Goal: Information Seeking & Learning: Find specific fact

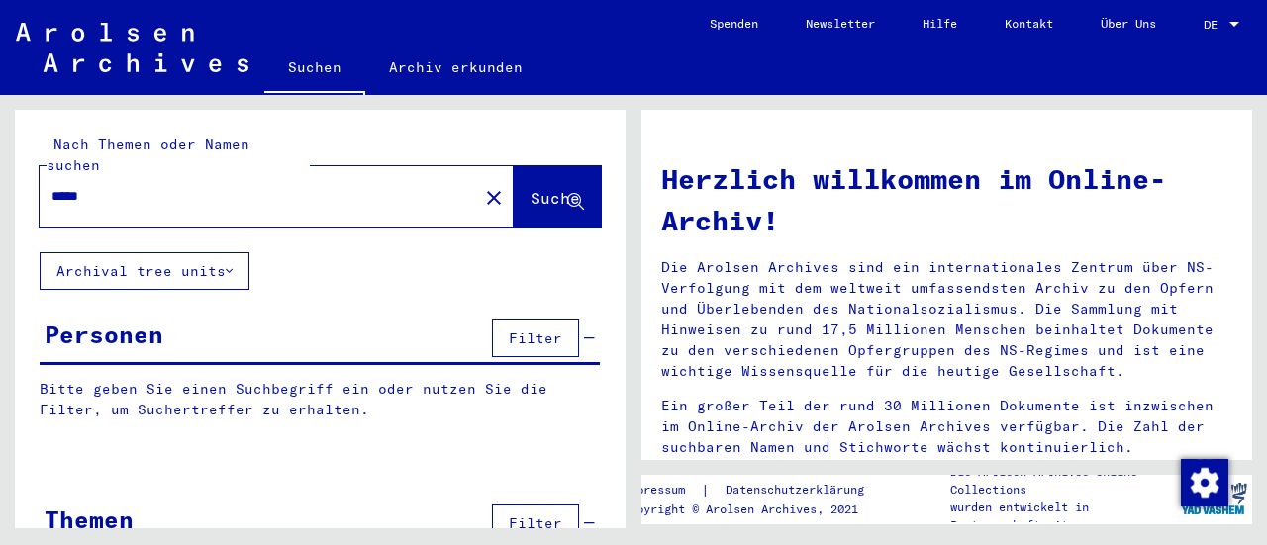
type input "*****"
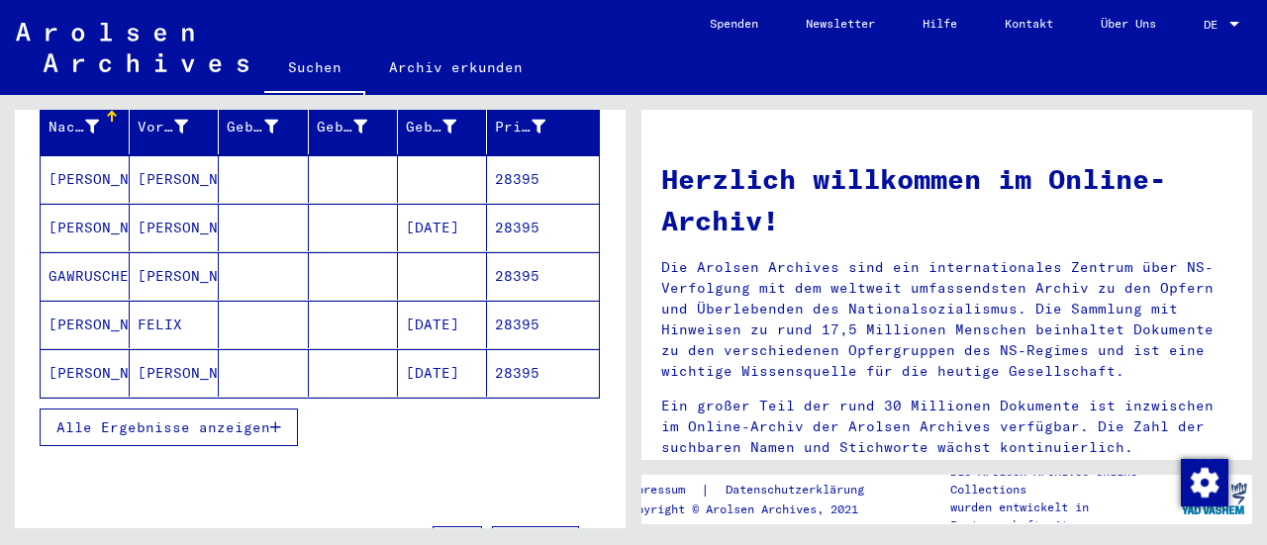
scroll to position [297, 0]
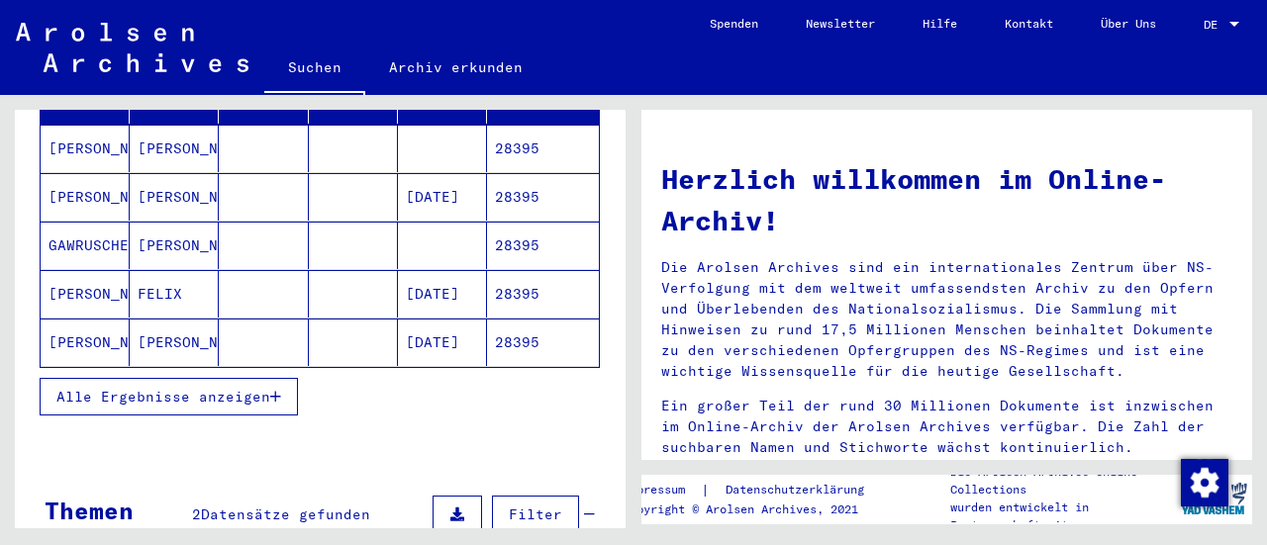
click at [196, 388] on span "Alle Ergebnisse anzeigen" at bounding box center [163, 397] width 214 height 18
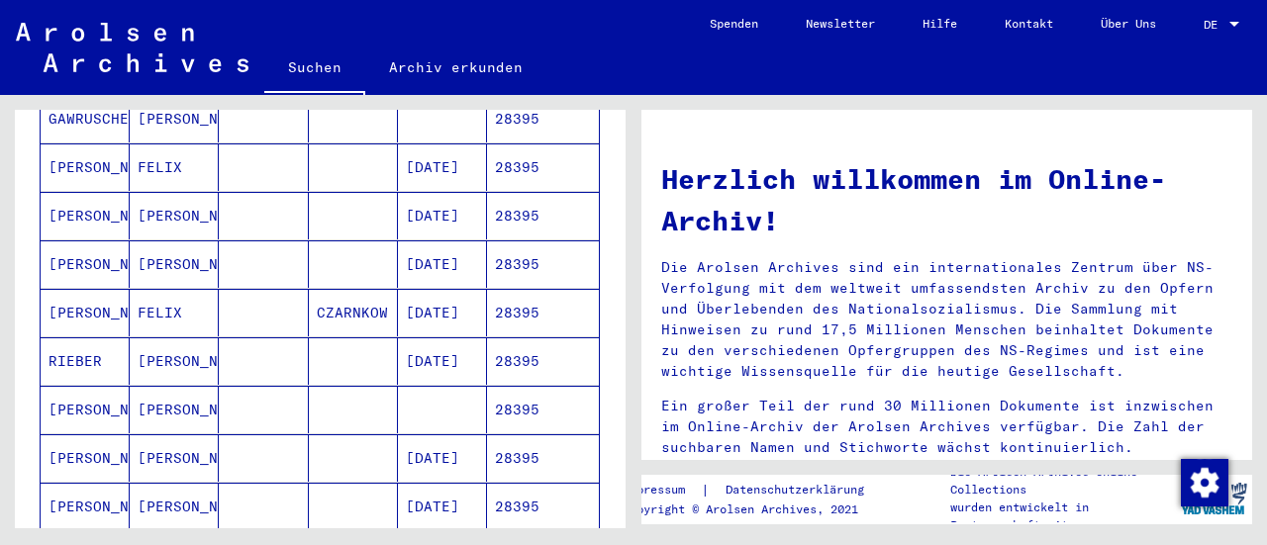
scroll to position [495, 0]
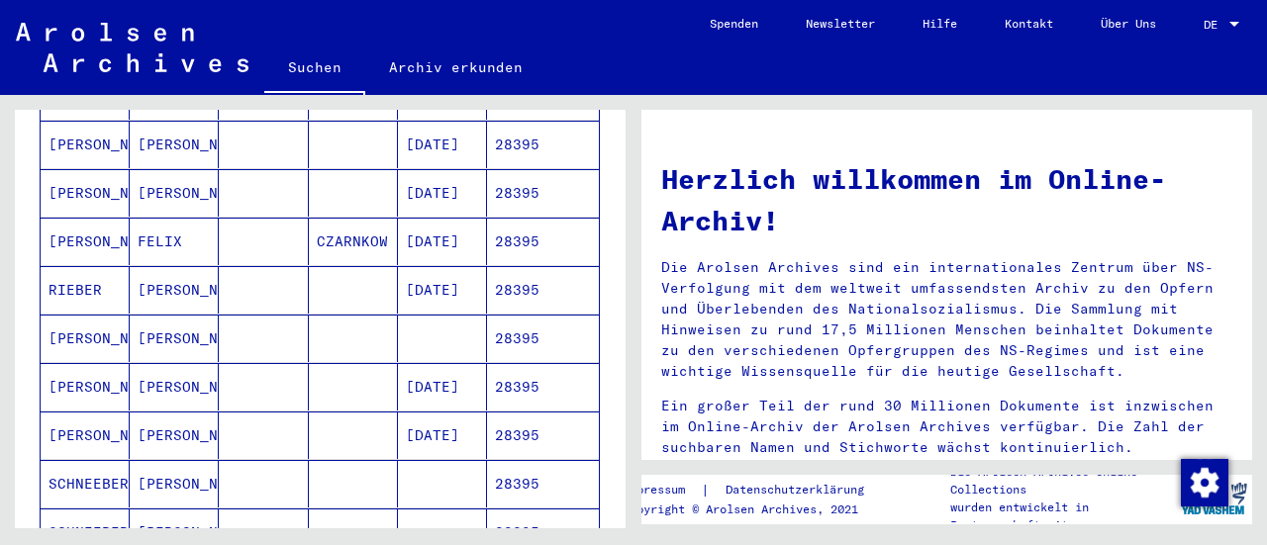
click at [91, 315] on mat-cell "[PERSON_NAME]" at bounding box center [85, 339] width 89 height 48
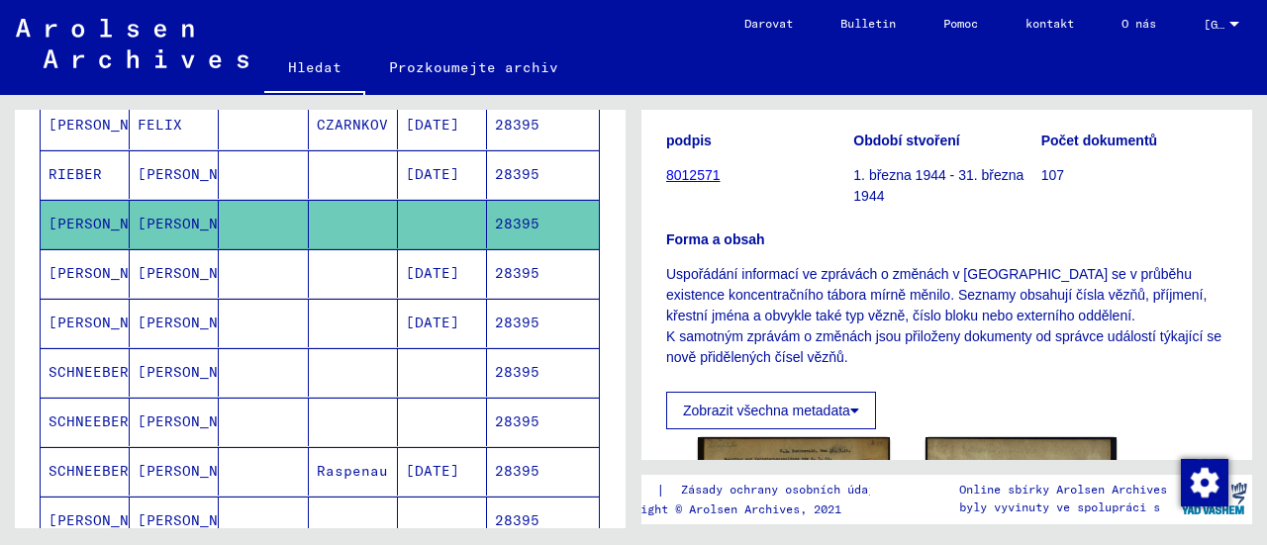
scroll to position [198, 0]
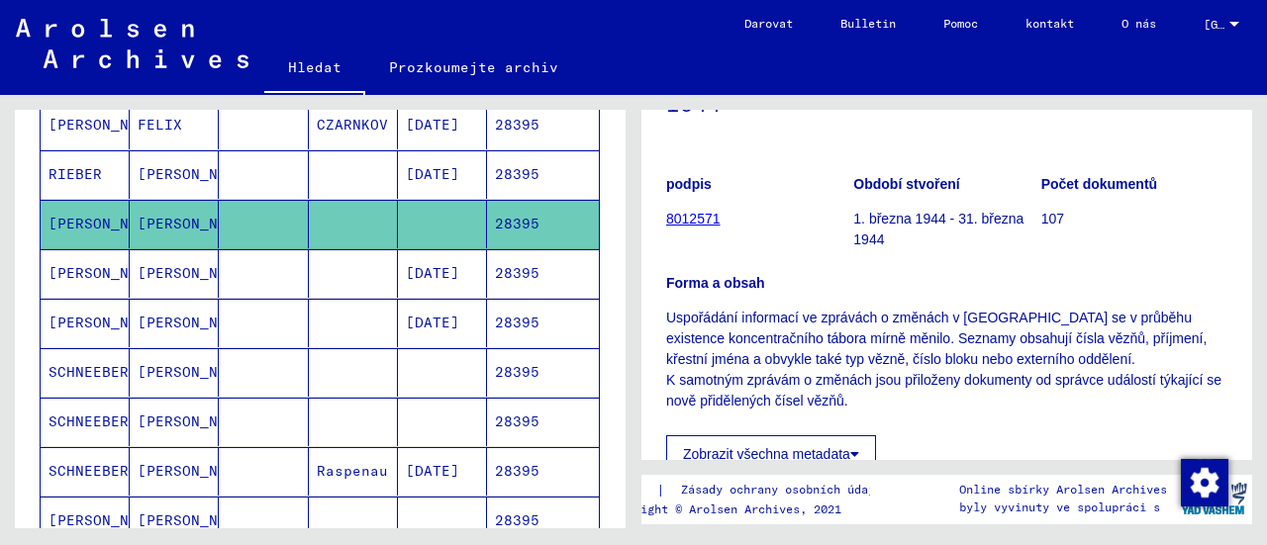
click at [691, 217] on font "8012571" at bounding box center [693, 219] width 54 height 16
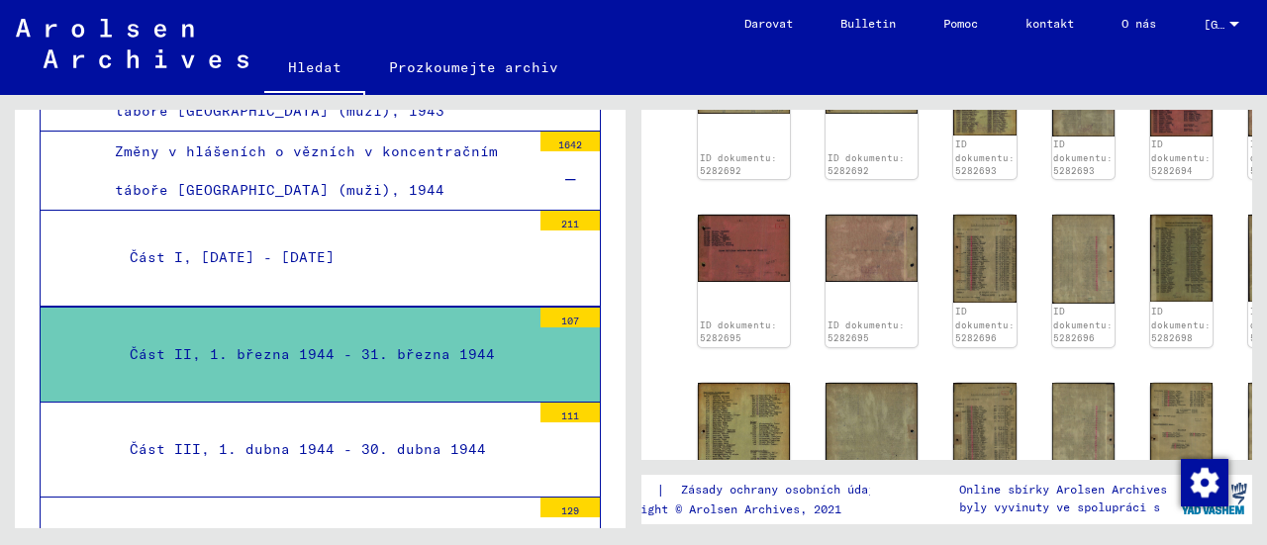
scroll to position [1188, 0]
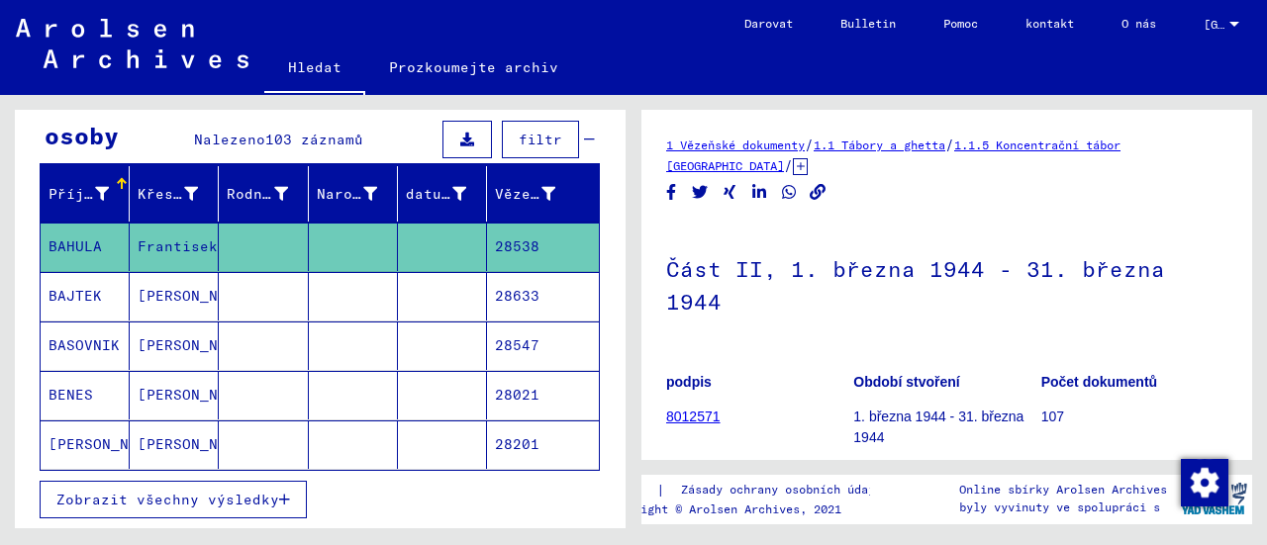
scroll to position [297, 0]
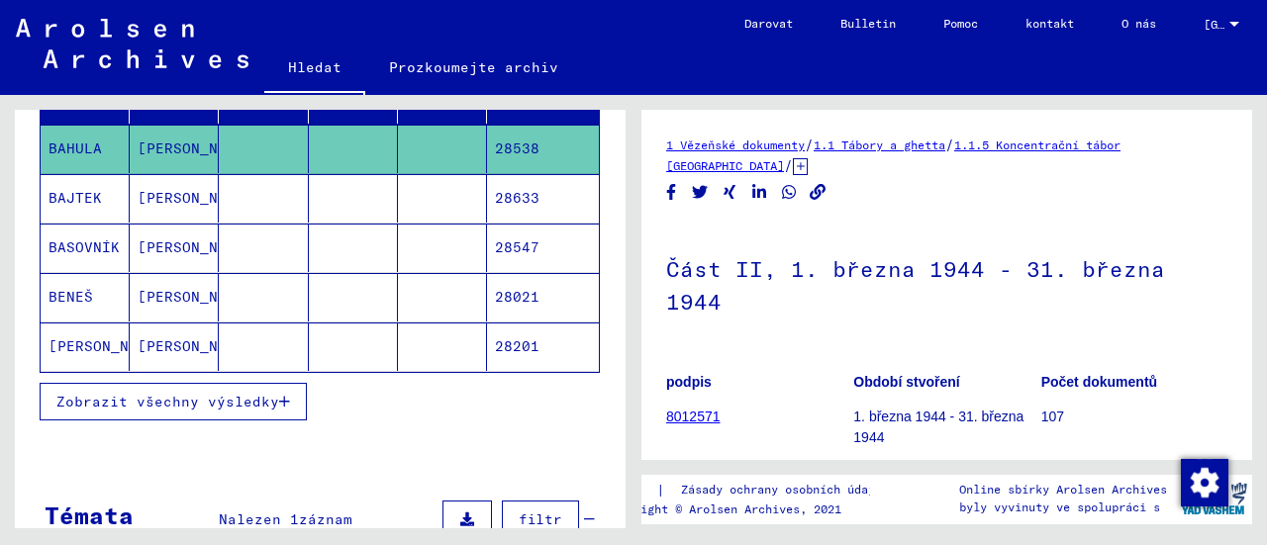
click at [86, 393] on font "Zobrazit všechny výsledky" at bounding box center [167, 402] width 223 height 18
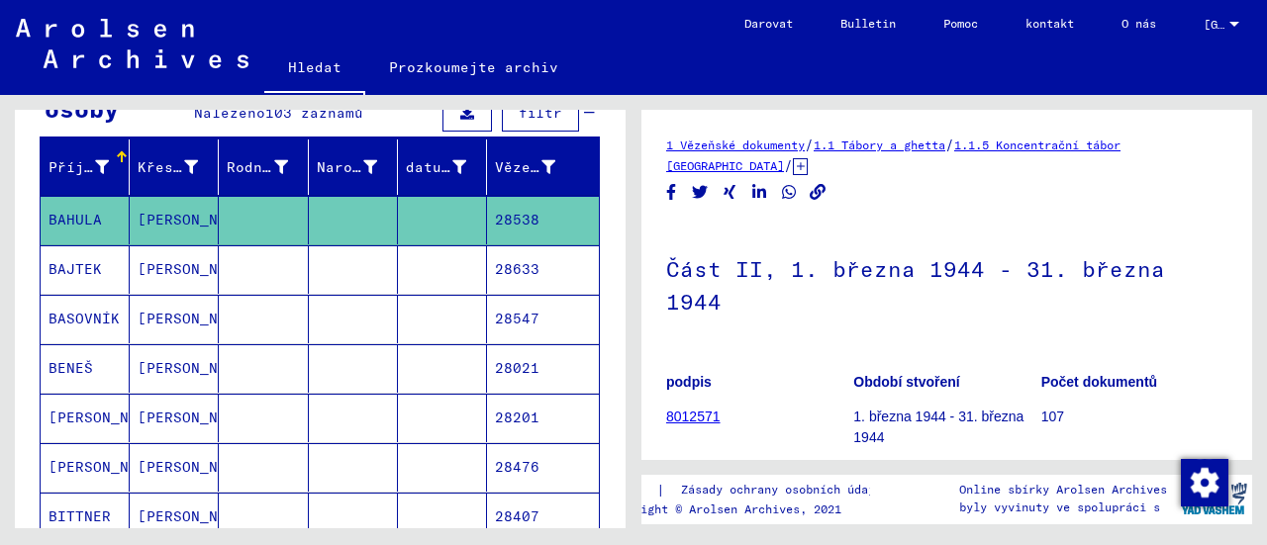
scroll to position [0, 0]
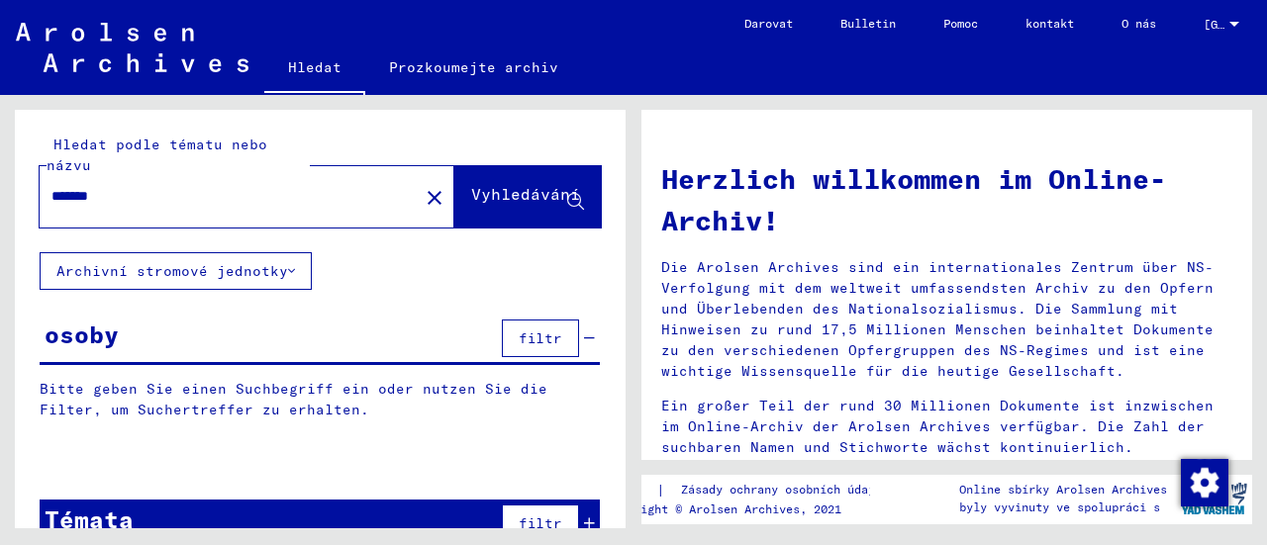
type input "*****"
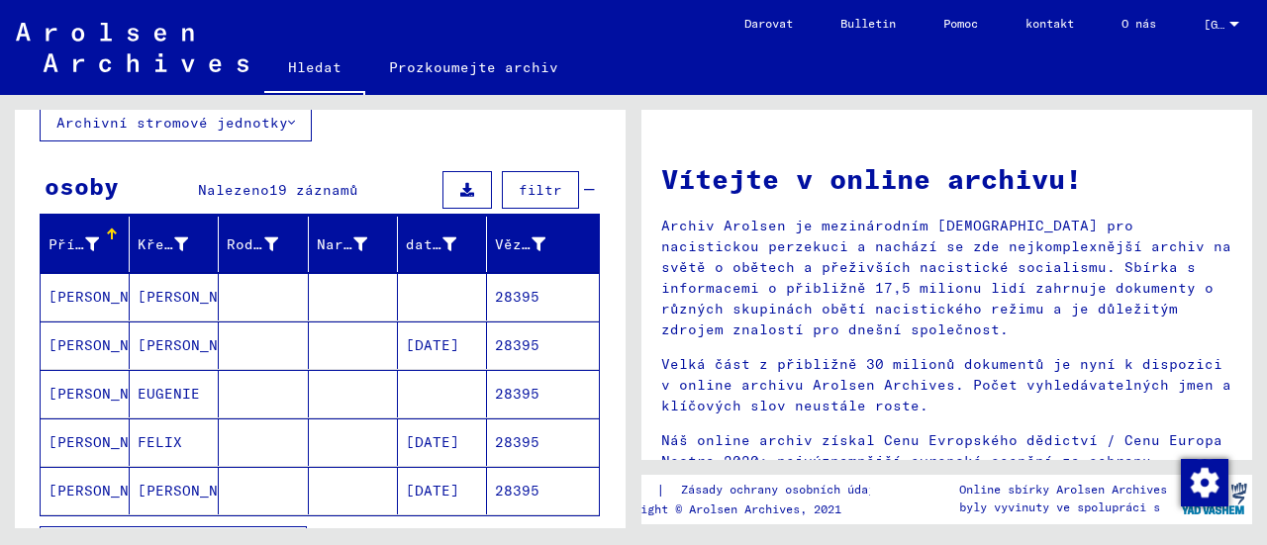
scroll to position [198, 0]
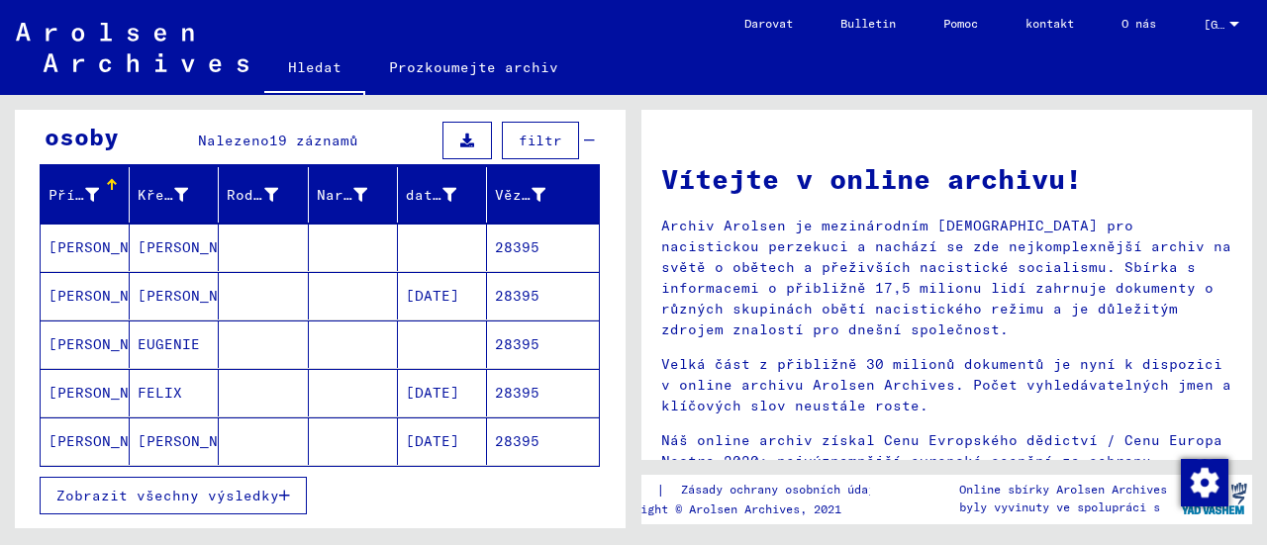
click at [86, 488] on font "Zobrazit všechny výsledky" at bounding box center [167, 496] width 223 height 18
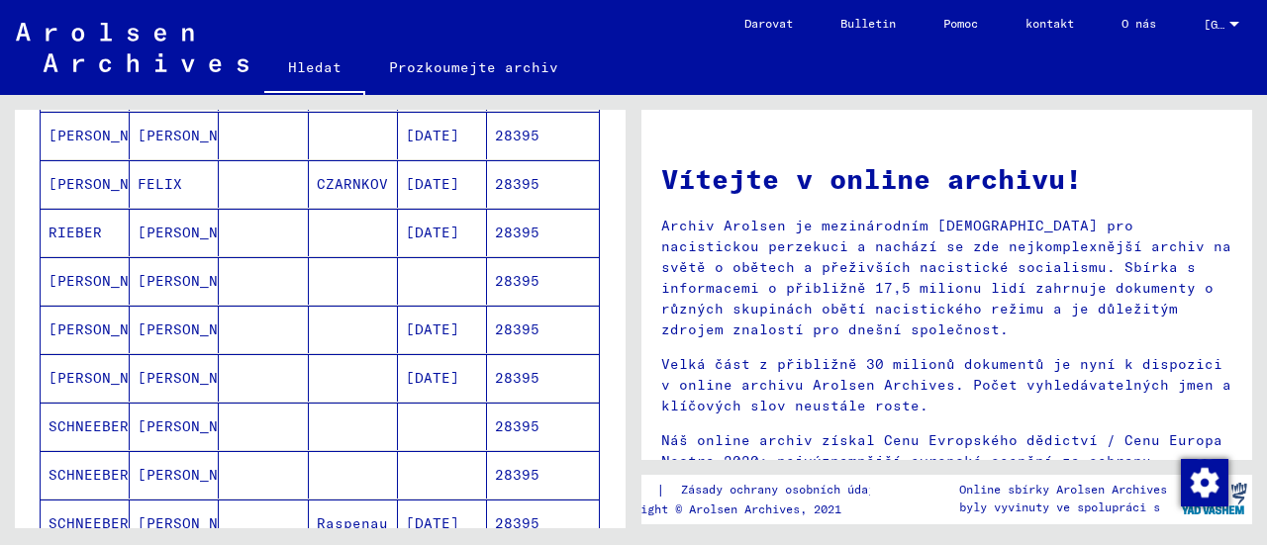
scroll to position [594, 0]
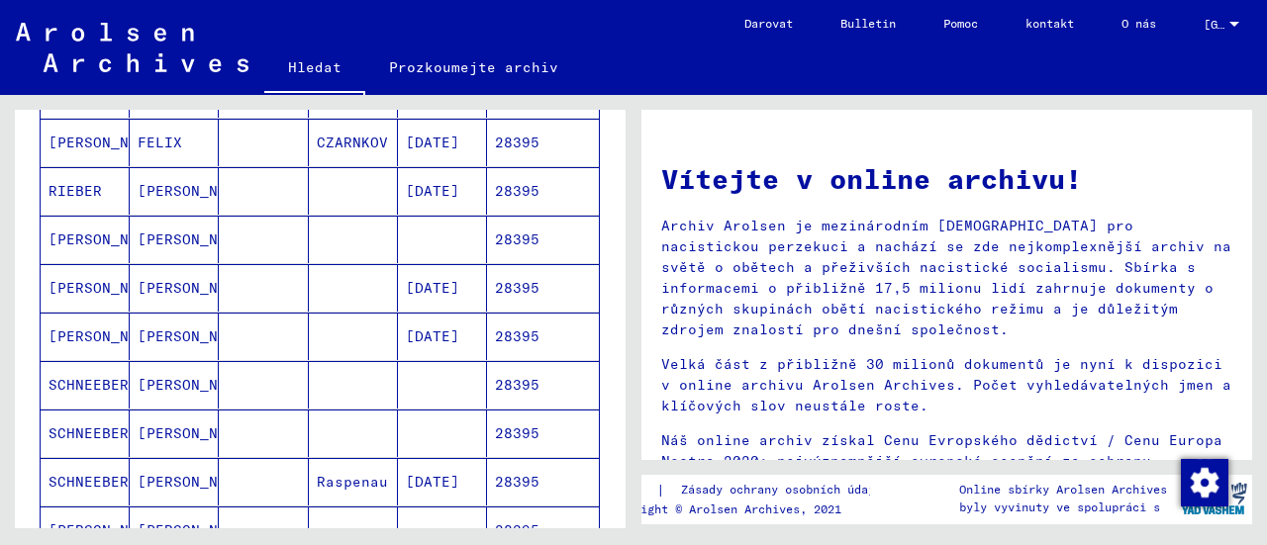
click at [149, 282] on font "[PERSON_NAME]" at bounding box center [196, 288] width 116 height 18
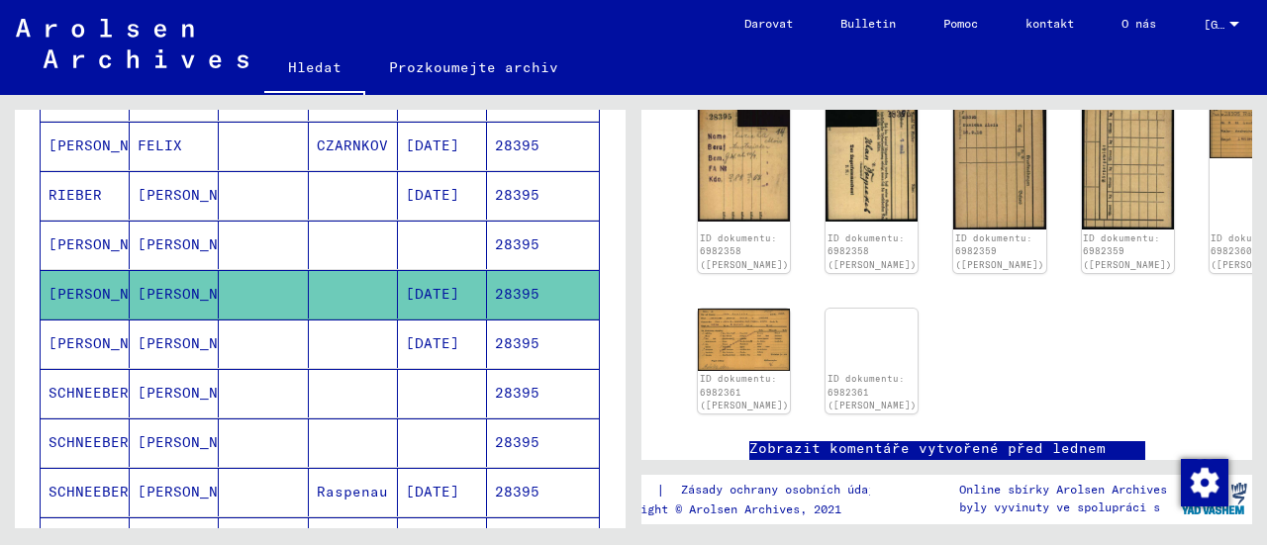
scroll to position [495, 0]
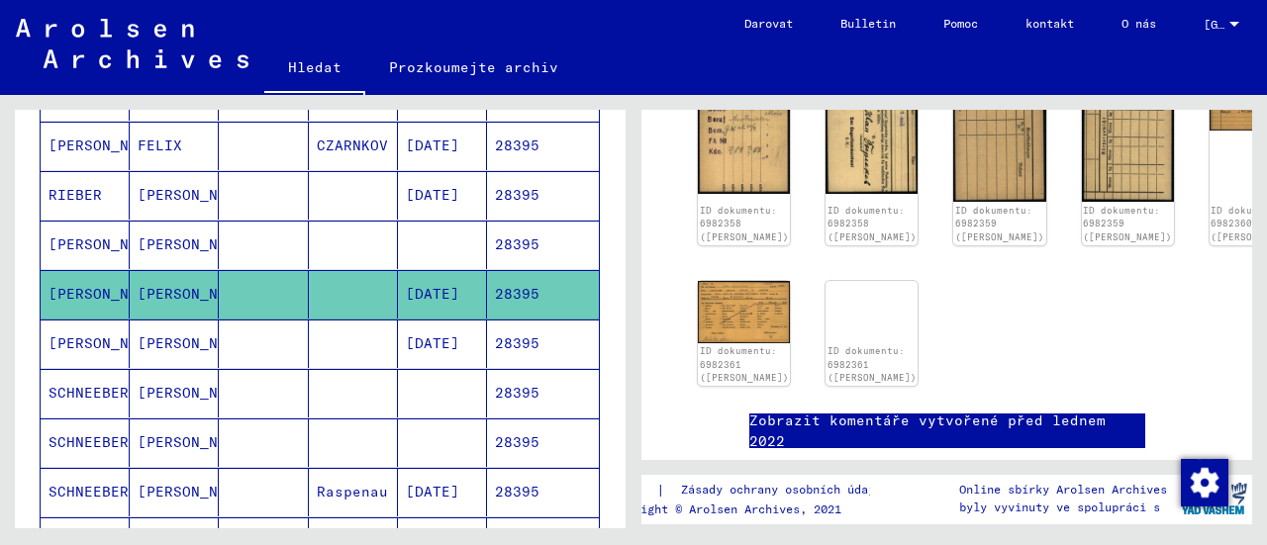
click at [314, 339] on mat-cell at bounding box center [353, 344] width 89 height 48
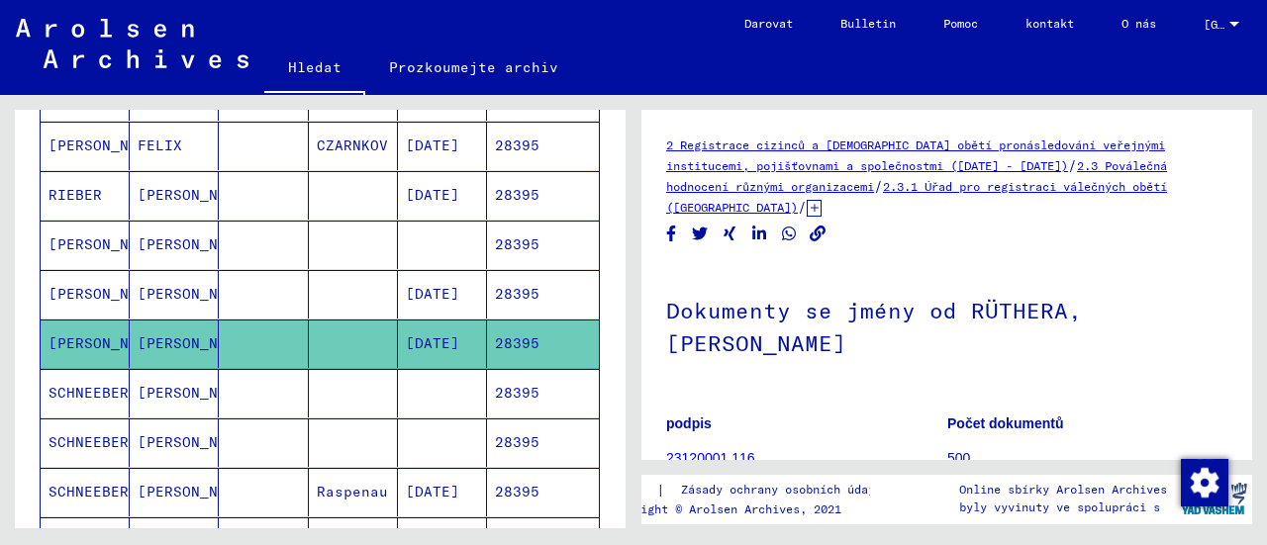
click at [152, 392] on font "[PERSON_NAME]" at bounding box center [196, 393] width 116 height 21
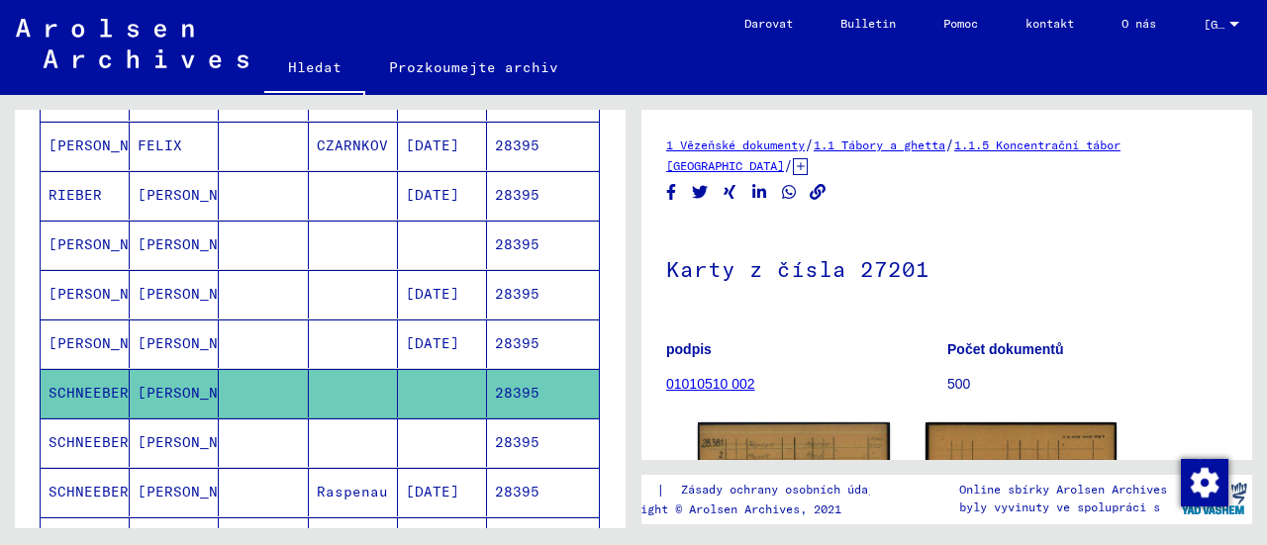
click at [192, 331] on mat-cell "[PERSON_NAME]" at bounding box center [174, 344] width 89 height 48
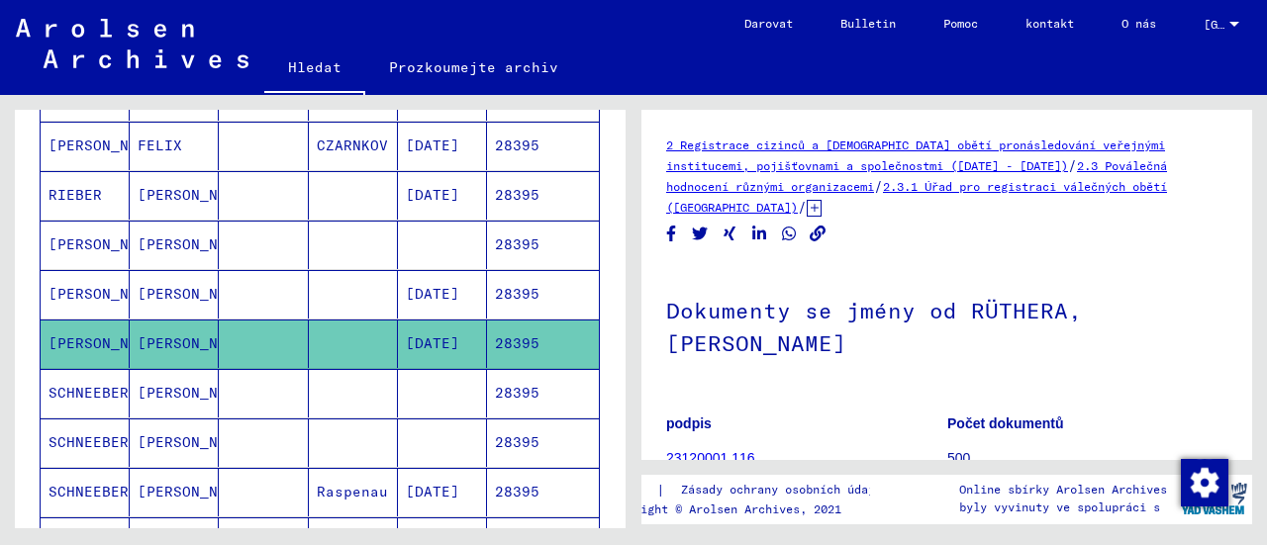
click at [169, 285] on font "[PERSON_NAME]" at bounding box center [196, 294] width 116 height 18
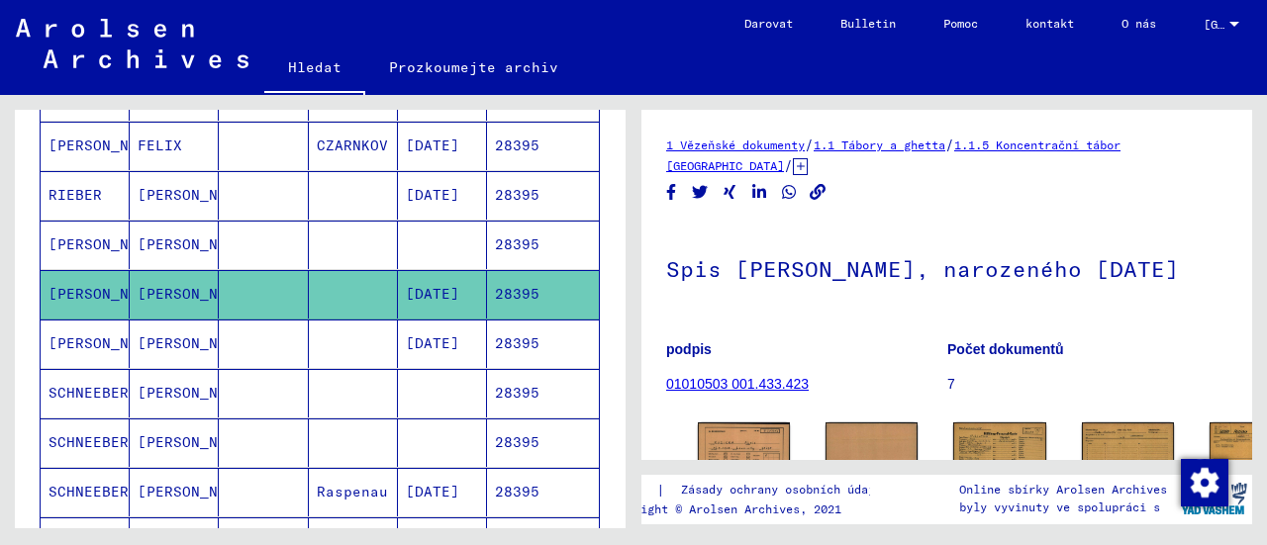
click at [164, 252] on mat-cell "[PERSON_NAME]" at bounding box center [174, 245] width 89 height 48
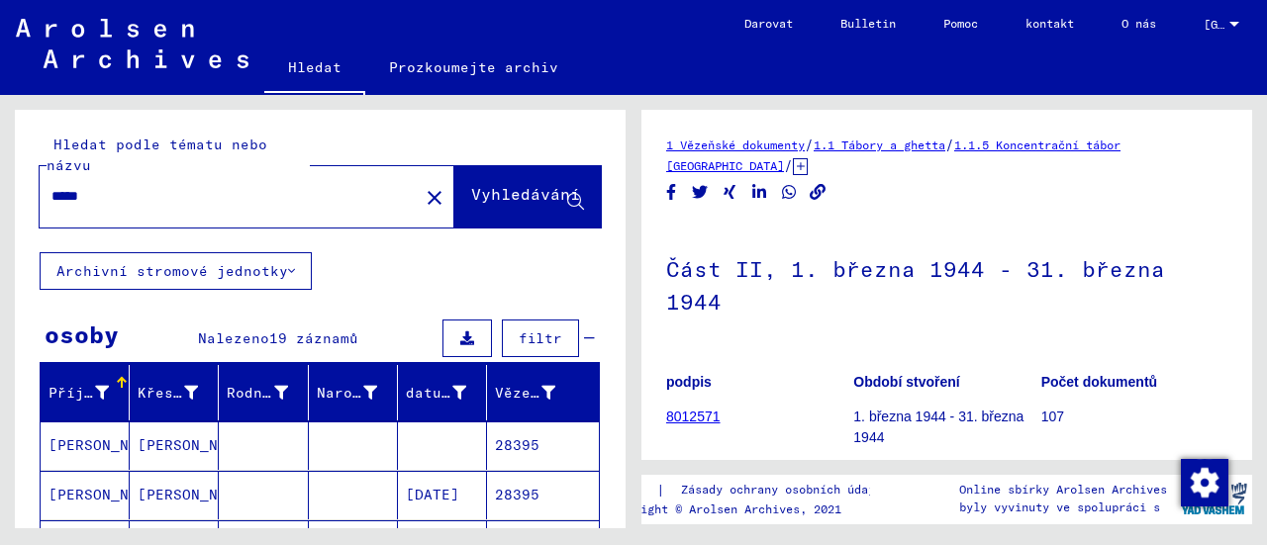
click at [423, 192] on mat-icon "close" at bounding box center [435, 198] width 24 height 24
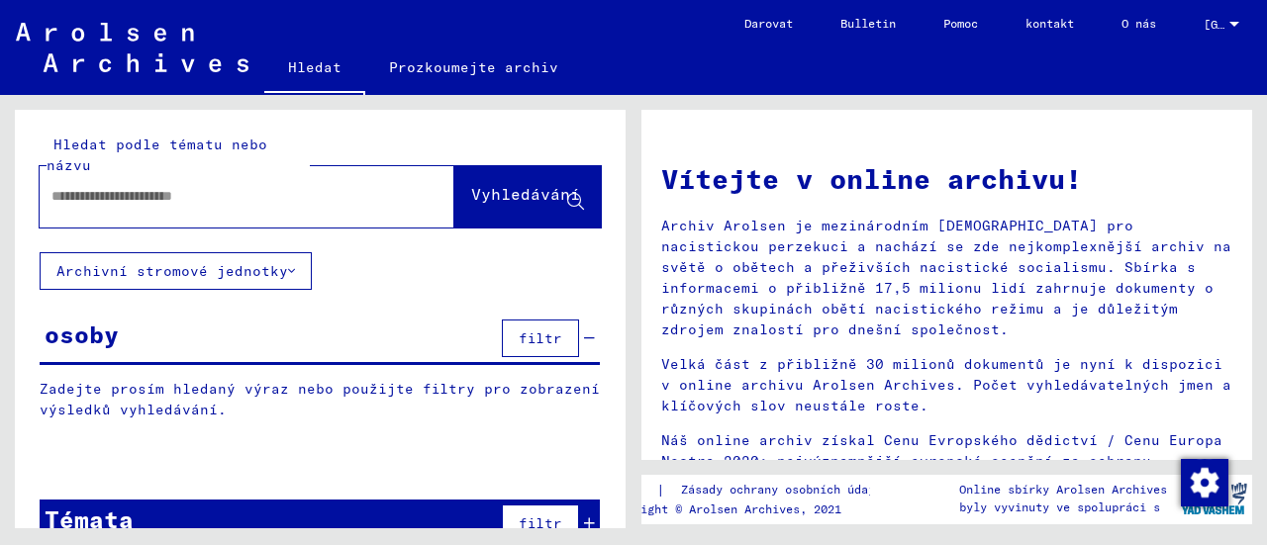
click at [230, 195] on input "text" at bounding box center [222, 196] width 343 height 21
type input "****"
click at [490, 209] on span "Vyhledávání" at bounding box center [527, 199] width 113 height 21
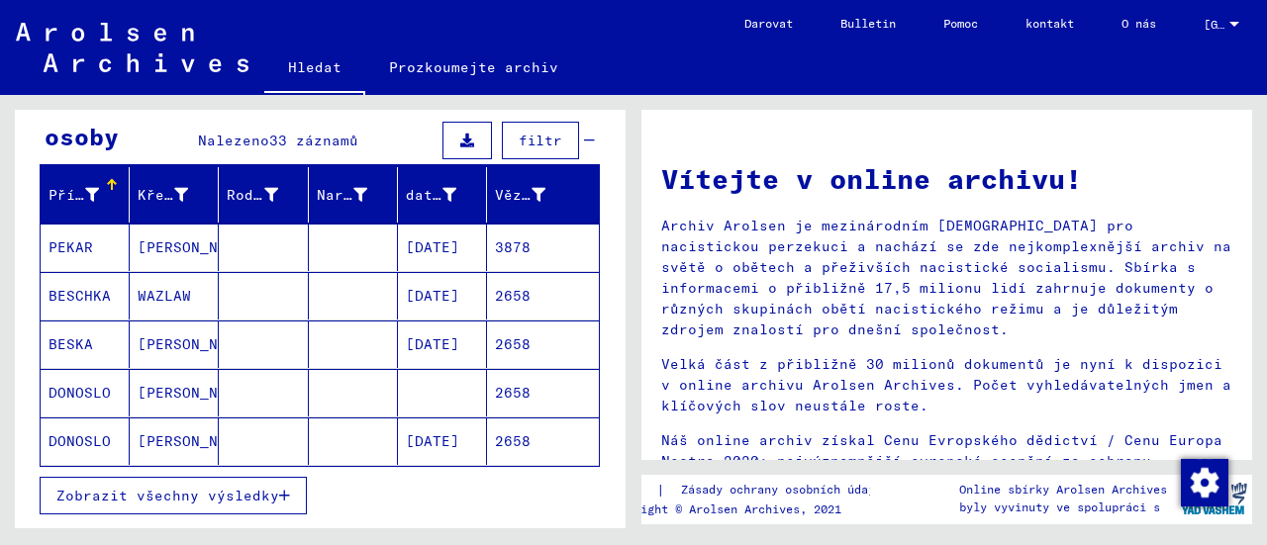
scroll to position [297, 0]
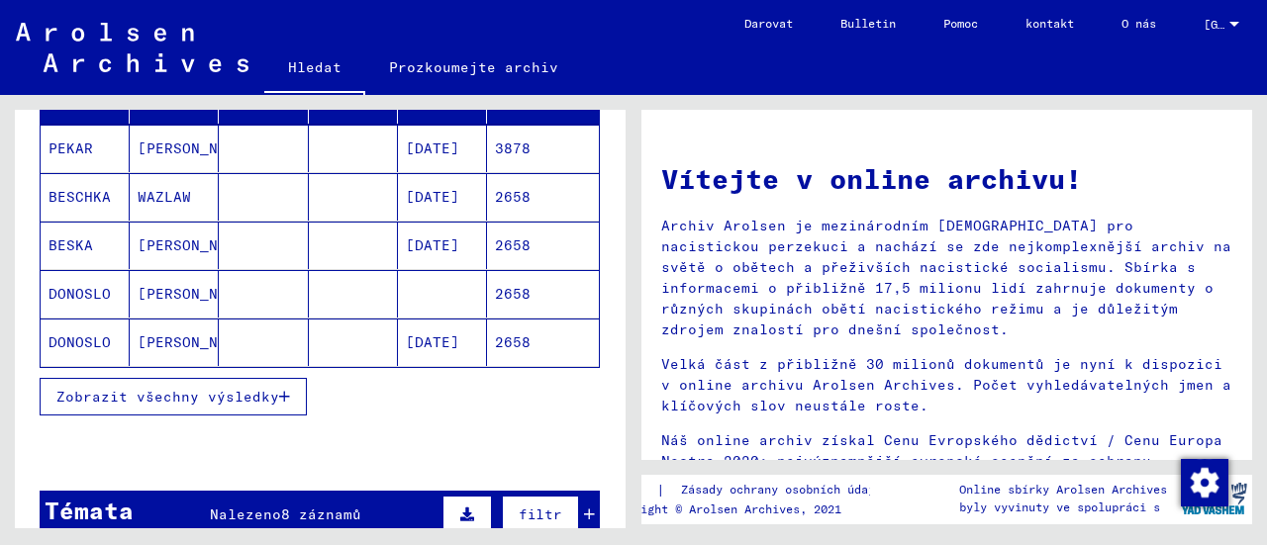
click at [111, 400] on font "Zobrazit všechny výsledky" at bounding box center [167, 397] width 223 height 18
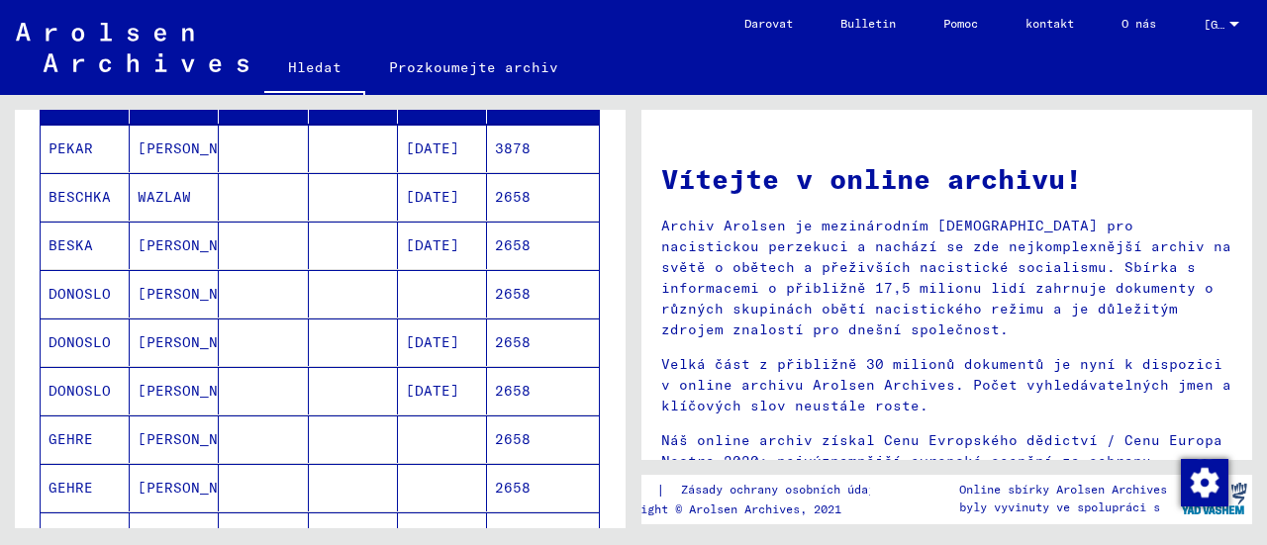
click at [199, 294] on mat-cell "[PERSON_NAME]" at bounding box center [174, 294] width 89 height 48
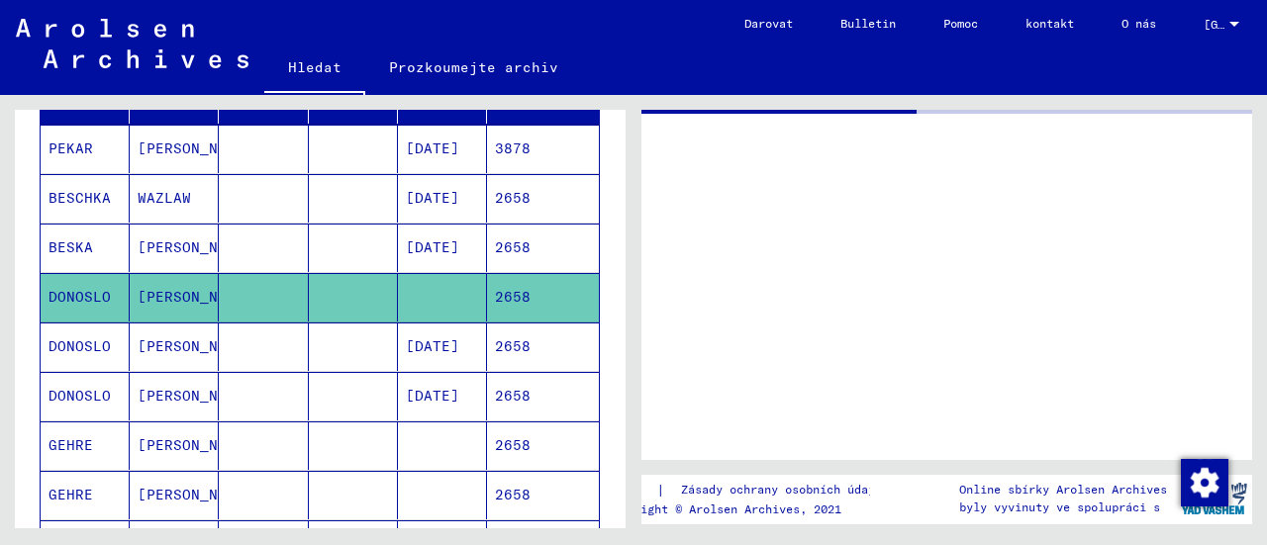
click at [253, 340] on mat-cell at bounding box center [263, 347] width 89 height 48
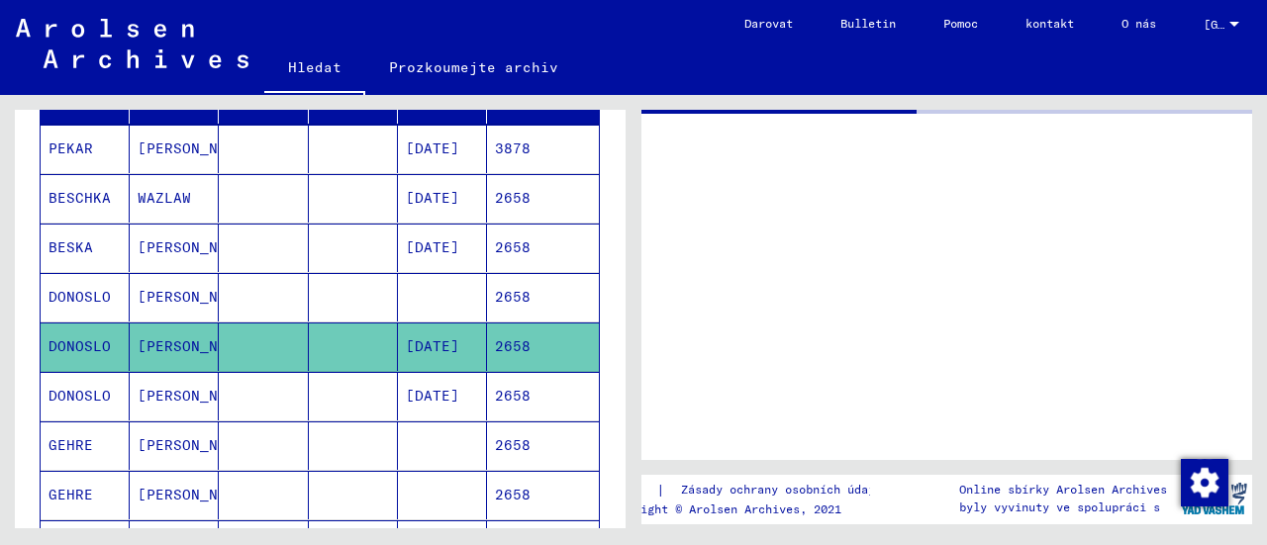
click at [241, 293] on mat-cell at bounding box center [263, 297] width 89 height 48
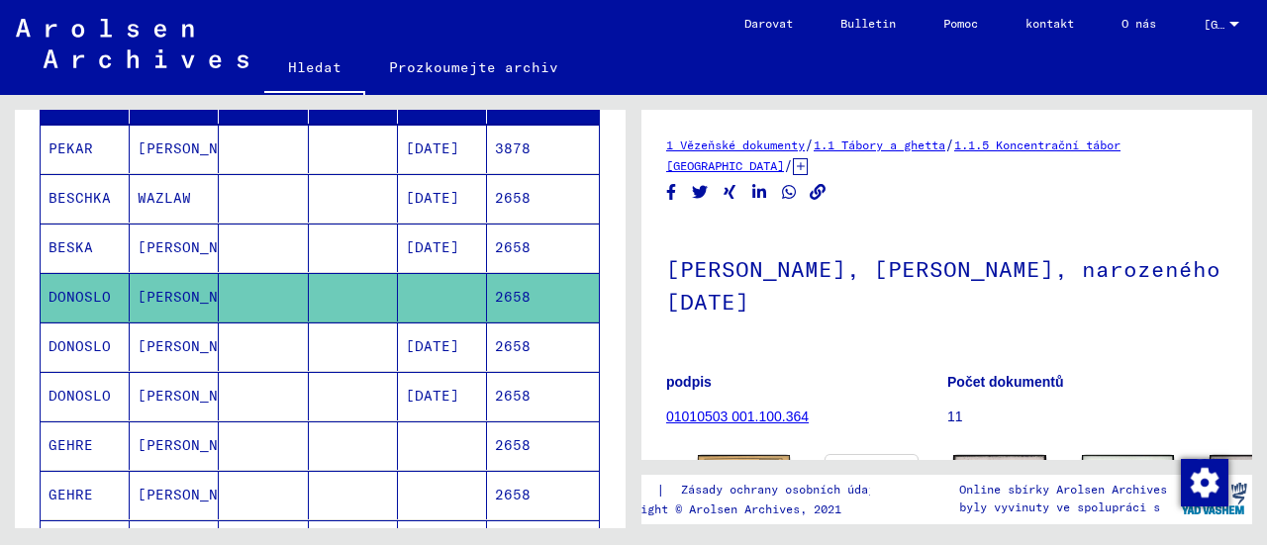
click at [251, 338] on mat-cell at bounding box center [263, 347] width 89 height 48
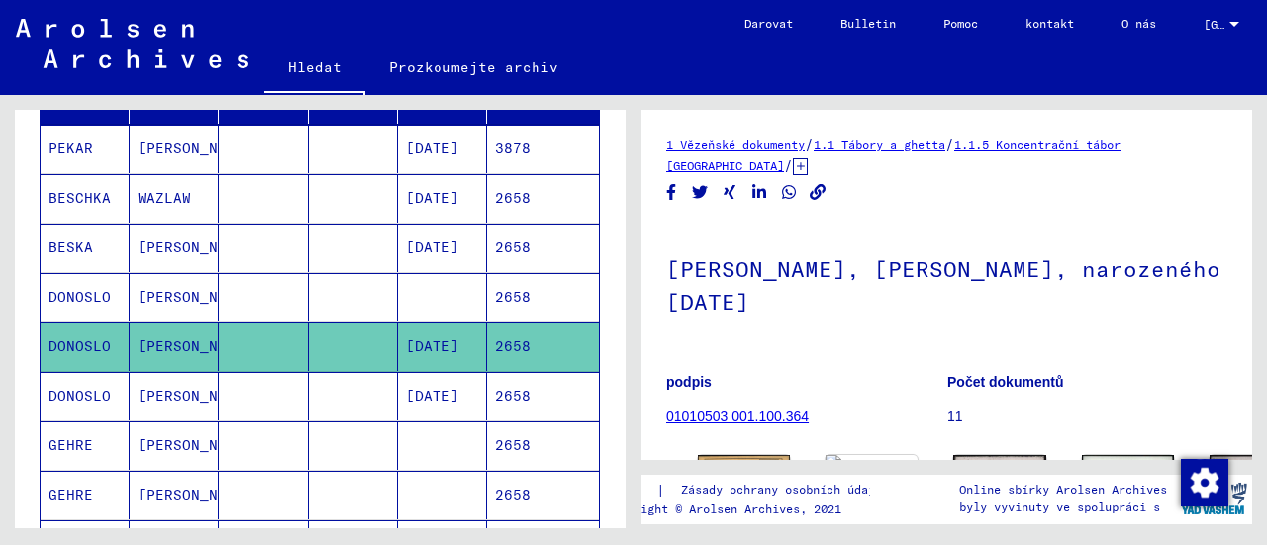
click at [239, 381] on mat-cell at bounding box center [263, 396] width 89 height 48
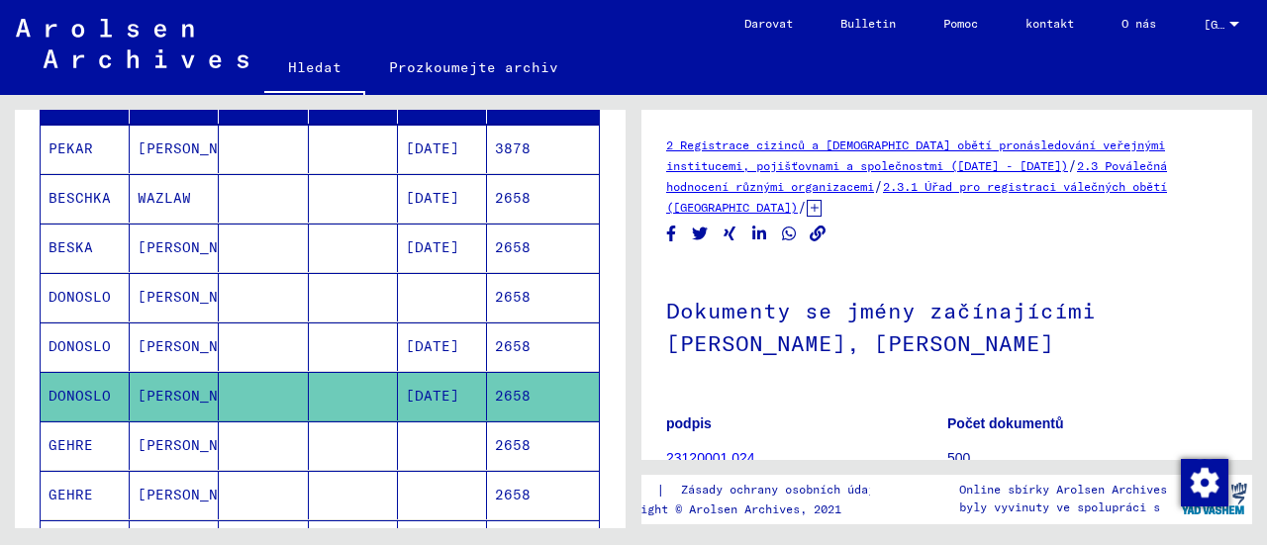
click at [235, 302] on mat-cell at bounding box center [263, 297] width 89 height 48
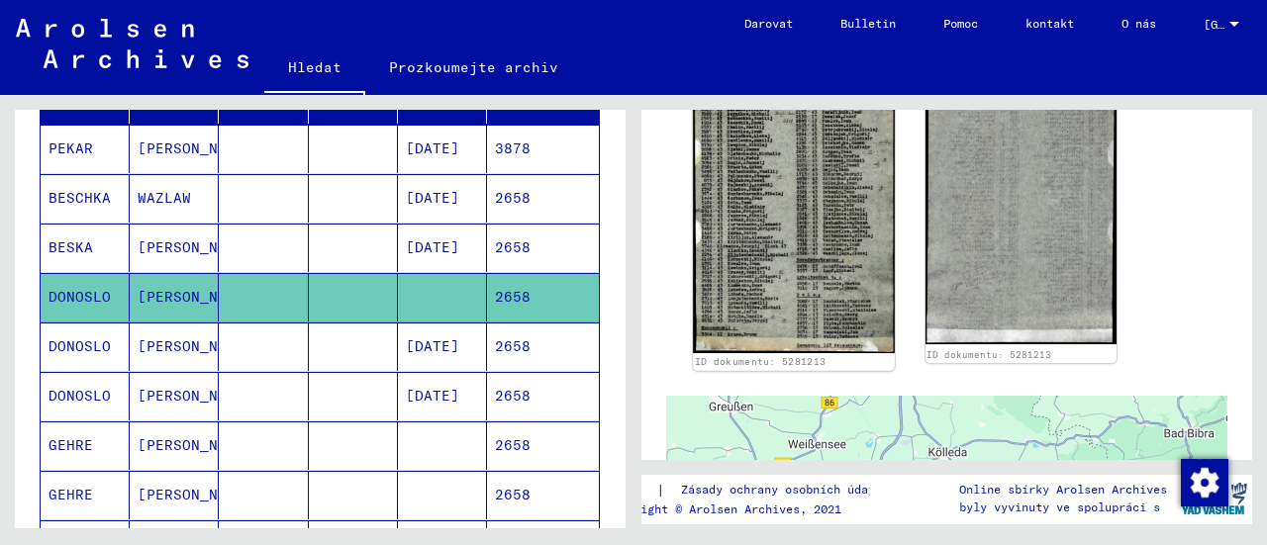
scroll to position [396, 0]
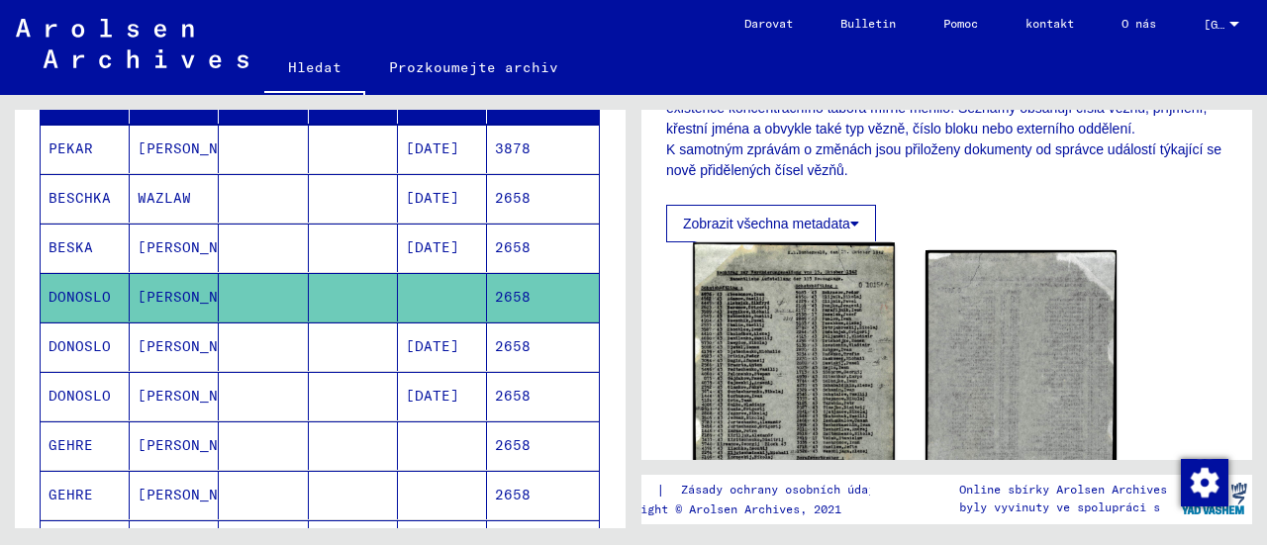
click at [792, 303] on img at bounding box center [793, 396] width 201 height 309
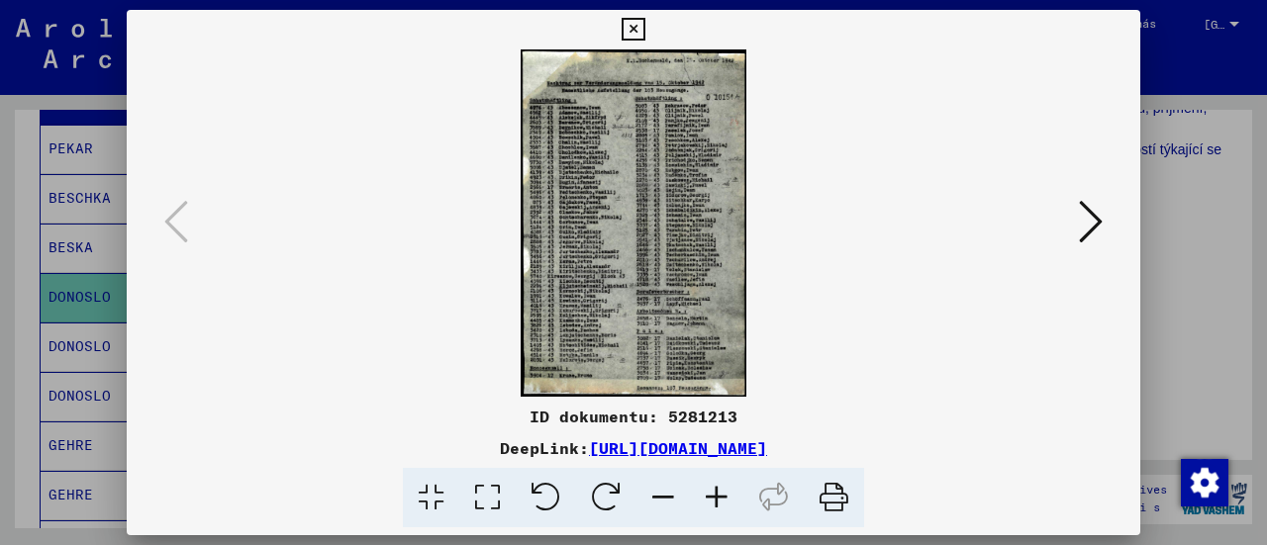
click at [713, 497] on icon at bounding box center [716, 498] width 53 height 60
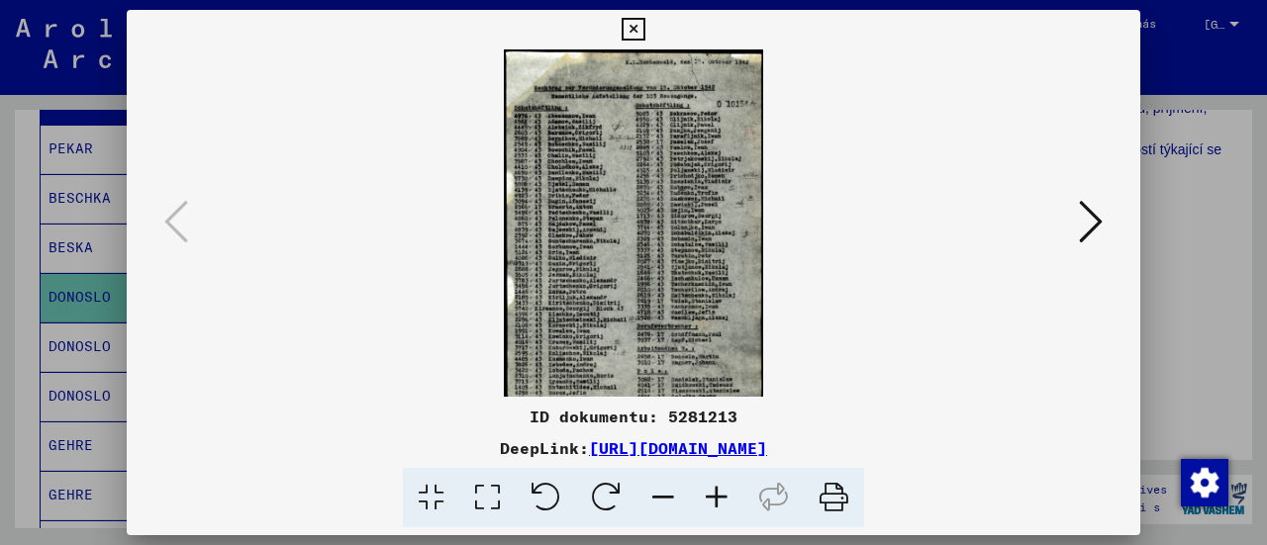
click at [713, 497] on icon at bounding box center [716, 498] width 53 height 60
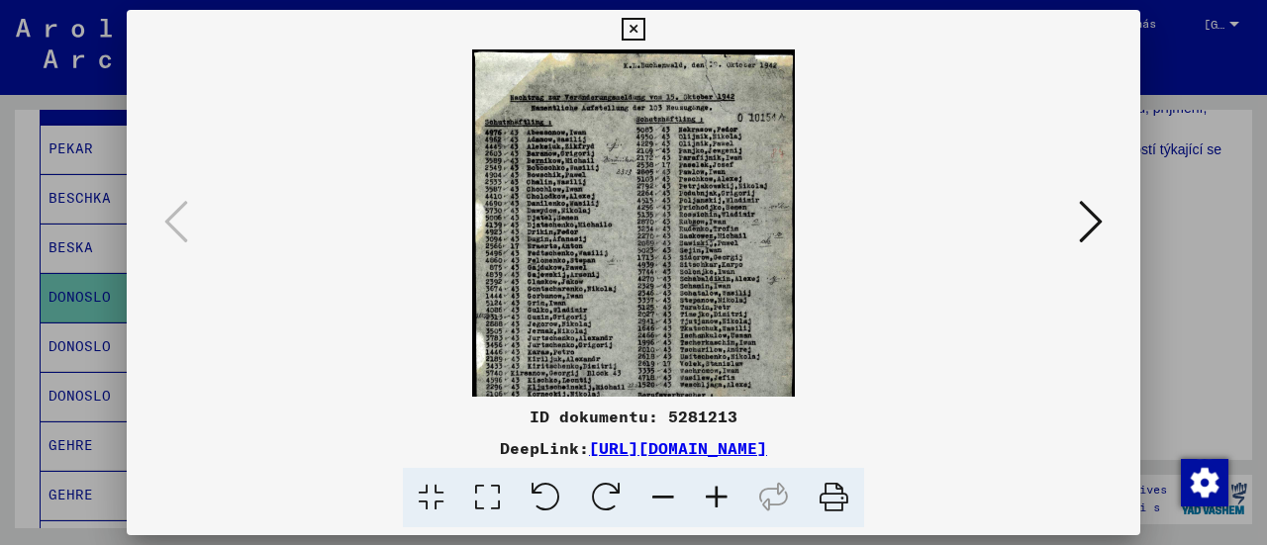
click at [713, 497] on icon at bounding box center [716, 498] width 53 height 60
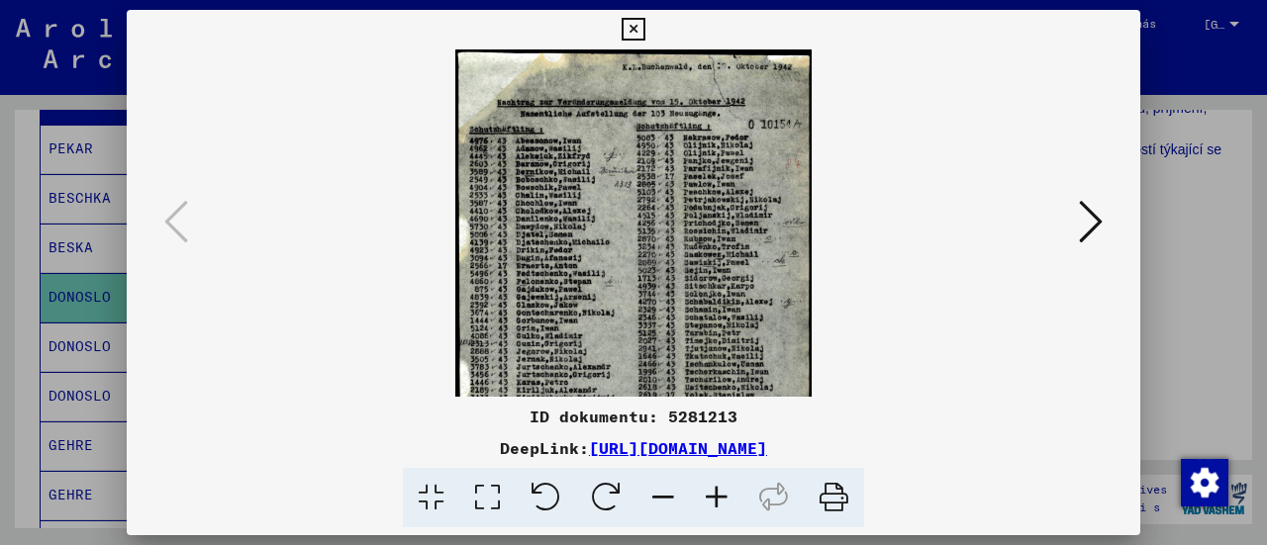
click at [713, 497] on icon at bounding box center [716, 498] width 53 height 60
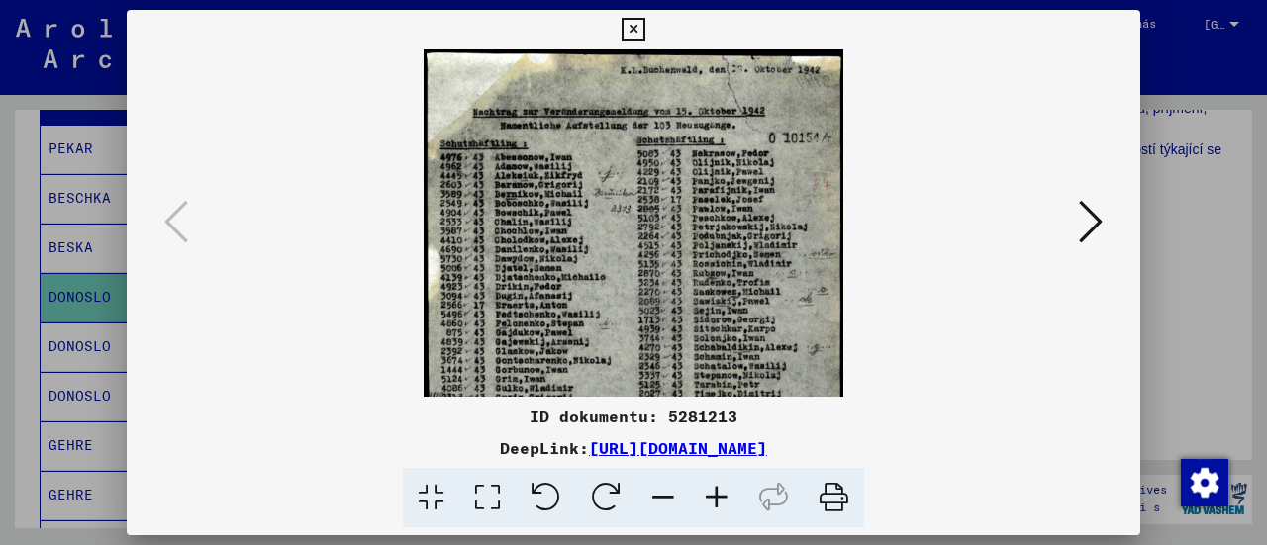
click at [713, 497] on icon at bounding box center [716, 498] width 53 height 60
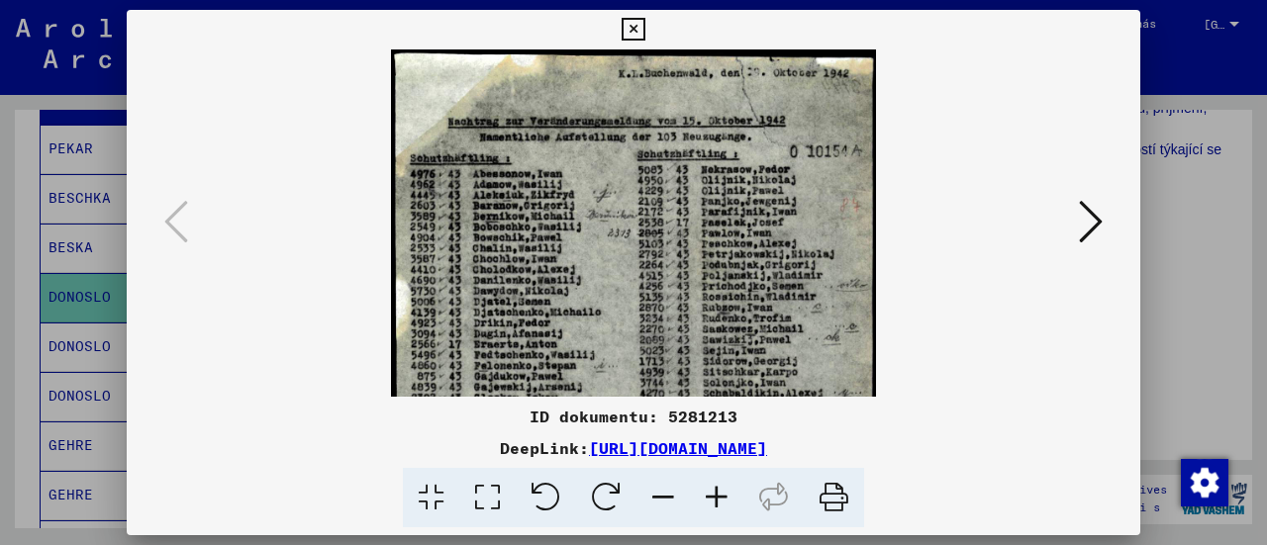
click at [713, 497] on icon at bounding box center [716, 498] width 53 height 60
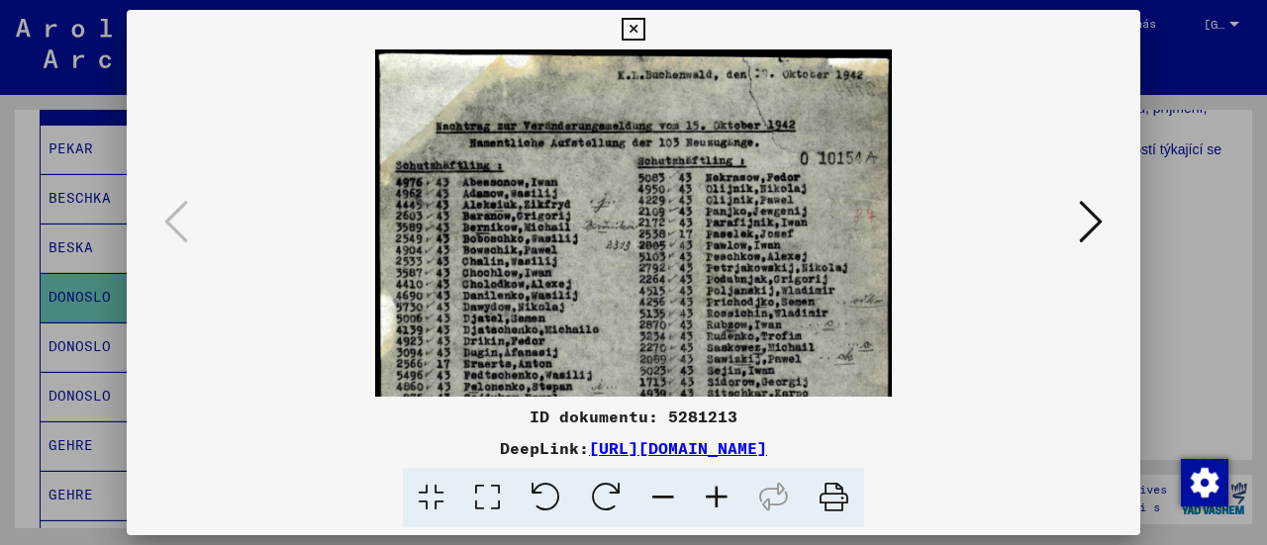
click at [713, 497] on icon at bounding box center [716, 498] width 53 height 60
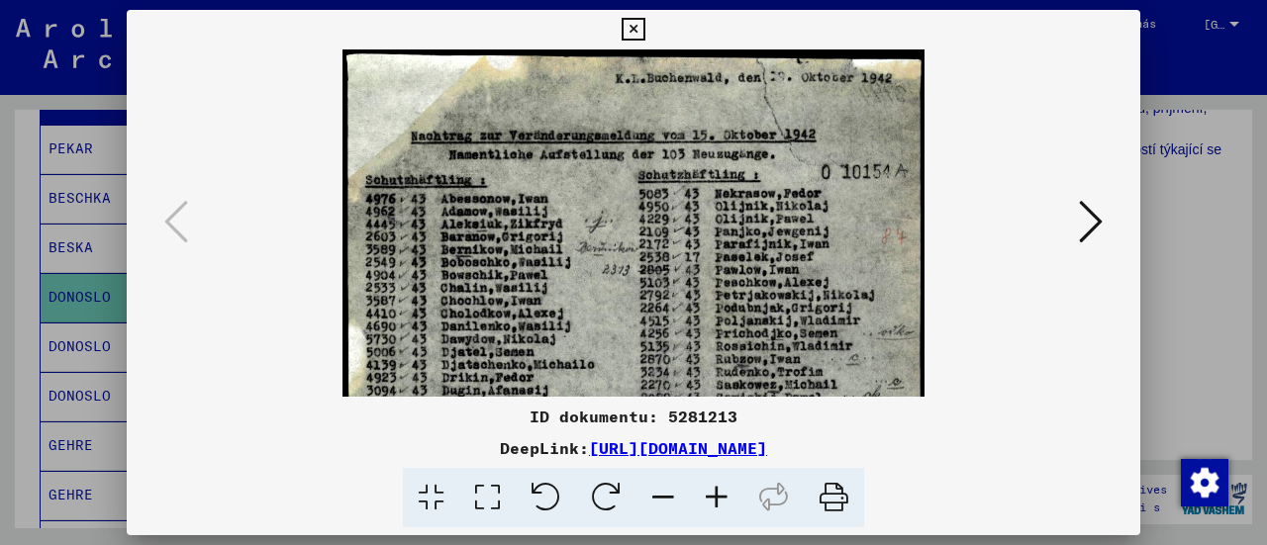
click at [713, 497] on icon at bounding box center [716, 498] width 53 height 60
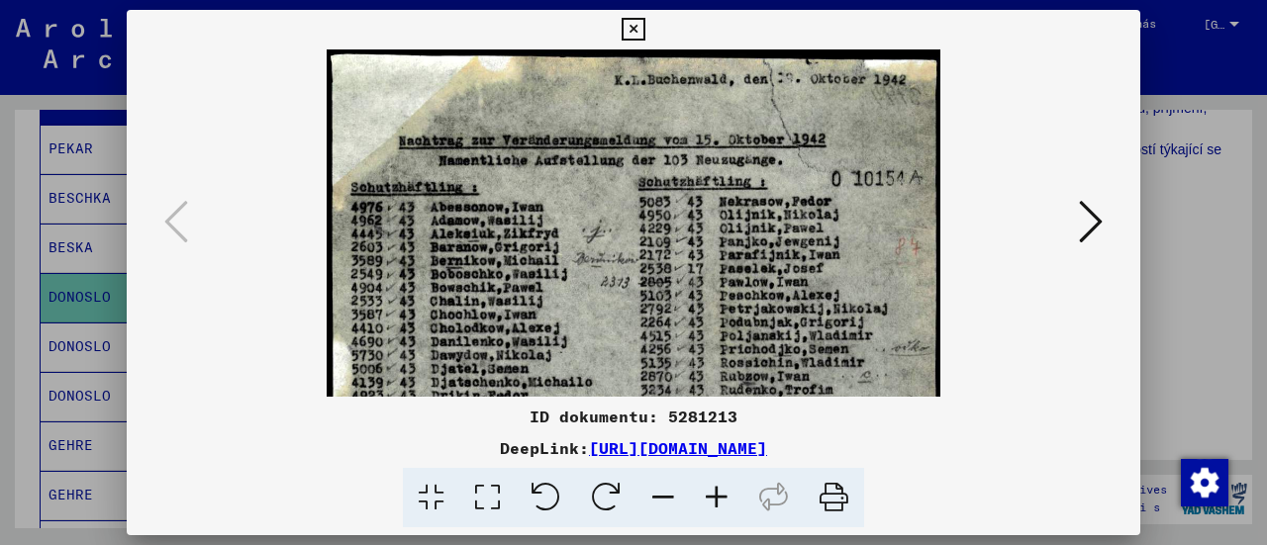
click at [713, 497] on icon at bounding box center [716, 498] width 53 height 60
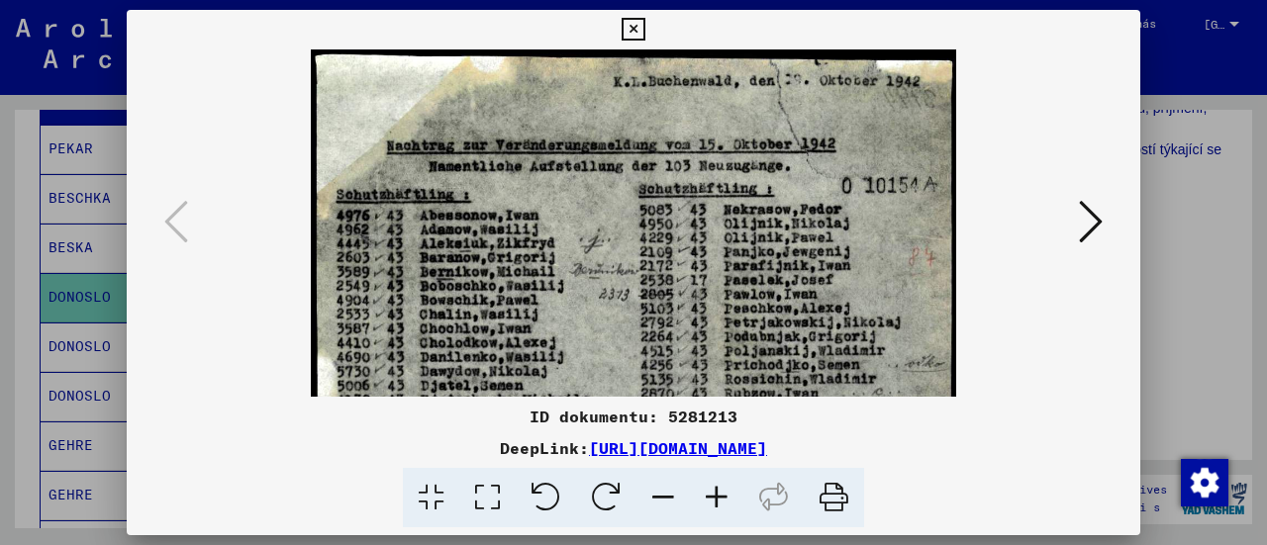
click at [713, 497] on icon at bounding box center [716, 498] width 53 height 60
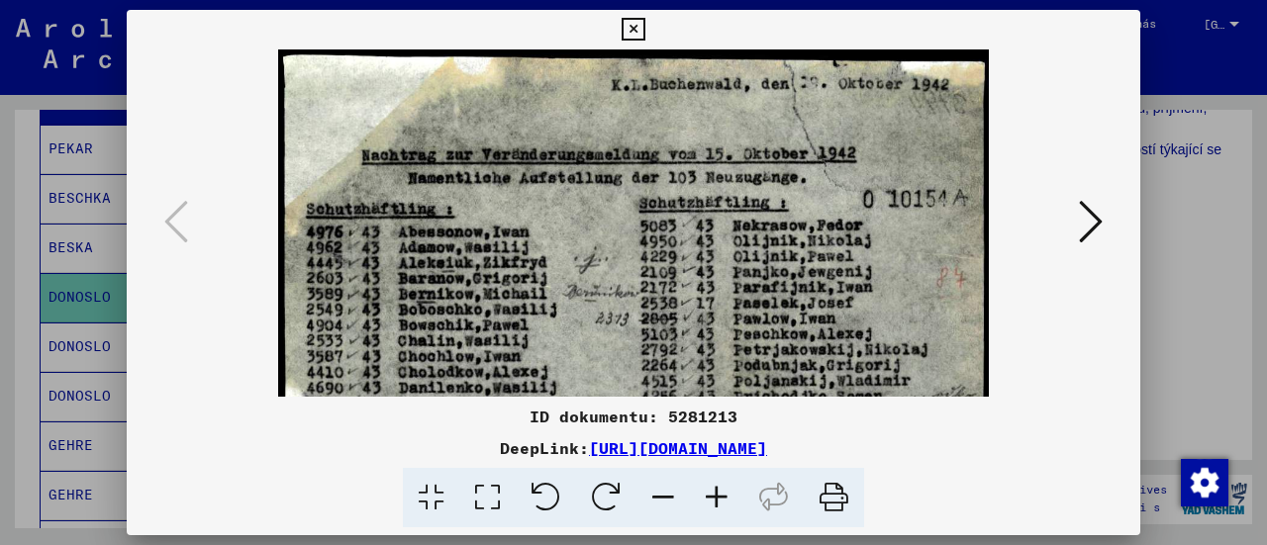
click at [713, 497] on icon at bounding box center [716, 498] width 53 height 60
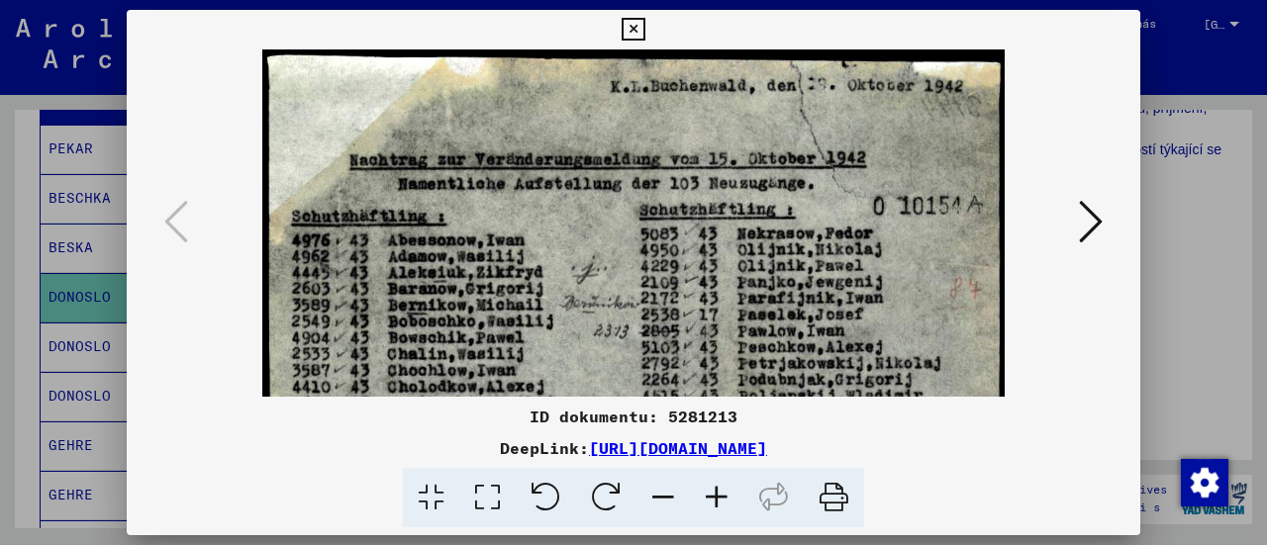
click at [713, 497] on icon at bounding box center [716, 498] width 53 height 60
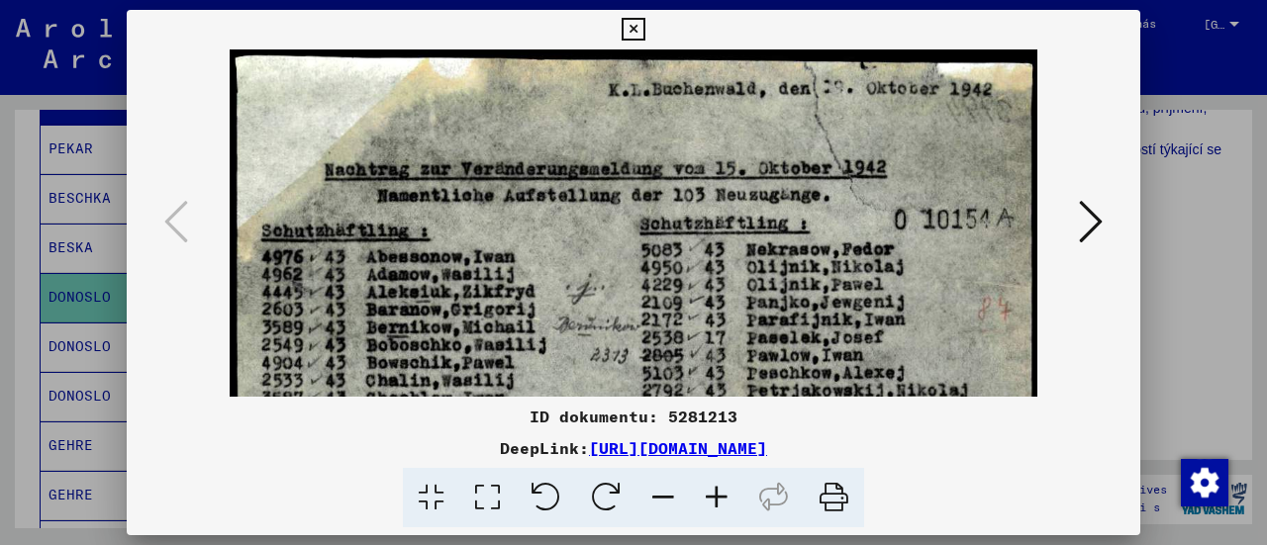
click at [713, 497] on icon at bounding box center [716, 498] width 53 height 60
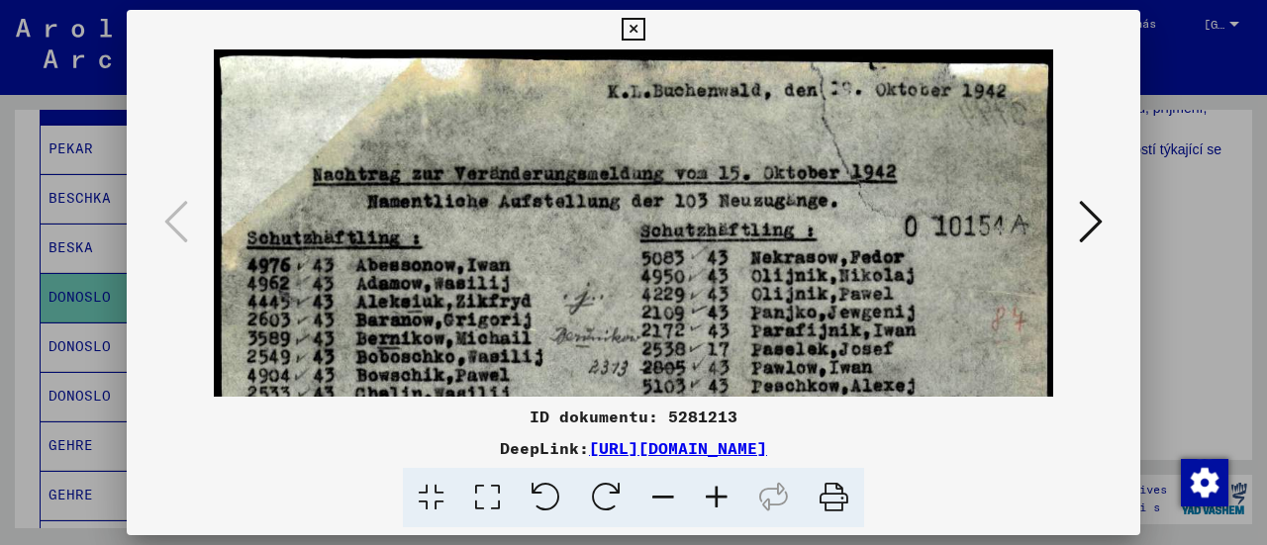
click at [713, 497] on icon at bounding box center [716, 498] width 53 height 60
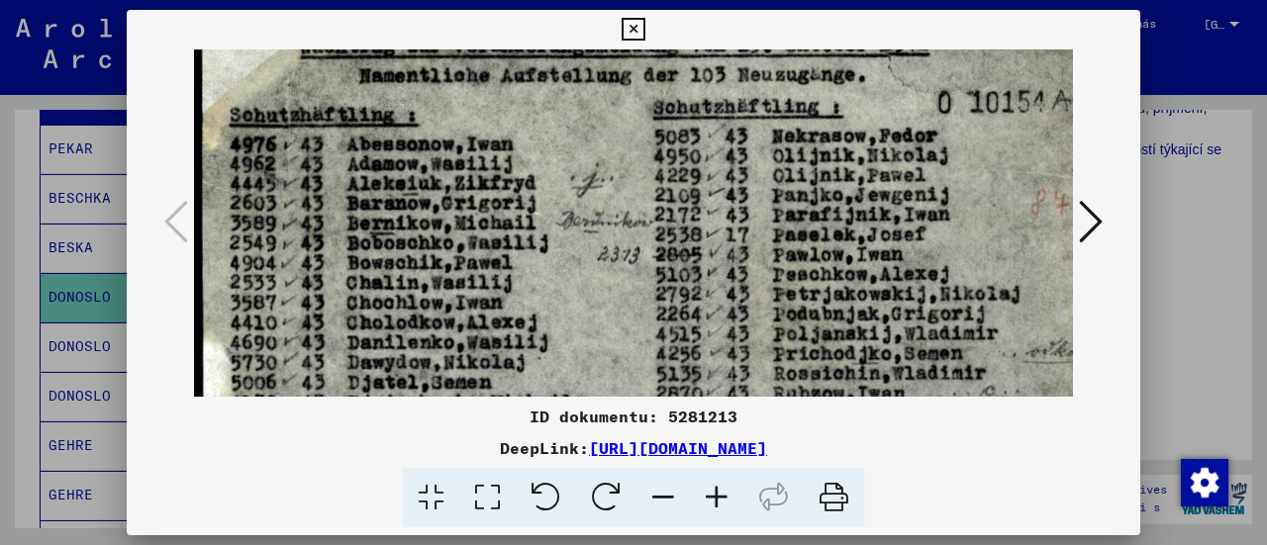
scroll to position [162, 0]
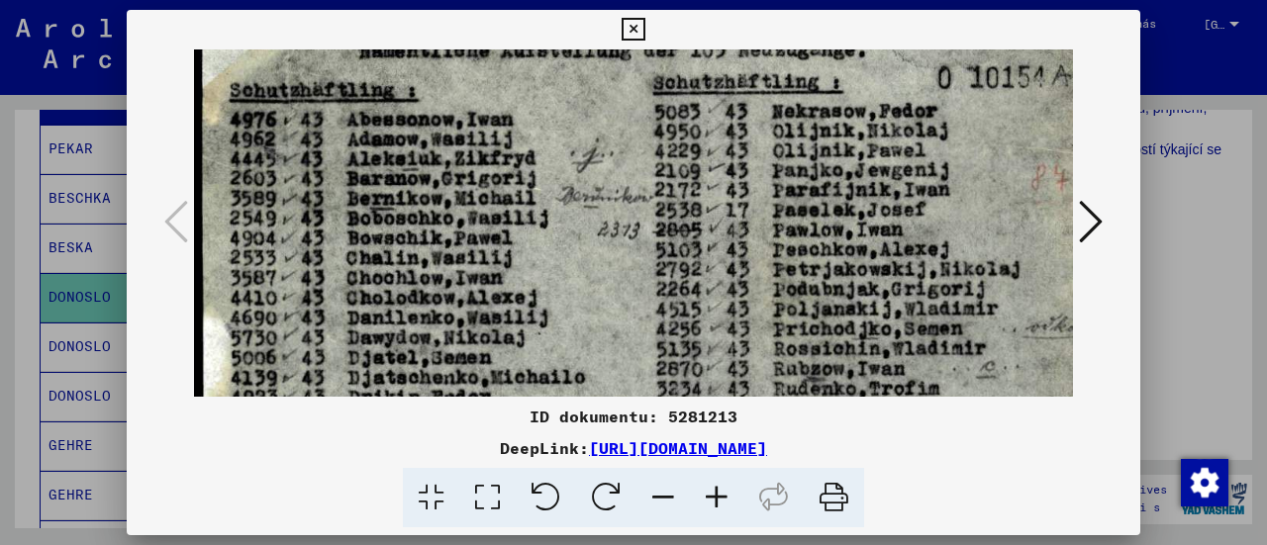
drag, startPoint x: 523, startPoint y: 312, endPoint x: 539, endPoint y: 155, distance: 157.3
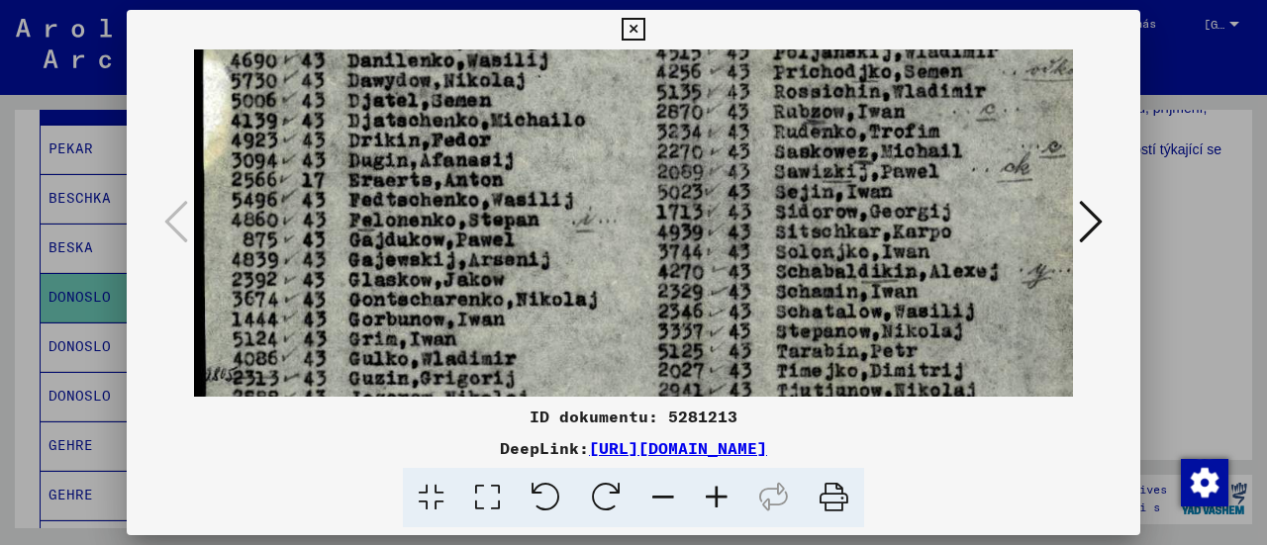
scroll to position [422, 0]
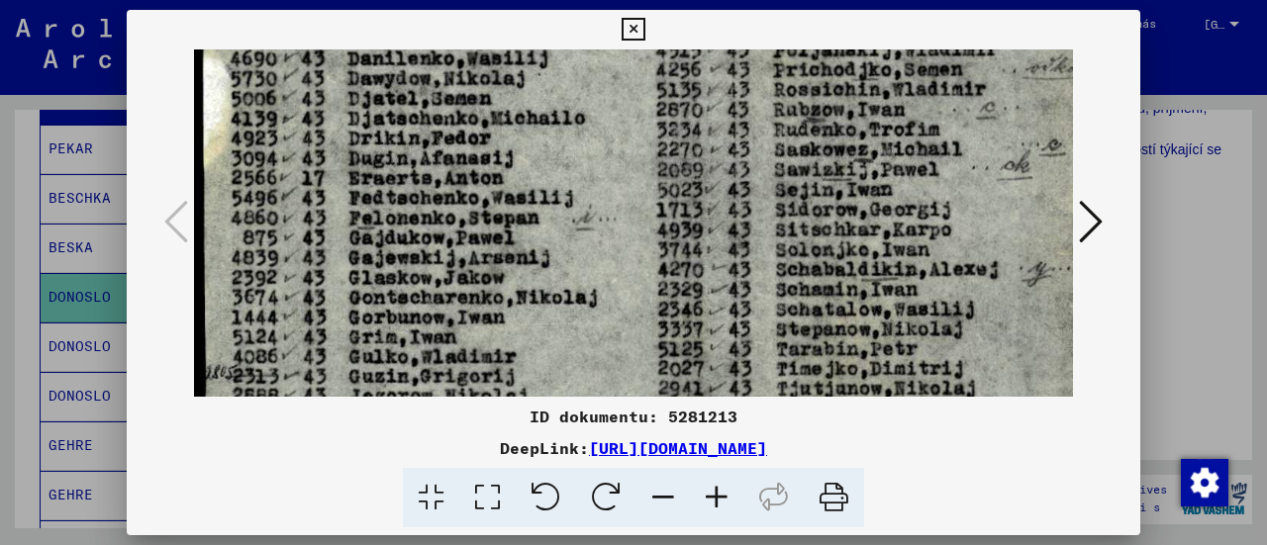
drag, startPoint x: 382, startPoint y: 304, endPoint x: 417, endPoint y: 58, distance: 247.9
click at [417, 58] on img at bounding box center [646, 321] width 904 height 1387
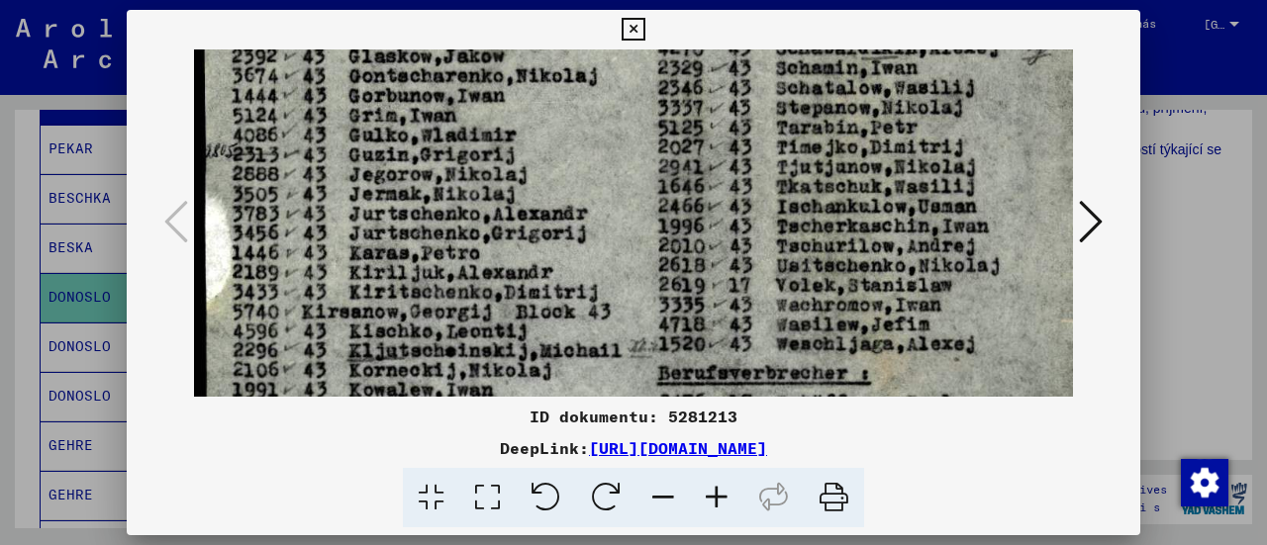
drag, startPoint x: 407, startPoint y: 233, endPoint x: 448, endPoint y: 12, distance: 224.6
click at [448, 12] on div "ID dokumentu: 5281213 DeepLink: [URL][DOMAIN_NAME]" at bounding box center [634, 269] width 1014 height 519
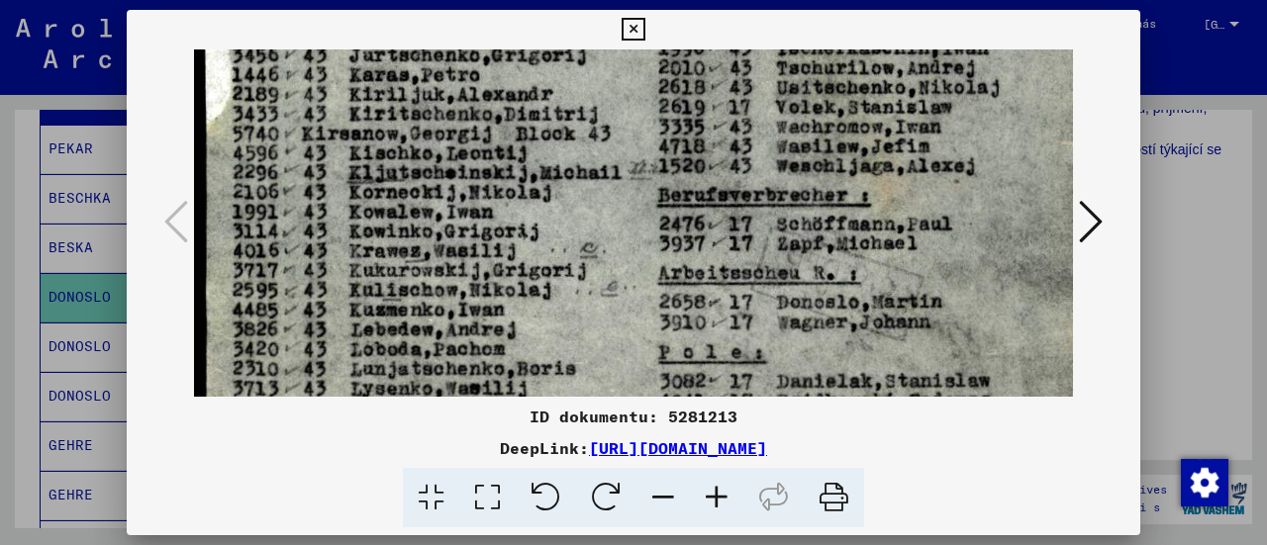
drag, startPoint x: 436, startPoint y: 232, endPoint x: 477, endPoint y: 65, distance: 171.2
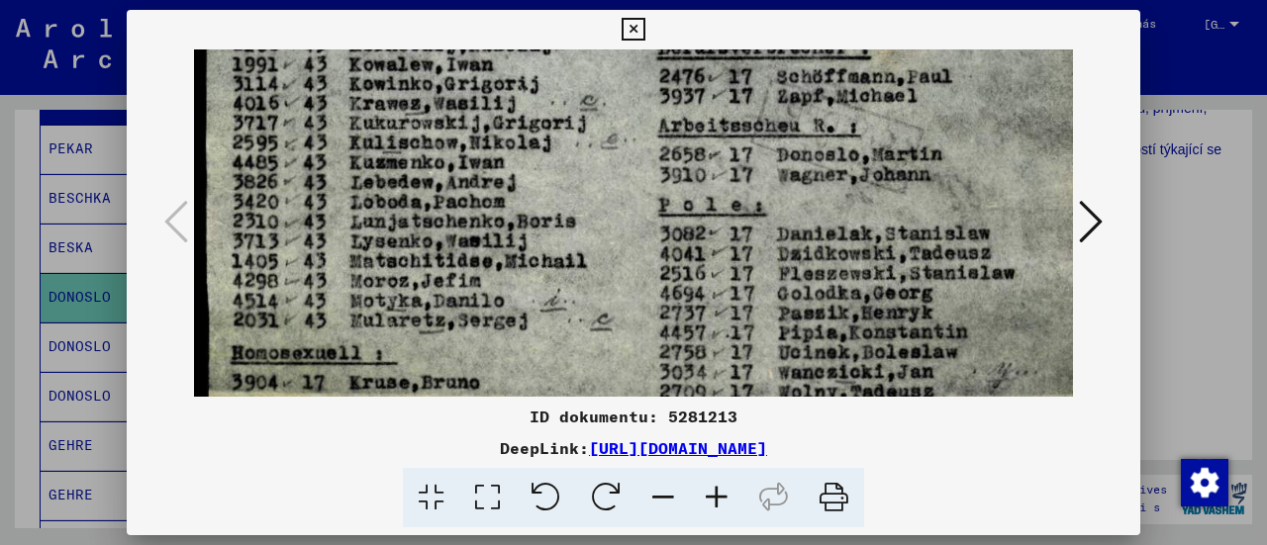
drag, startPoint x: 439, startPoint y: 223, endPoint x: 461, endPoint y: 118, distance: 107.2
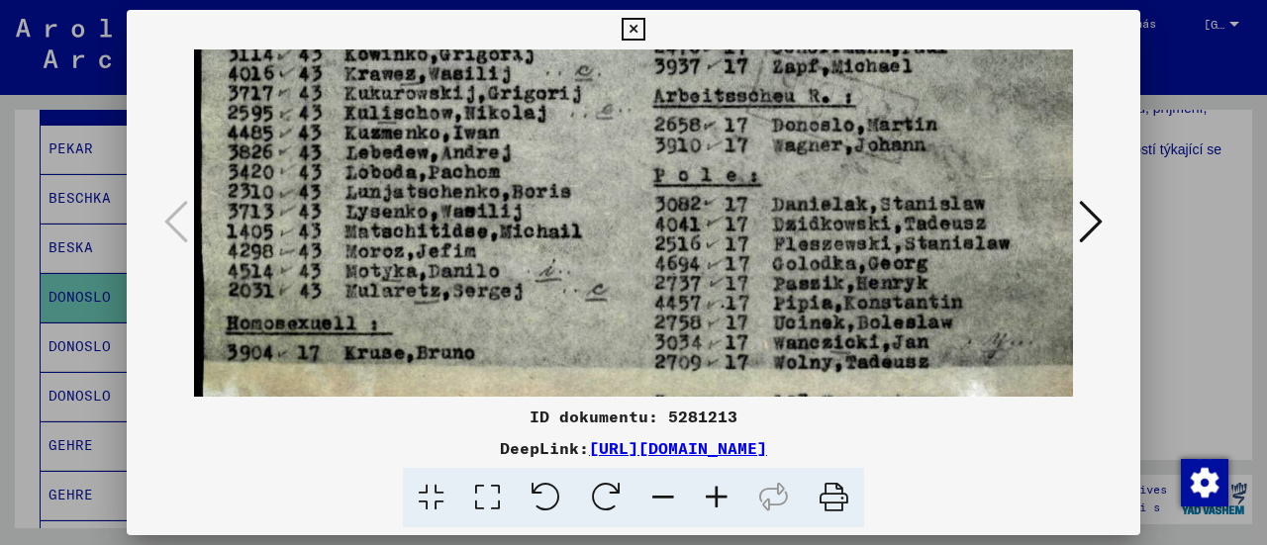
scroll to position [990, 5]
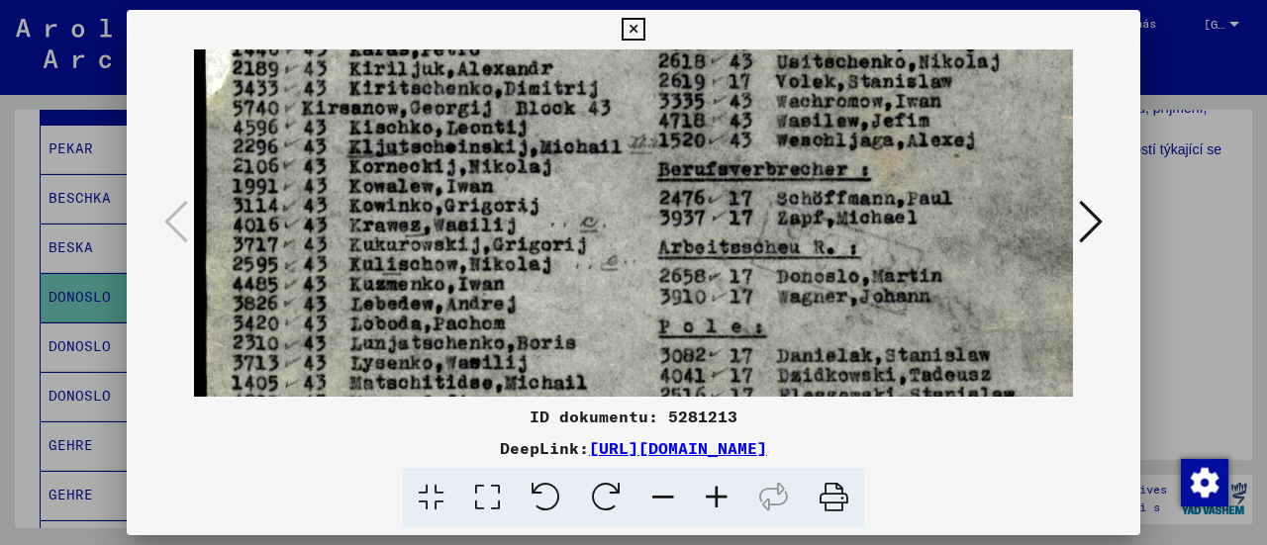
drag, startPoint x: 454, startPoint y: 237, endPoint x: 535, endPoint y: 472, distance: 249.2
click at [535, 472] on div "ID dokumentu: 5281213 DeepLink: [URL][DOMAIN_NAME]" at bounding box center [634, 269] width 1014 height 519
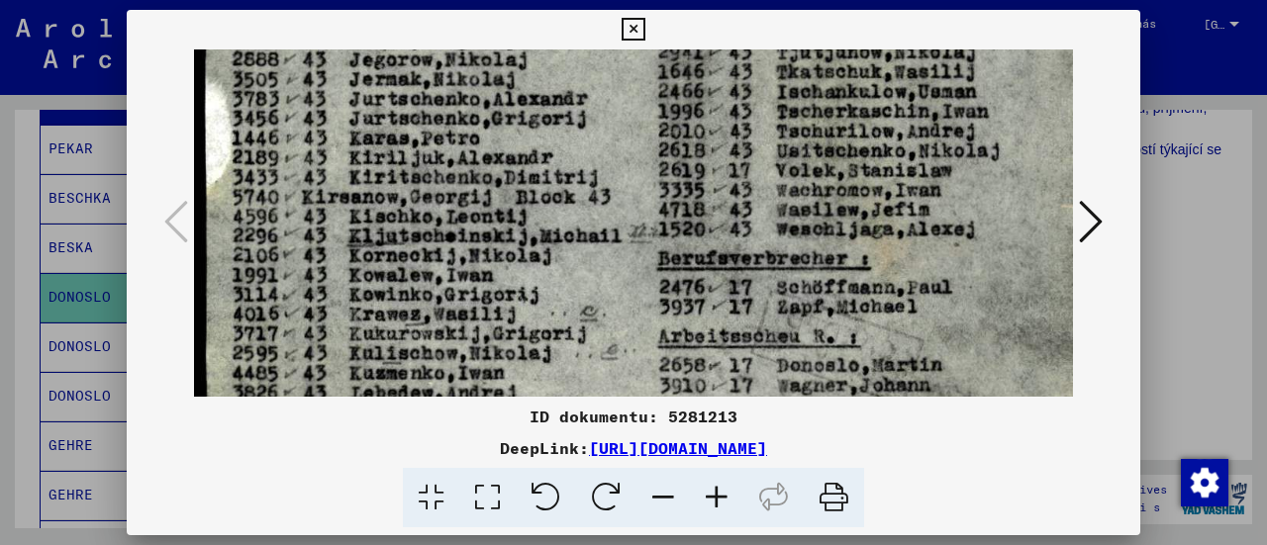
drag, startPoint x: 430, startPoint y: 227, endPoint x: 455, endPoint y: 444, distance: 219.3
click at [455, 442] on div "ID dokumentu: 5281213 DeepLink: [URL][DOMAIN_NAME]" at bounding box center [634, 269] width 1014 height 519
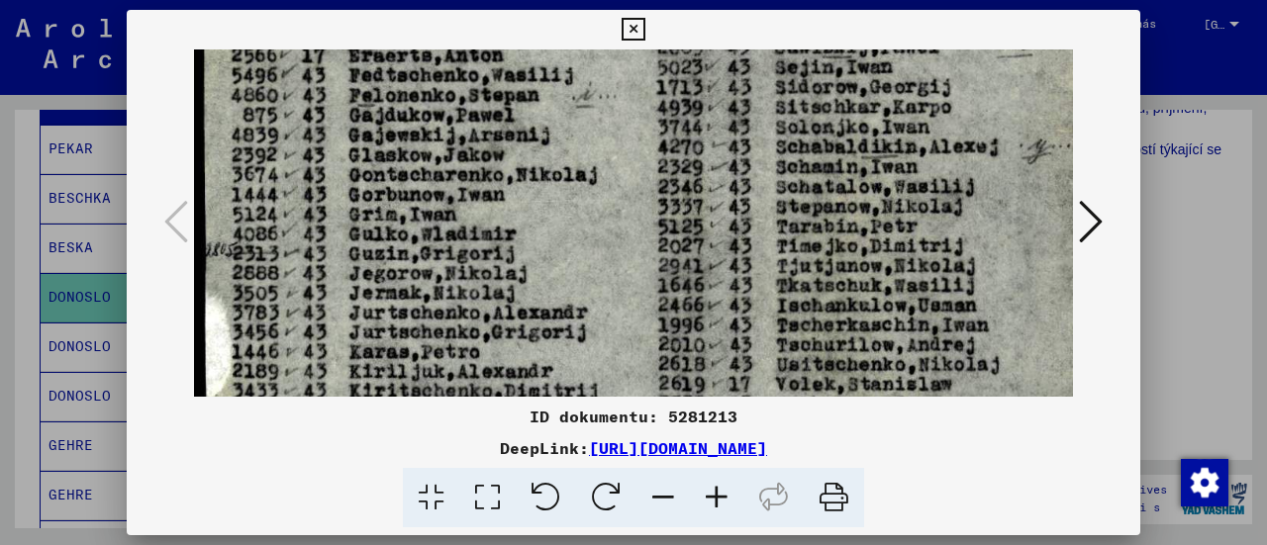
click at [430, 369] on img at bounding box center [646, 198] width 904 height 1387
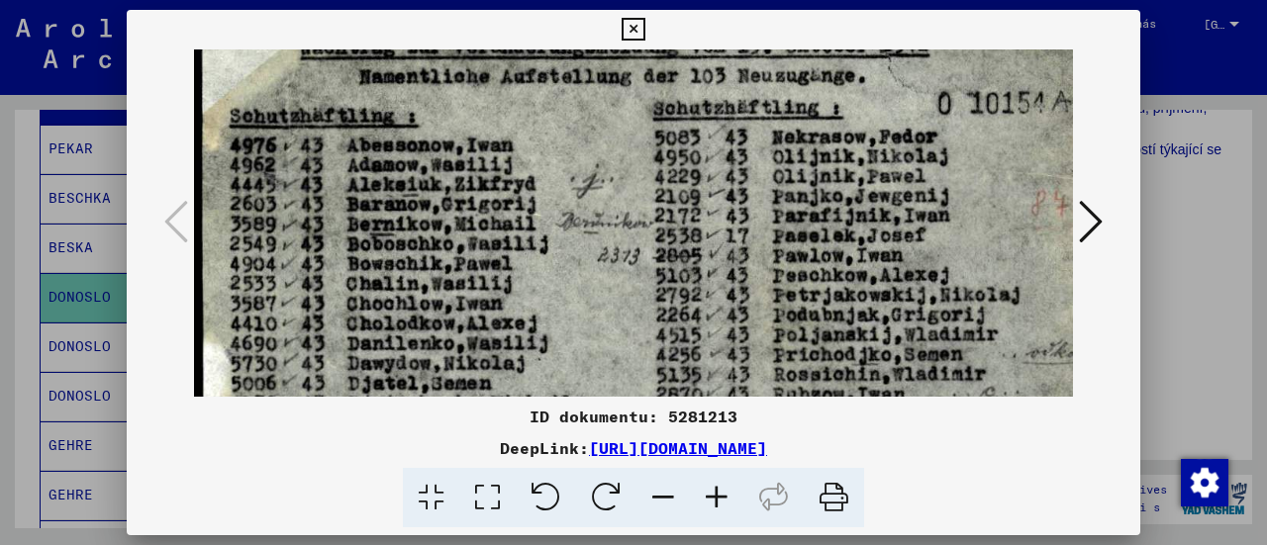
drag, startPoint x: 422, startPoint y: 235, endPoint x: 433, endPoint y: 358, distance: 124.2
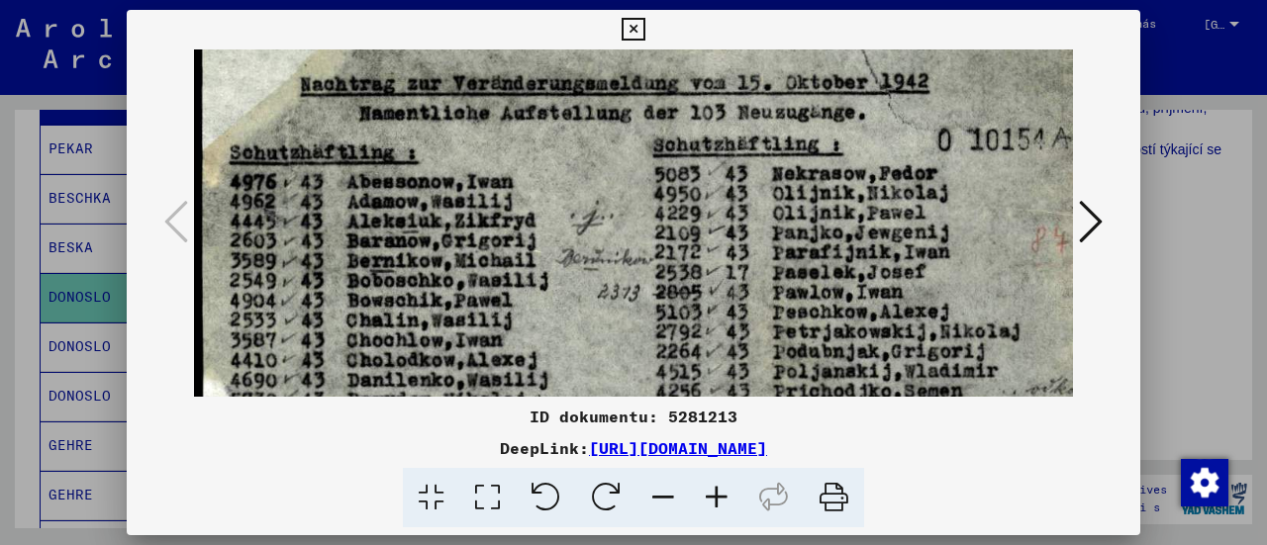
scroll to position [99, 0]
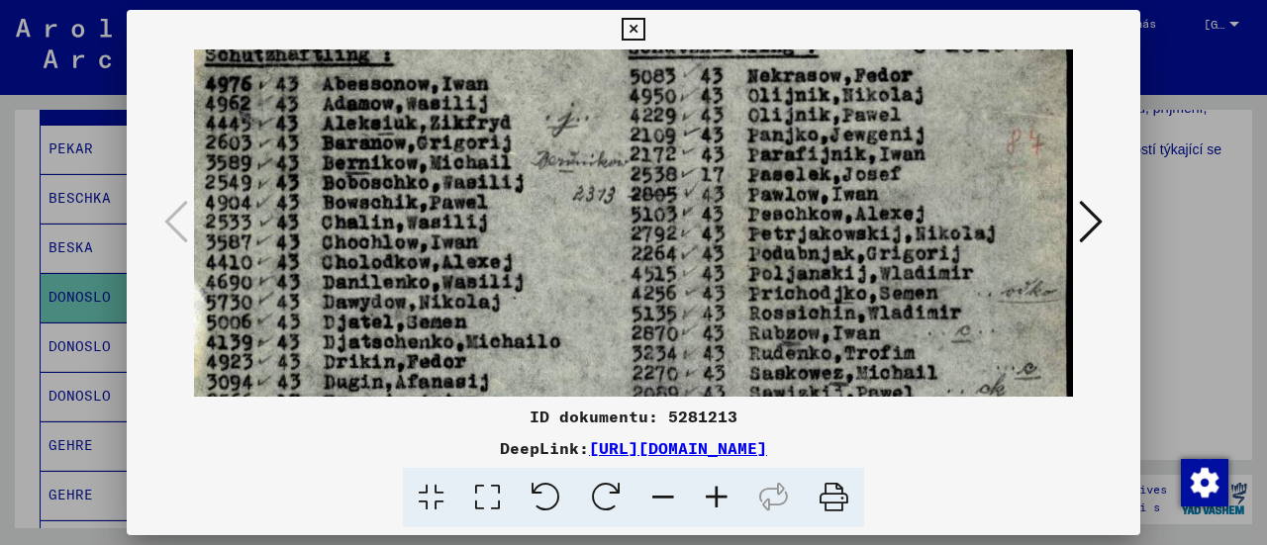
drag, startPoint x: 436, startPoint y: 181, endPoint x: 319, endPoint y: 45, distance: 179.7
click at [320, 45] on div "ID dokumentu: 5281213 DeepLink: [URL][DOMAIN_NAME]" at bounding box center [634, 269] width 1014 height 519
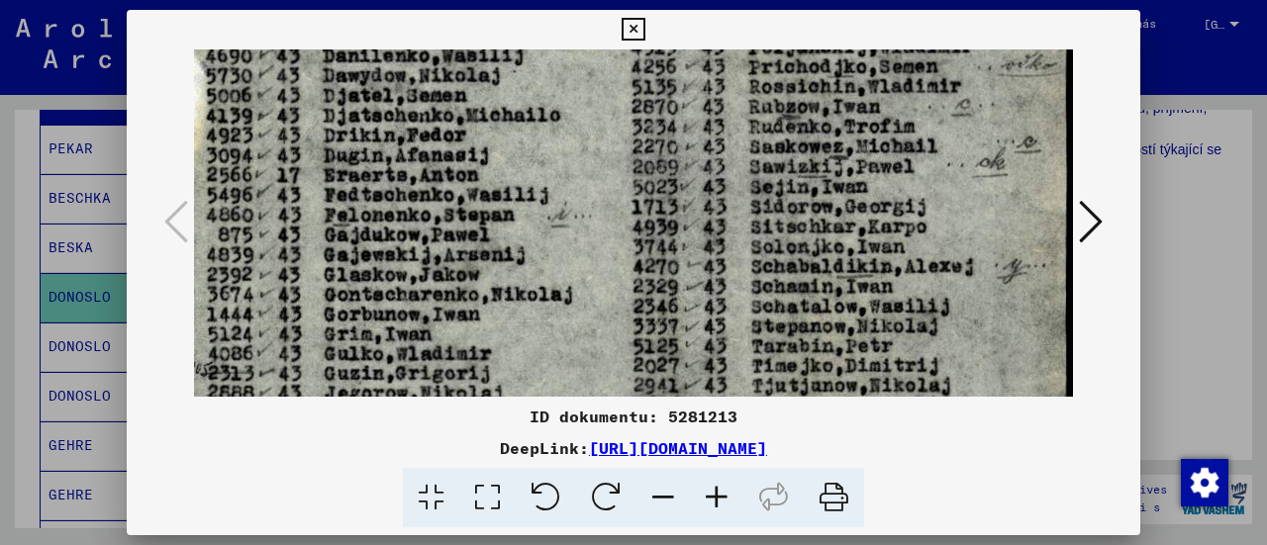
drag, startPoint x: 620, startPoint y: 257, endPoint x: 602, endPoint y: 134, distance: 125.0
click at [588, 75] on img at bounding box center [621, 317] width 904 height 1387
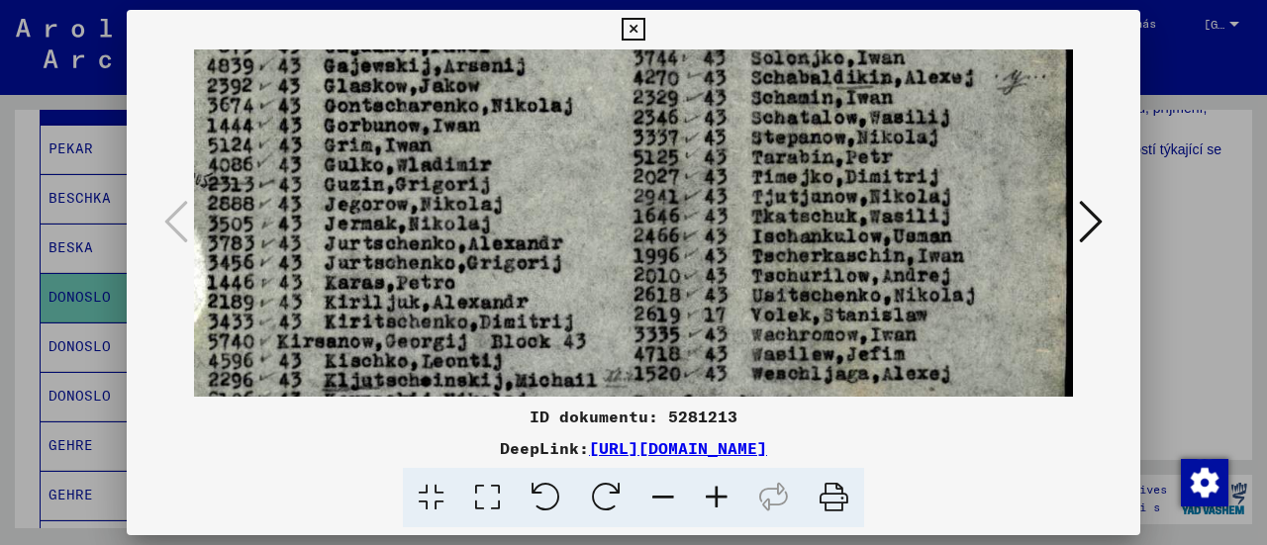
drag, startPoint x: 655, startPoint y: 216, endPoint x: 640, endPoint y: 68, distance: 148.2
click at [640, 72] on img at bounding box center [621, 129] width 904 height 1387
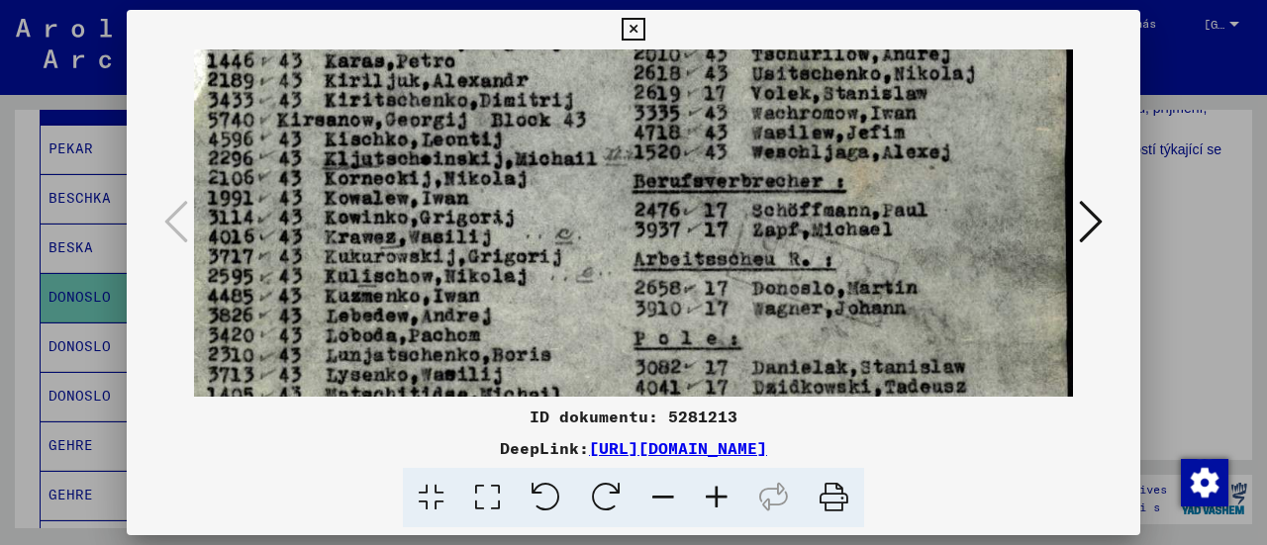
drag, startPoint x: 677, startPoint y: 165, endPoint x: 677, endPoint y: 90, distance: 75.2
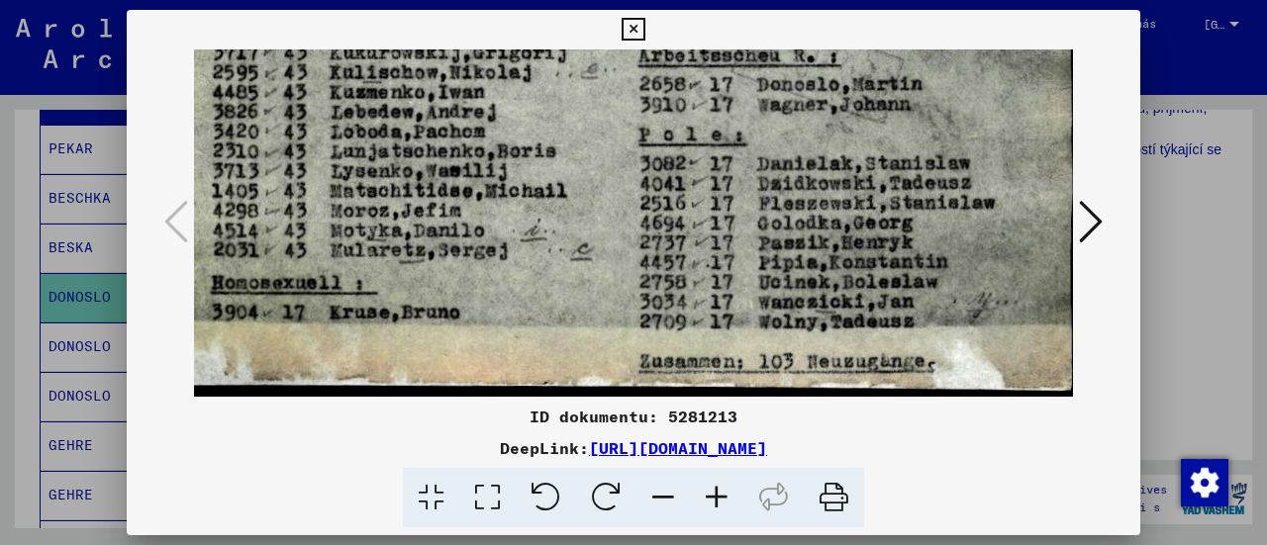
drag, startPoint x: 721, startPoint y: 181, endPoint x: 727, endPoint y: 61, distance: 119.9
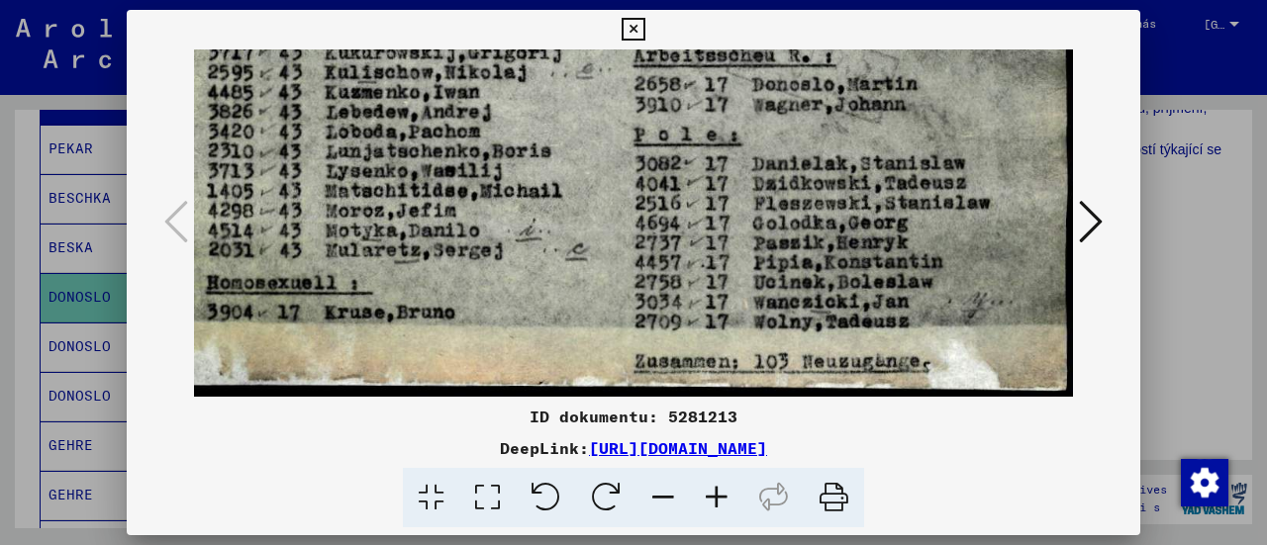
drag, startPoint x: 796, startPoint y: 239, endPoint x: 759, endPoint y: 130, distance: 114.9
click at [1101, 225] on icon at bounding box center [1091, 222] width 24 height 48
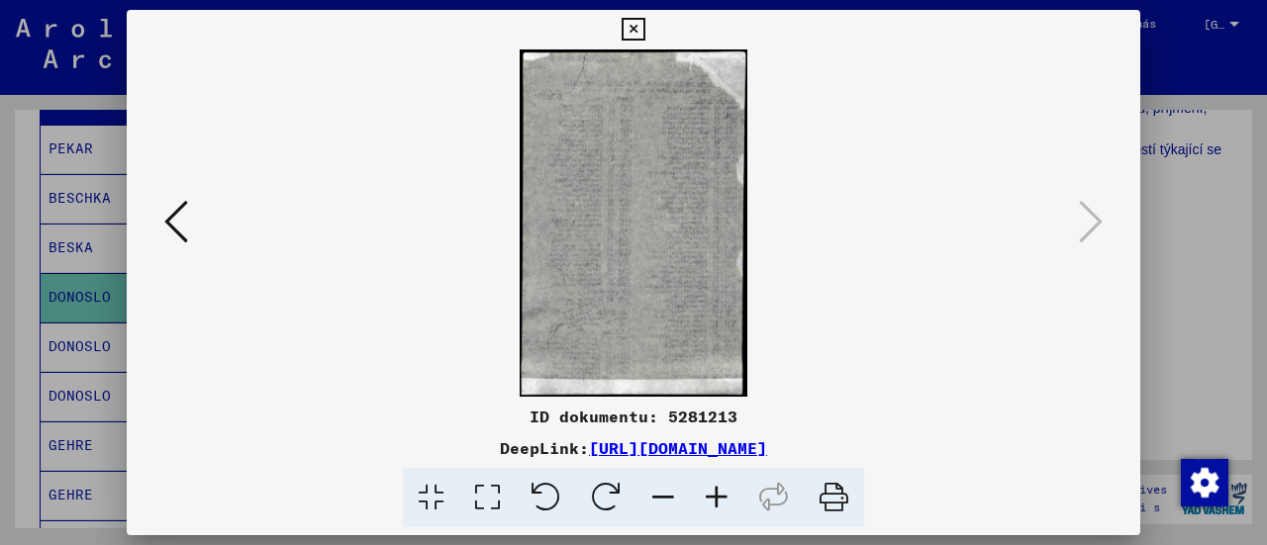
scroll to position [0, 0]
click at [655, 215] on img at bounding box center [634, 222] width 228 height 347
click at [719, 496] on icon at bounding box center [716, 498] width 53 height 60
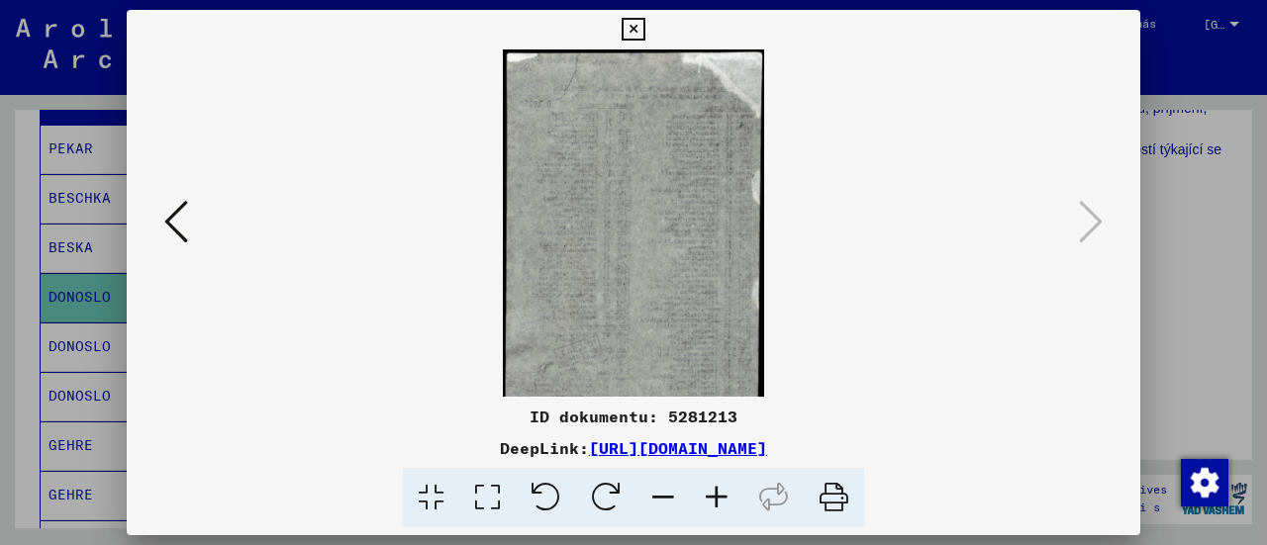
click at [719, 496] on icon at bounding box center [716, 498] width 53 height 60
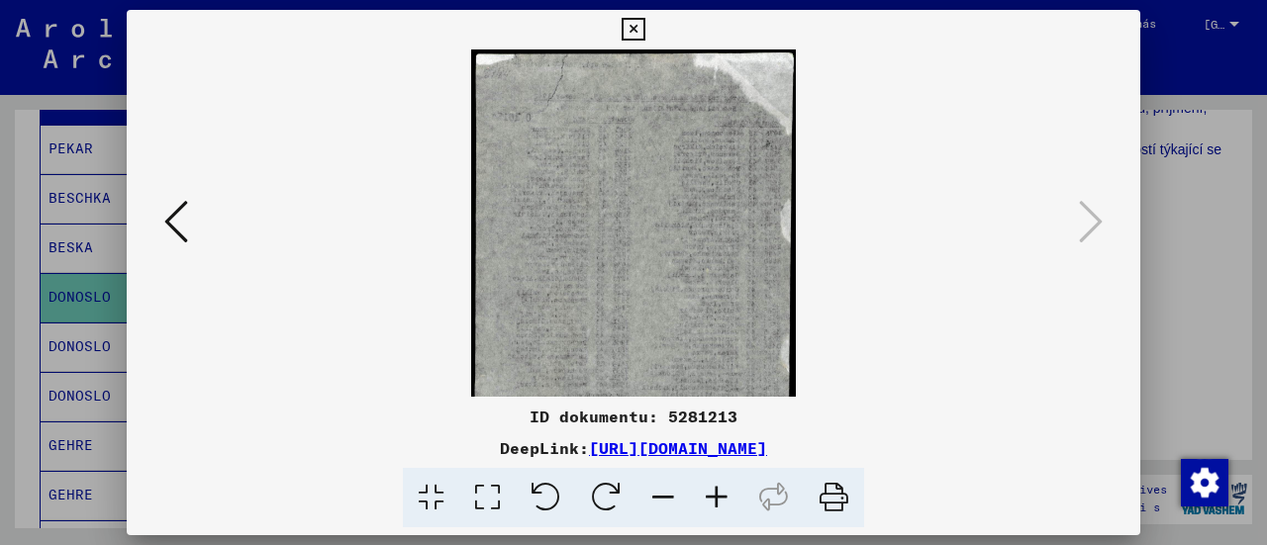
click at [719, 496] on icon at bounding box center [716, 498] width 53 height 60
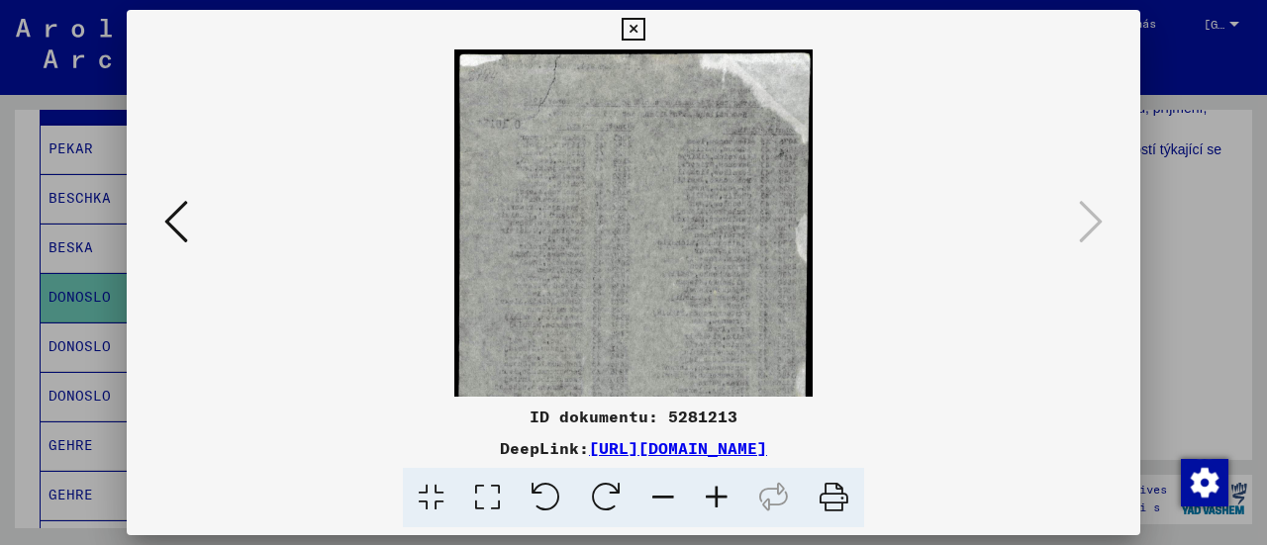
click at [719, 496] on icon at bounding box center [716, 498] width 53 height 60
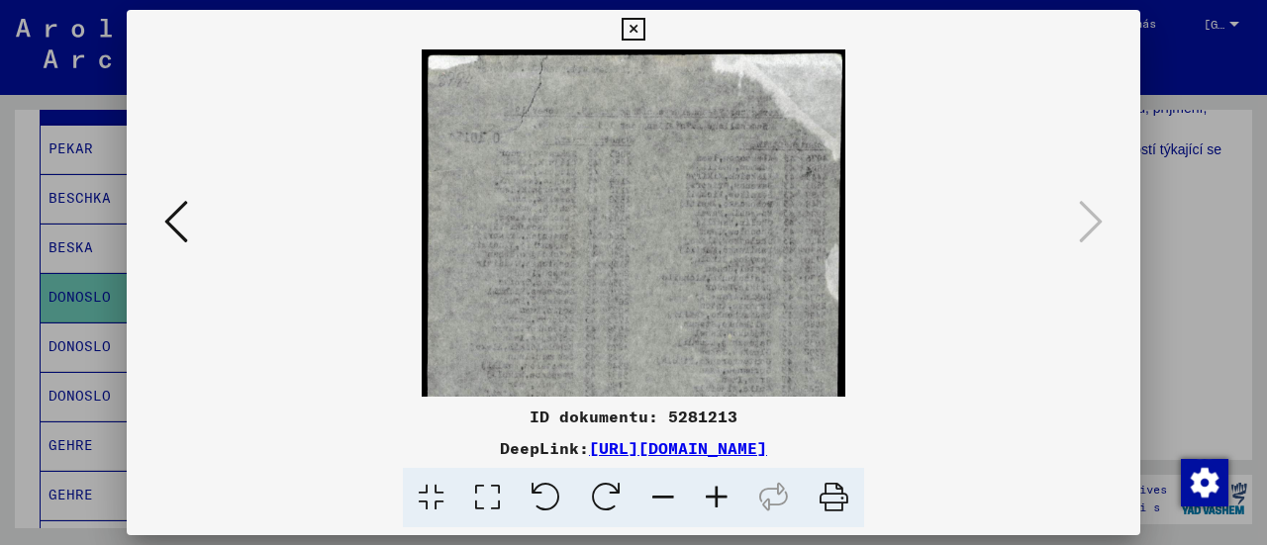
click at [719, 496] on icon at bounding box center [716, 498] width 53 height 60
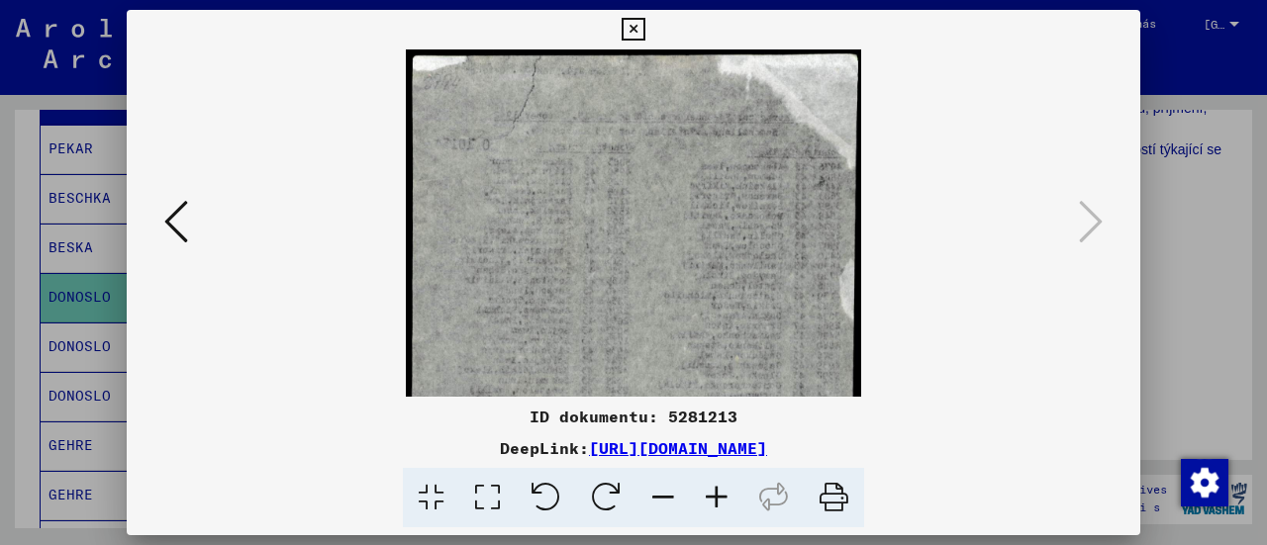
click at [719, 496] on icon at bounding box center [716, 498] width 53 height 60
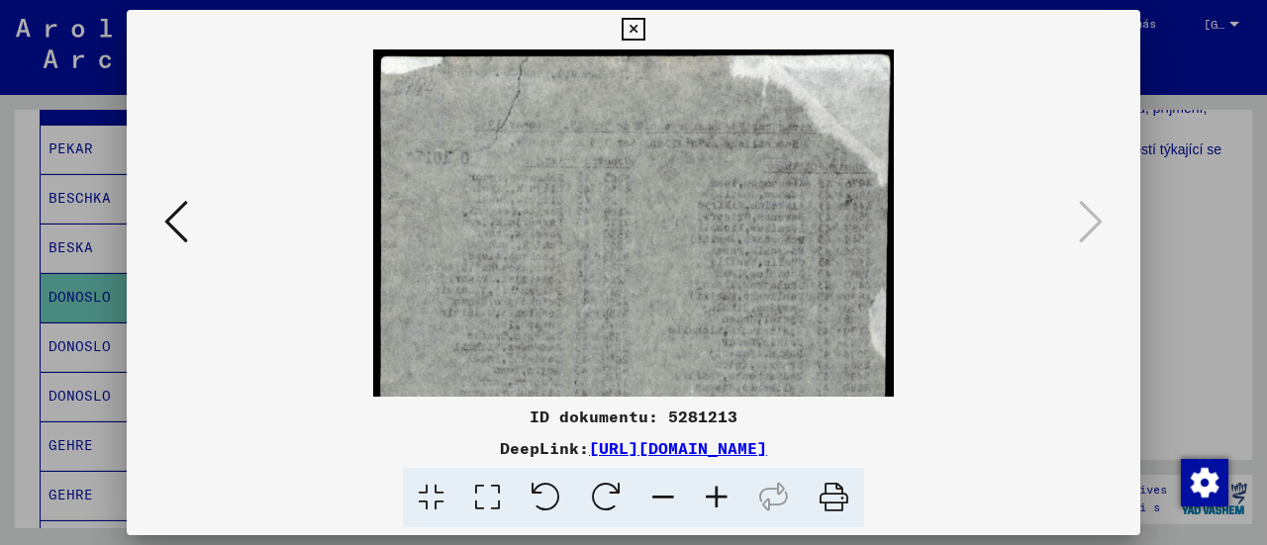
click at [719, 496] on icon at bounding box center [716, 498] width 53 height 60
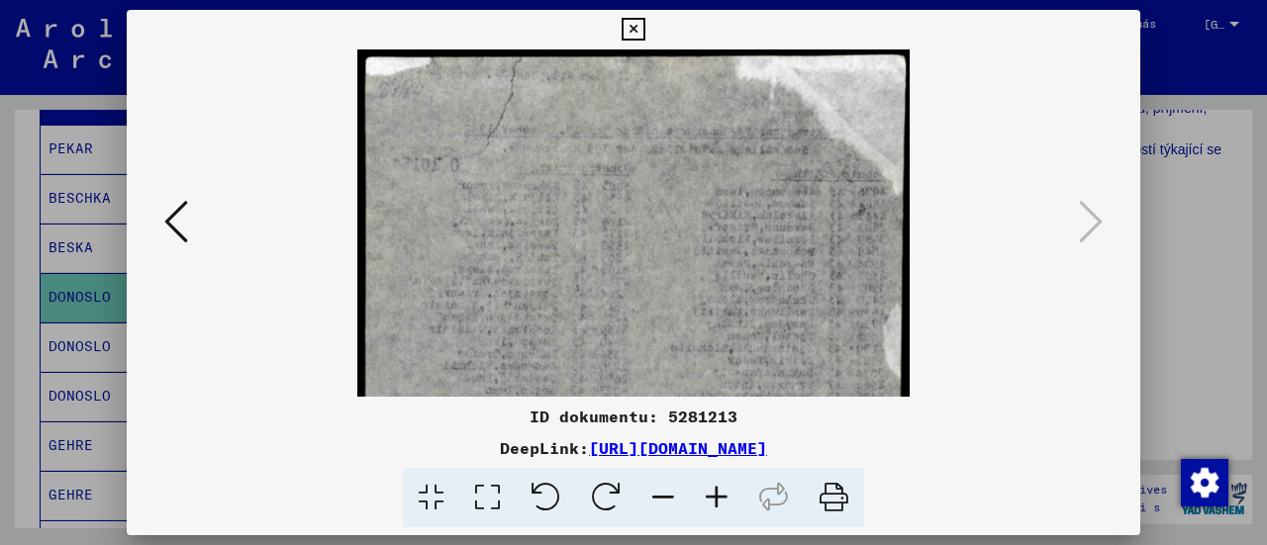
click at [719, 496] on icon at bounding box center [716, 498] width 53 height 60
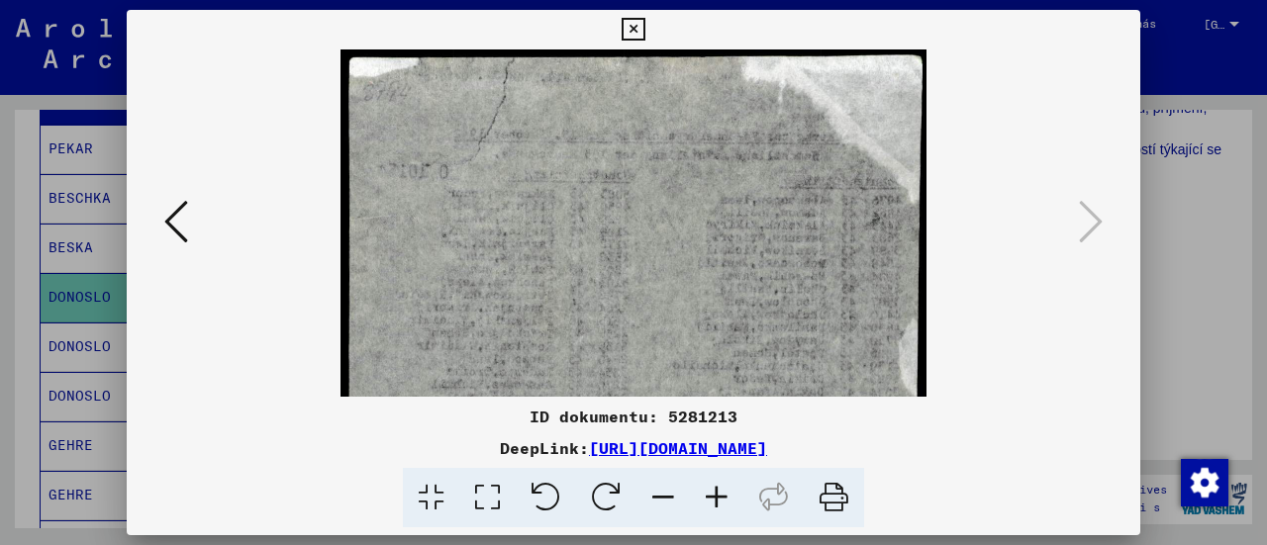
click at [719, 496] on icon at bounding box center [716, 498] width 53 height 60
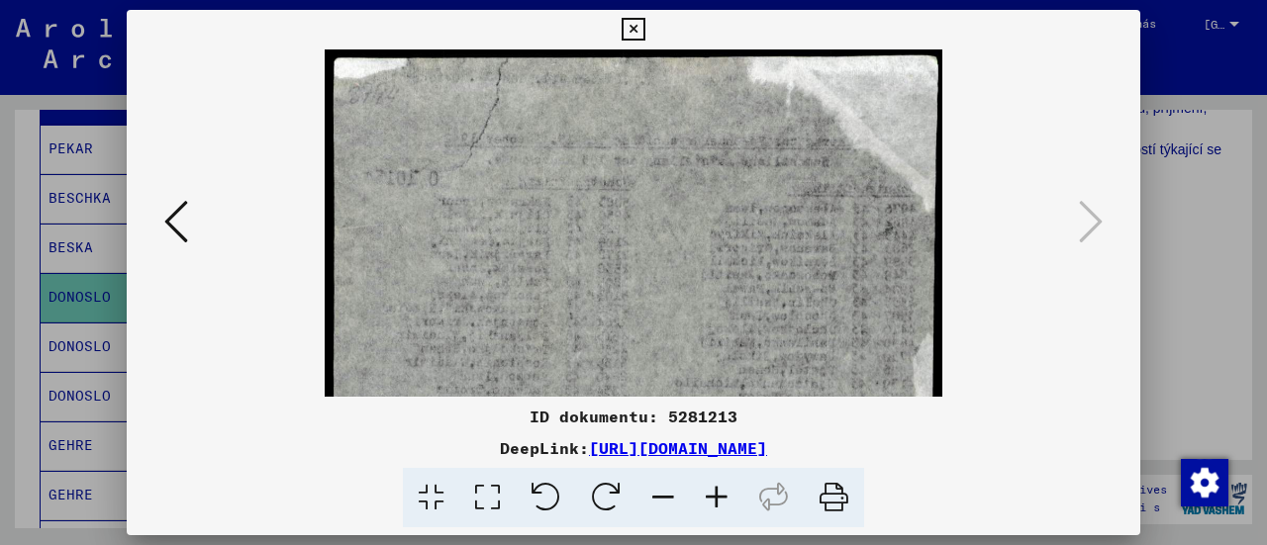
click at [719, 496] on icon at bounding box center [716, 498] width 53 height 60
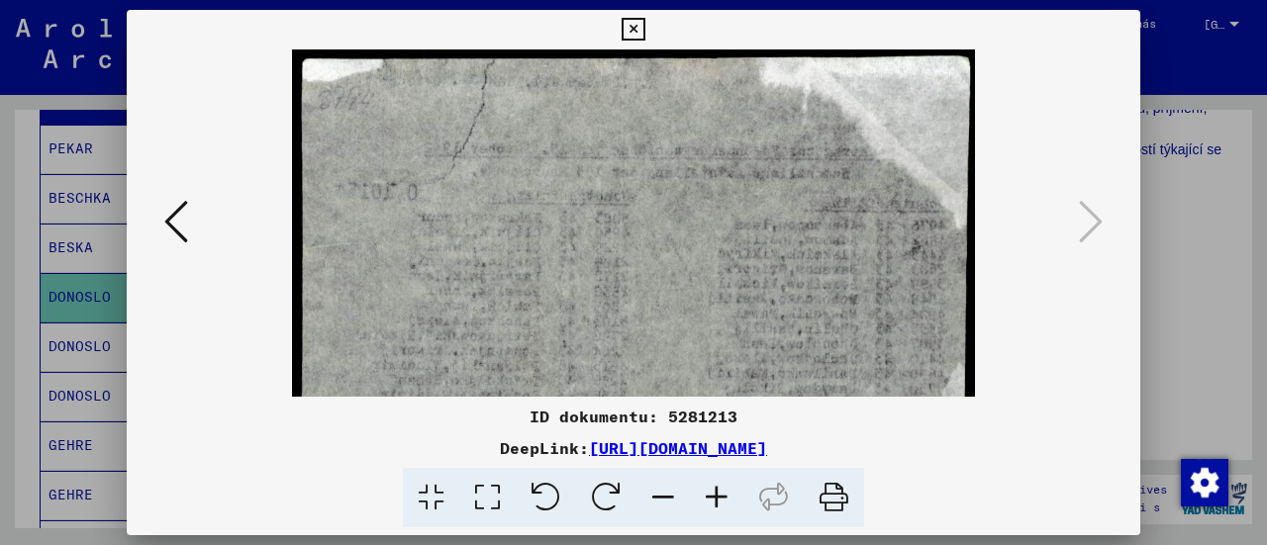
click at [719, 496] on icon at bounding box center [716, 498] width 53 height 60
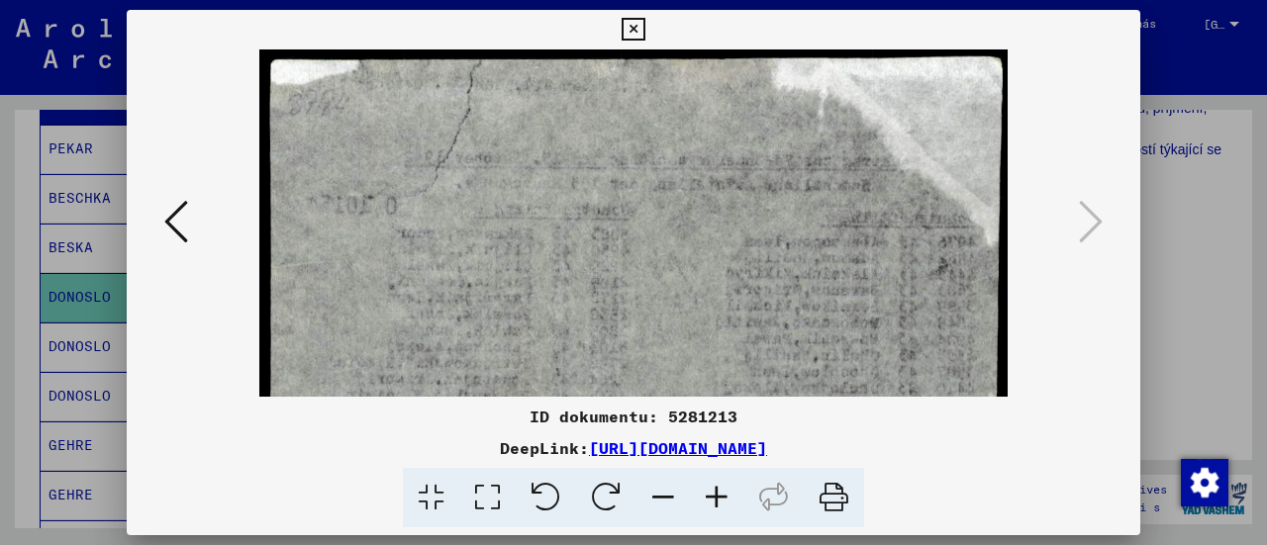
click at [719, 496] on icon at bounding box center [716, 498] width 53 height 60
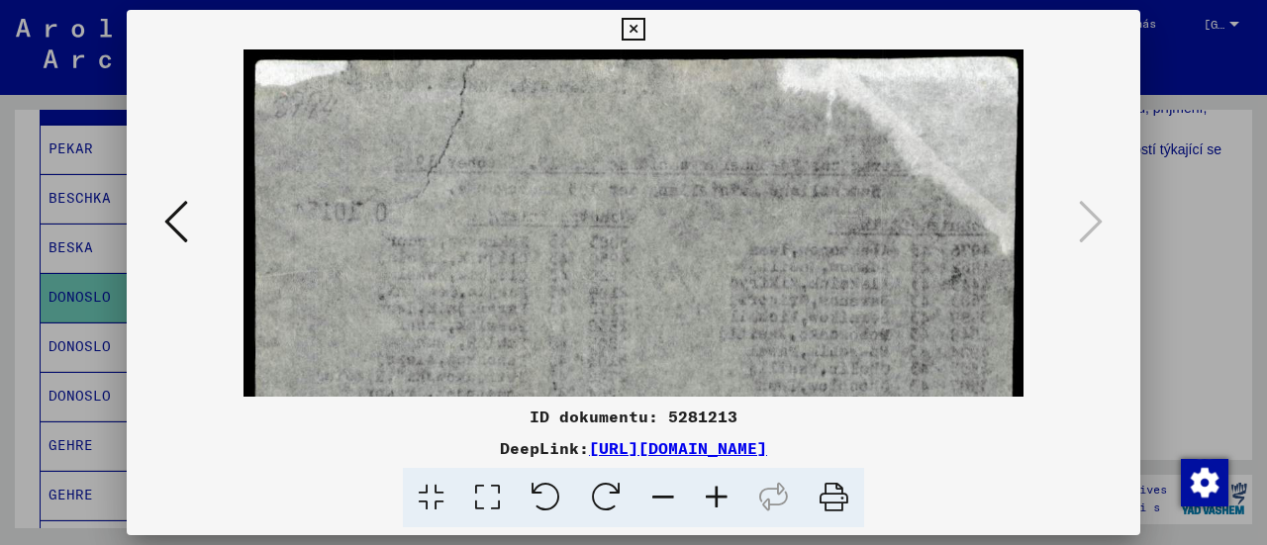
click at [626, 26] on icon at bounding box center [633, 30] width 23 height 24
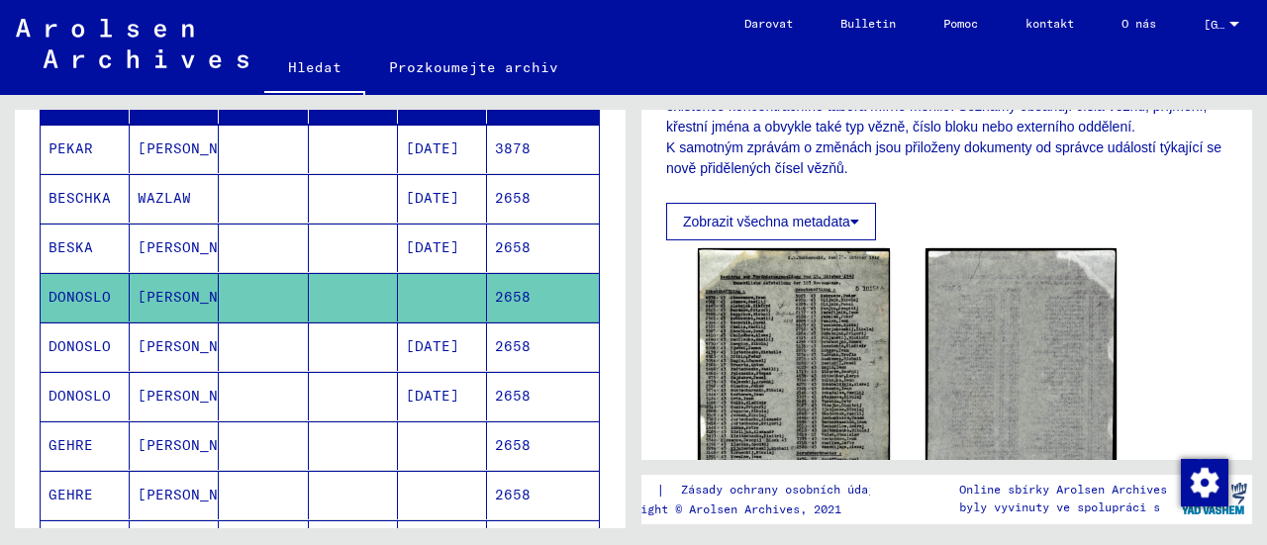
scroll to position [396, 0]
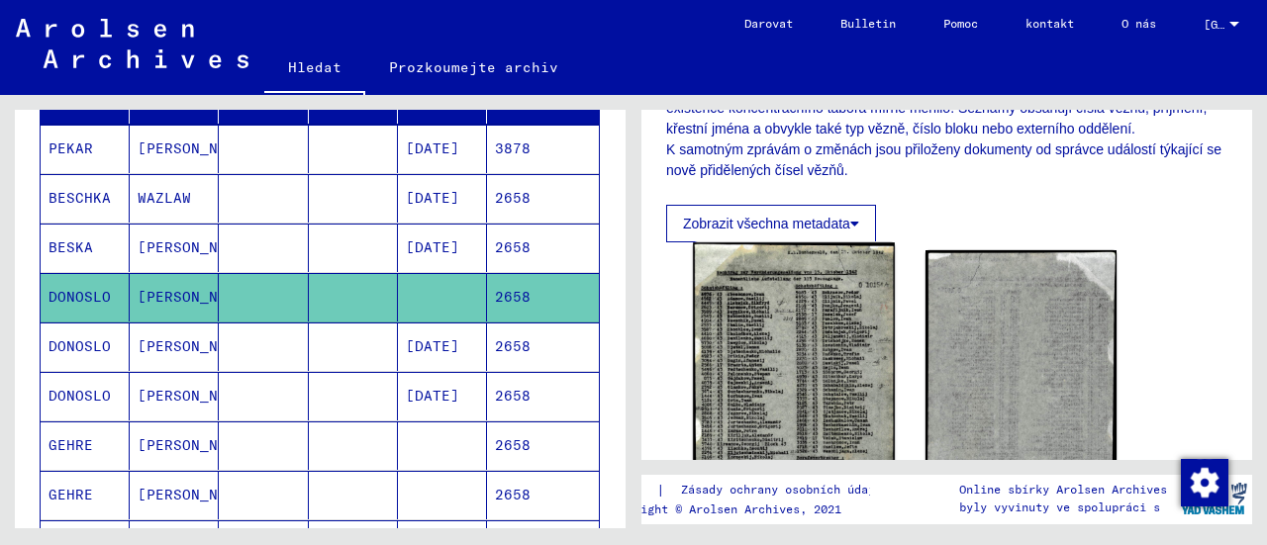
click at [839, 219] on font "Zobrazit všechna metadata" at bounding box center [766, 224] width 167 height 16
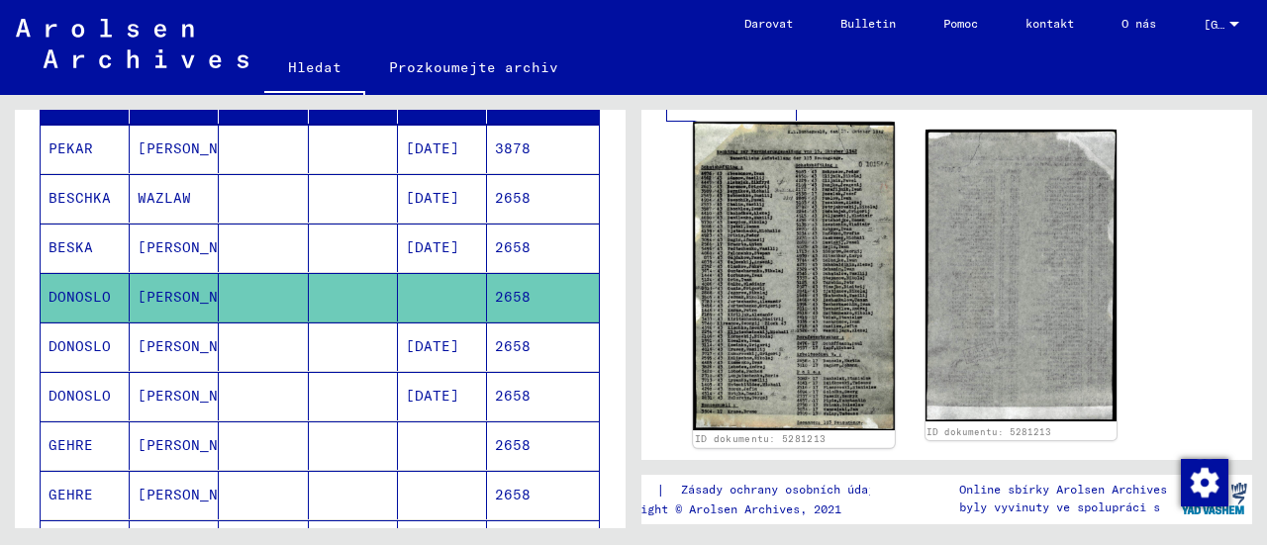
scroll to position [792, 0]
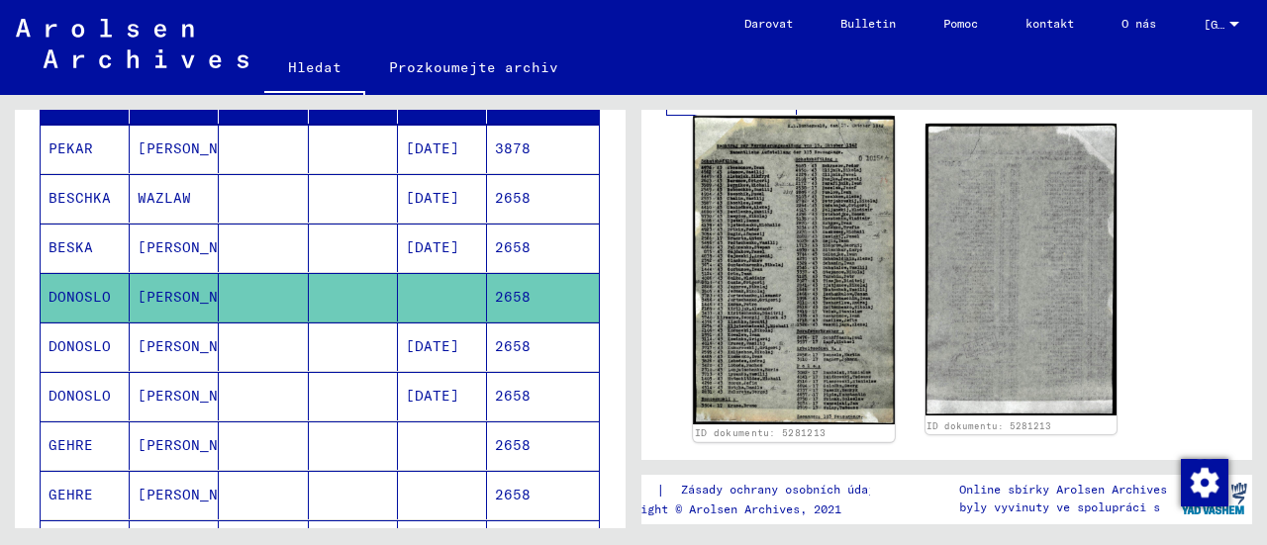
click at [752, 205] on img at bounding box center [793, 270] width 201 height 309
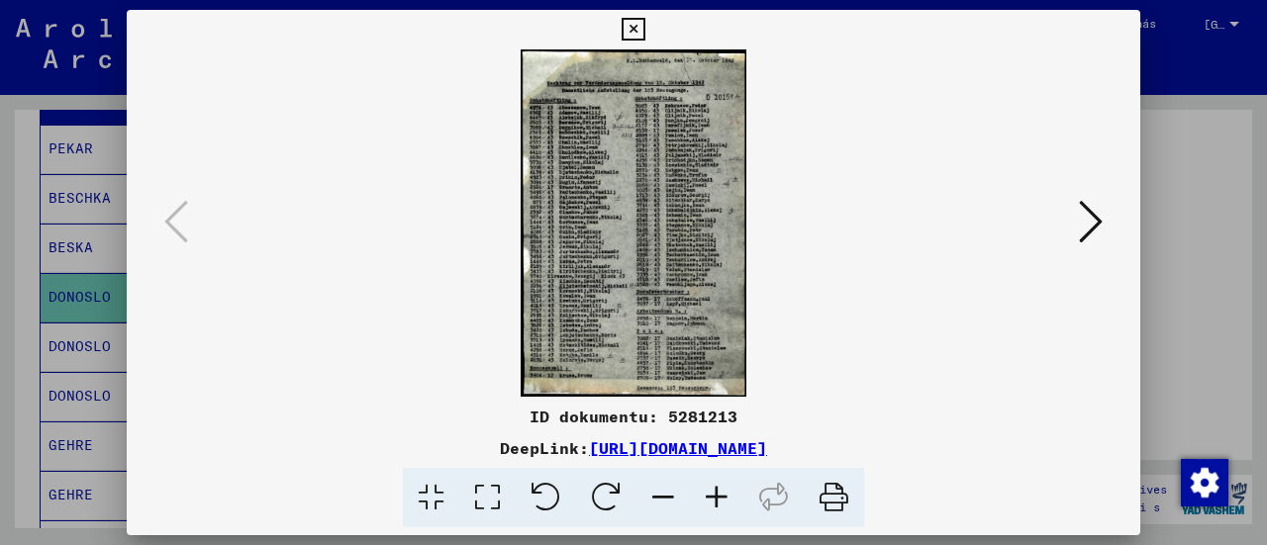
click at [725, 494] on icon at bounding box center [716, 498] width 53 height 60
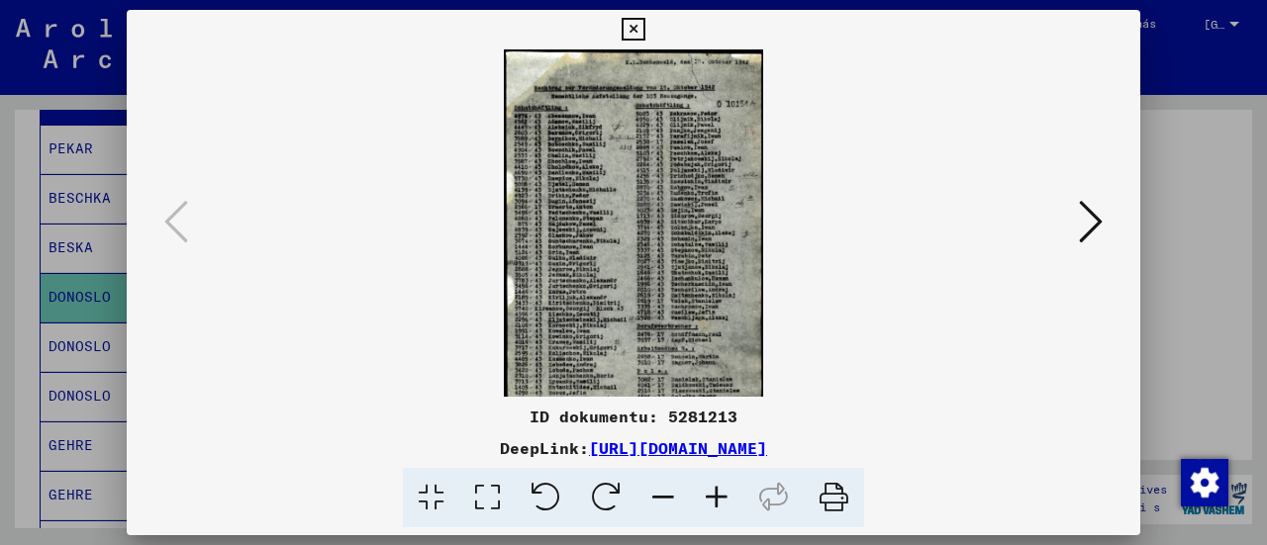
click at [725, 494] on icon at bounding box center [716, 498] width 53 height 60
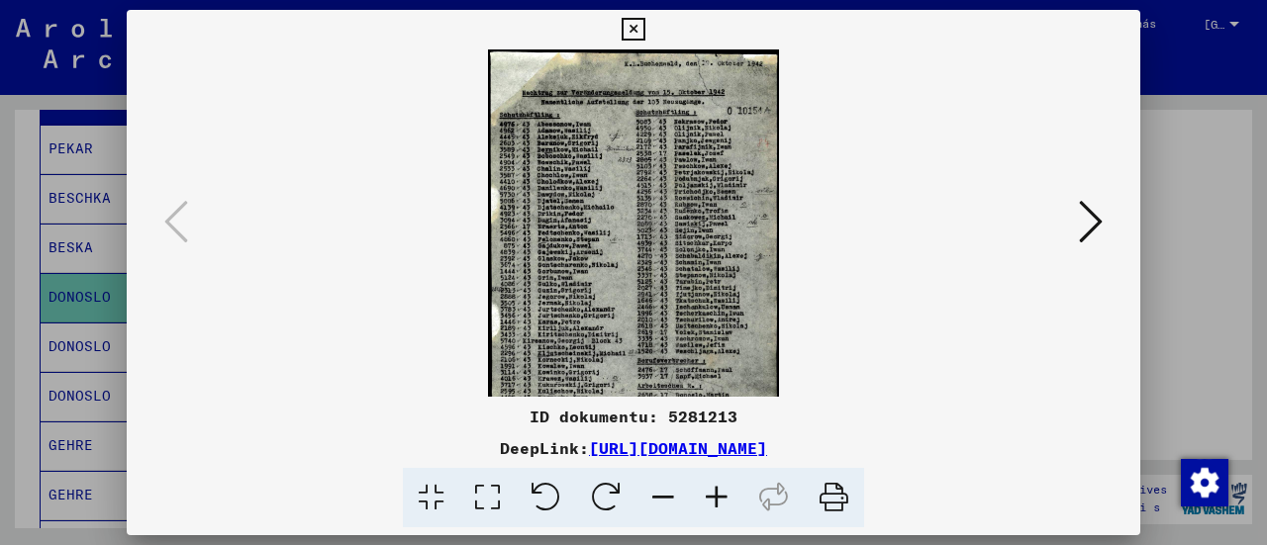
click at [623, 268] on img at bounding box center [633, 272] width 291 height 446
click at [511, 496] on icon at bounding box center [487, 498] width 56 height 60
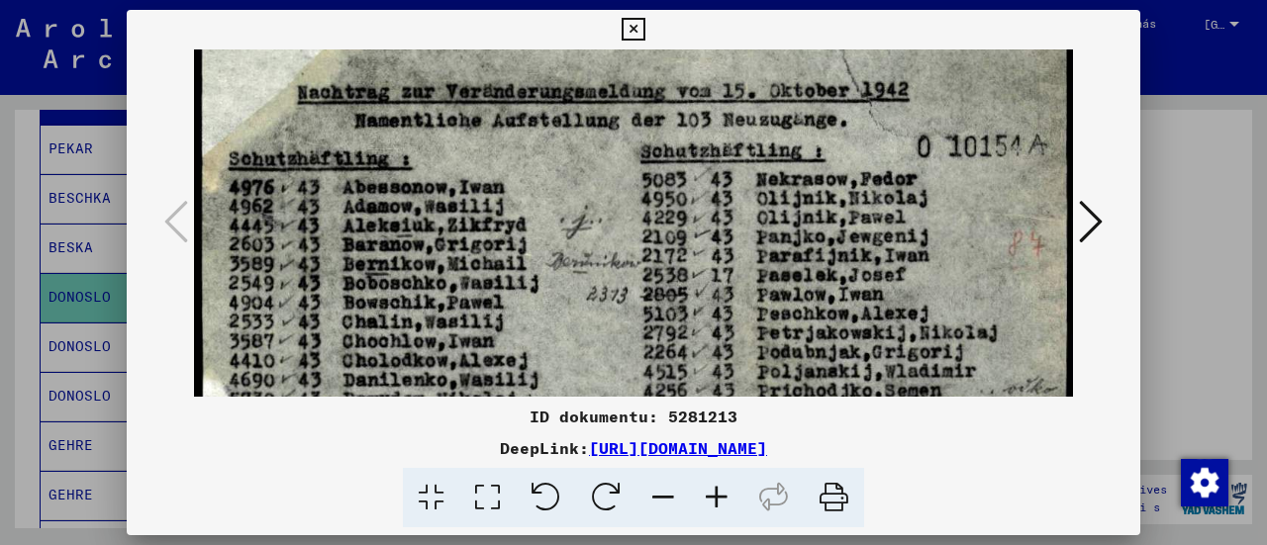
scroll to position [89, 0]
drag, startPoint x: 495, startPoint y: 281, endPoint x: 632, endPoint y: 199, distance: 160.2
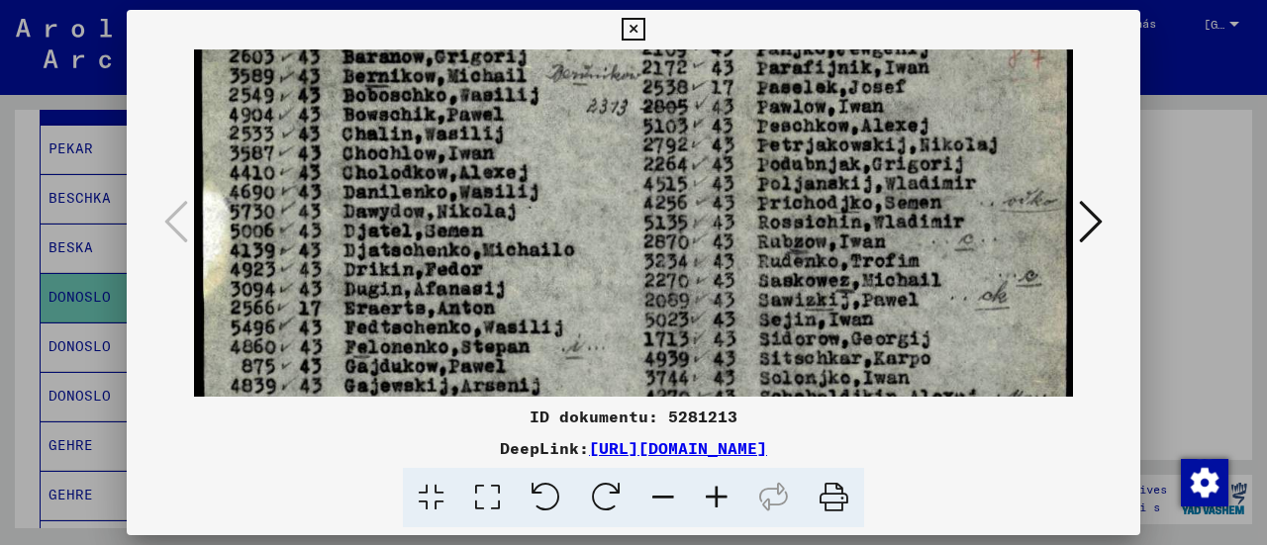
drag, startPoint x: 491, startPoint y: 333, endPoint x: 637, endPoint y: 161, distance: 225.3
click at [637, 162] on img at bounding box center [633, 447] width 879 height 1348
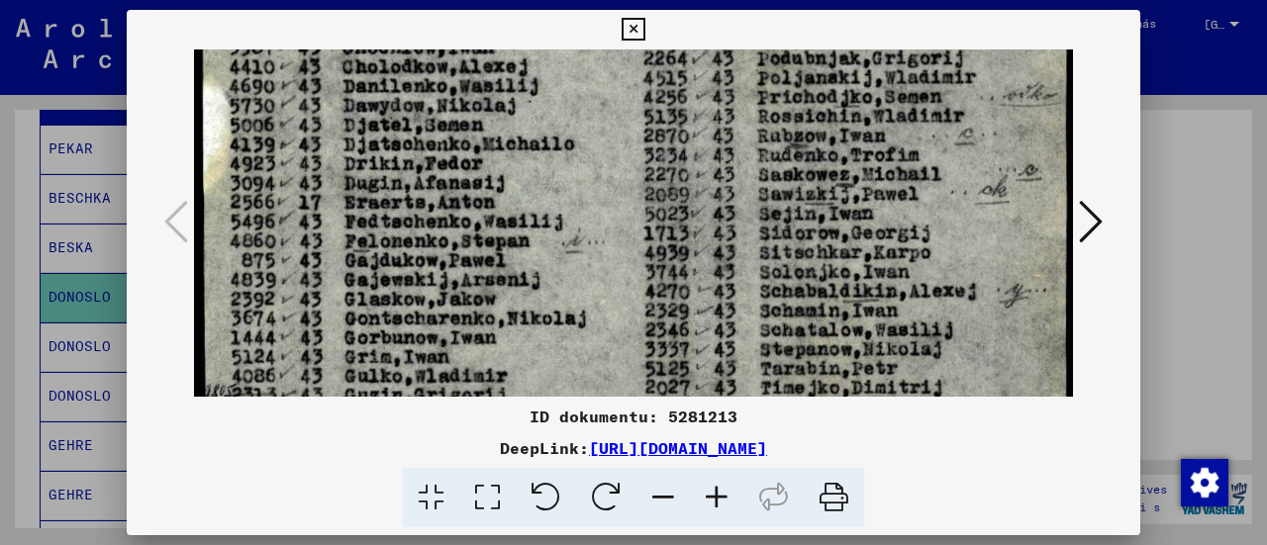
drag, startPoint x: 471, startPoint y: 261, endPoint x: 564, endPoint y: 174, distance: 127.4
click at [565, 172] on img at bounding box center [633, 341] width 879 height 1348
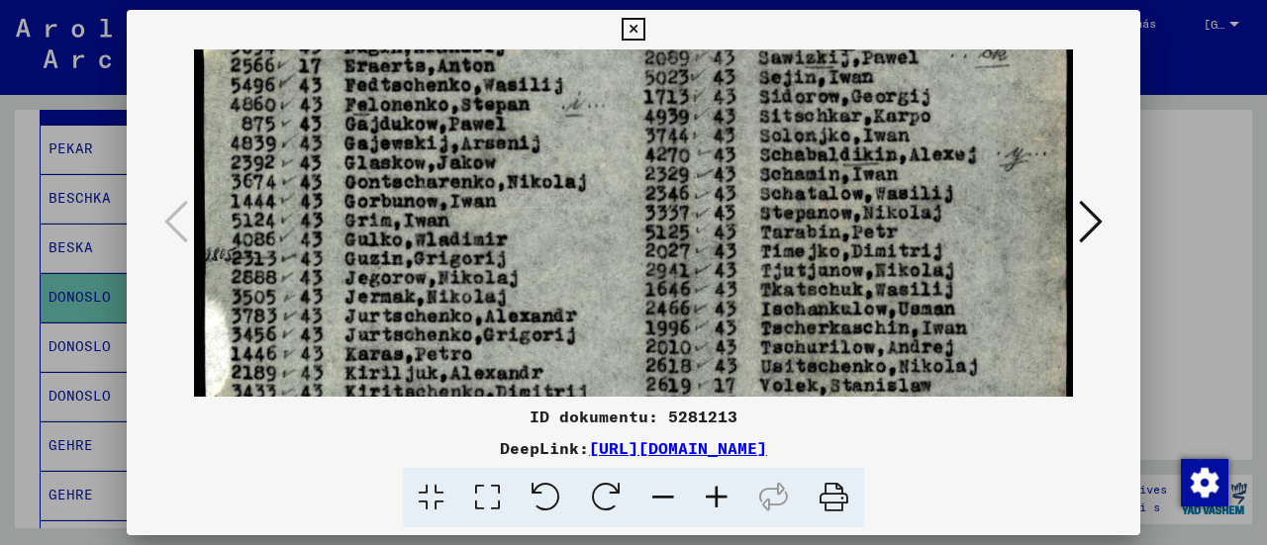
scroll to position [524, 0]
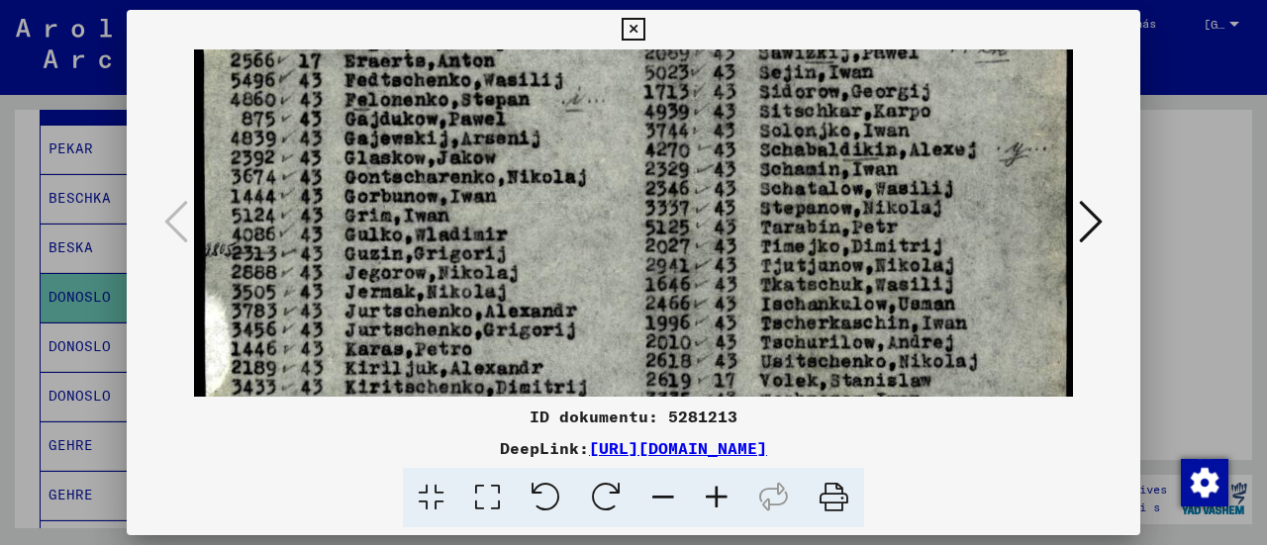
drag, startPoint x: 467, startPoint y: 297, endPoint x: 563, endPoint y: 171, distance: 158.2
click at [563, 171] on img at bounding box center [633, 200] width 879 height 1348
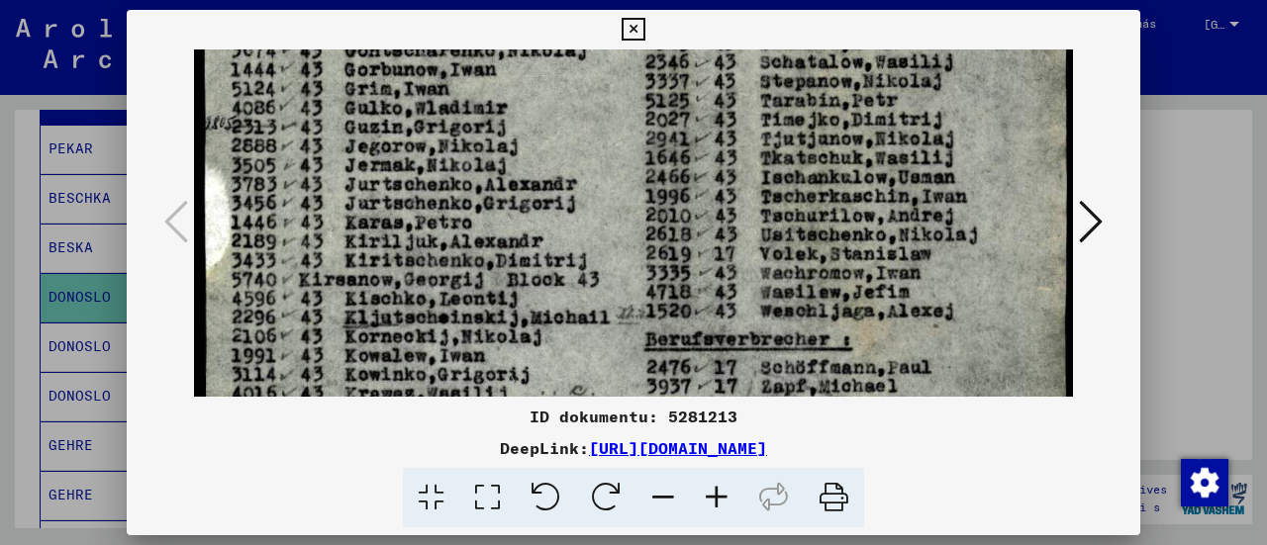
drag, startPoint x: 468, startPoint y: 299, endPoint x: 552, endPoint y: 185, distance: 141.5
click at [552, 185] on img at bounding box center [633, 73] width 879 height 1348
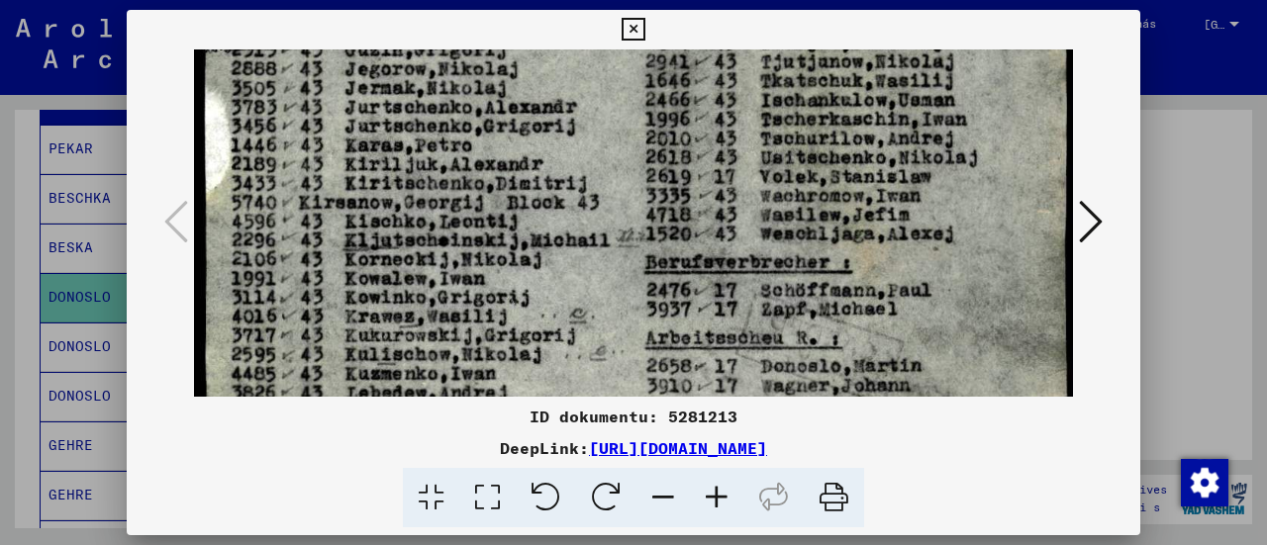
drag, startPoint x: 509, startPoint y: 261, endPoint x: 542, endPoint y: 191, distance: 77.9
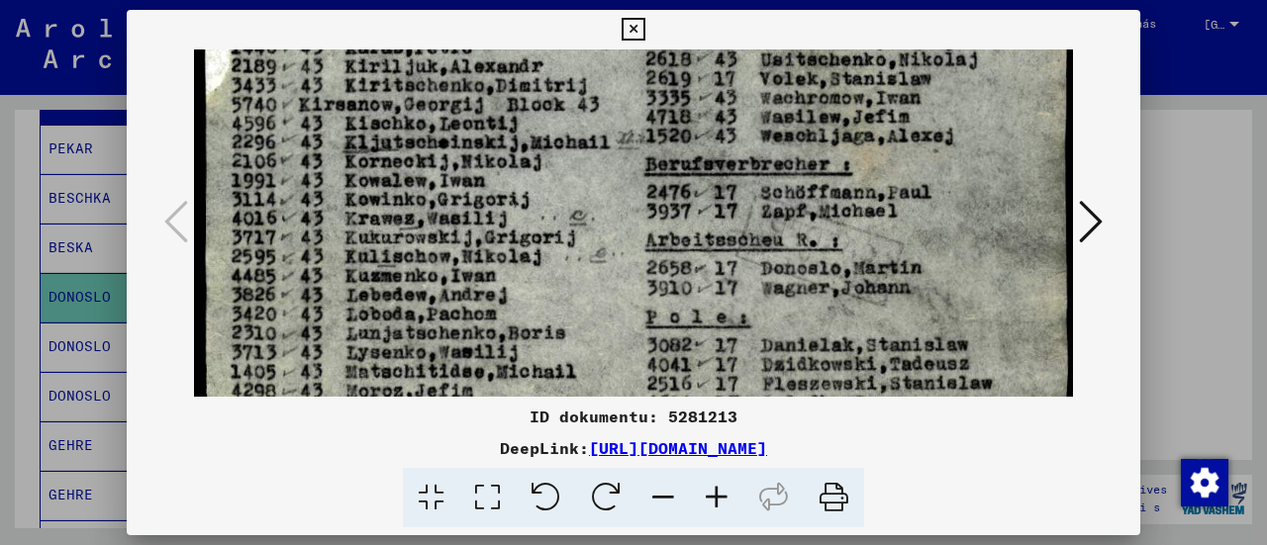
drag, startPoint x: 520, startPoint y: 280, endPoint x: 570, endPoint y: 168, distance: 122.7
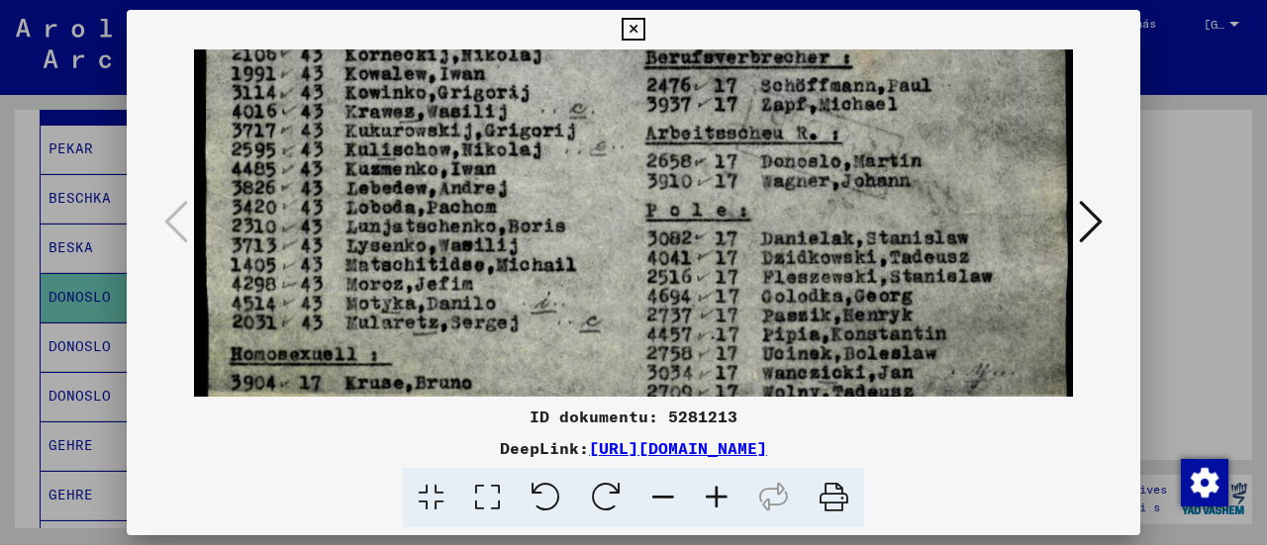
drag, startPoint x: 541, startPoint y: 259, endPoint x: 578, endPoint y: 173, distance: 93.6
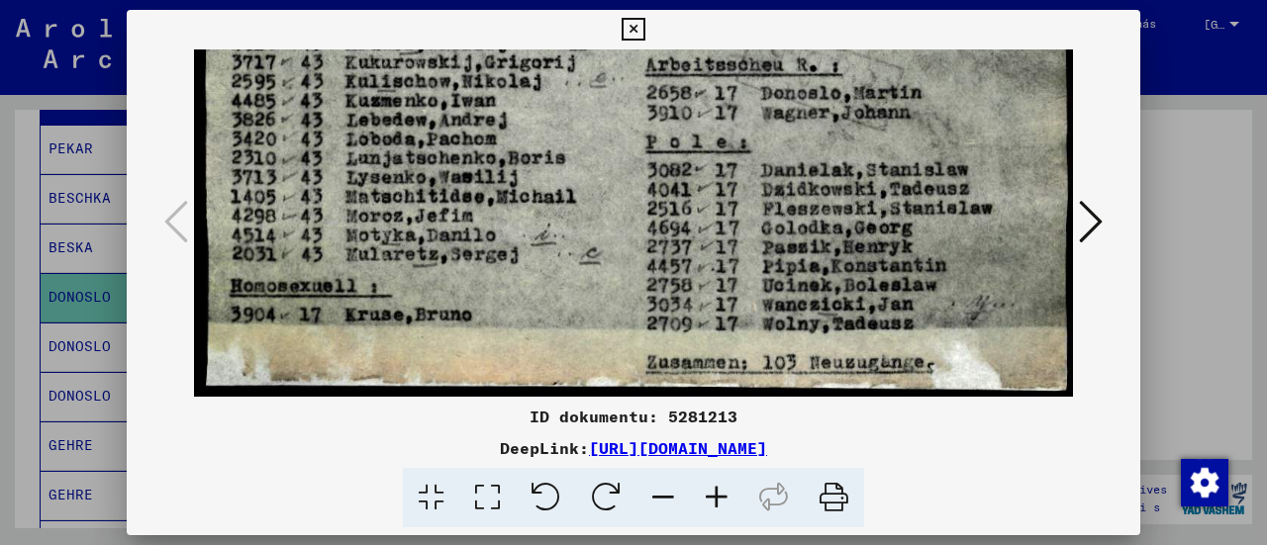
drag, startPoint x: 537, startPoint y: 239, endPoint x: 577, endPoint y: 147, distance: 99.3
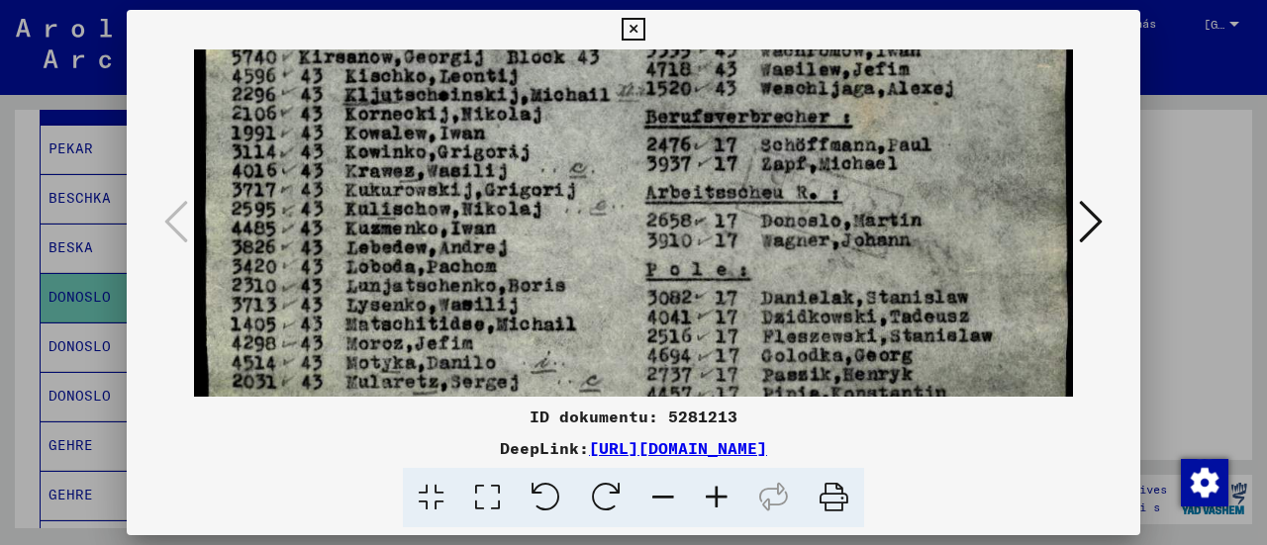
drag, startPoint x: 519, startPoint y: 254, endPoint x: 424, endPoint y: 441, distance: 209.8
click at [430, 431] on div "ID dokumentu: 5281213 DeepLink: [URL][DOMAIN_NAME]" at bounding box center [634, 269] width 1014 height 519
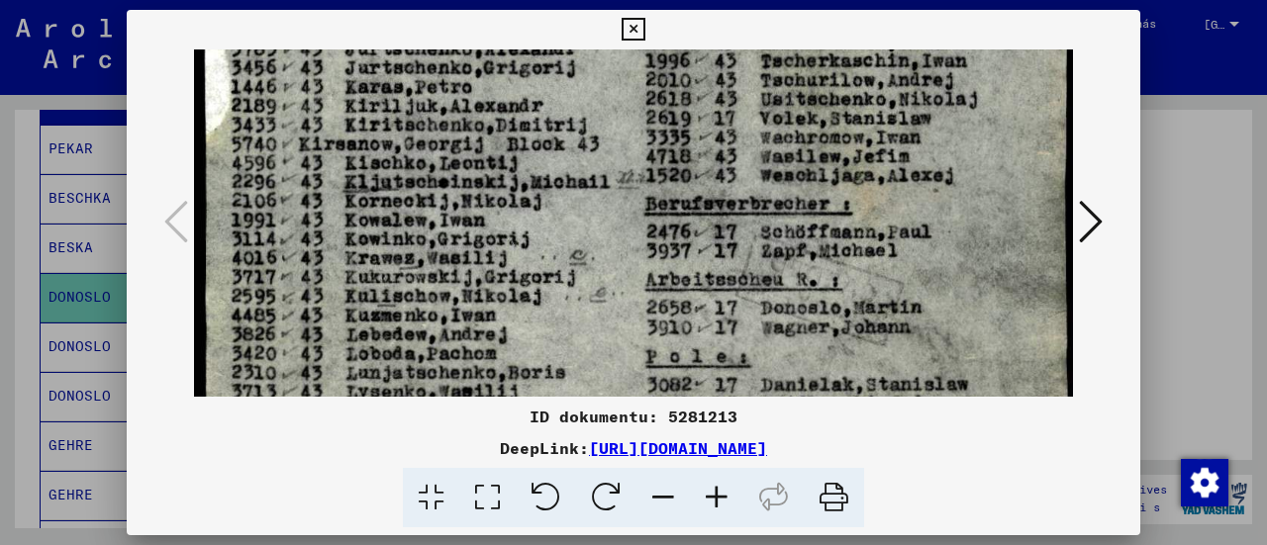
drag, startPoint x: 497, startPoint y: 423, endPoint x: 469, endPoint y: 466, distance: 51.6
click at [471, 464] on div "ID dokumentu: 5281213 DeepLink: [URL][DOMAIN_NAME]" at bounding box center [634, 269] width 1014 height 519
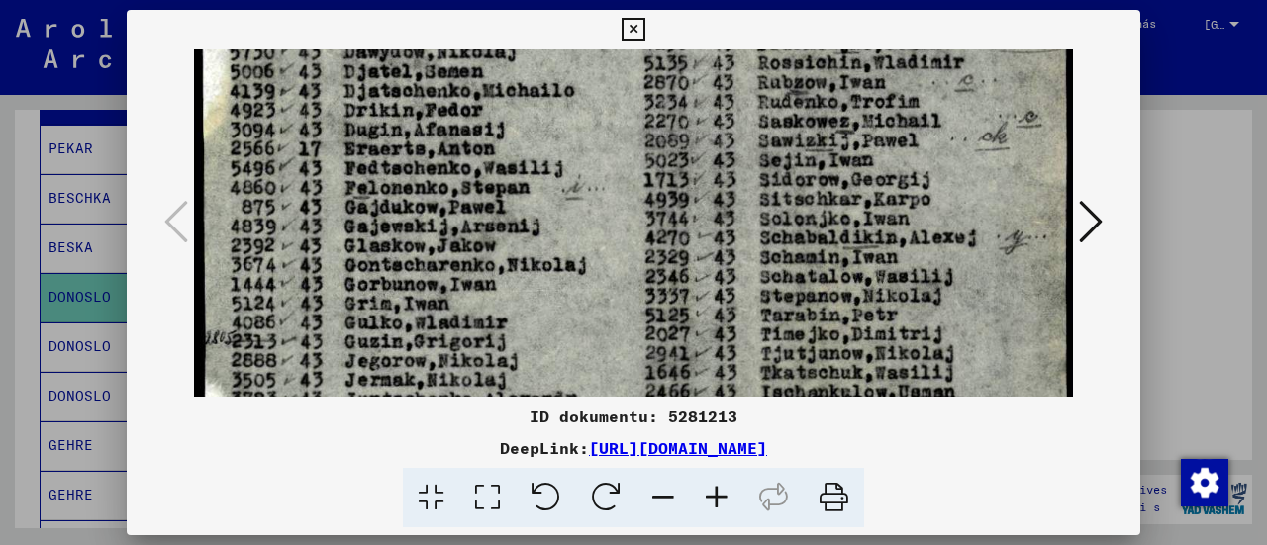
drag, startPoint x: 562, startPoint y: 248, endPoint x: 504, endPoint y: 353, distance: 120.1
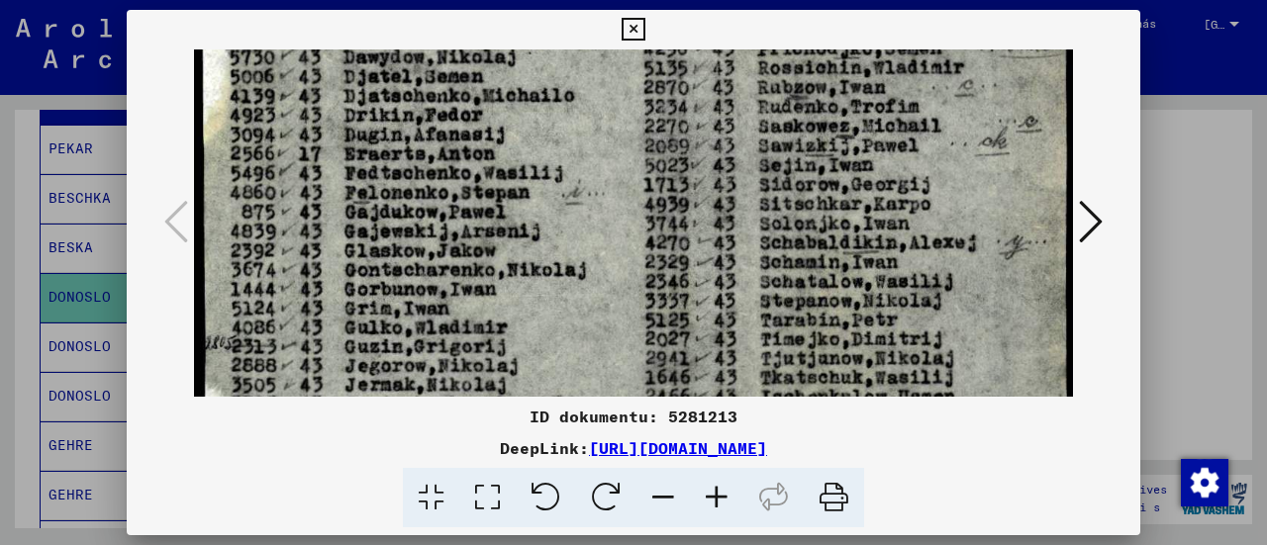
click at [504, 353] on img at bounding box center [633, 293] width 879 height 1348
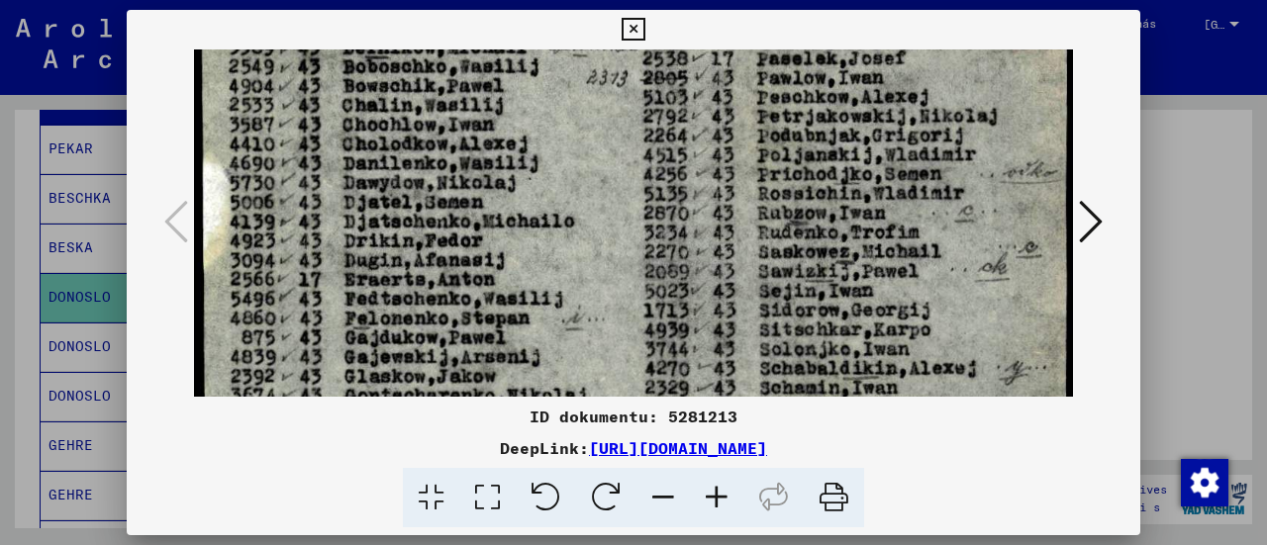
drag, startPoint x: 569, startPoint y: 211, endPoint x: 527, endPoint y: 309, distance: 106.8
click at [527, 309] on img at bounding box center [633, 419] width 879 height 1348
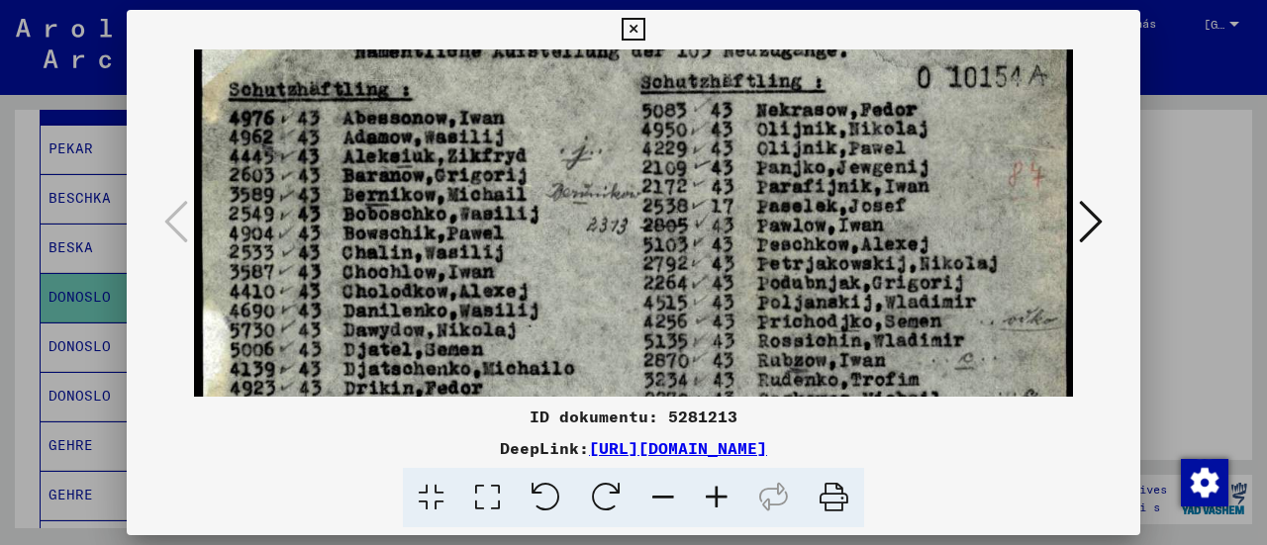
drag, startPoint x: 554, startPoint y: 210, endPoint x: 516, endPoint y: 320, distance: 116.5
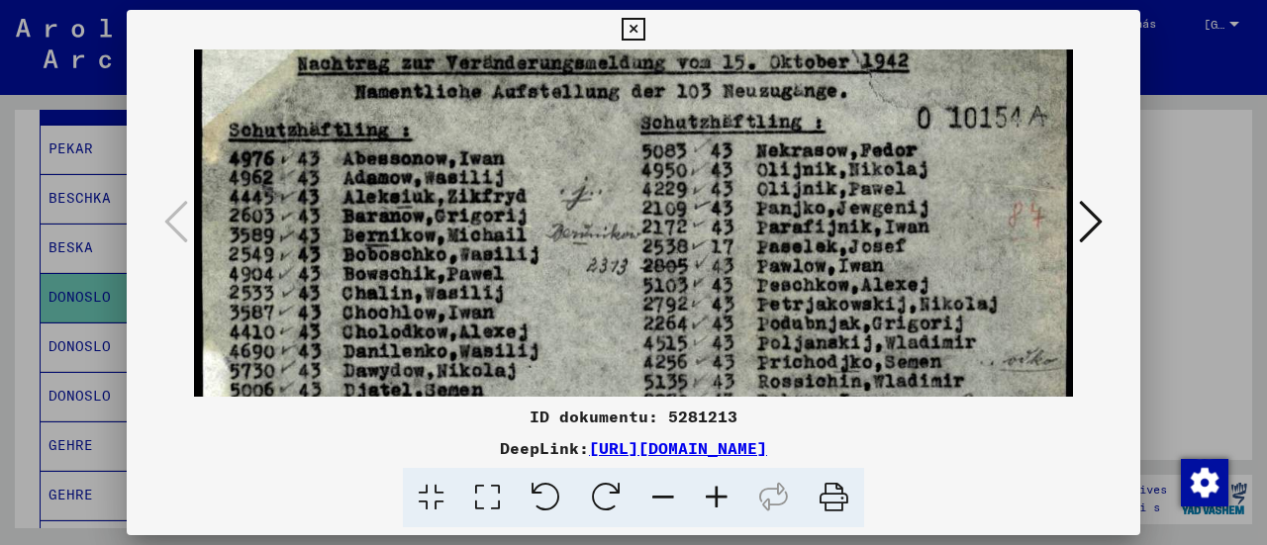
drag, startPoint x: 519, startPoint y: 221, endPoint x: 516, endPoint y: 238, distance: 17.1
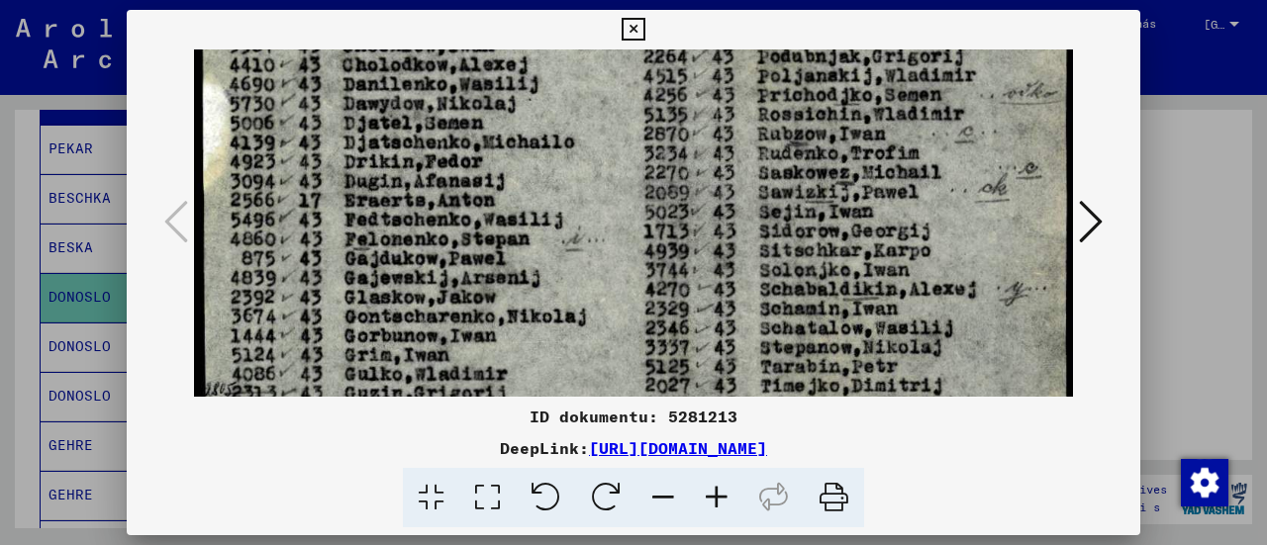
scroll to position [391, 0]
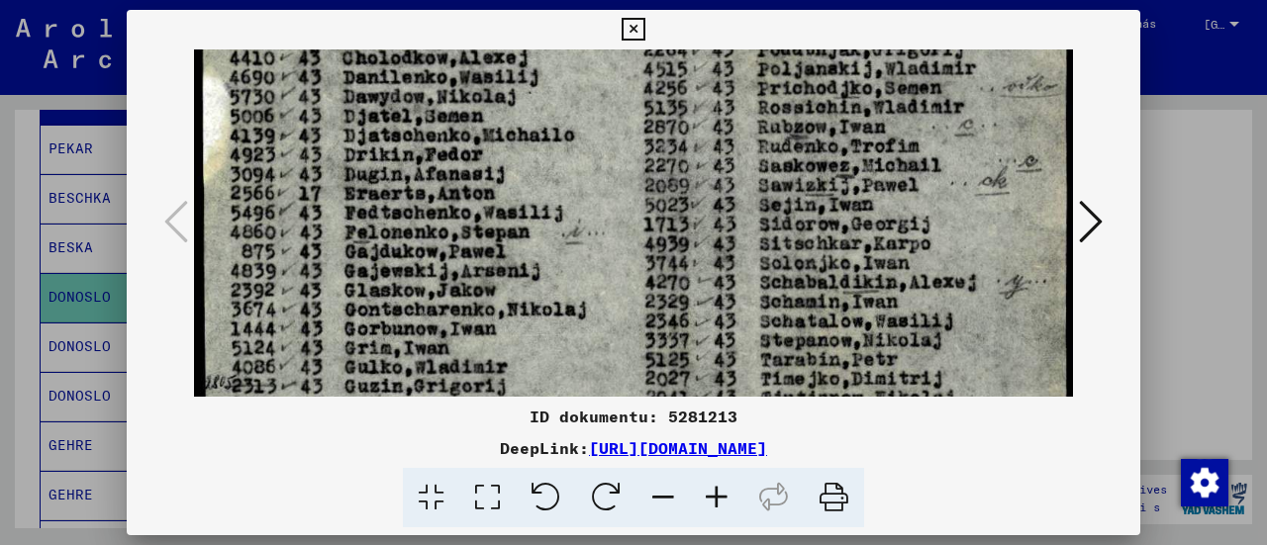
drag, startPoint x: 544, startPoint y: 287, endPoint x: 552, endPoint y: 72, distance: 214.9
click at [552, 72] on img at bounding box center [633, 333] width 879 height 1348
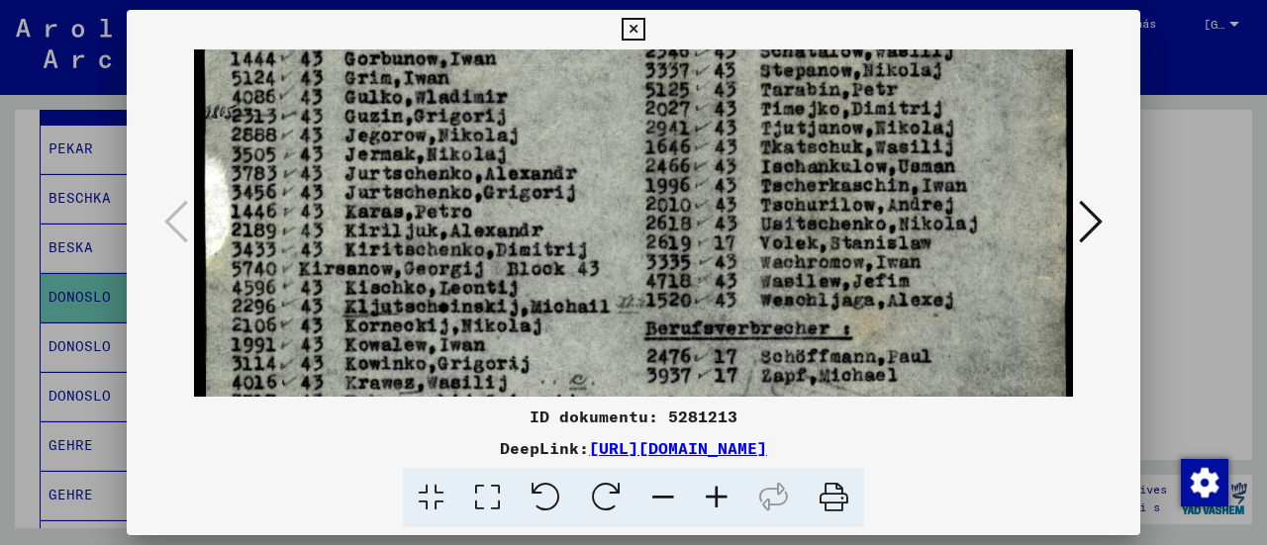
scroll to position [662, 0]
drag, startPoint x: 554, startPoint y: 288, endPoint x: 574, endPoint y: 57, distance: 231.5
click at [574, 57] on img at bounding box center [633, 61] width 879 height 1348
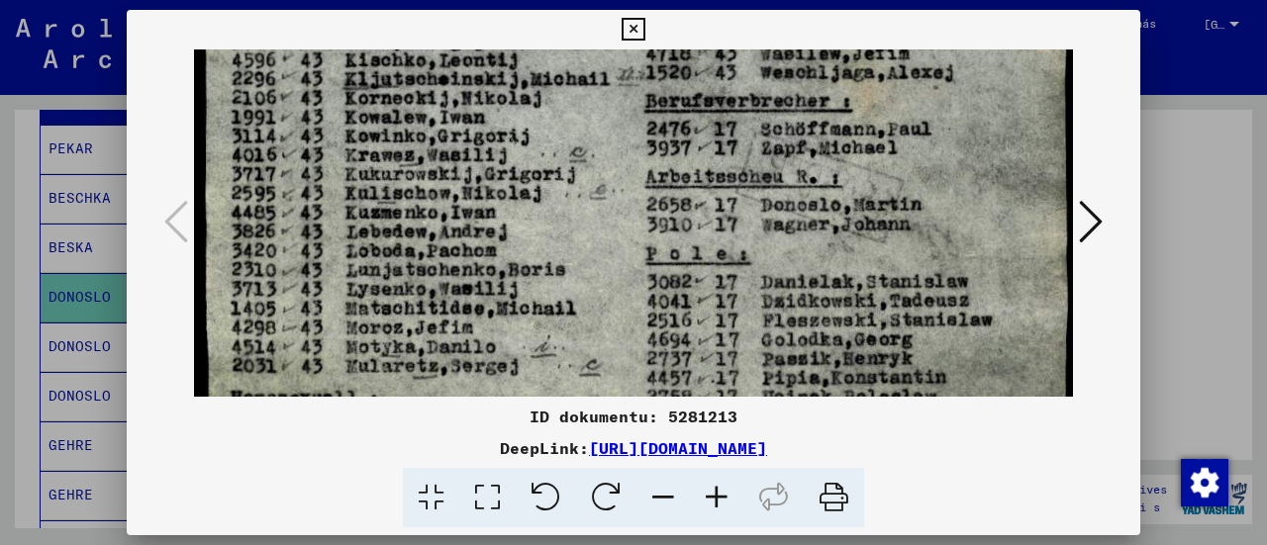
drag, startPoint x: 614, startPoint y: 331, endPoint x: 622, endPoint y: 123, distance: 208.0
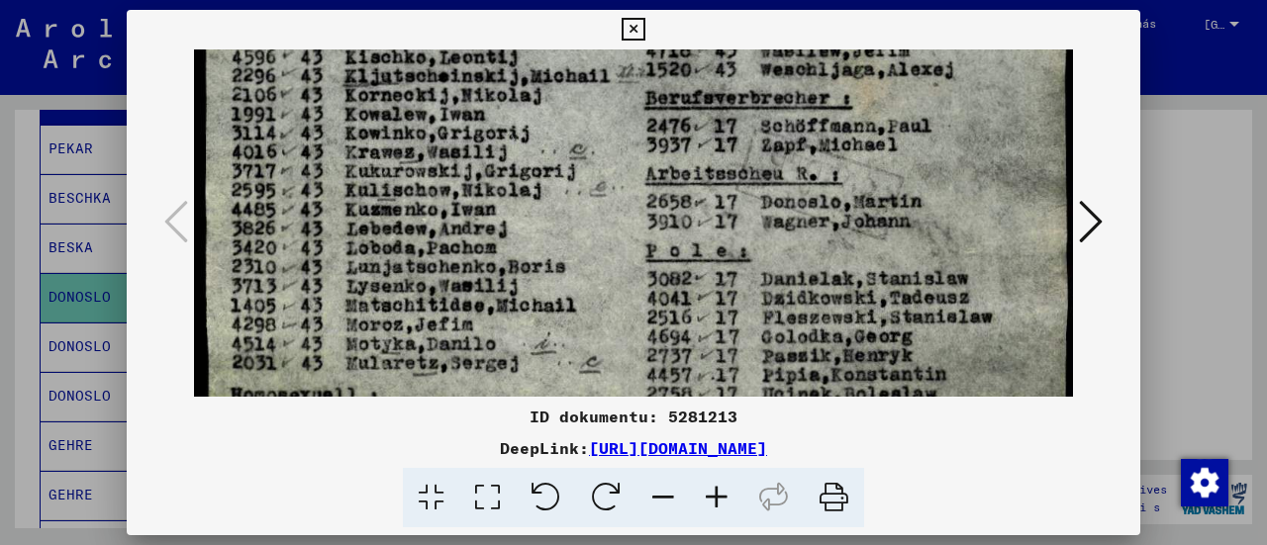
click at [633, 29] on icon at bounding box center [633, 30] width 23 height 24
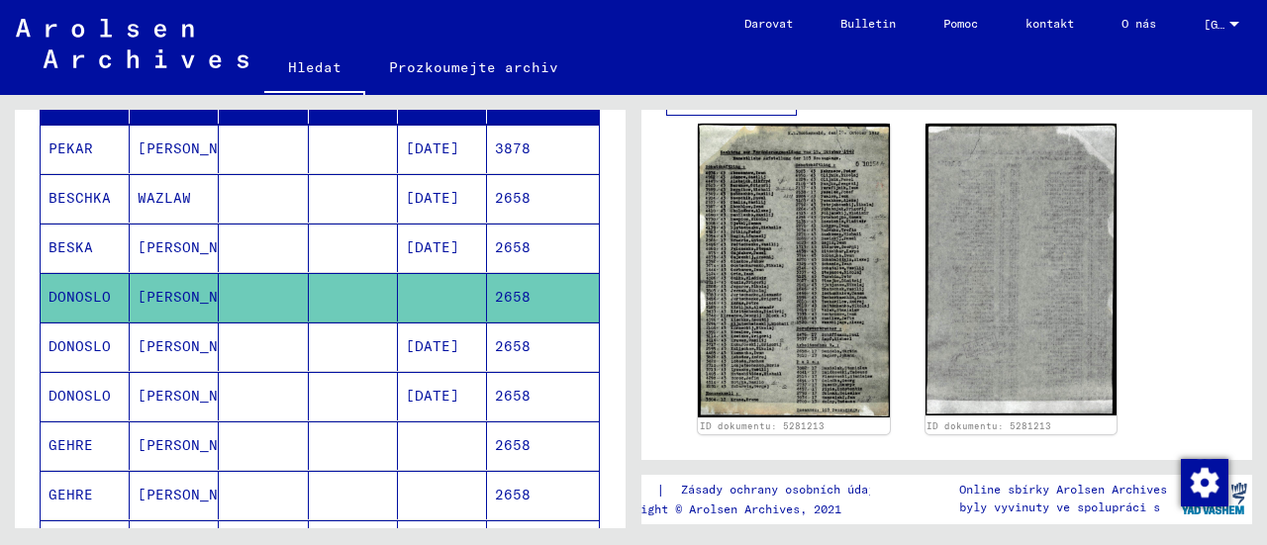
click at [197, 350] on mat-cell "[PERSON_NAME]" at bounding box center [174, 347] width 89 height 48
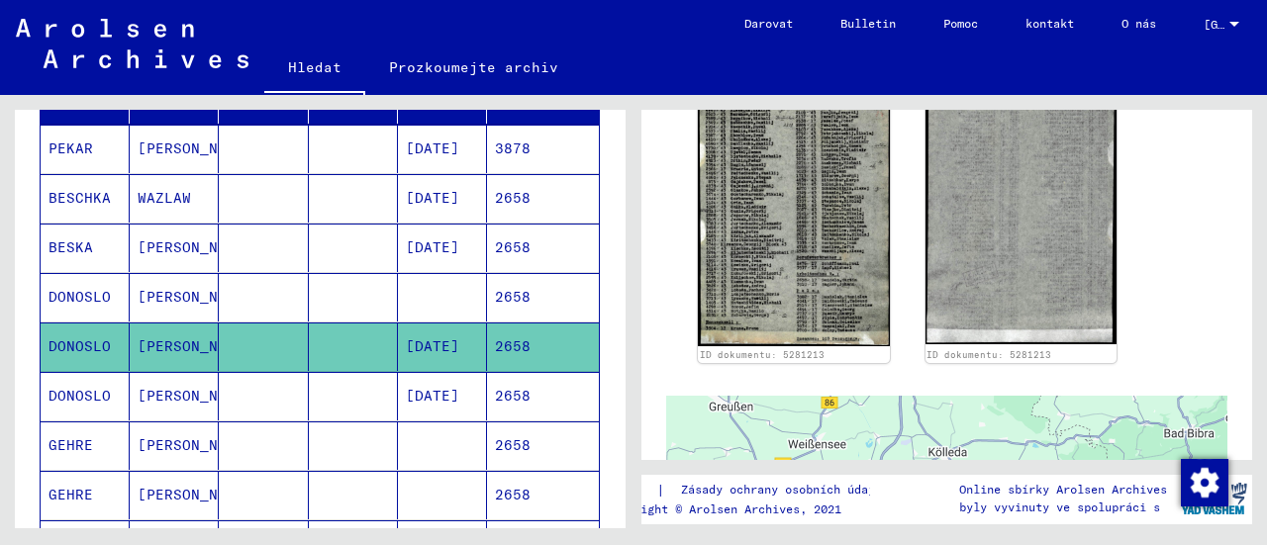
scroll to position [495, 0]
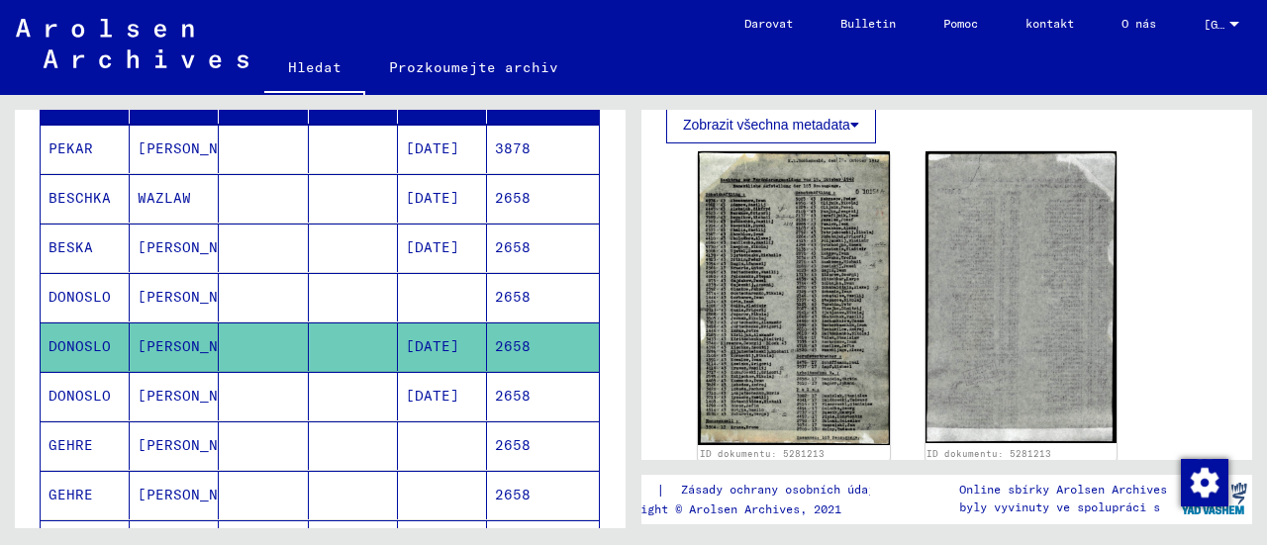
click at [233, 398] on mat-cell at bounding box center [263, 396] width 89 height 48
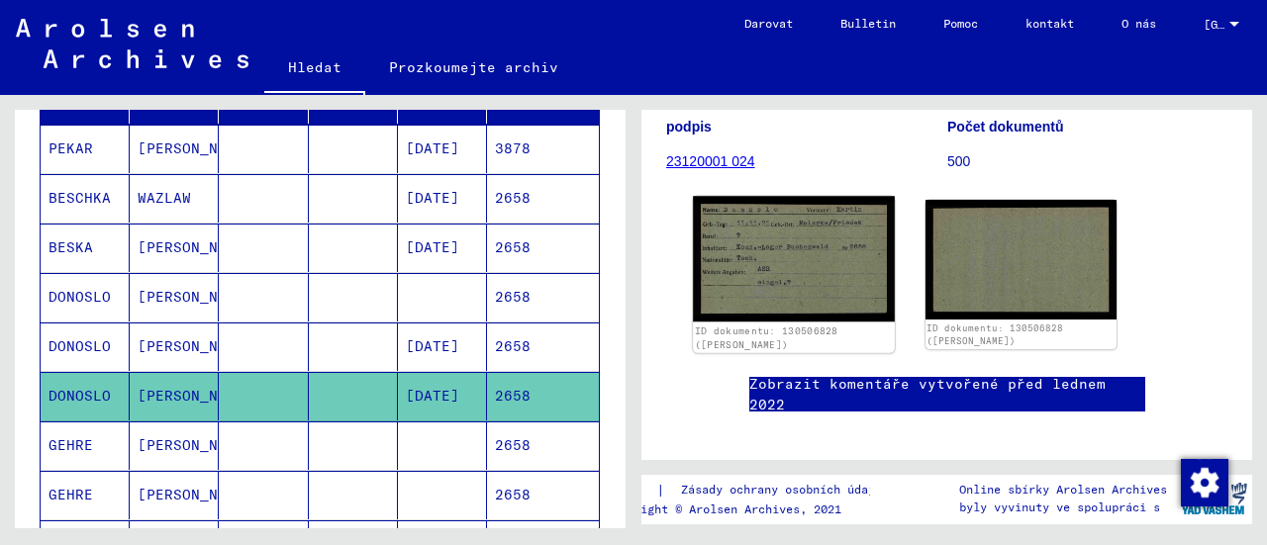
click at [822, 274] on img at bounding box center [793, 259] width 201 height 126
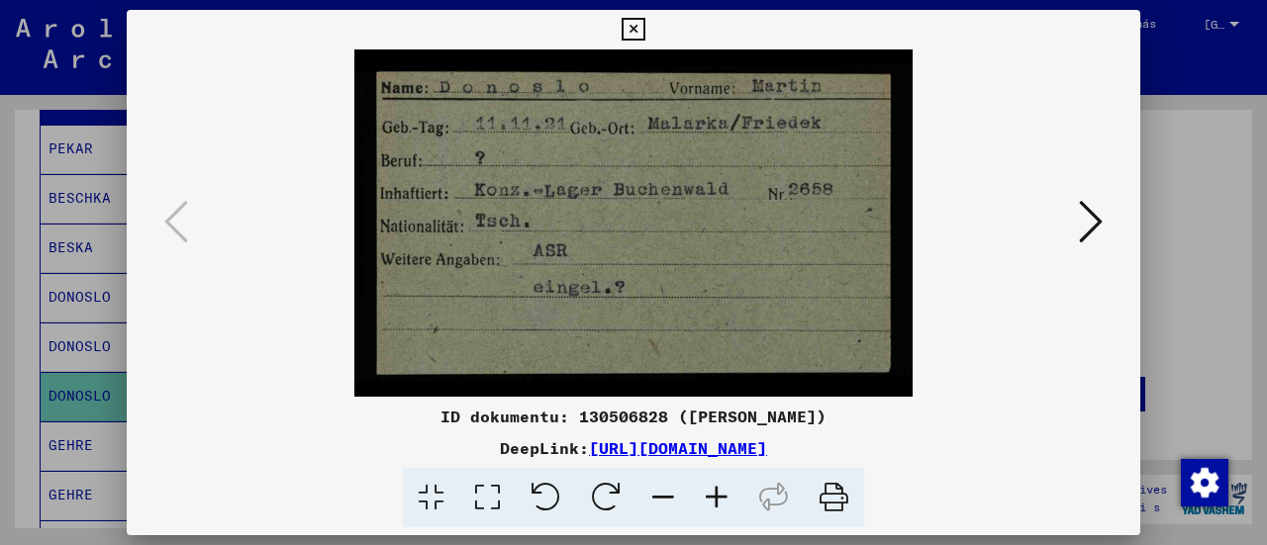
click at [1087, 215] on icon at bounding box center [1091, 222] width 24 height 48
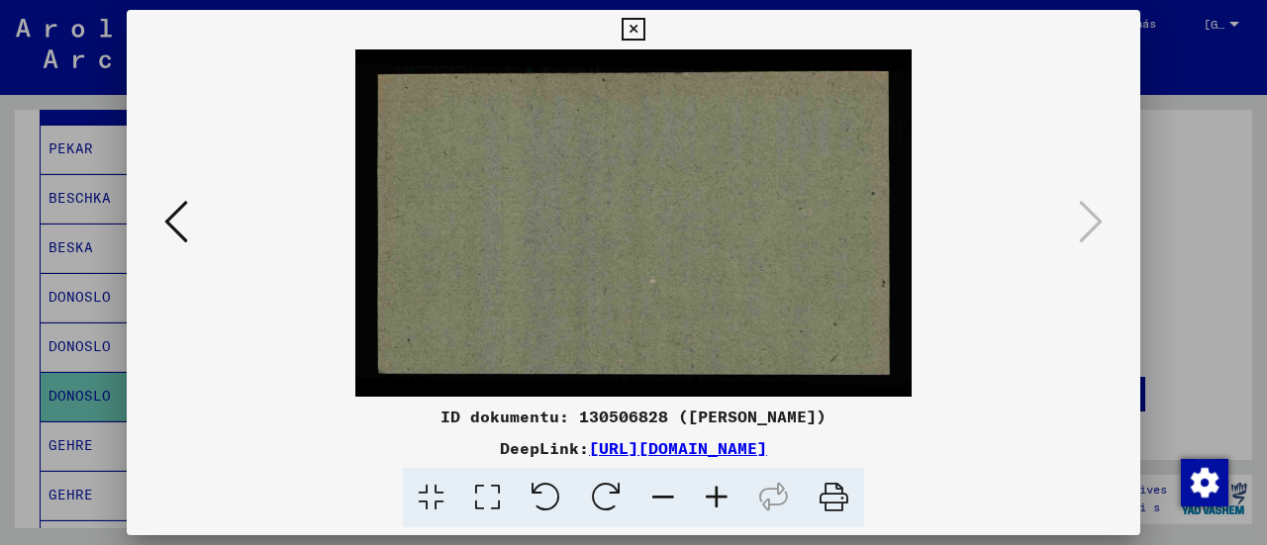
click at [623, 33] on icon at bounding box center [633, 30] width 23 height 24
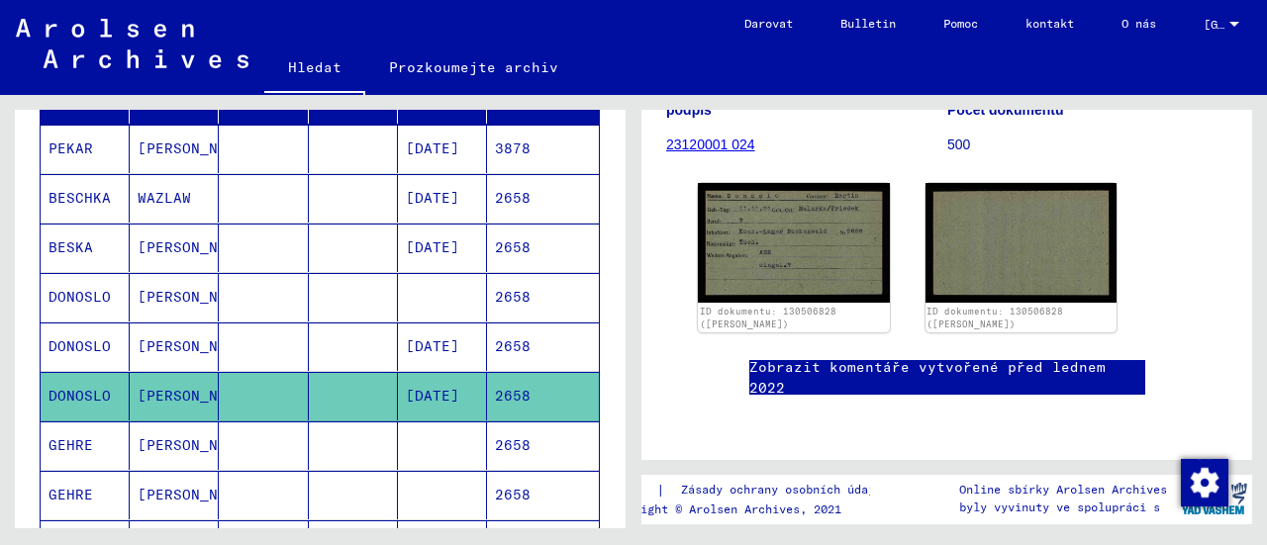
scroll to position [396, 0]
click at [178, 290] on font "[PERSON_NAME]" at bounding box center [196, 297] width 116 height 18
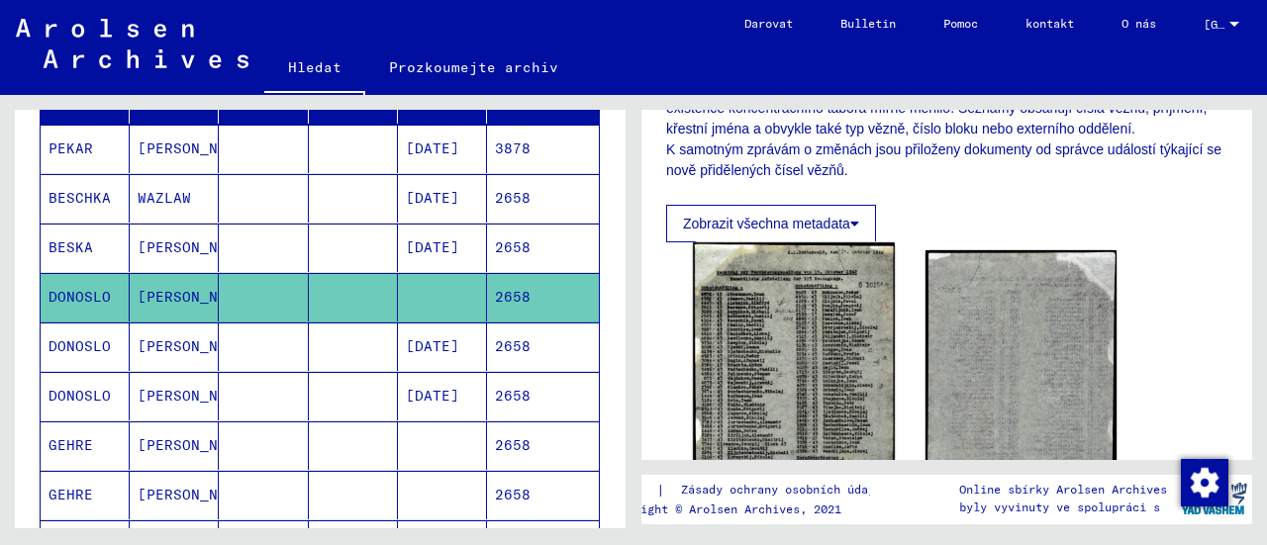
click at [813, 328] on img at bounding box center [793, 396] width 201 height 309
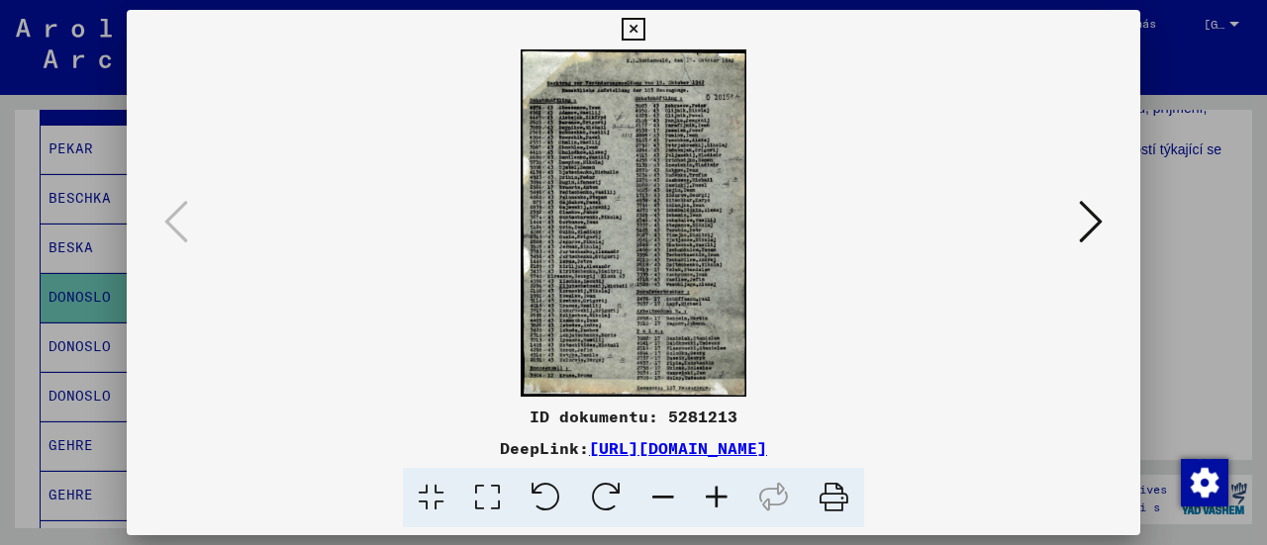
click at [490, 498] on icon at bounding box center [487, 498] width 56 height 60
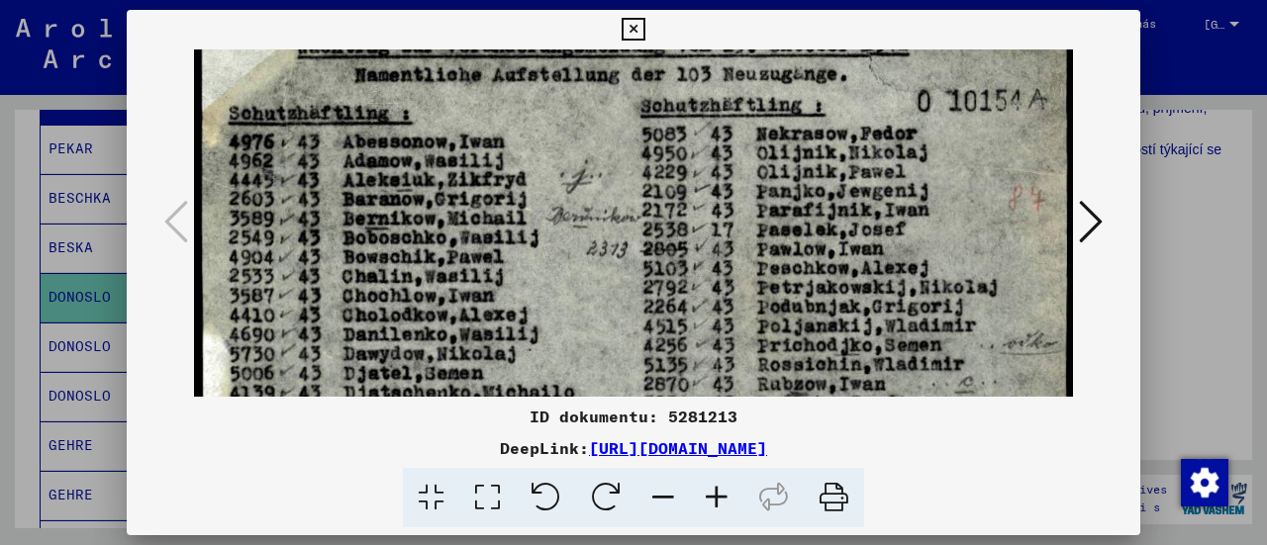
drag, startPoint x: 833, startPoint y: 235, endPoint x: 874, endPoint y: 1, distance: 237.1
click at [873, 4] on div "ID dokumentu: 5281213 DeepLink: [URL][DOMAIN_NAME]" at bounding box center [633, 272] width 1267 height 545
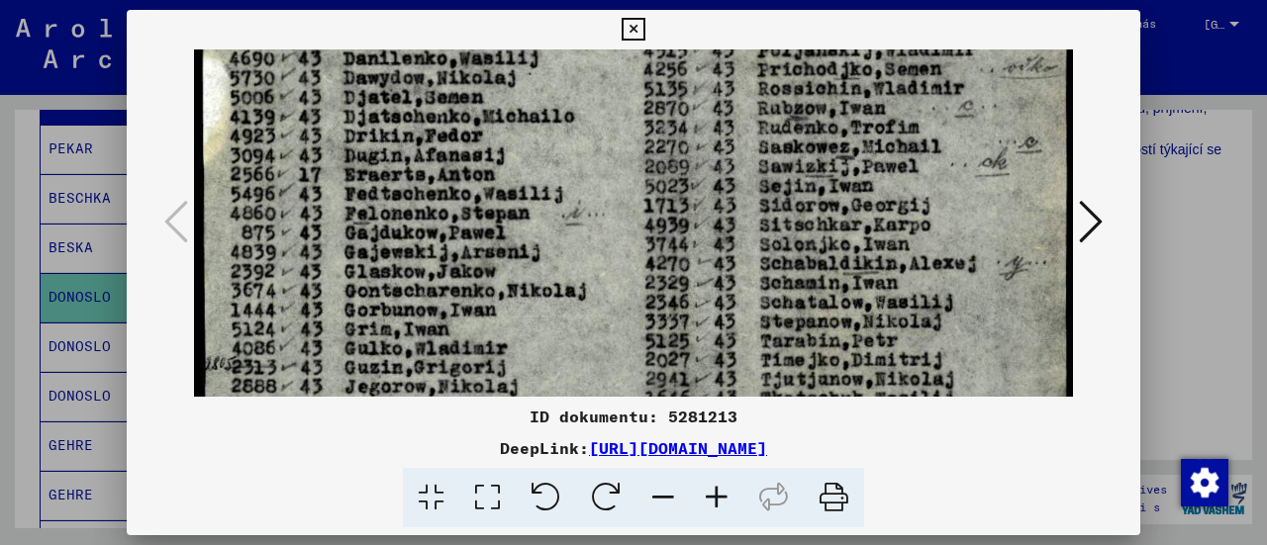
drag, startPoint x: 885, startPoint y: 86, endPoint x: 890, endPoint y: 1, distance: 85.3
click at [889, 4] on div "ID dokumentu: 5281213 DeepLink: [URL][DOMAIN_NAME]" at bounding box center [633, 272] width 1267 height 545
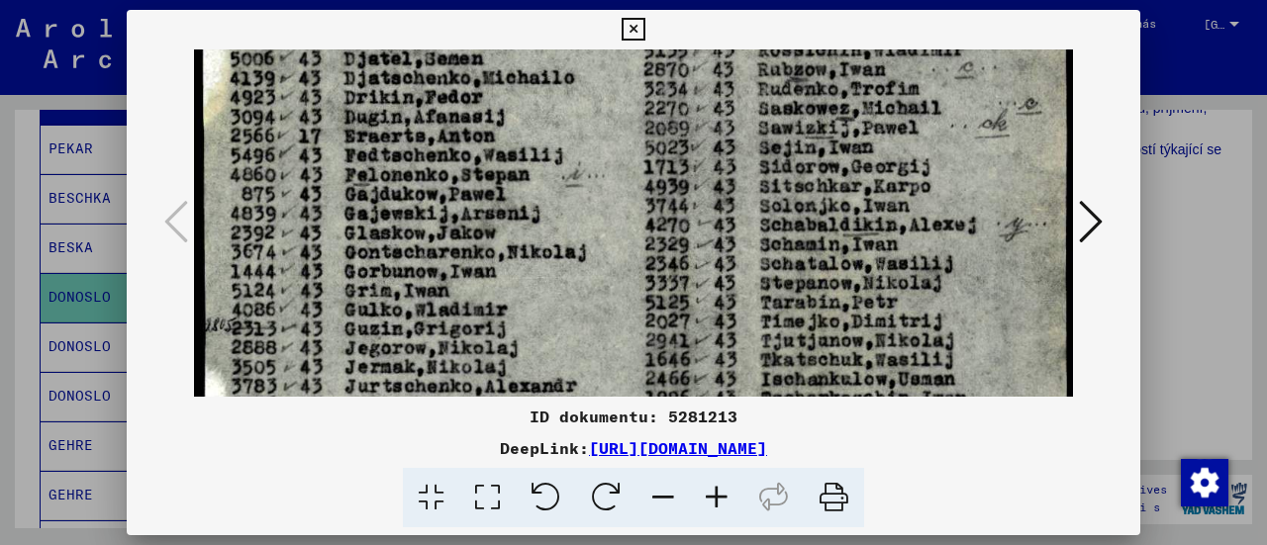
drag, startPoint x: 847, startPoint y: 147, endPoint x: 855, endPoint y: 90, distance: 58.0
click at [852, 116] on img at bounding box center [633, 275] width 879 height 1348
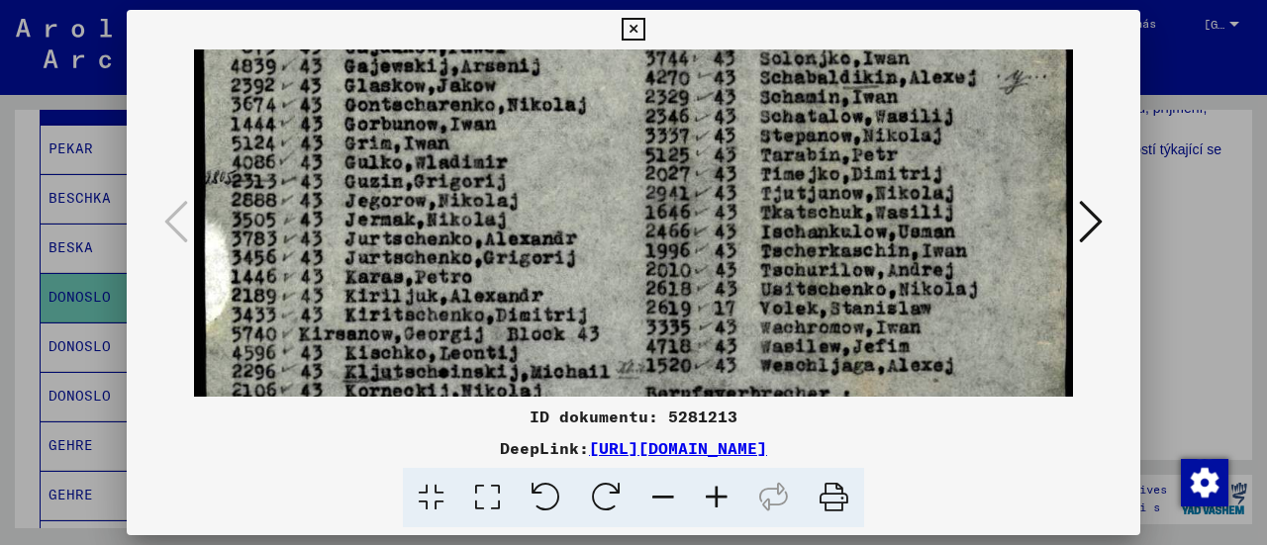
drag, startPoint x: 809, startPoint y: 297, endPoint x: 843, endPoint y: 75, distance: 224.4
click at [835, 101] on img at bounding box center [633, 128] width 879 height 1348
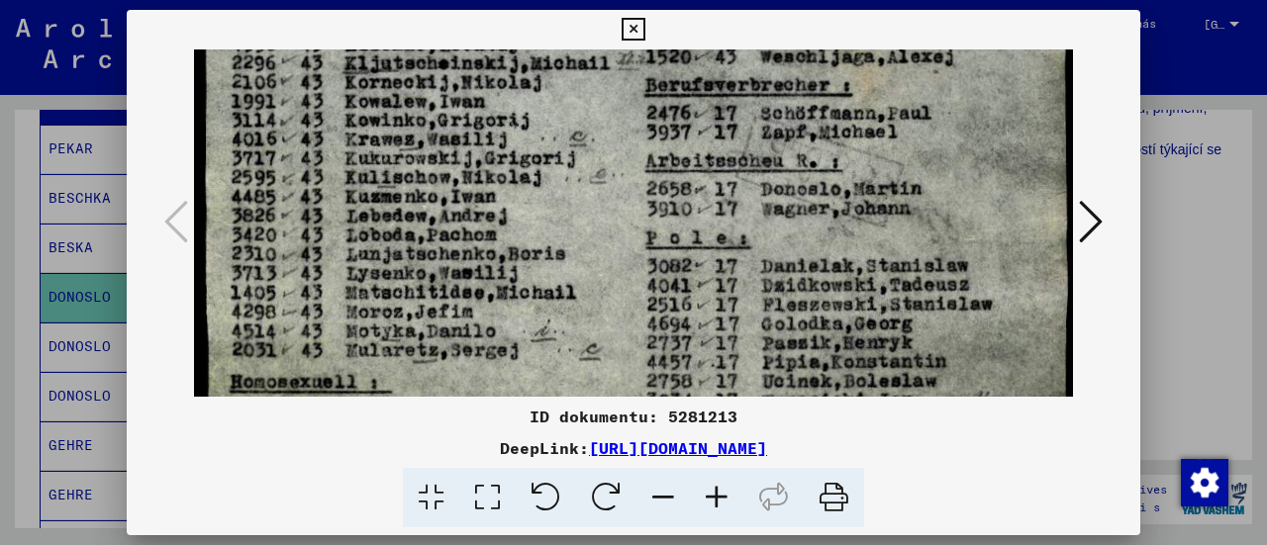
drag, startPoint x: 843, startPoint y: 264, endPoint x: 861, endPoint y: 130, distance: 135.8
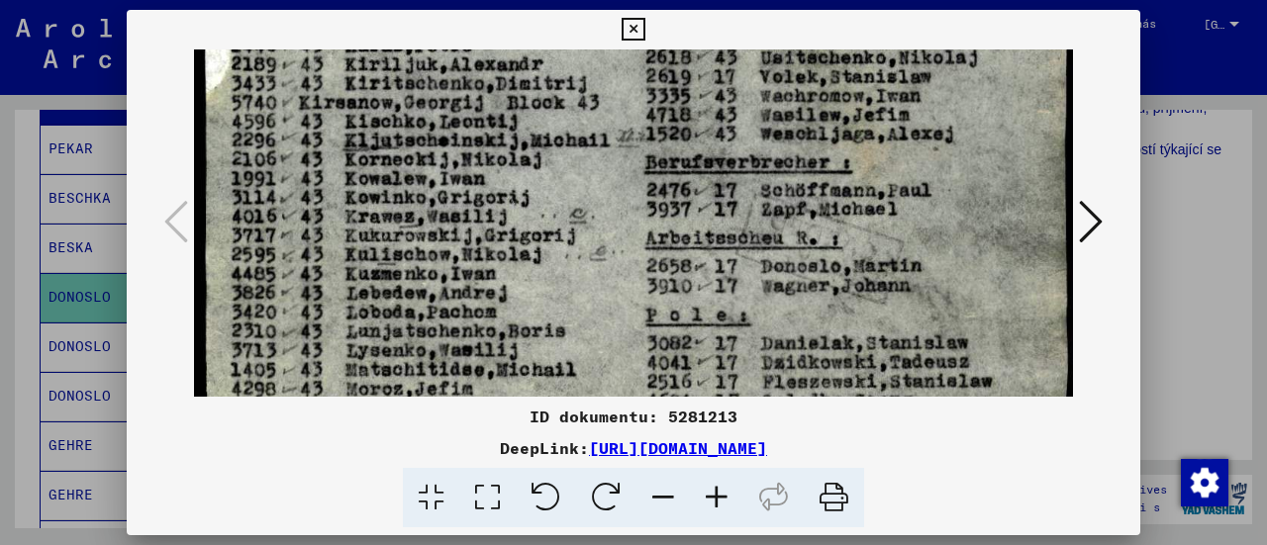
scroll to position [825, 0]
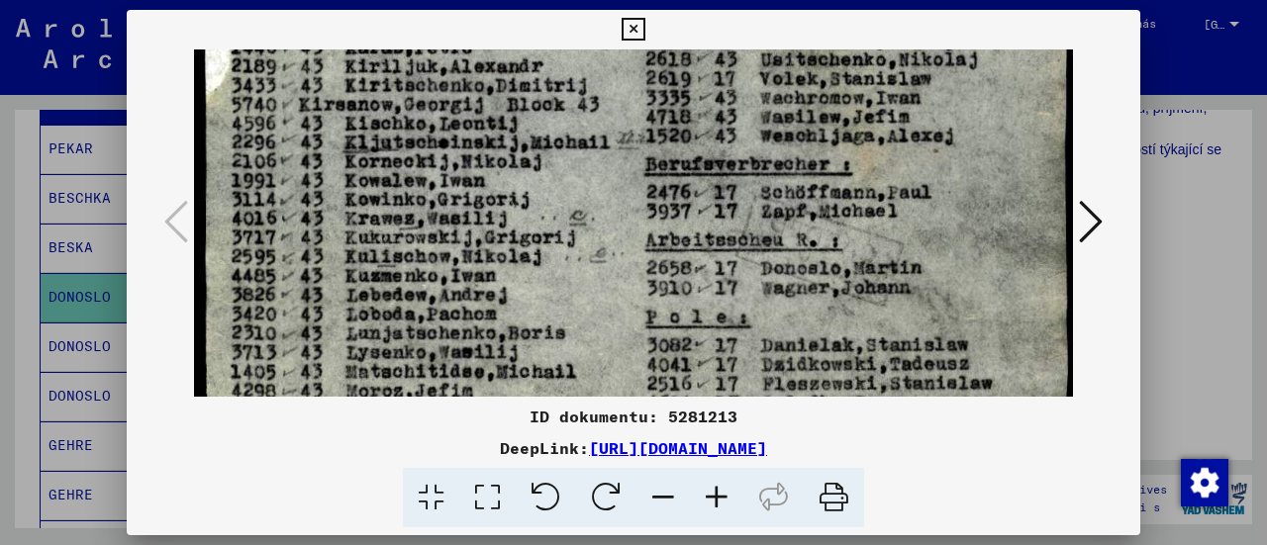
drag, startPoint x: 847, startPoint y: 161, endPoint x: 833, endPoint y: 276, distance: 115.6
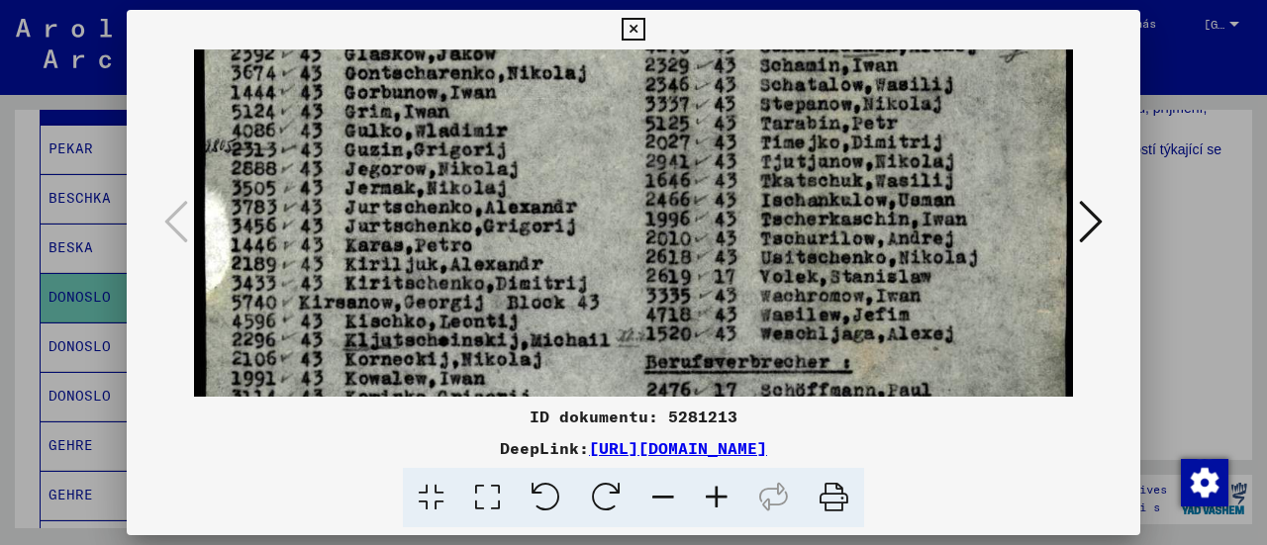
drag, startPoint x: 665, startPoint y: 312, endPoint x: 629, endPoint y: 435, distance: 128.1
click at [629, 435] on div "ID dokumentu: 5281213 DeepLink: [URL][DOMAIN_NAME]" at bounding box center [634, 269] width 1014 height 519
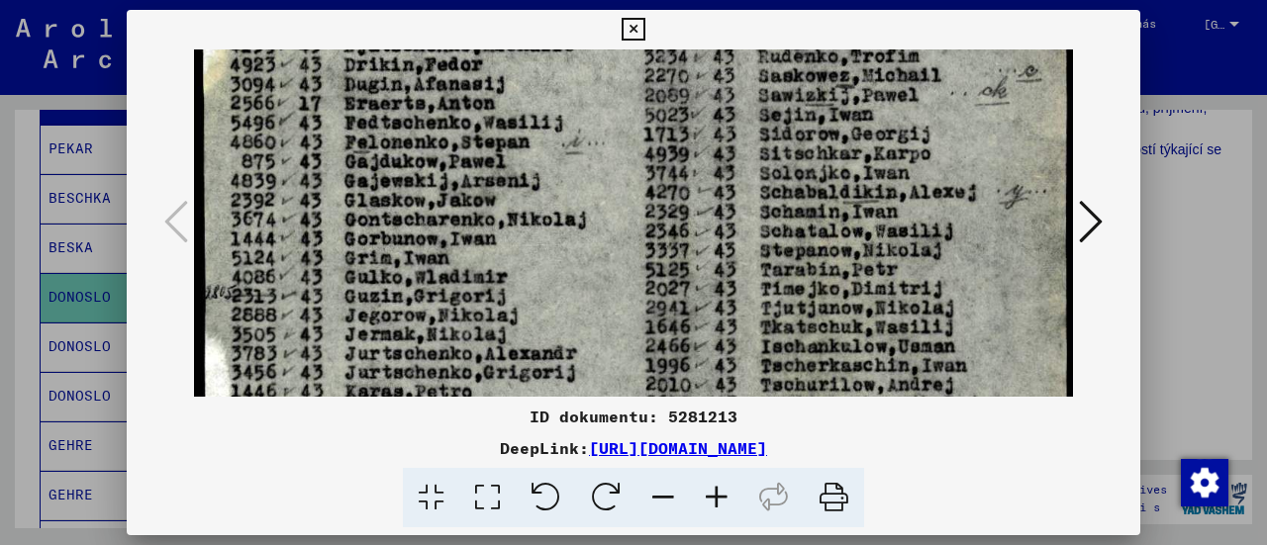
drag, startPoint x: 604, startPoint y: 253, endPoint x: 570, endPoint y: 411, distance: 160.9
click at [572, 412] on div "ID dokumentu: 5281213 DeepLink: [URL][DOMAIN_NAME]" at bounding box center [634, 269] width 1014 height 519
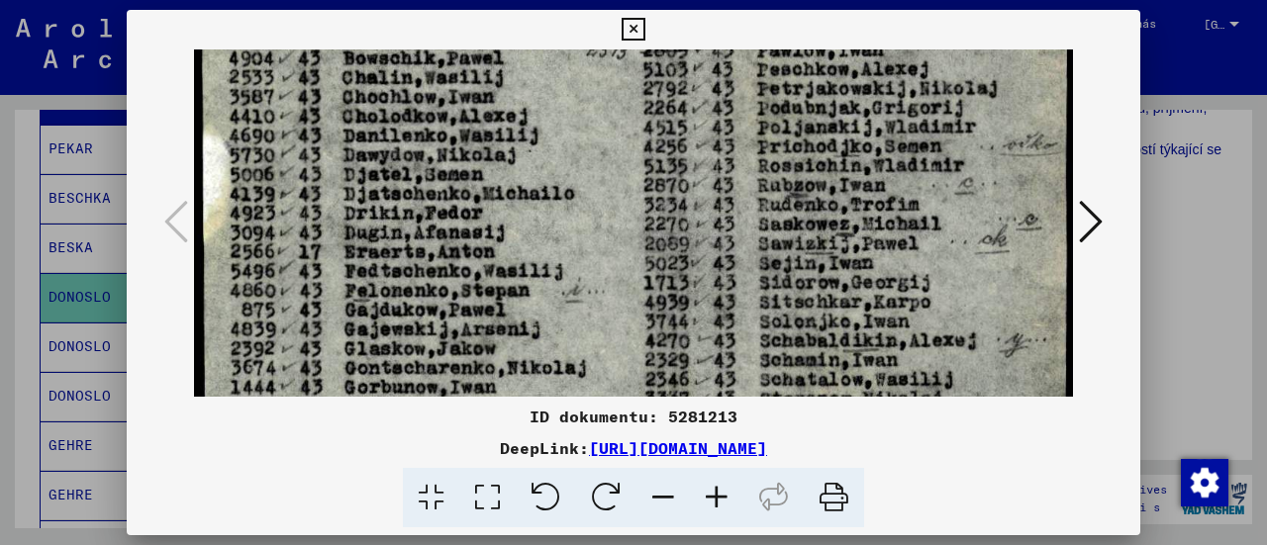
drag, startPoint x: 548, startPoint y: 291, endPoint x: 548, endPoint y: 342, distance: 51.5
click at [548, 342] on img at bounding box center [633, 391] width 879 height 1348
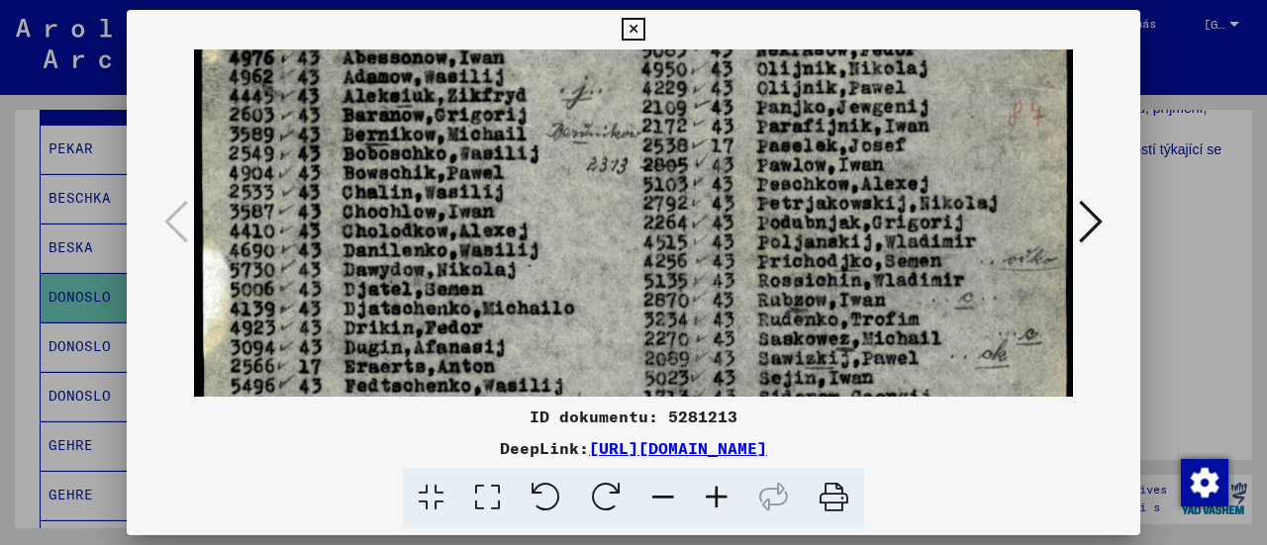
drag, startPoint x: 530, startPoint y: 216, endPoint x: 502, endPoint y: 349, distance: 136.5
click at [503, 361] on img at bounding box center [633, 506] width 879 height 1348
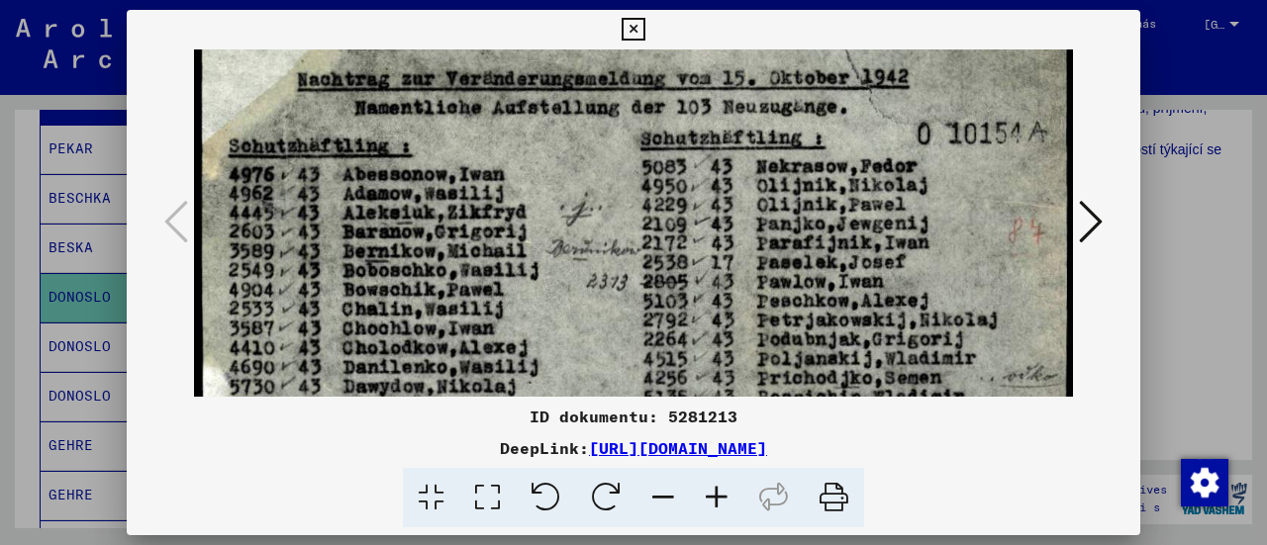
scroll to position [80, 0]
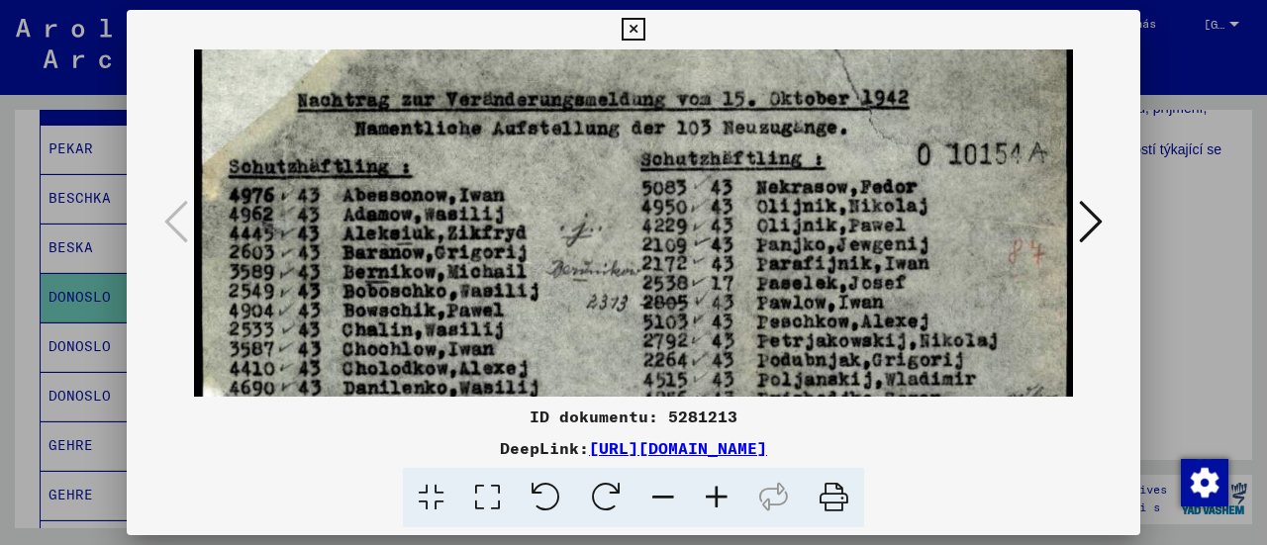
drag, startPoint x: 499, startPoint y: 175, endPoint x: 485, endPoint y: 237, distance: 62.9
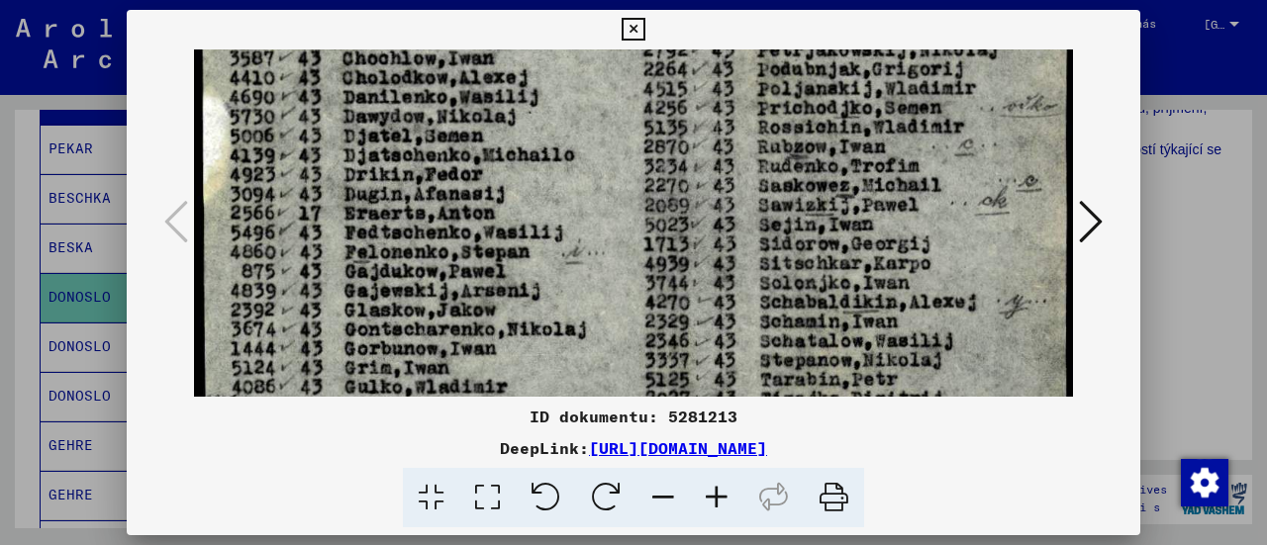
drag, startPoint x: 765, startPoint y: 292, endPoint x: 769, endPoint y: -3, distance: 295.0
click at [769, 0] on html "Hledat Prozkoumejte archiv Darovat Bulletin Pomoc kontakt O nás Hledat Prozkoum…" at bounding box center [633, 272] width 1267 height 545
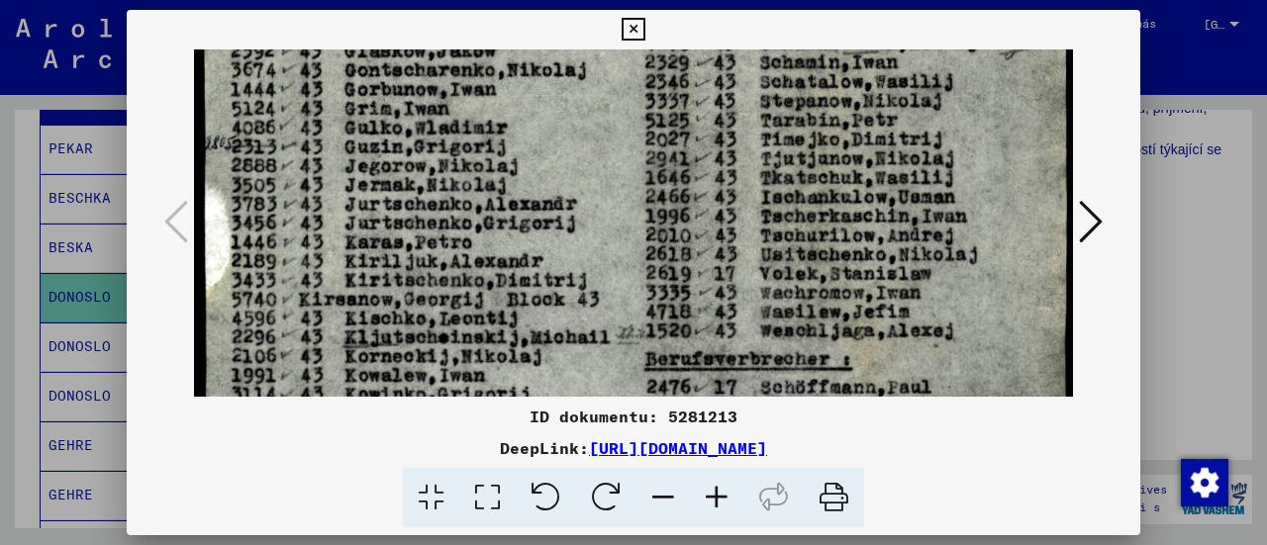
drag, startPoint x: 671, startPoint y: 164, endPoint x: 701, endPoint y: 5, distance: 162.1
click at [701, 5] on div "ID dokumentu: 5281213 DeepLink: [URL][DOMAIN_NAME]" at bounding box center [633, 272] width 1267 height 545
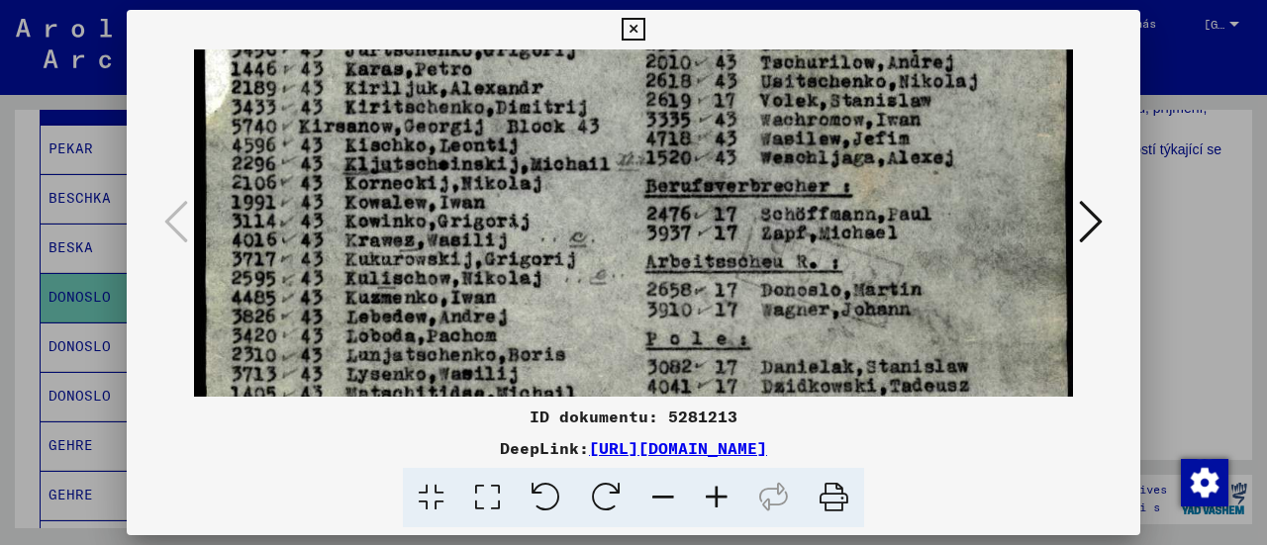
drag, startPoint x: 667, startPoint y: 161, endPoint x: 692, endPoint y: 13, distance: 150.5
click at [692, 13] on div "ID dokumentu: 5281213 DeepLink: [URL][DOMAIN_NAME]" at bounding box center [634, 269] width 1014 height 519
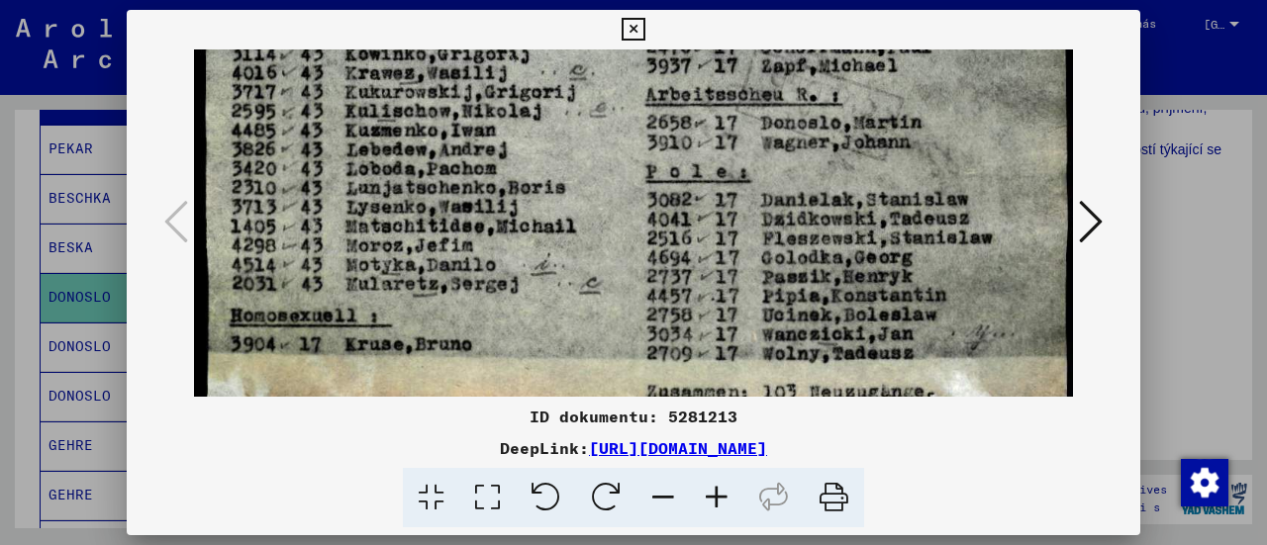
scroll to position [1001, 0]
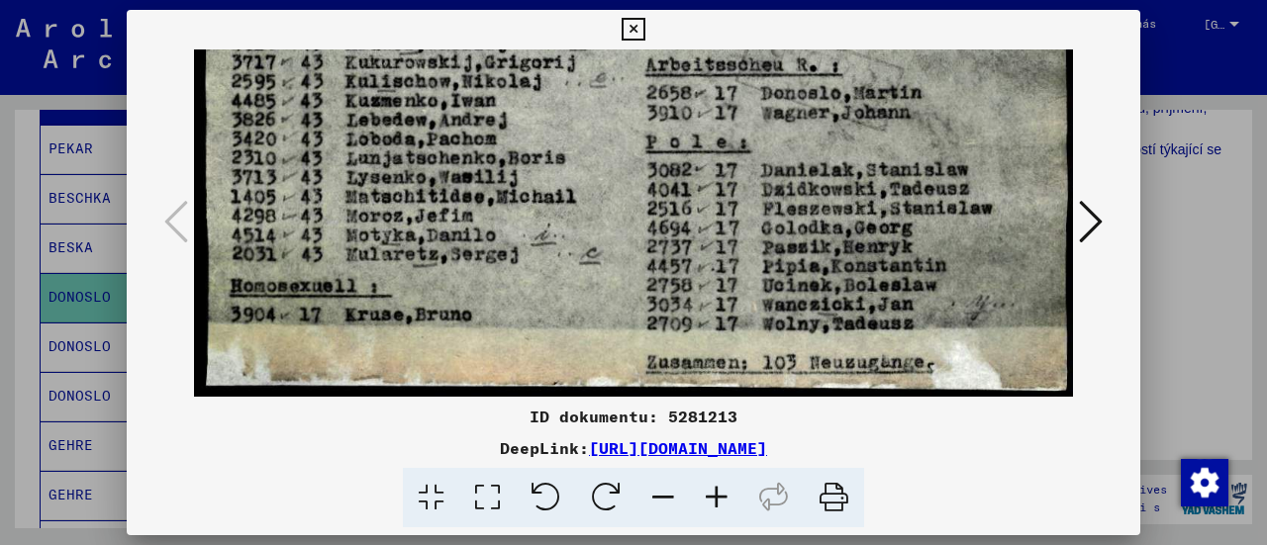
drag, startPoint x: 623, startPoint y: 211, endPoint x: 661, endPoint y: -21, distance: 234.8
click at [661, 0] on html "Hledat Prozkoumejte archiv Darovat Bulletin Pomoc kontakt O nás Hledat Prozkoum…" at bounding box center [633, 272] width 1267 height 545
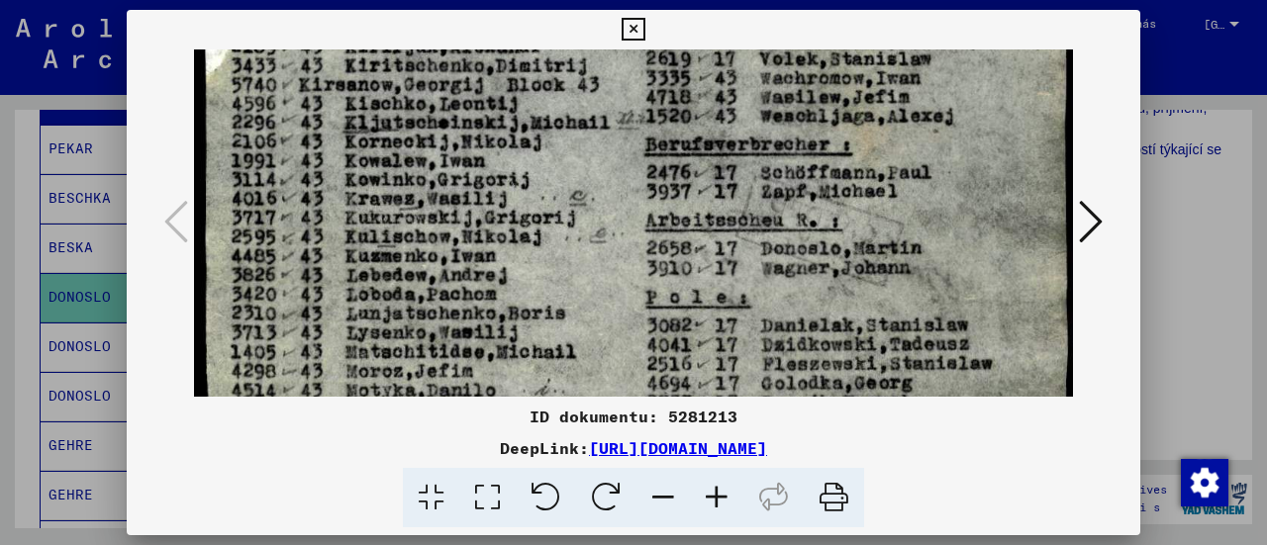
drag, startPoint x: 538, startPoint y: 224, endPoint x: 439, endPoint y: 455, distance: 251.9
click at [439, 455] on div "ID dokumentu: 5281213 DeepLink: [URL][DOMAIN_NAME]" at bounding box center [634, 269] width 1014 height 519
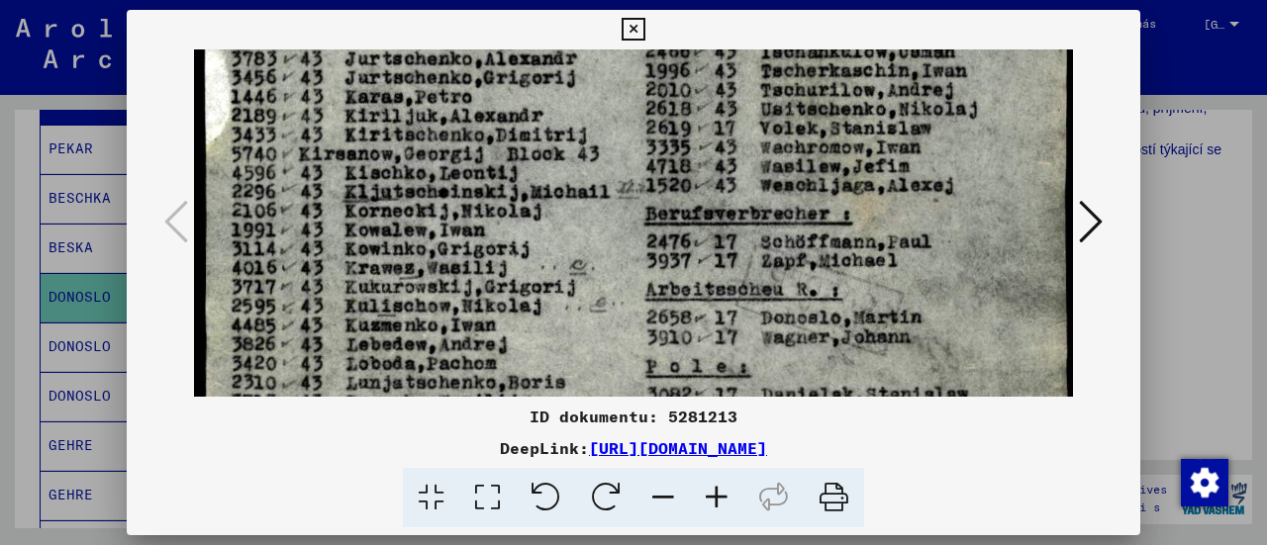
drag, startPoint x: 540, startPoint y: 190, endPoint x: 506, endPoint y: 396, distance: 208.8
click at [495, 420] on div "ID dokumentu: 5281213 DeepLink: [URL][DOMAIN_NAME]" at bounding box center [634, 269] width 1014 height 519
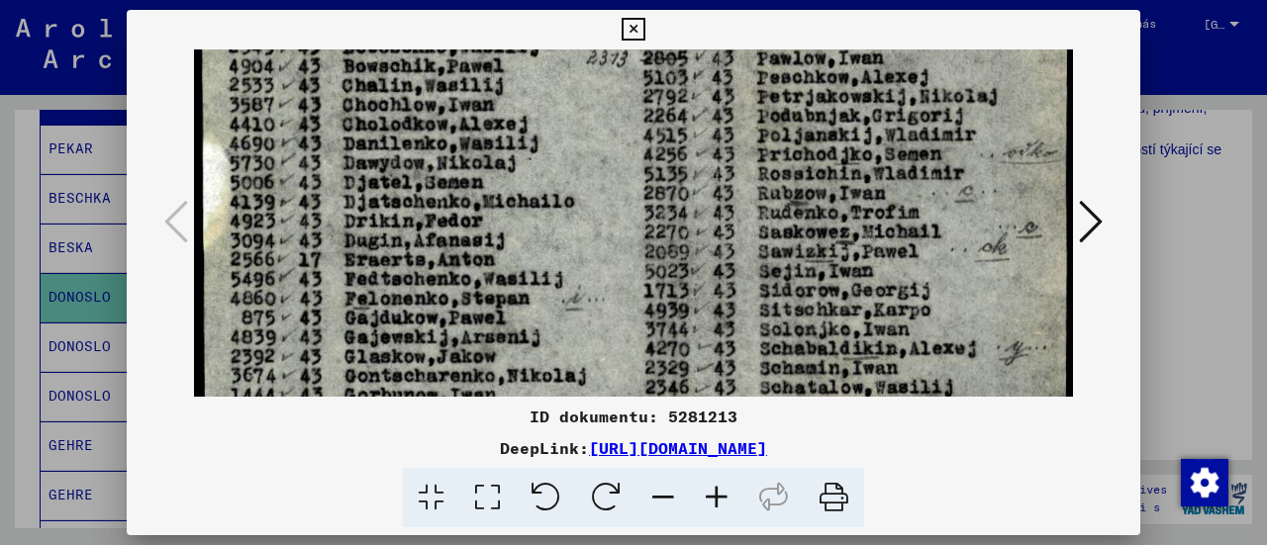
drag, startPoint x: 614, startPoint y: 181, endPoint x: 584, endPoint y: 382, distance: 203.1
click at [576, 395] on img at bounding box center [633, 399] width 879 height 1348
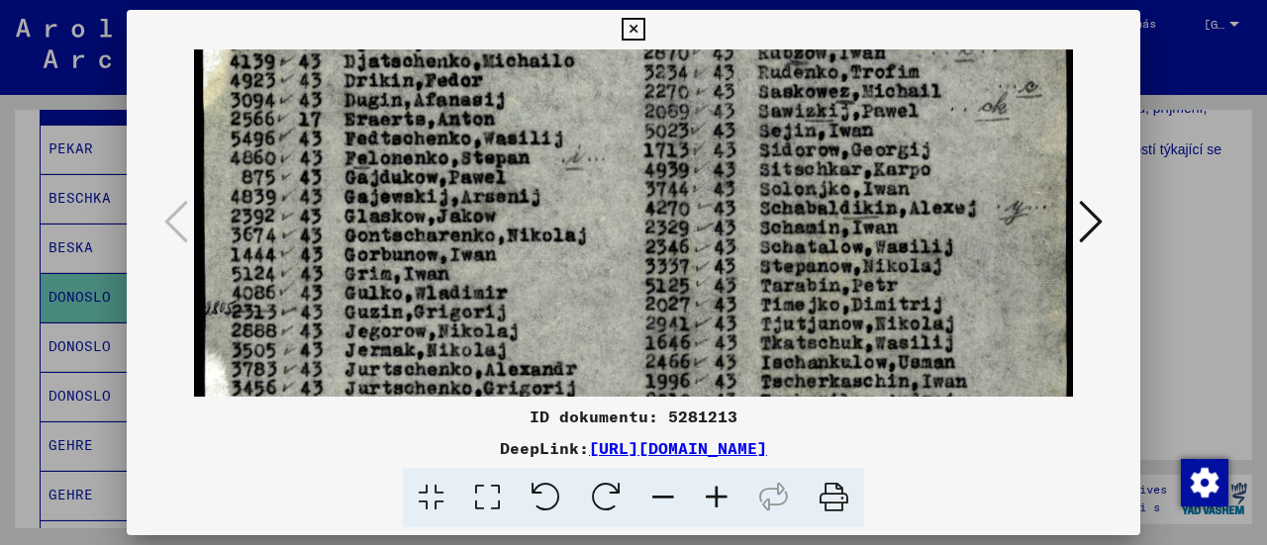
drag, startPoint x: 679, startPoint y: 292, endPoint x: 746, endPoint y: 138, distance: 168.4
click at [735, 64] on img at bounding box center [633, 257] width 879 height 1348
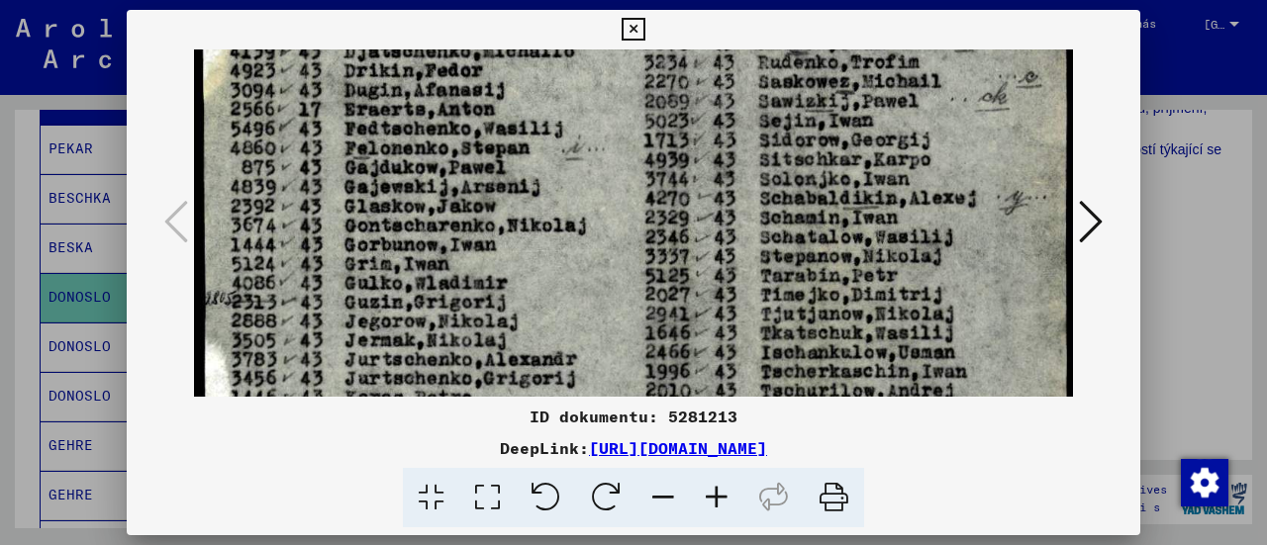
drag, startPoint x: 770, startPoint y: 282, endPoint x: 819, endPoint y: 0, distance: 286.2
click at [815, 33] on div "ID dokumentu: 5281213 DeepLink: [URL][DOMAIN_NAME]" at bounding box center [634, 269] width 1014 height 519
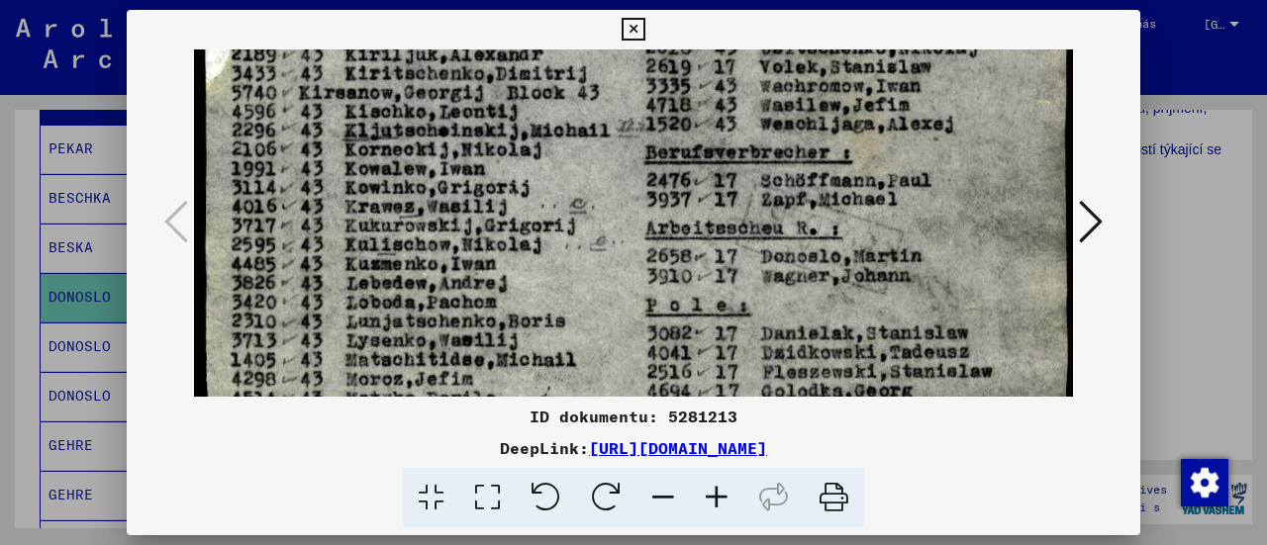
scroll to position [847, 0]
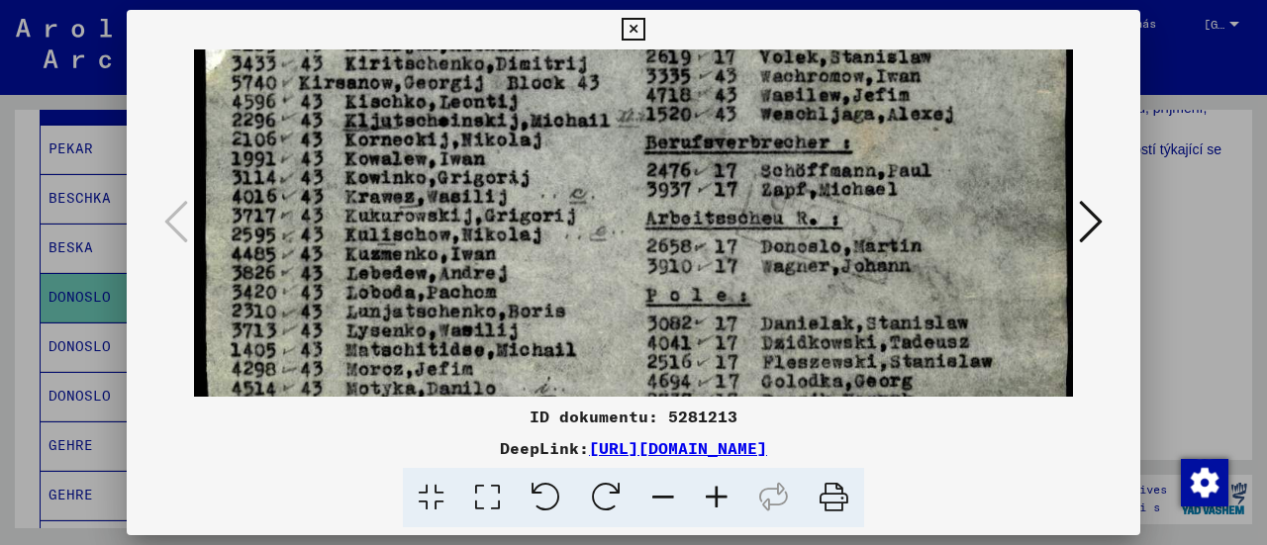
drag, startPoint x: 802, startPoint y: 231, endPoint x: 816, endPoint y: 112, distance: 119.6
click at [719, 495] on icon at bounding box center [716, 498] width 53 height 60
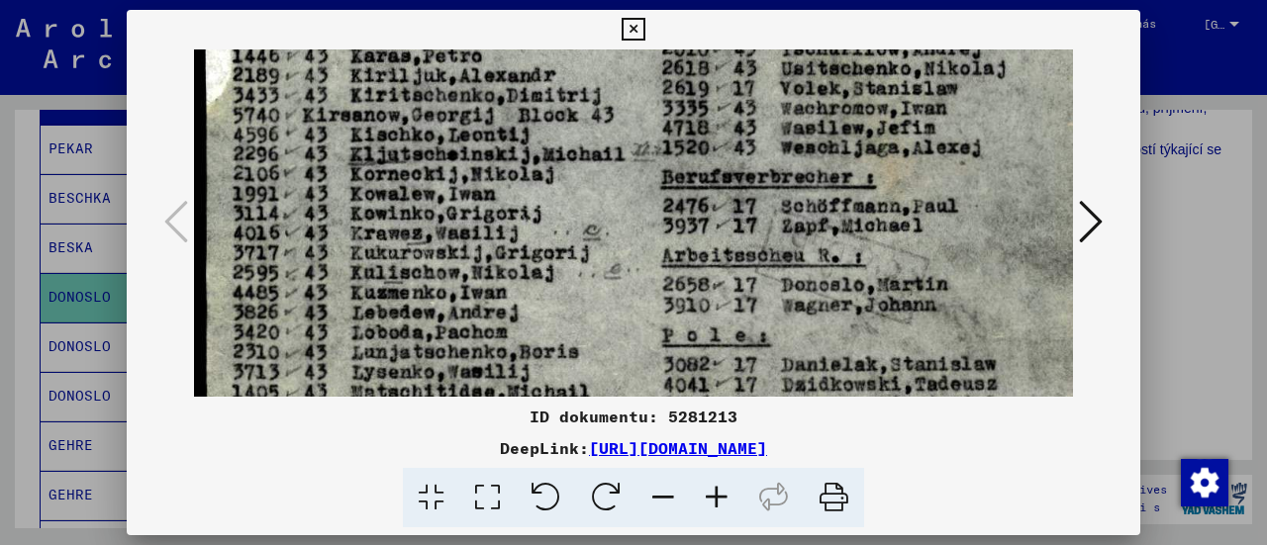
click at [719, 495] on icon at bounding box center [716, 498] width 53 height 60
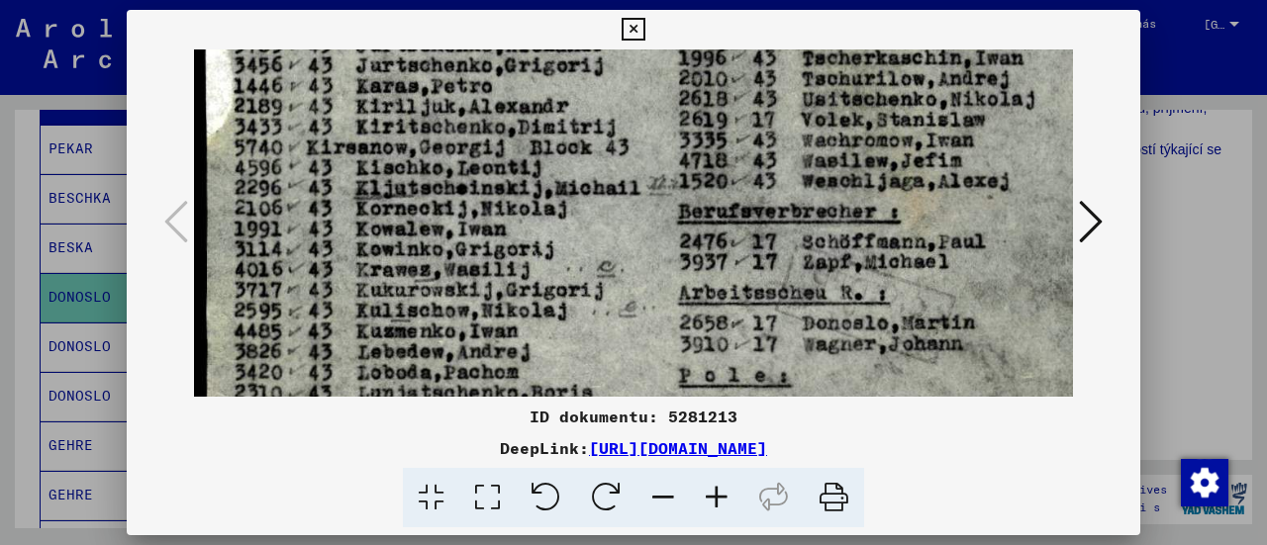
click at [719, 495] on icon at bounding box center [716, 498] width 53 height 60
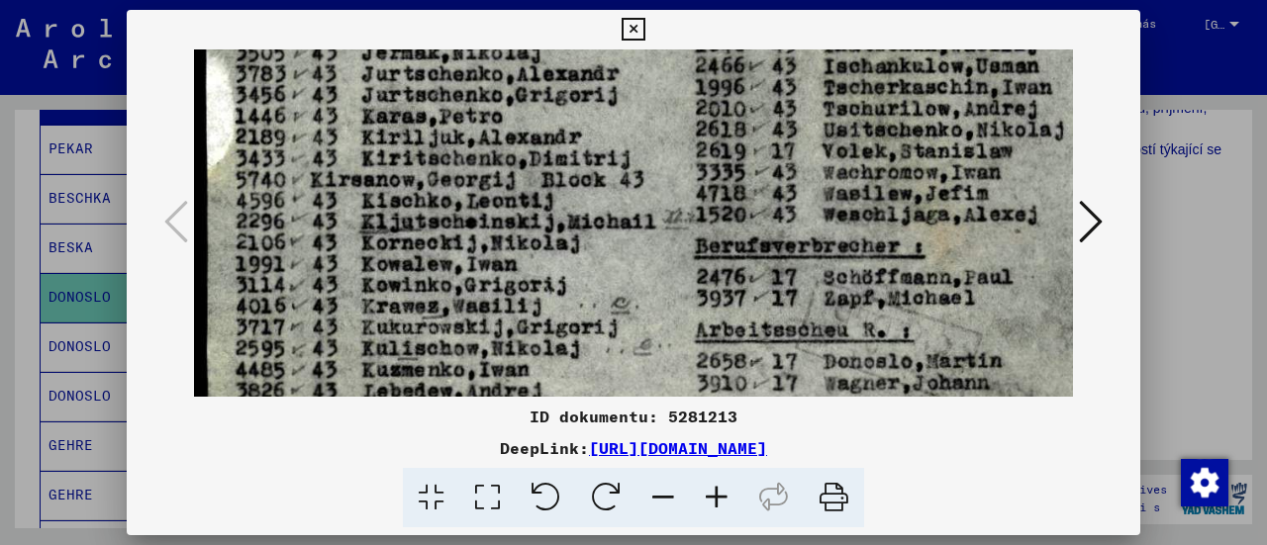
click at [719, 495] on icon at bounding box center [716, 498] width 53 height 60
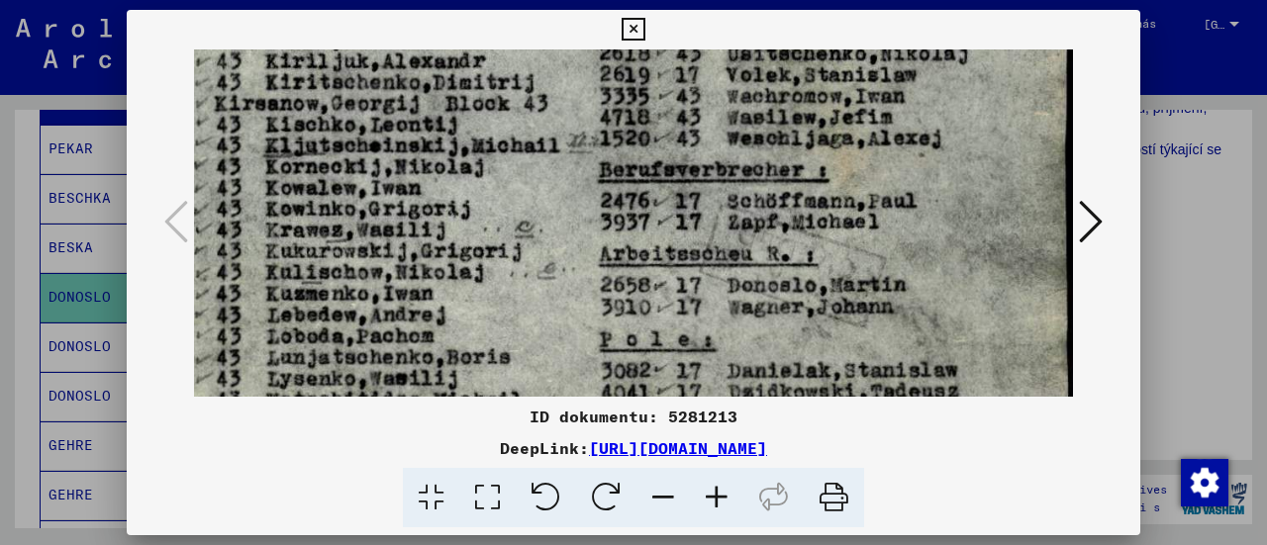
drag, startPoint x: 759, startPoint y: 314, endPoint x: 596, endPoint y: 239, distance: 179.8
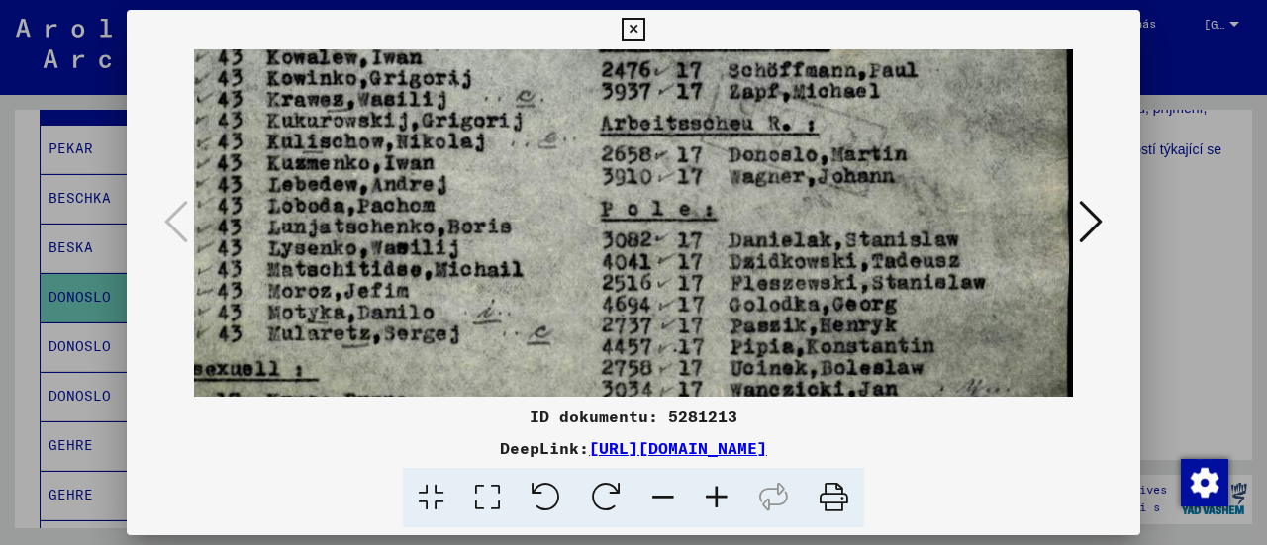
drag, startPoint x: 815, startPoint y: 230, endPoint x: 816, endPoint y: 100, distance: 129.7
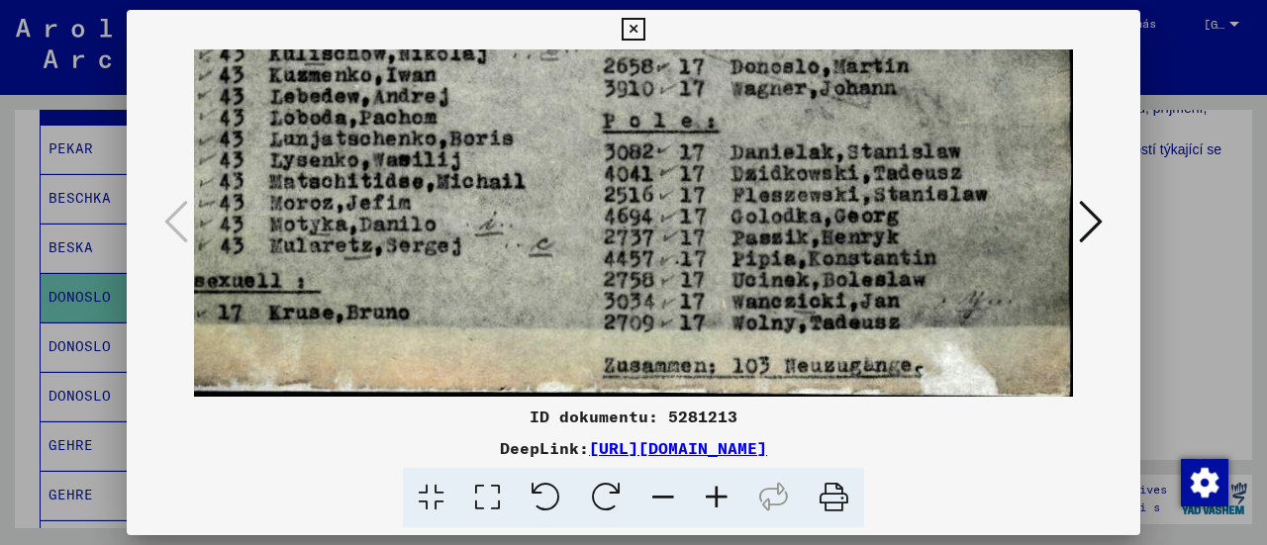
scroll to position [1137, 93]
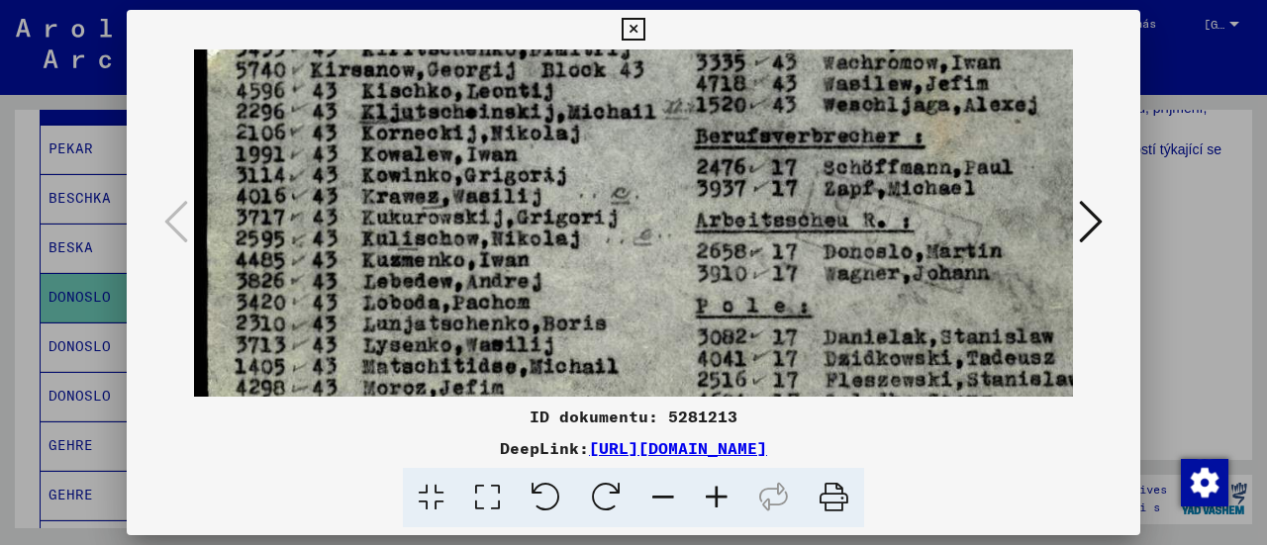
drag, startPoint x: 711, startPoint y: 332, endPoint x: 1012, endPoint y: 391, distance: 306.7
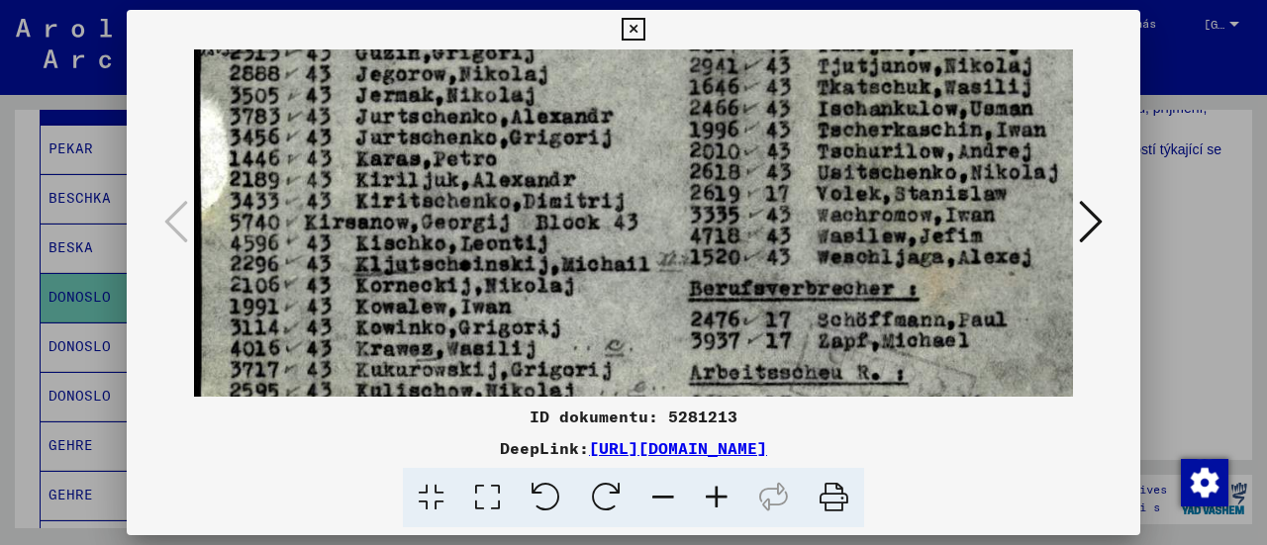
drag, startPoint x: 574, startPoint y: 223, endPoint x: 562, endPoint y: 421, distance: 198.3
click at [562, 421] on div "ID dokumentu: 5281213 DeepLink: [URL][DOMAIN_NAME]" at bounding box center [634, 269] width 1014 height 519
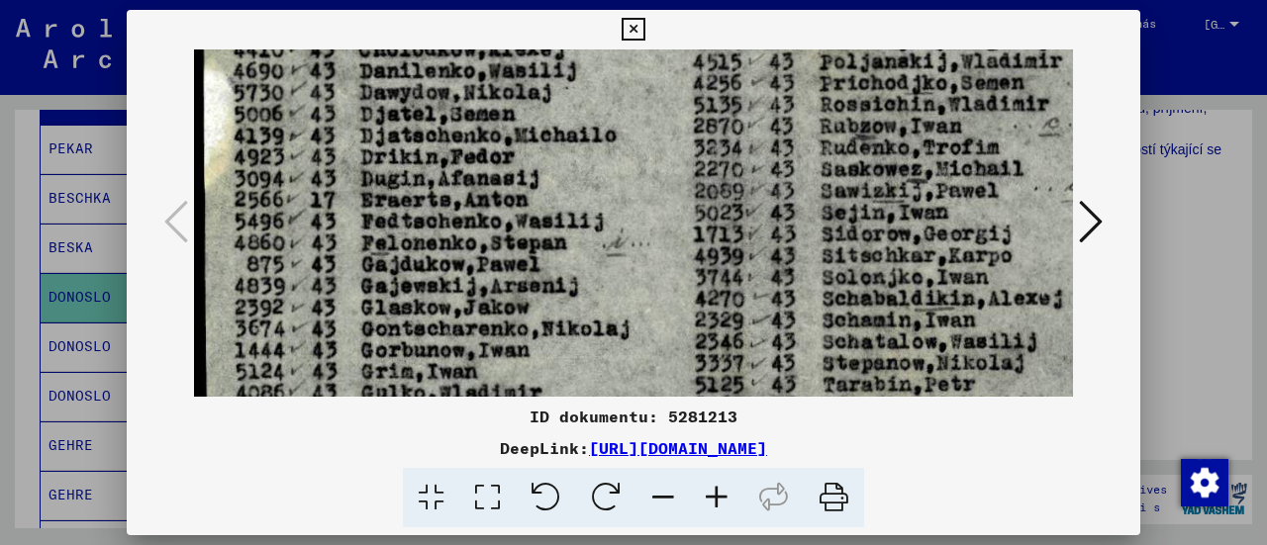
drag, startPoint x: 532, startPoint y: 235, endPoint x: 651, endPoint y: 449, distance: 245.9
click at [651, 449] on div "ID dokumentu: 5281213 DeepLink: [URL][DOMAIN_NAME]" at bounding box center [634, 269] width 1014 height 519
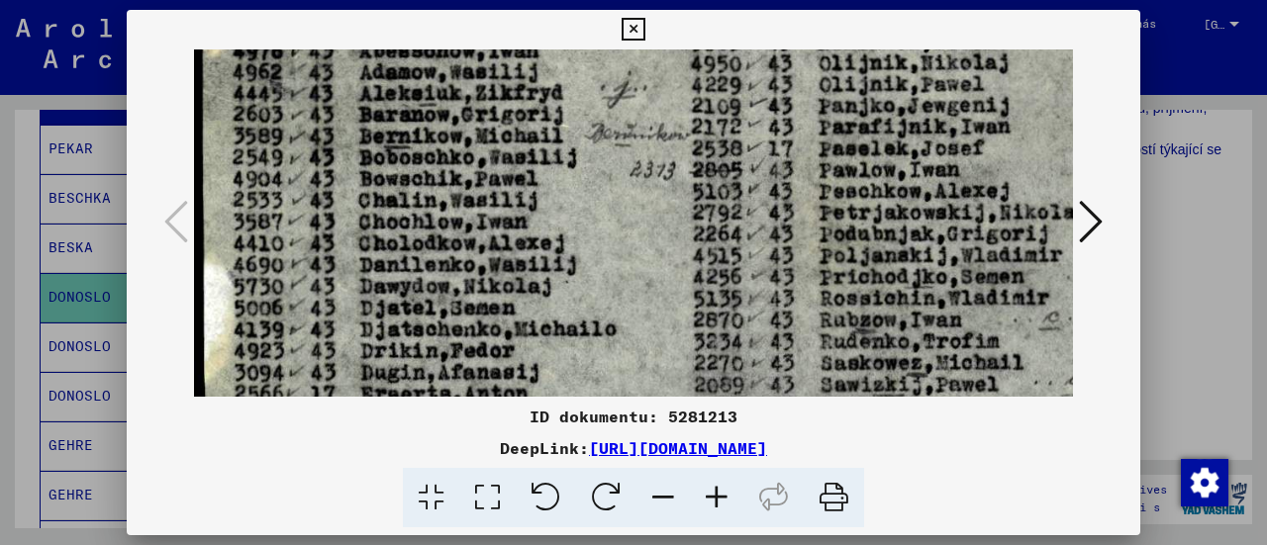
drag, startPoint x: 553, startPoint y: 167, endPoint x: 590, endPoint y: 395, distance: 230.6
click at [590, 395] on img at bounding box center [682, 548] width 976 height 1497
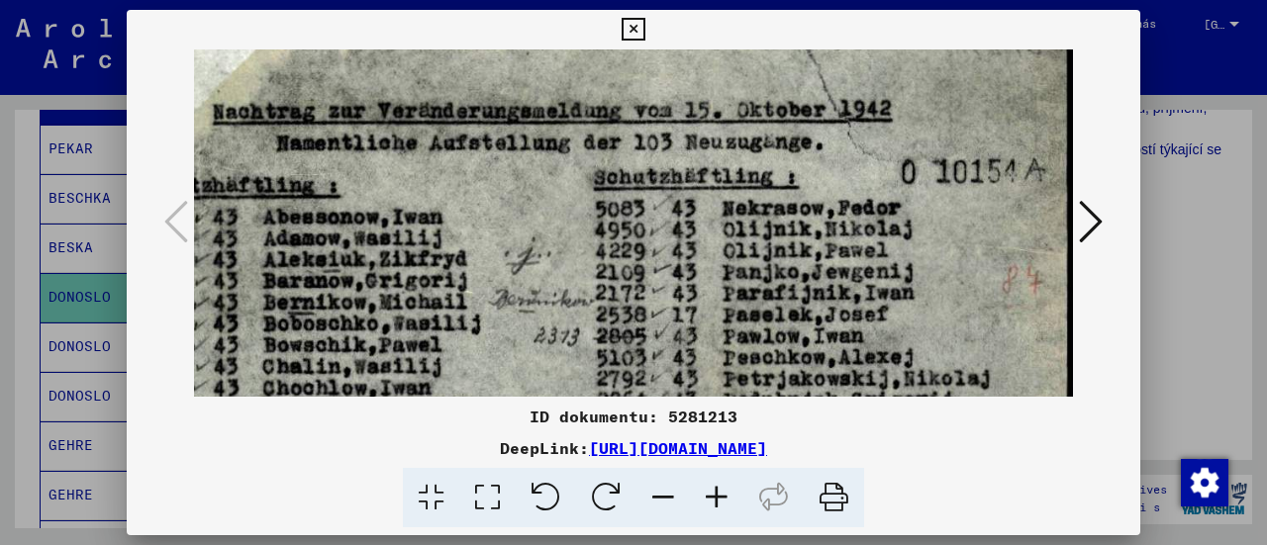
scroll to position [85, 96]
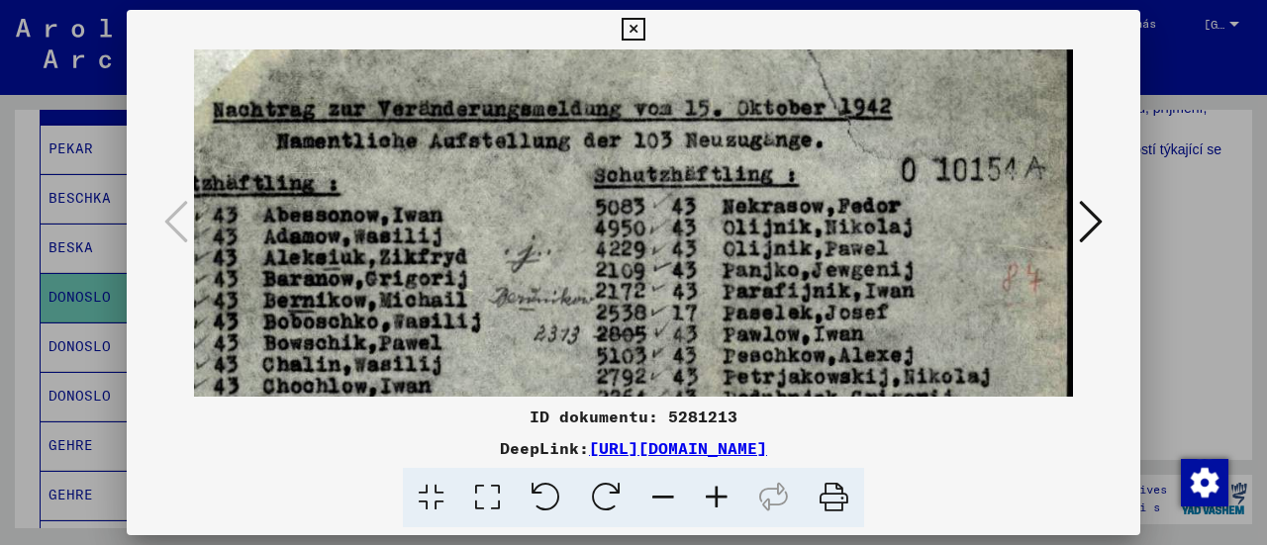
drag, startPoint x: 558, startPoint y: 173, endPoint x: 391, endPoint y: 260, distance: 188.6
click at [628, 27] on icon at bounding box center [633, 30] width 23 height 24
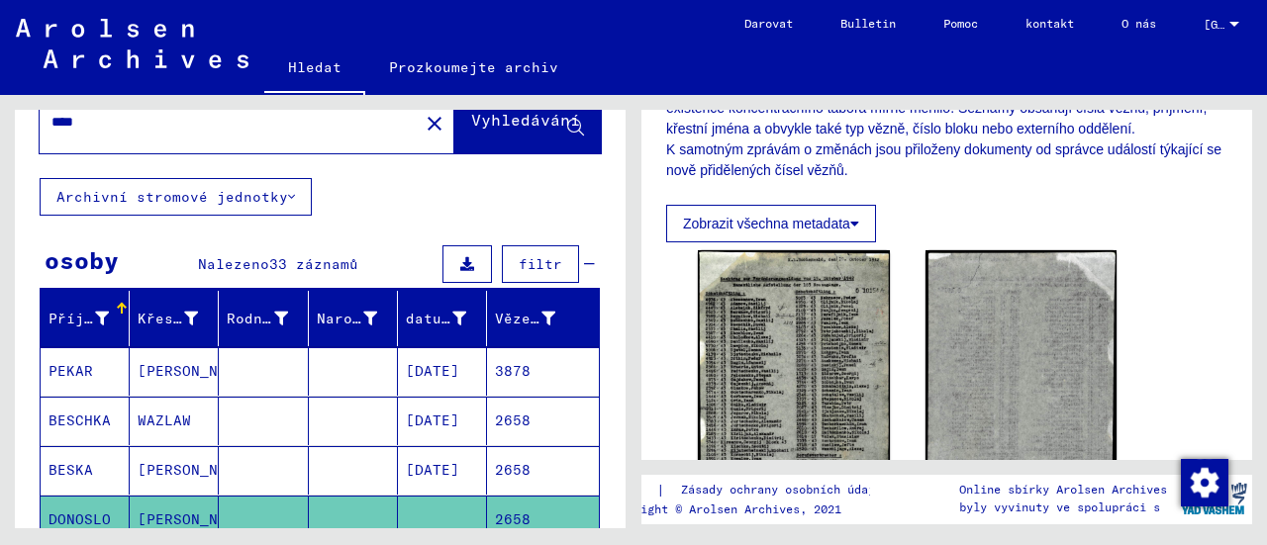
scroll to position [0, 0]
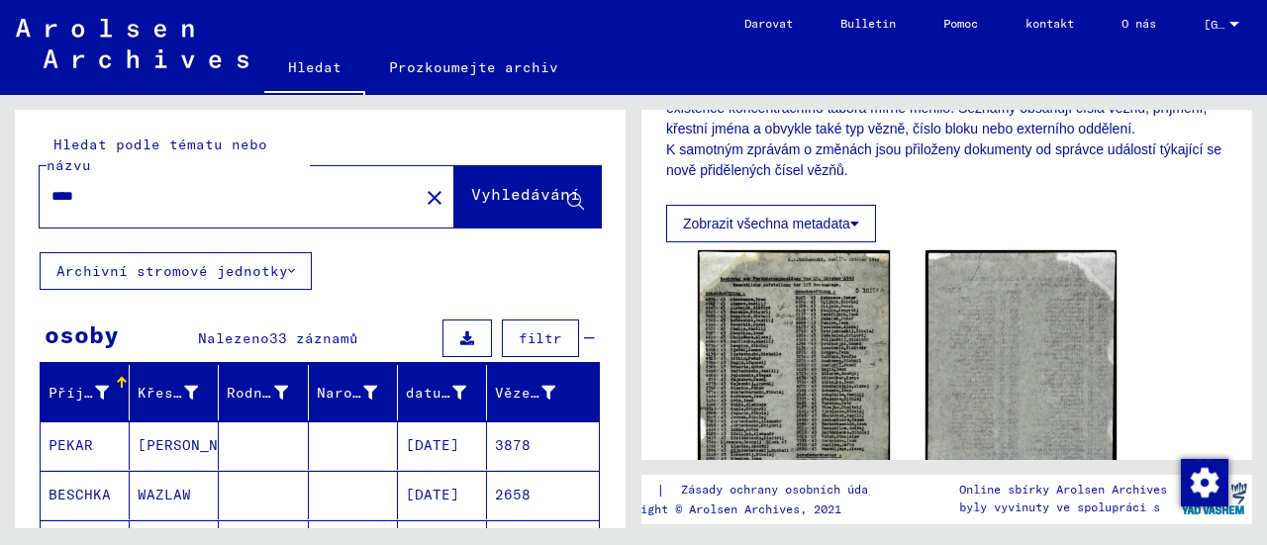
click at [423, 191] on mat-icon "close" at bounding box center [435, 198] width 24 height 24
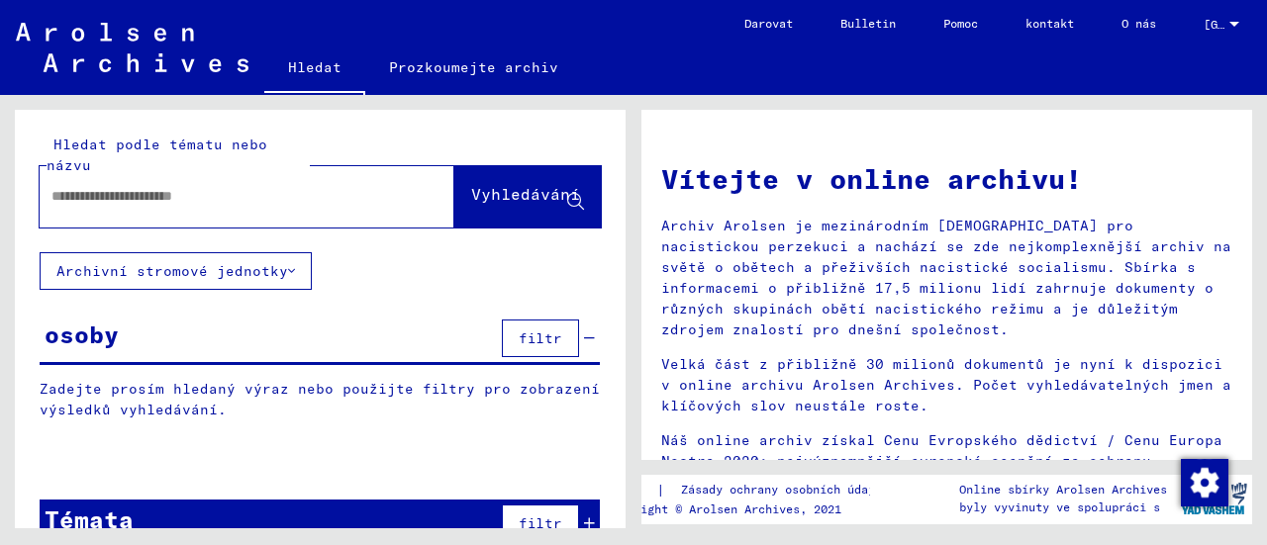
click at [183, 190] on input "text" at bounding box center [222, 196] width 343 height 21
type input "*****"
drag, startPoint x: 482, startPoint y: 190, endPoint x: 478, endPoint y: 167, distance: 23.1
click at [479, 179] on button "Vyhledávání" at bounding box center [527, 196] width 146 height 61
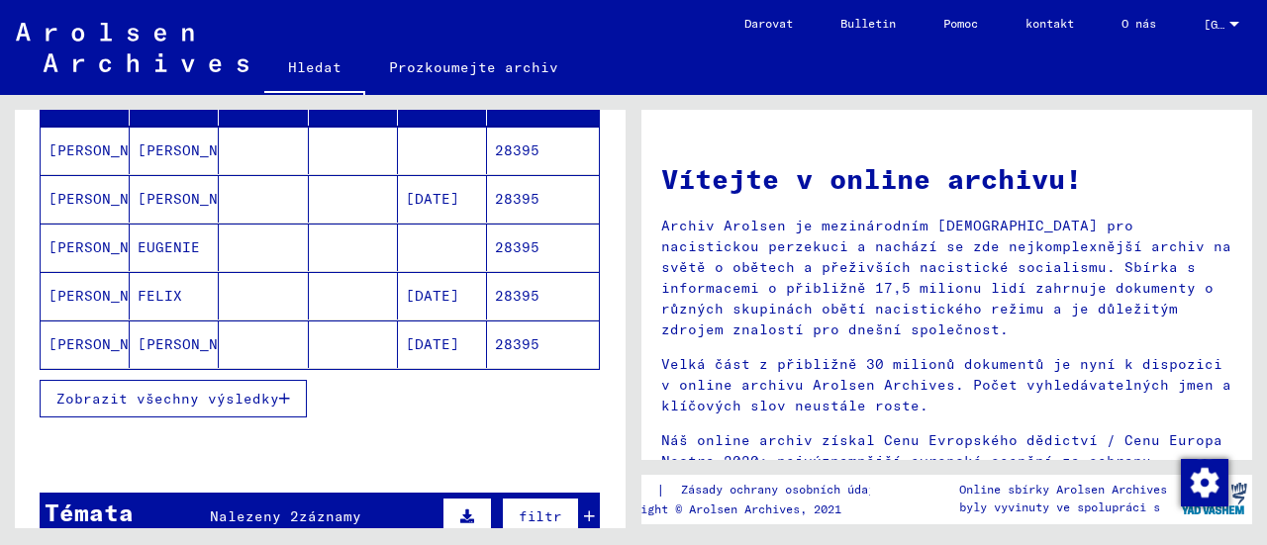
scroll to position [297, 0]
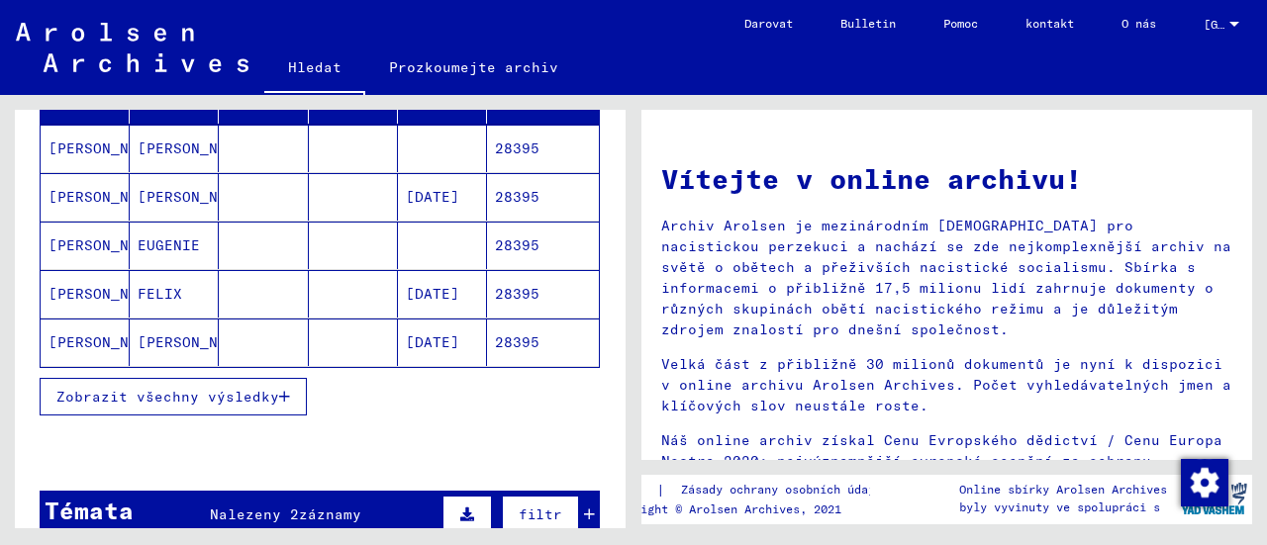
click at [111, 399] on font "Zobrazit všechny výsledky" at bounding box center [167, 397] width 223 height 18
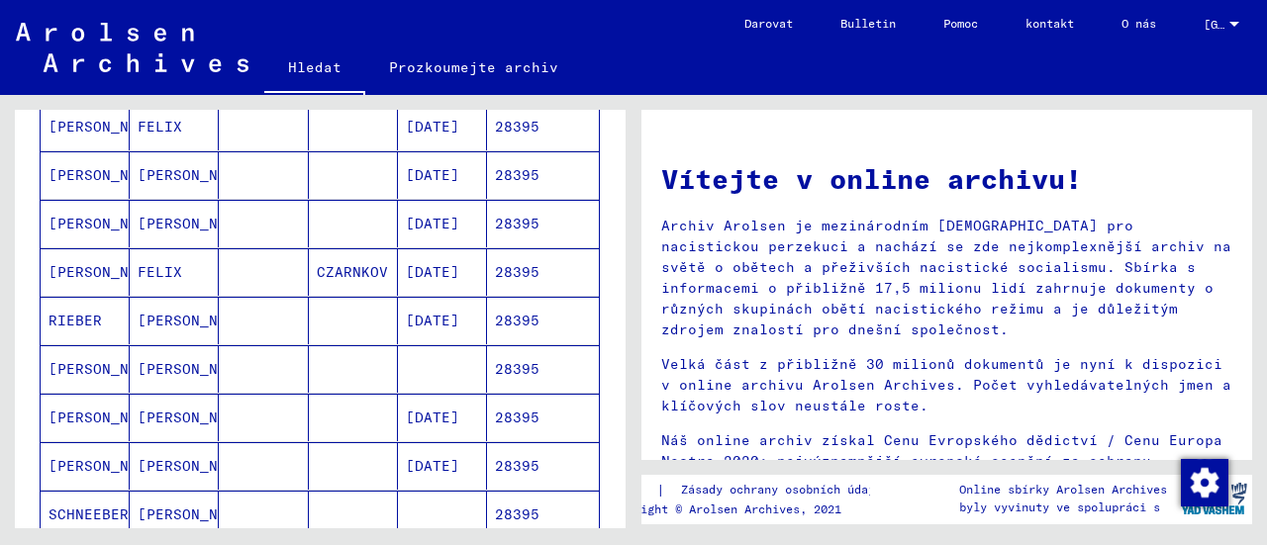
scroll to position [495, 0]
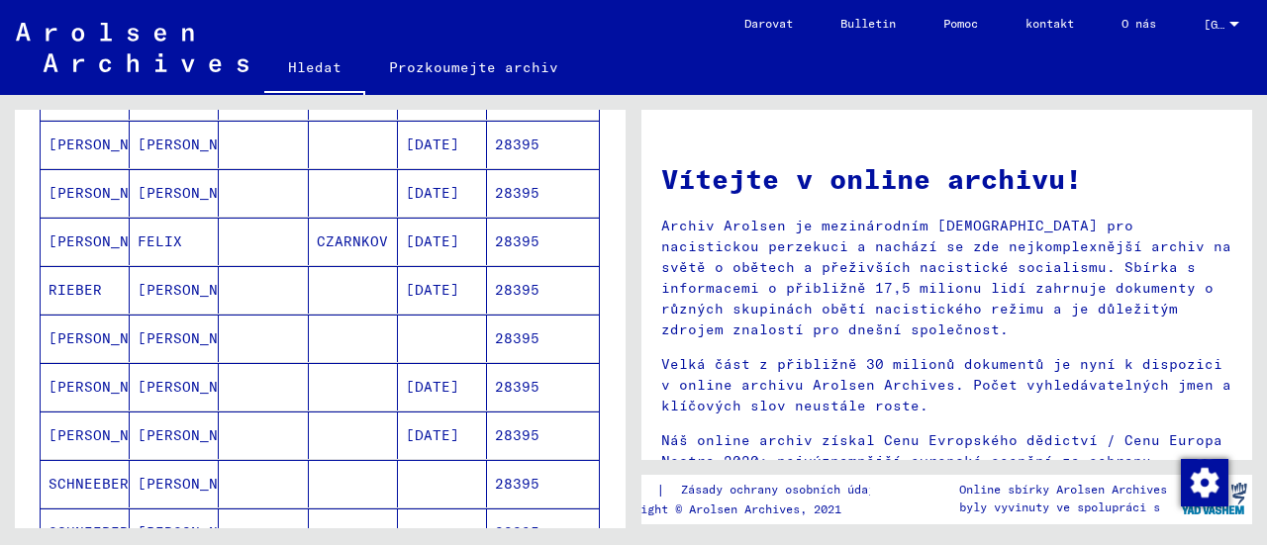
click at [154, 338] on font "[PERSON_NAME]" at bounding box center [196, 339] width 116 height 18
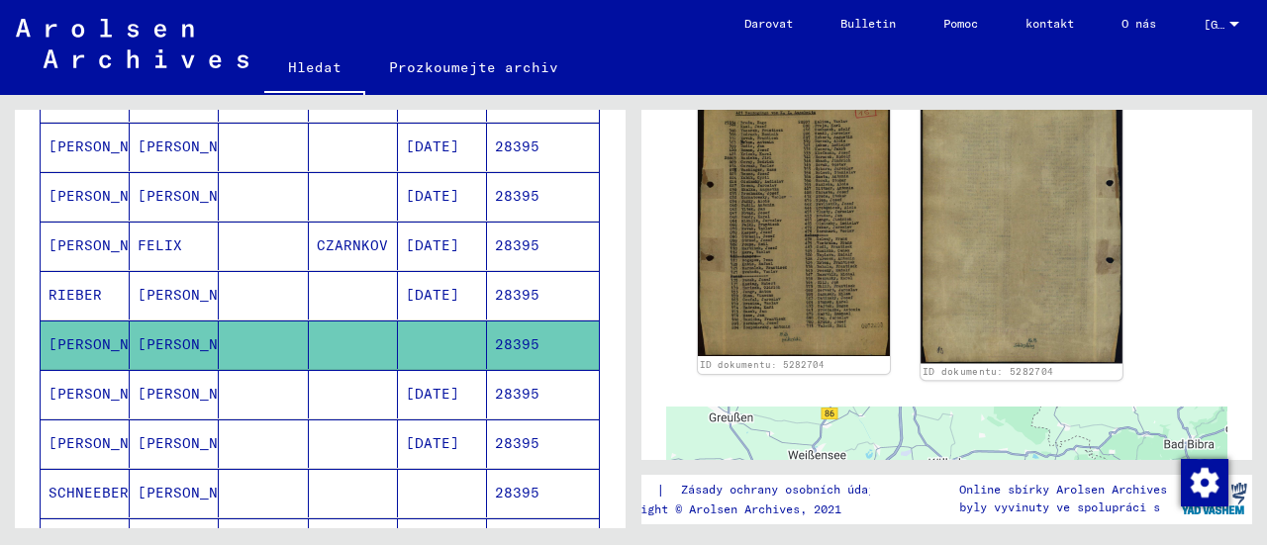
scroll to position [495, 0]
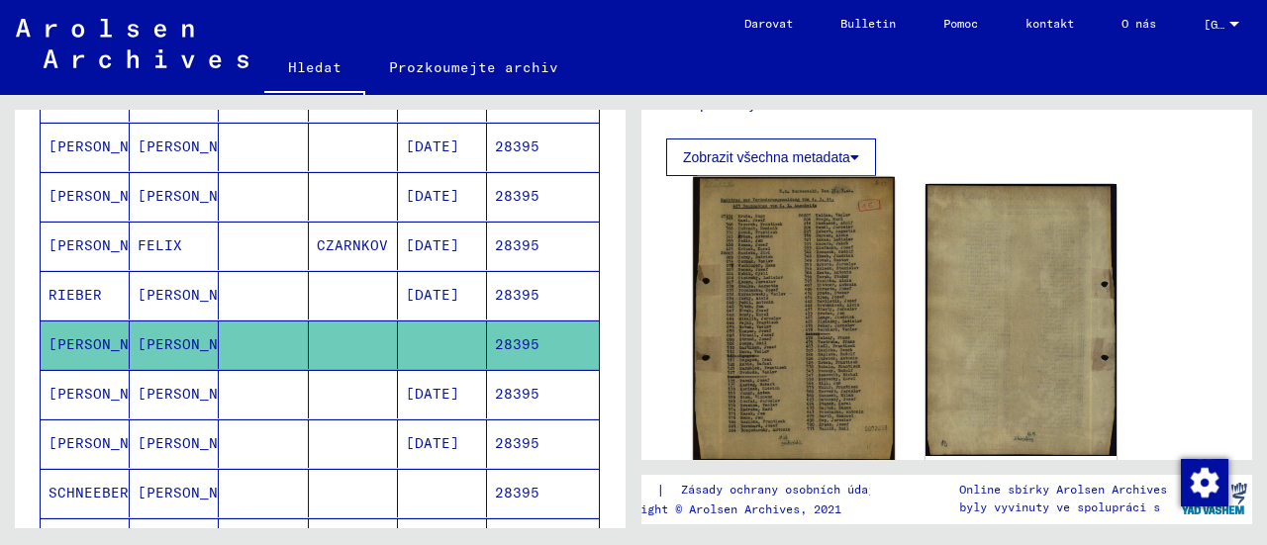
click at [779, 280] on img at bounding box center [793, 319] width 201 height 284
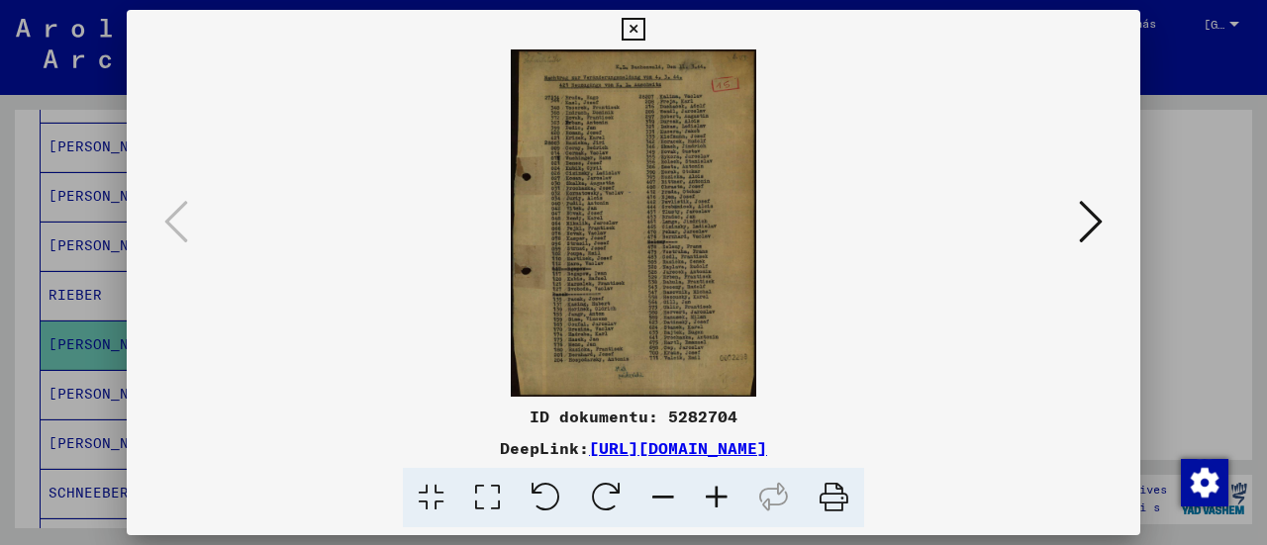
click at [473, 490] on icon at bounding box center [487, 498] width 56 height 60
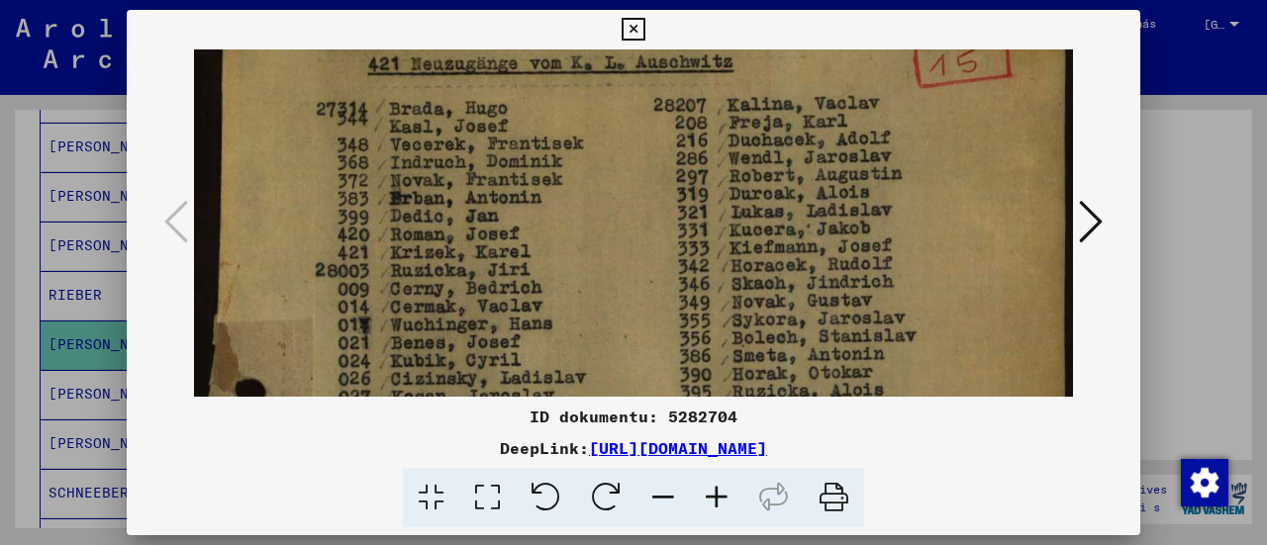
scroll to position [127, 0]
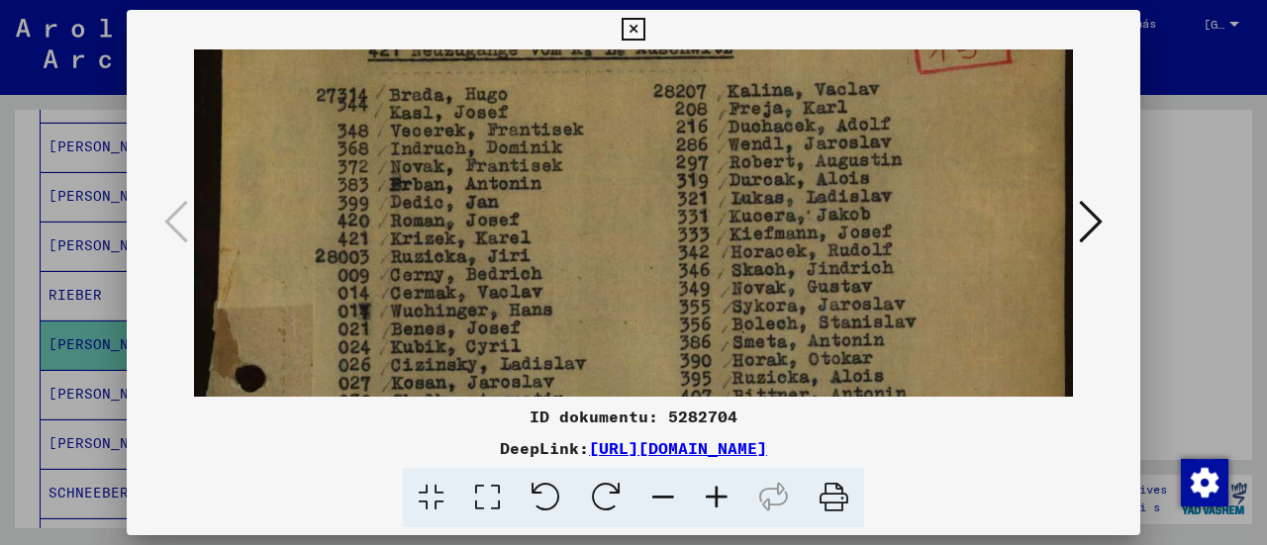
drag, startPoint x: 697, startPoint y: 291, endPoint x: 715, endPoint y: 173, distance: 119.1
click at [715, 173] on img at bounding box center [633, 544] width 879 height 1242
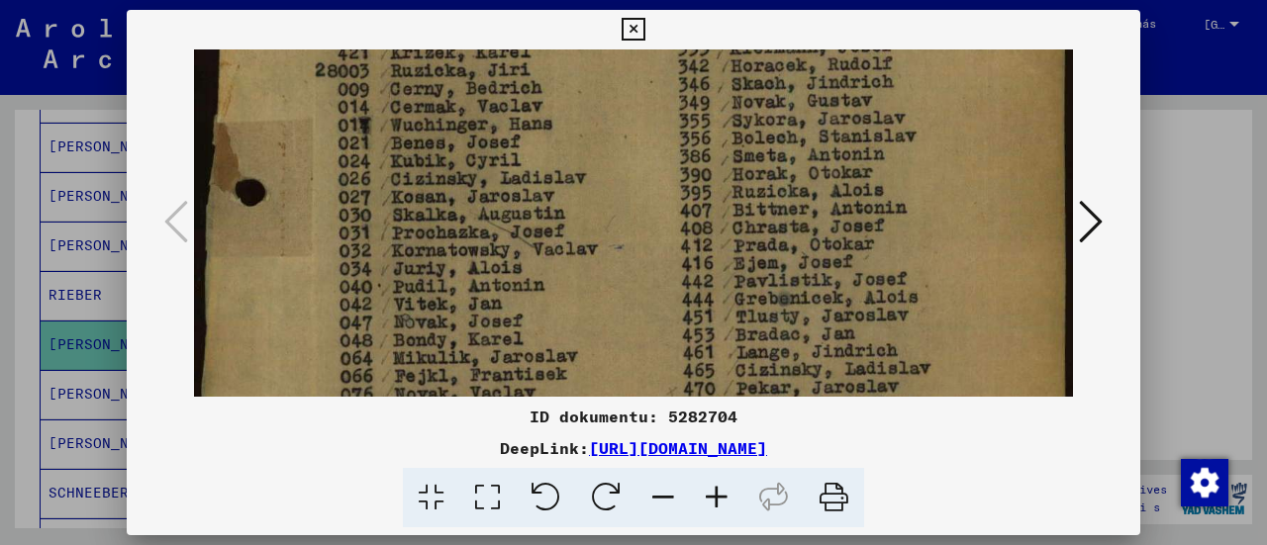
drag, startPoint x: 598, startPoint y: 229, endPoint x: 638, endPoint y: 71, distance: 162.5
click at [637, 71] on img at bounding box center [633, 358] width 879 height 1242
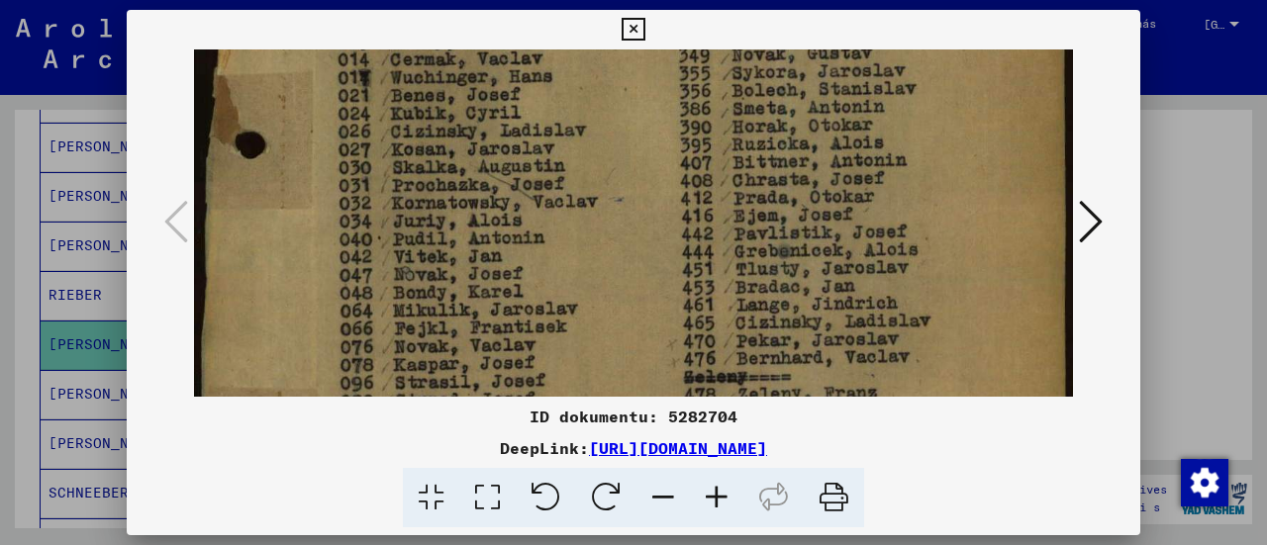
drag, startPoint x: 627, startPoint y: 90, endPoint x: 635, endPoint y: 43, distance: 48.3
click at [635, 27] on div "ID dokumentu: 5282704 DeepLink: [URL][DOMAIN_NAME]" at bounding box center [634, 269] width 1014 height 519
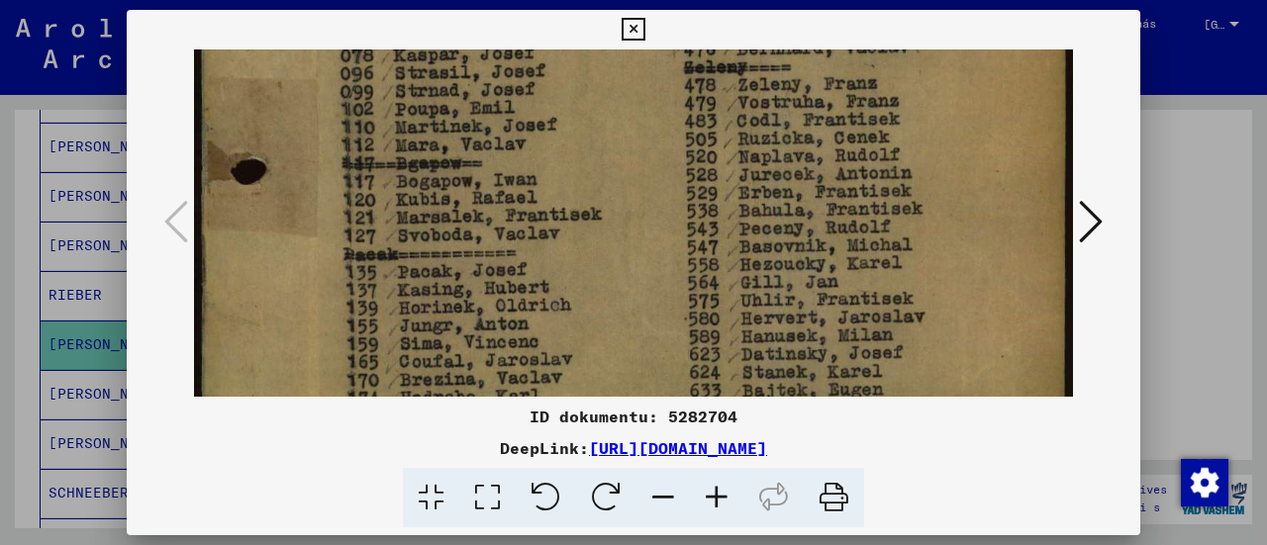
drag, startPoint x: 523, startPoint y: 204, endPoint x: 534, endPoint y: 94, distance: 110.5
click at [534, 94] on img at bounding box center [633, 0] width 879 height 1242
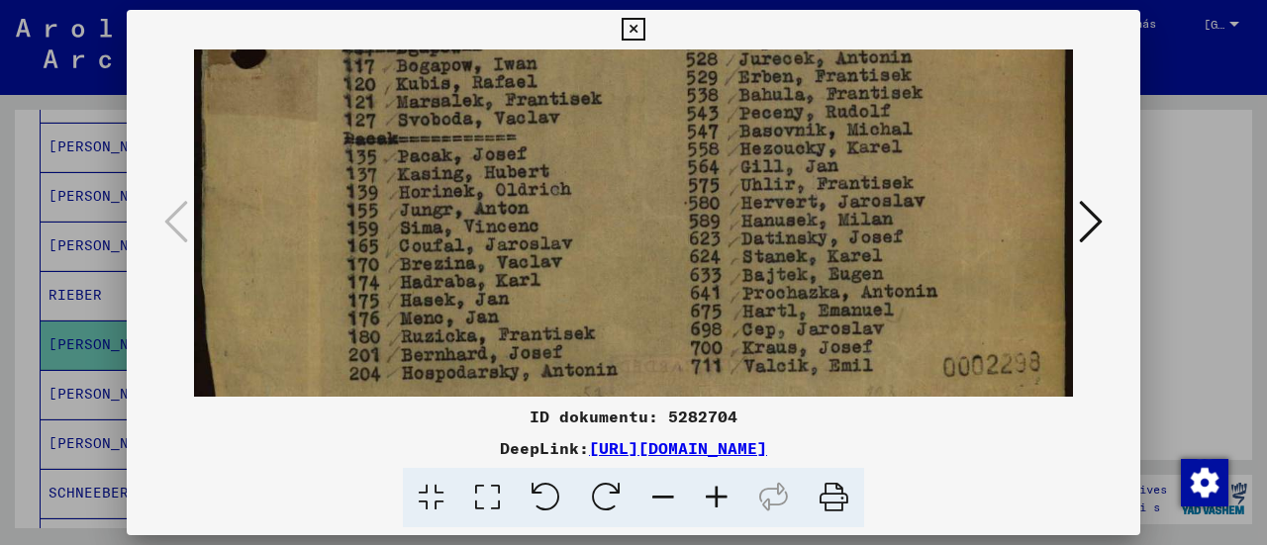
drag, startPoint x: 544, startPoint y: 280, endPoint x: 546, endPoint y: 103, distance: 177.2
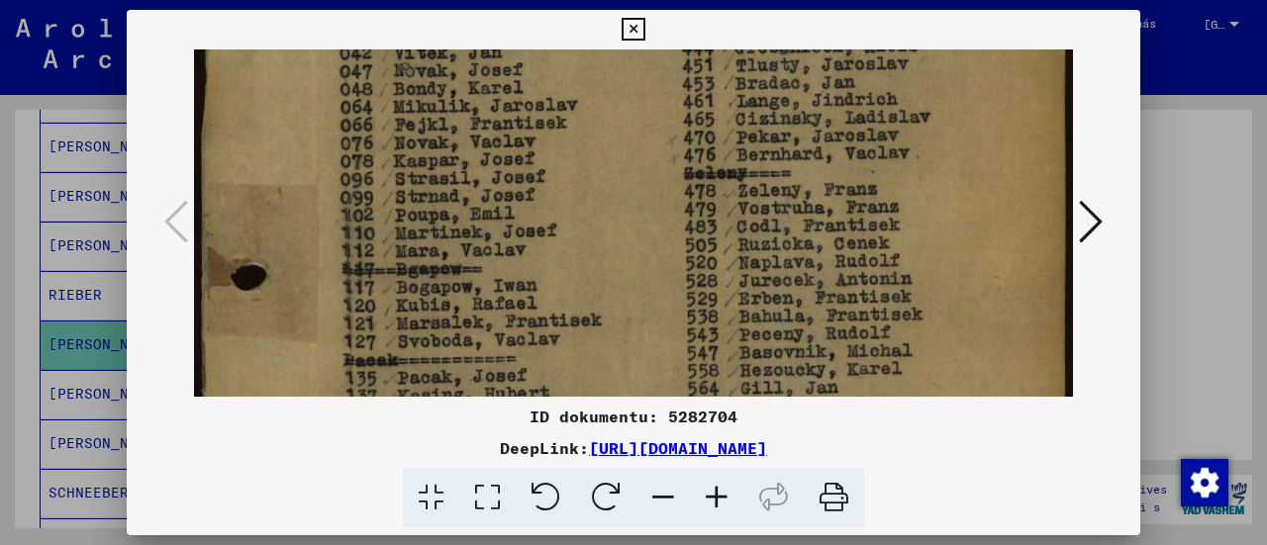
drag, startPoint x: 574, startPoint y: 173, endPoint x: 359, endPoint y: 462, distance: 360.1
click at [359, 462] on div "ID dokumentu: 5282704 DeepLink: [URL][DOMAIN_NAME]" at bounding box center [634, 269] width 1014 height 519
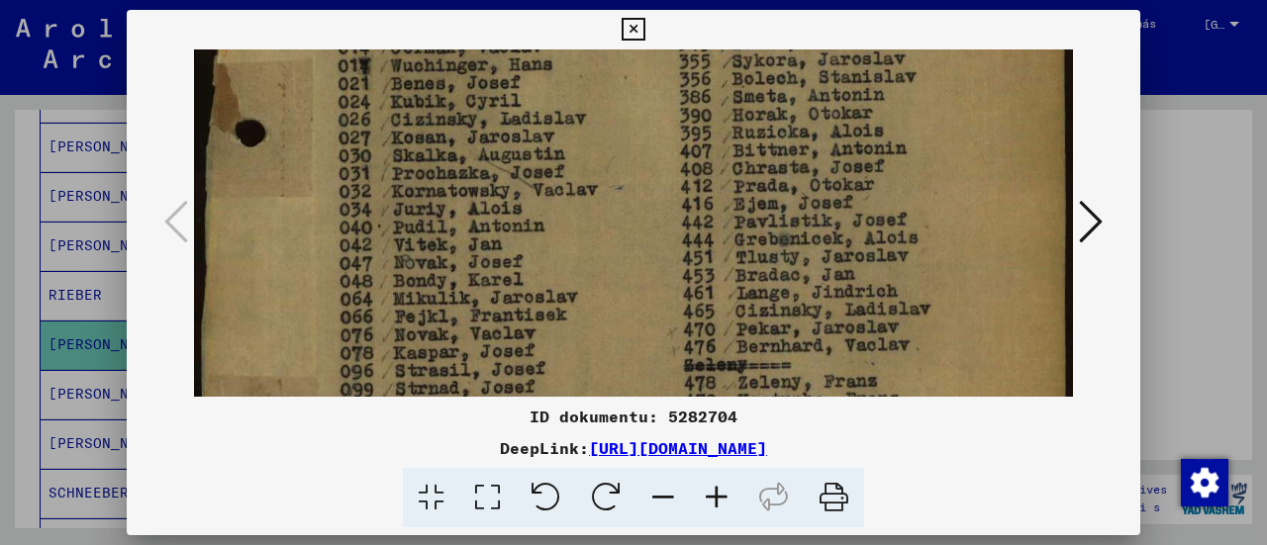
drag, startPoint x: 533, startPoint y: 347, endPoint x: 500, endPoint y: 448, distance: 106.4
click at [500, 448] on div "ID dokumentu: 5282704 DeepLink: [URL][DOMAIN_NAME]" at bounding box center [634, 269] width 1014 height 519
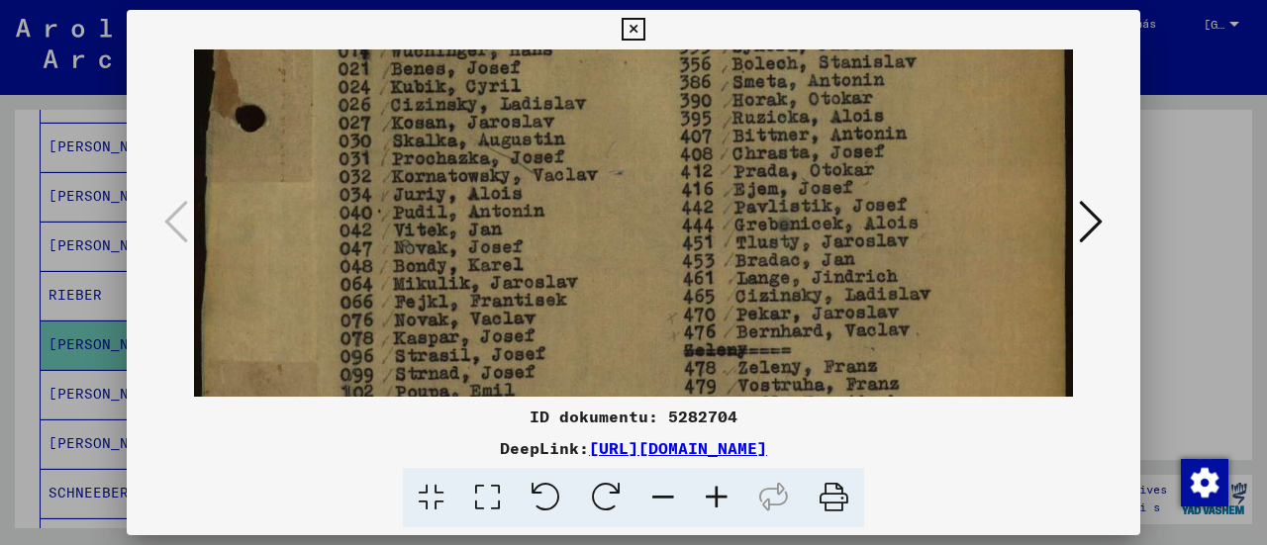
drag, startPoint x: 564, startPoint y: 246, endPoint x: 613, endPoint y: 47, distance: 205.7
click at [613, 47] on div "ID dokumentu: 5282704 DeepLink: [URL][DOMAIN_NAME]" at bounding box center [634, 269] width 1014 height 519
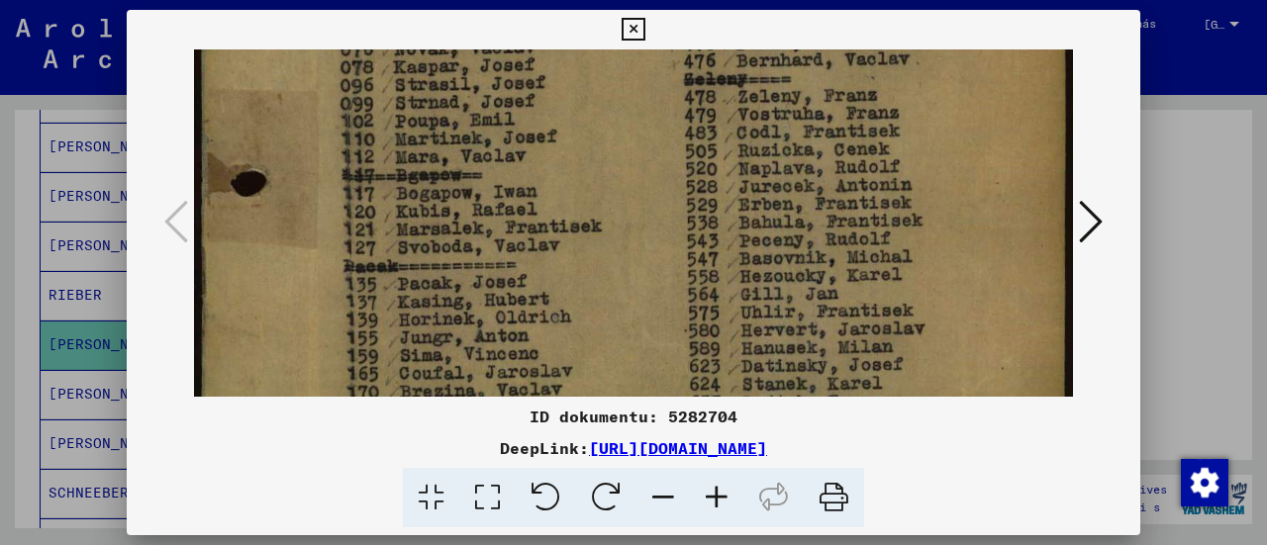
drag, startPoint x: 613, startPoint y: 285, endPoint x: 622, endPoint y: 31, distance: 254.5
click at [622, 32] on div "ID dokumentu: 5282704 DeepLink: [URL][DOMAIN_NAME]" at bounding box center [634, 269] width 1014 height 519
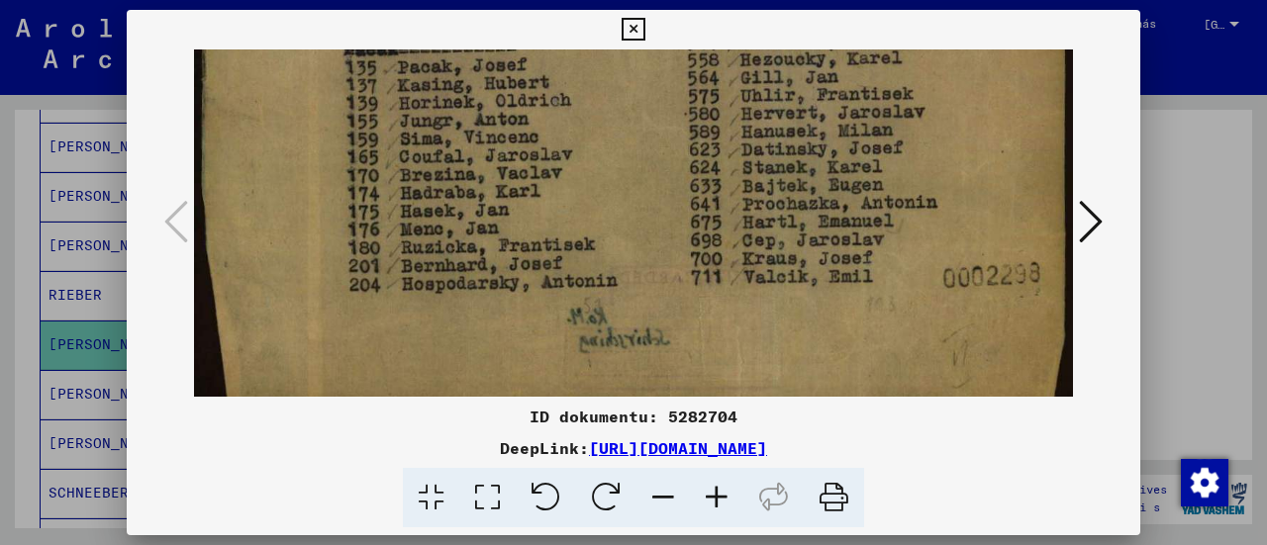
drag, startPoint x: 582, startPoint y: 264, endPoint x: 581, endPoint y: 23, distance: 241.5
click at [581, 0] on html "Hledat Prozkoumejte archiv Darovat Bulletin Pomoc kontakt O nás Hledat Prozkoum…" at bounding box center [633, 272] width 1267 height 545
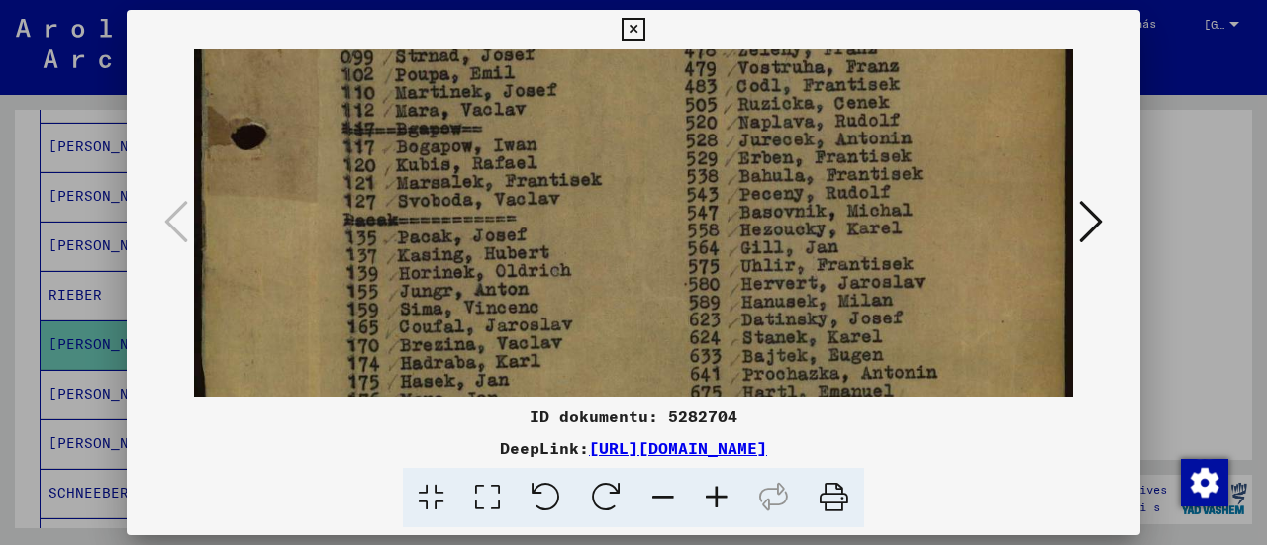
drag, startPoint x: 579, startPoint y: 107, endPoint x: 604, endPoint y: 302, distance: 196.6
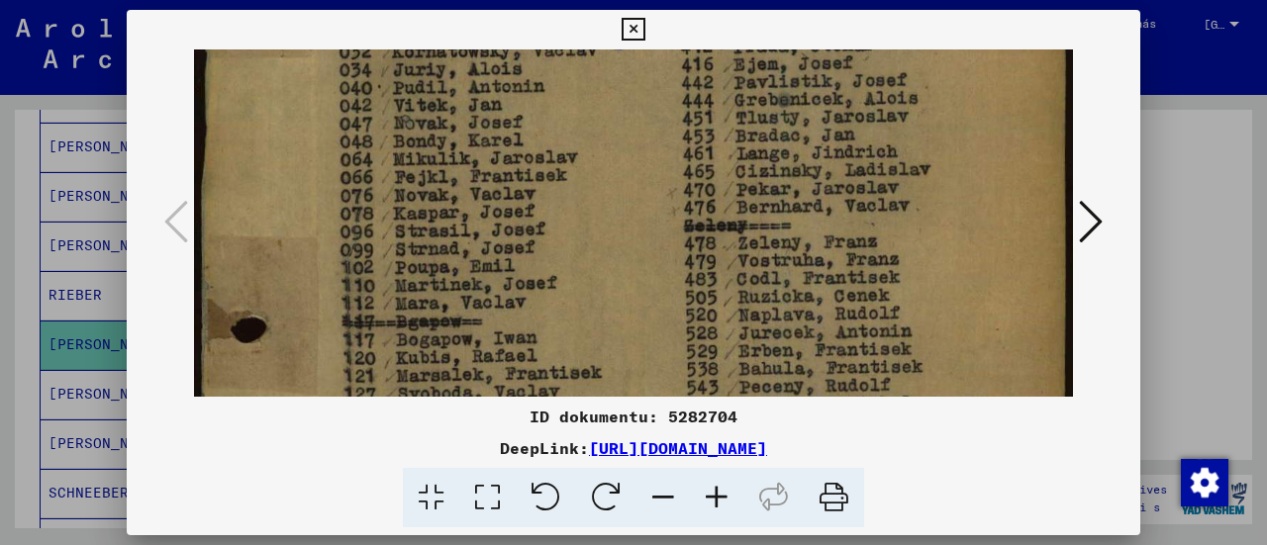
drag, startPoint x: 574, startPoint y: 116, endPoint x: 578, endPoint y: 316, distance: 200.0
click at [578, 316] on img at bounding box center [633, 160] width 879 height 1242
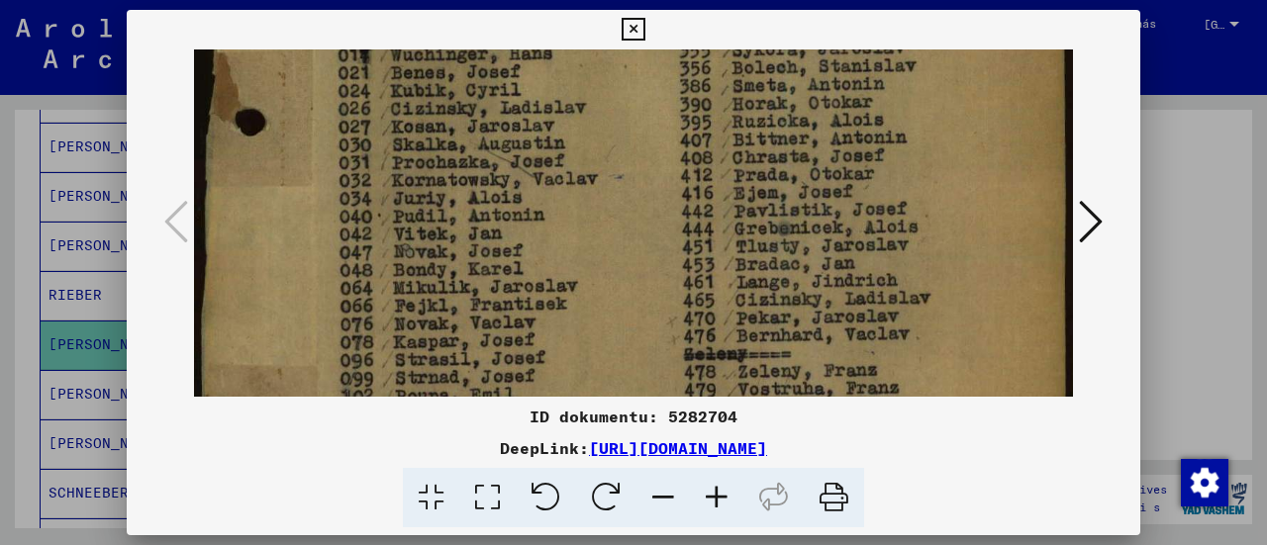
drag, startPoint x: 548, startPoint y: 132, endPoint x: 548, endPoint y: 272, distance: 140.6
click at [548, 272] on img at bounding box center [633, 287] width 879 height 1242
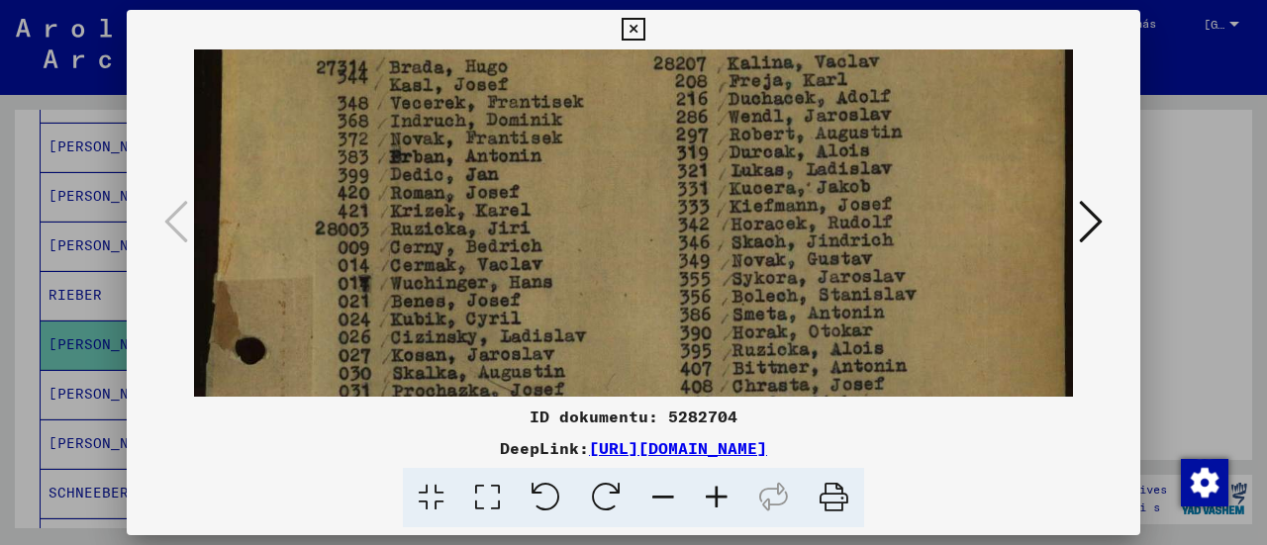
drag, startPoint x: 533, startPoint y: 100, endPoint x: 533, endPoint y: 245, distance: 145.5
click at [533, 245] on img at bounding box center [633, 516] width 879 height 1242
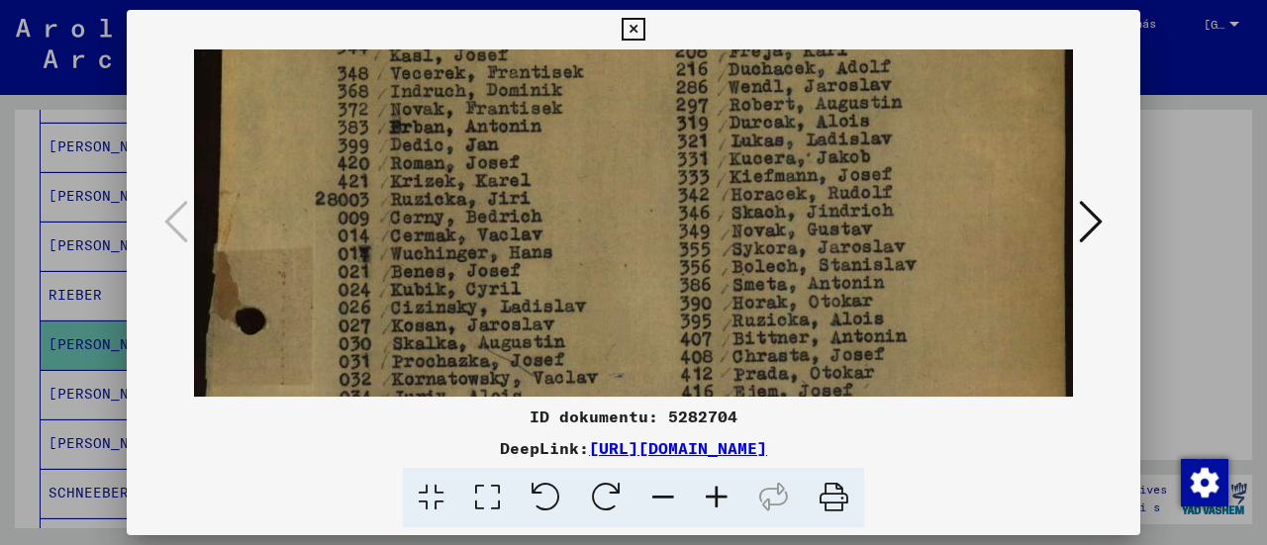
scroll to position [203, 0]
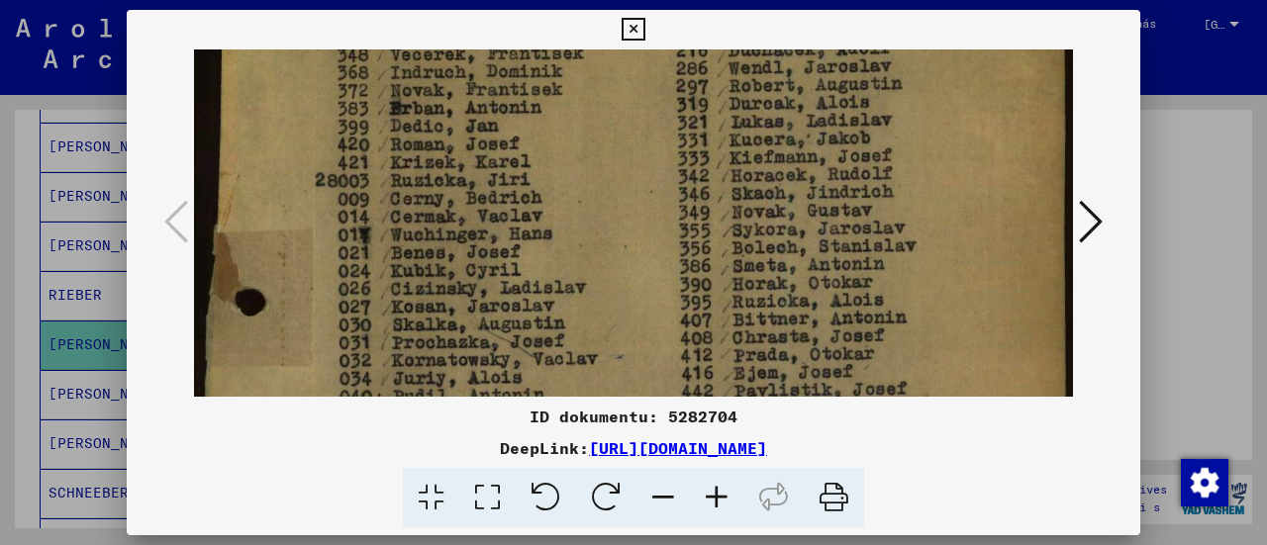
drag, startPoint x: 533, startPoint y: 189, endPoint x: 542, endPoint y: 157, distance: 33.2
click at [542, 157] on img at bounding box center [633, 468] width 879 height 1242
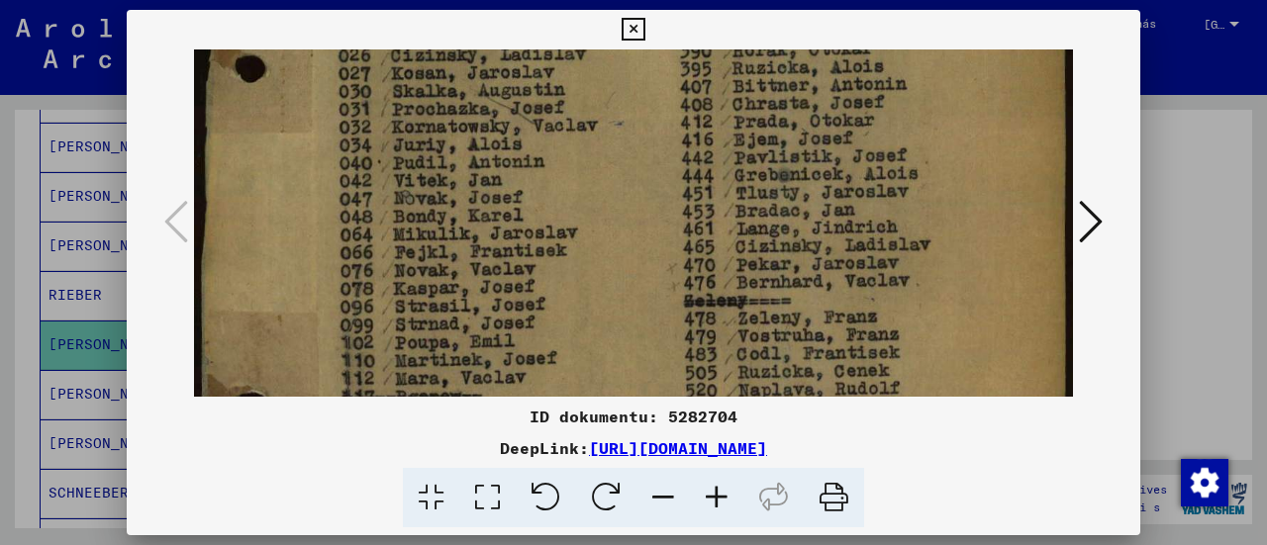
drag, startPoint x: 530, startPoint y: 326, endPoint x: 536, endPoint y: 108, distance: 217.9
click at [536, 108] on img at bounding box center [633, 234] width 879 height 1242
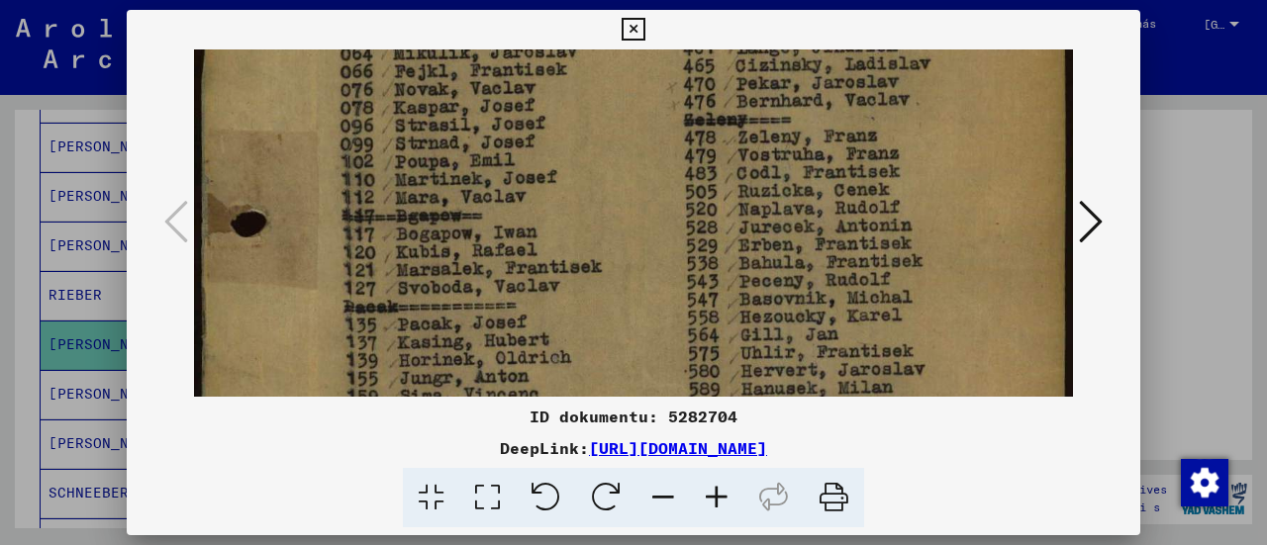
scroll to position [622, 0]
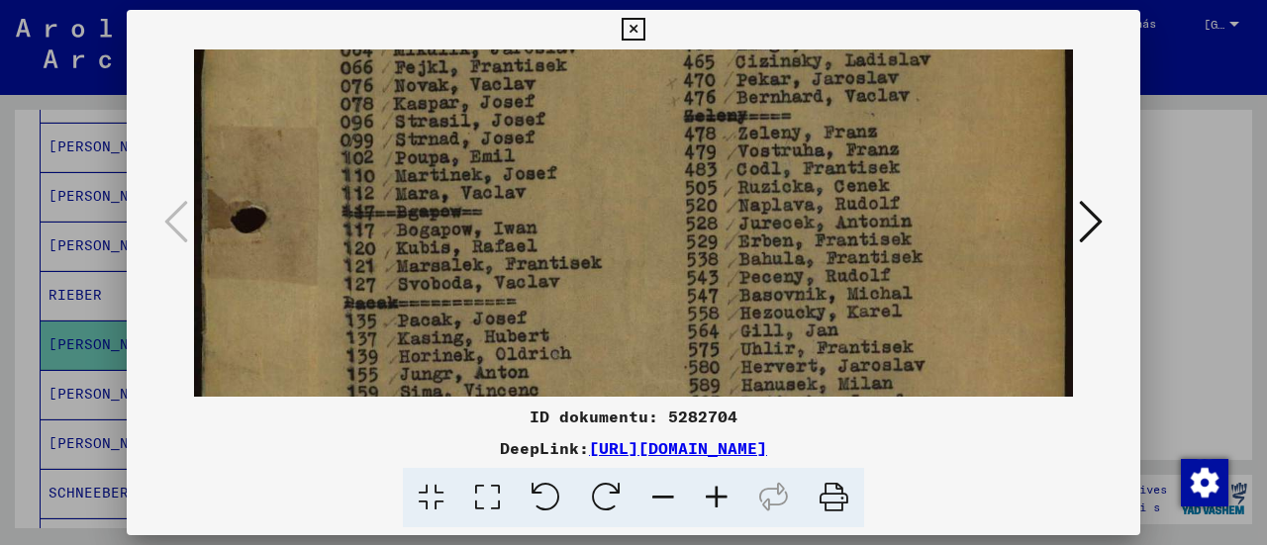
drag, startPoint x: 539, startPoint y: 322, endPoint x: 553, endPoint y: 155, distance: 166.9
click at [553, 155] on img at bounding box center [633, 49] width 879 height 1242
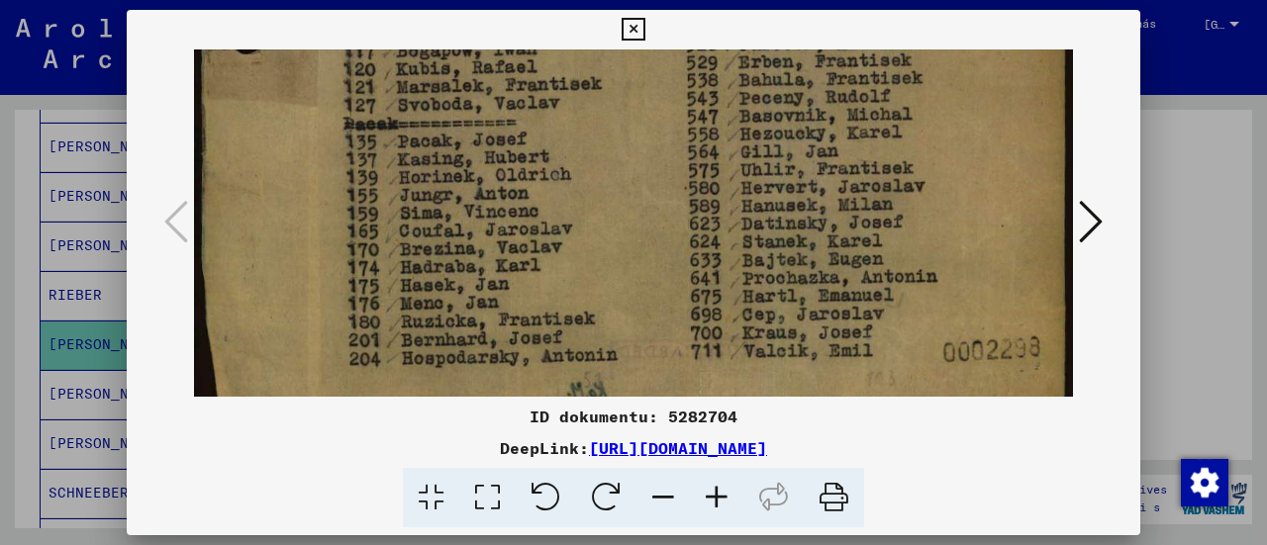
scroll to position [845, 0]
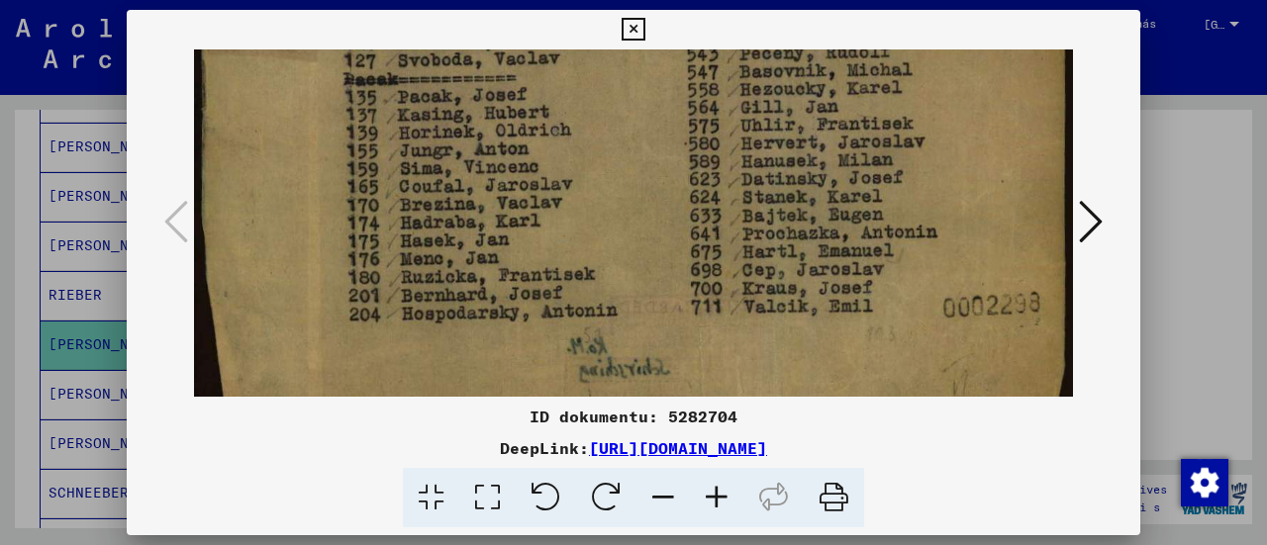
drag, startPoint x: 547, startPoint y: 324, endPoint x: 604, endPoint y: 124, distance: 207.7
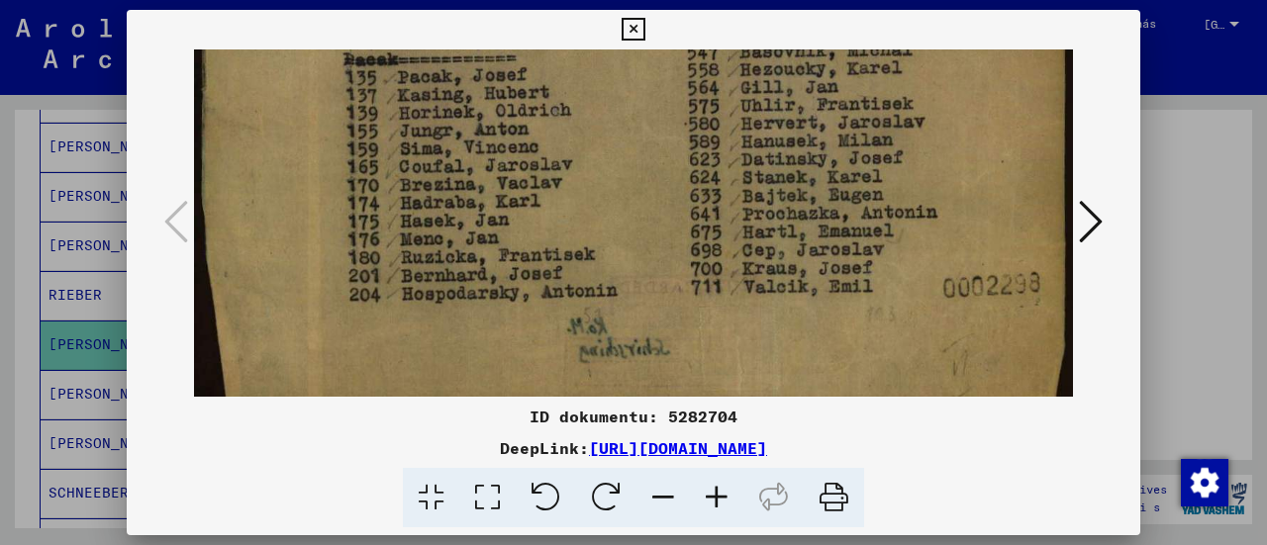
scroll to position [894, 0]
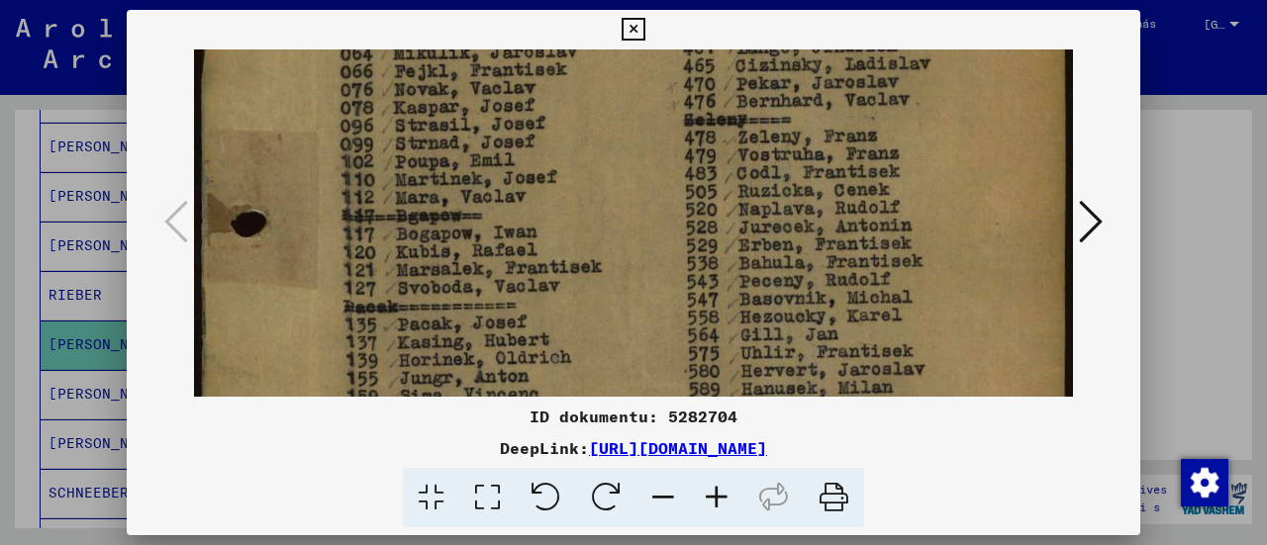
drag, startPoint x: 604, startPoint y: 123, endPoint x: 527, endPoint y: 440, distance: 327.0
click at [527, 440] on div "ID dokumentu: 5282704 DeepLink: [URL][DOMAIN_NAME]" at bounding box center [634, 269] width 1014 height 519
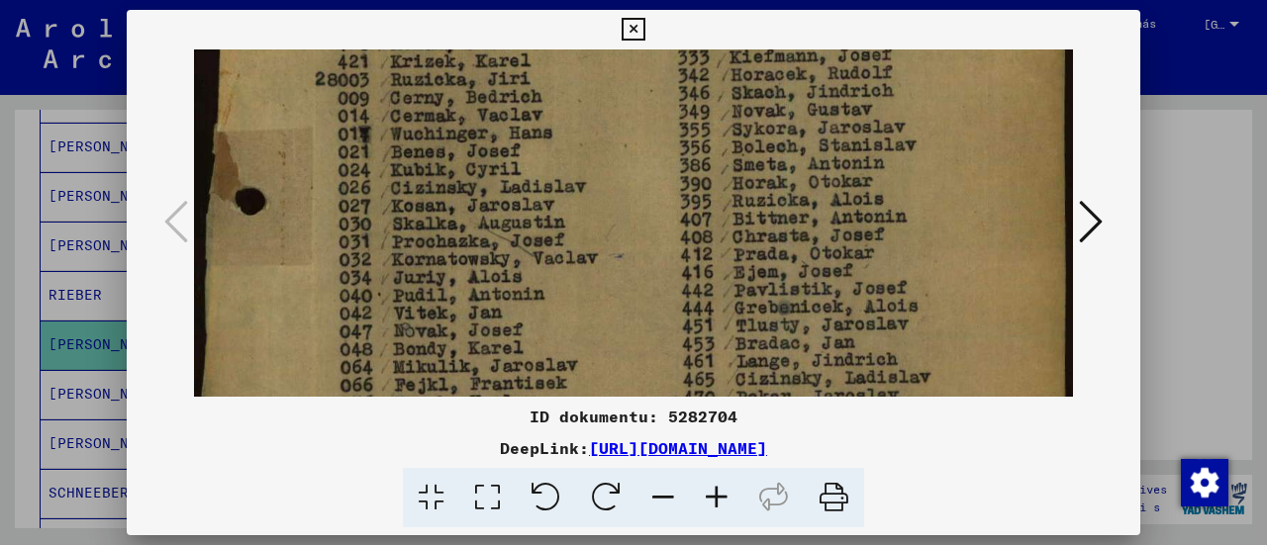
drag, startPoint x: 613, startPoint y: 221, endPoint x: 572, endPoint y: 332, distance: 118.1
click at [572, 425] on div "ID dokumentu: 5282704 DeepLink: [URL][DOMAIN_NAME]" at bounding box center [634, 269] width 1014 height 519
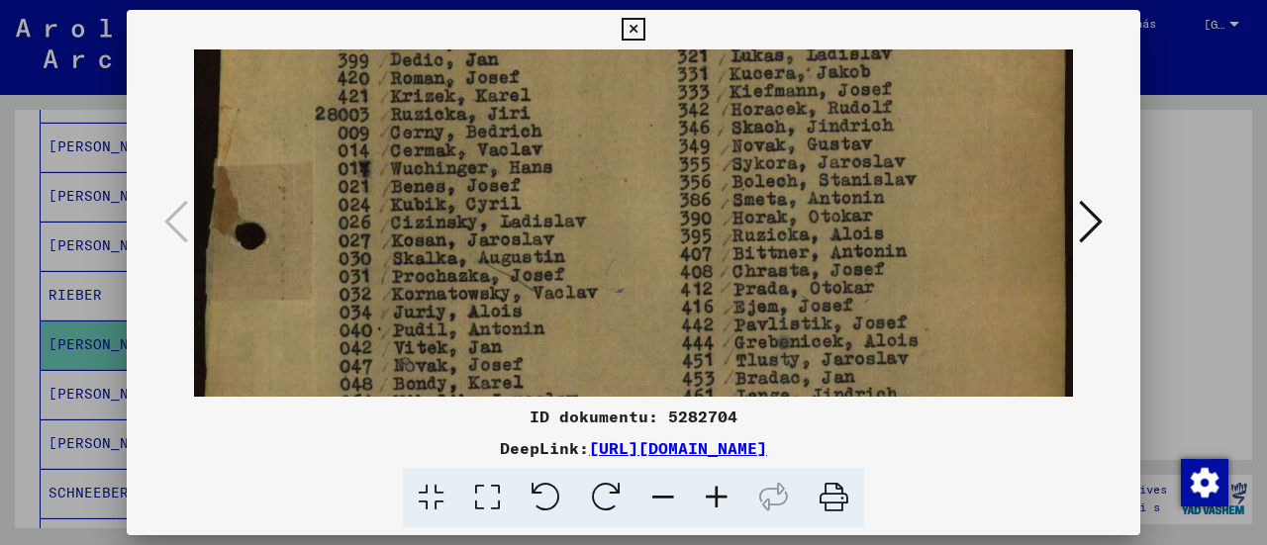
scroll to position [272, 0]
drag, startPoint x: 580, startPoint y: 124, endPoint x: 548, endPoint y: 158, distance: 46.9
click at [548, 158] on img at bounding box center [633, 398] width 879 height 1242
drag, startPoint x: 628, startPoint y: 361, endPoint x: 598, endPoint y: 468, distance: 110.9
click at [600, 493] on div "ID dokumentu: 5282704 DeepLink: [URL][DOMAIN_NAME]" at bounding box center [634, 269] width 1014 height 519
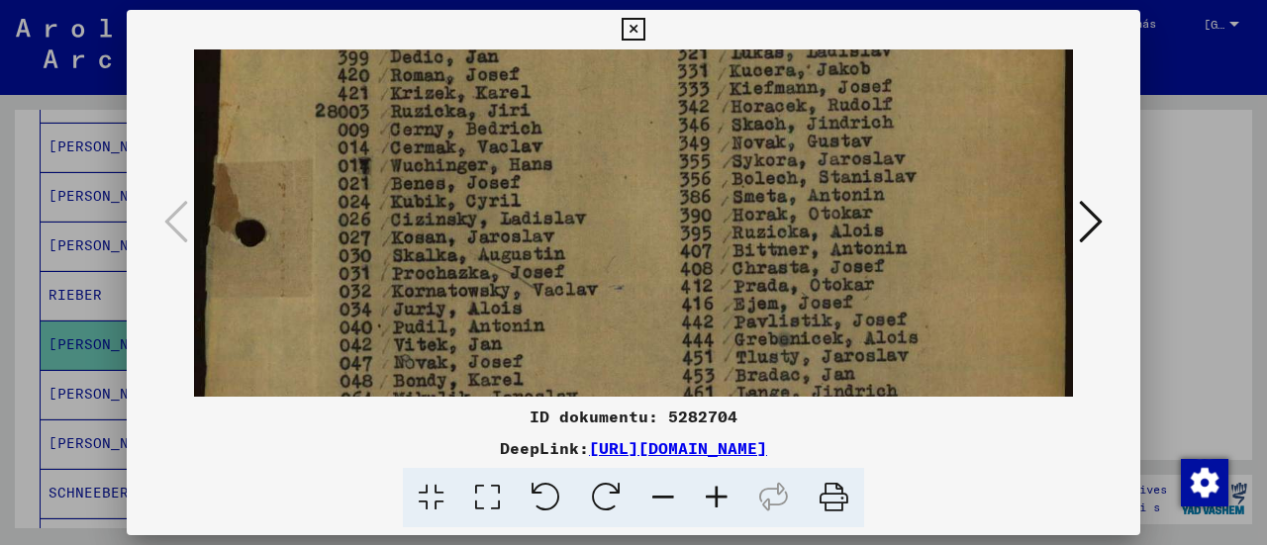
scroll to position [0, 0]
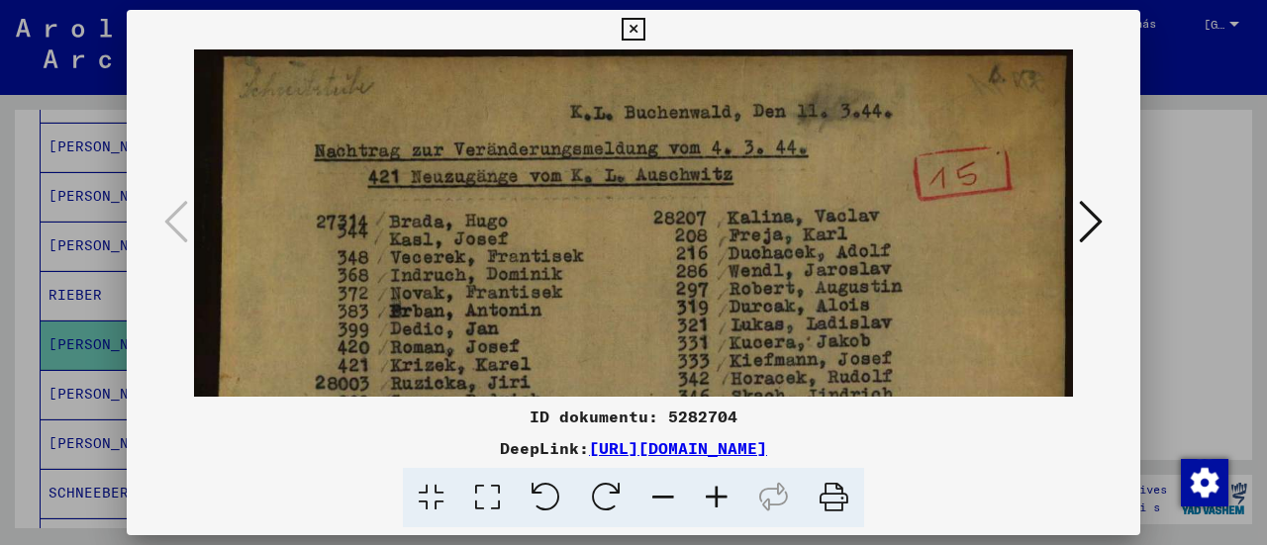
click at [1099, 223] on icon at bounding box center [1091, 222] width 24 height 48
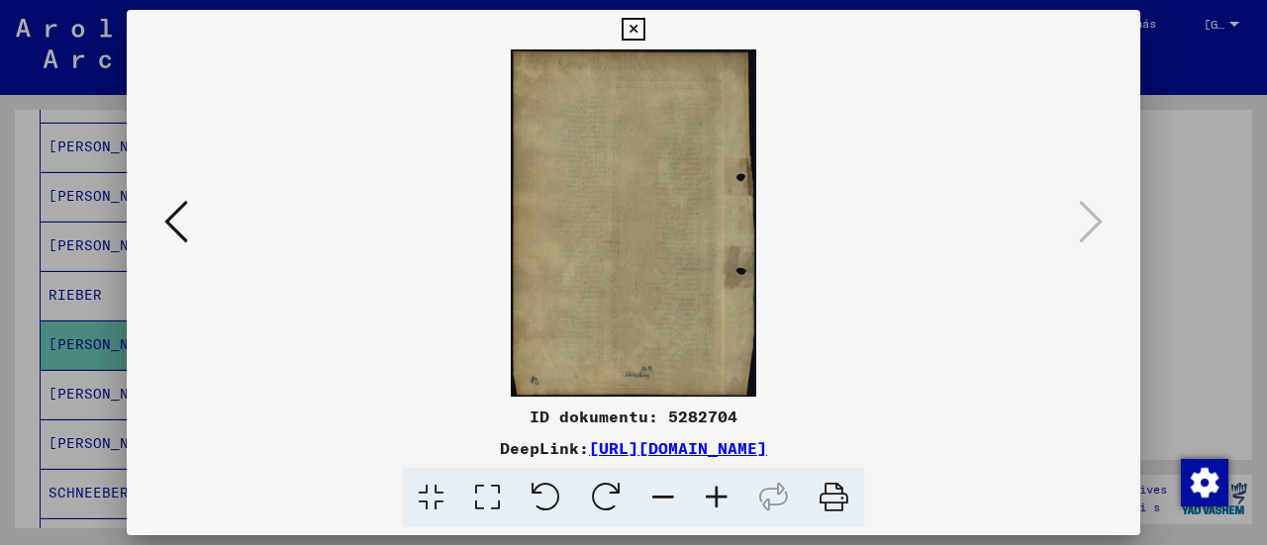
click at [625, 33] on icon at bounding box center [633, 30] width 23 height 24
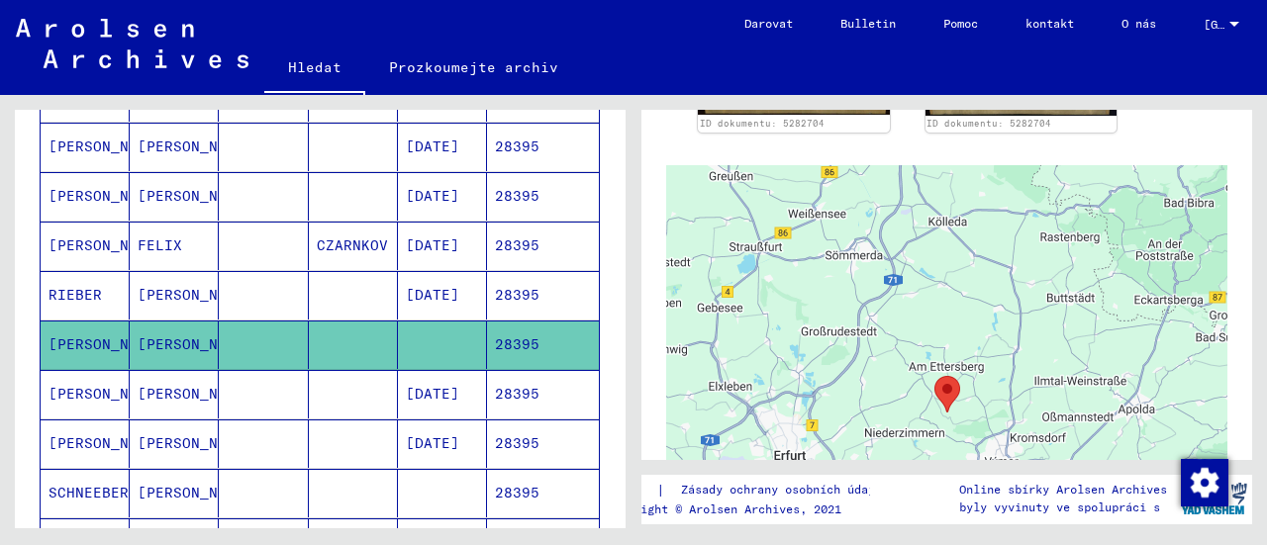
scroll to position [594, 0]
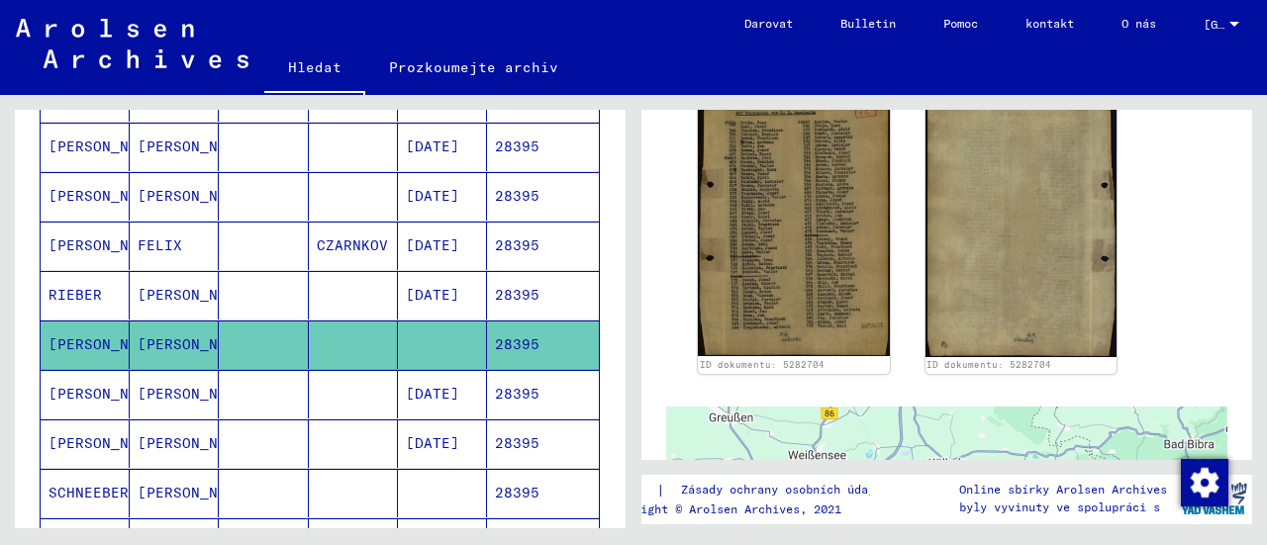
click at [149, 389] on font "[PERSON_NAME]" at bounding box center [196, 394] width 116 height 18
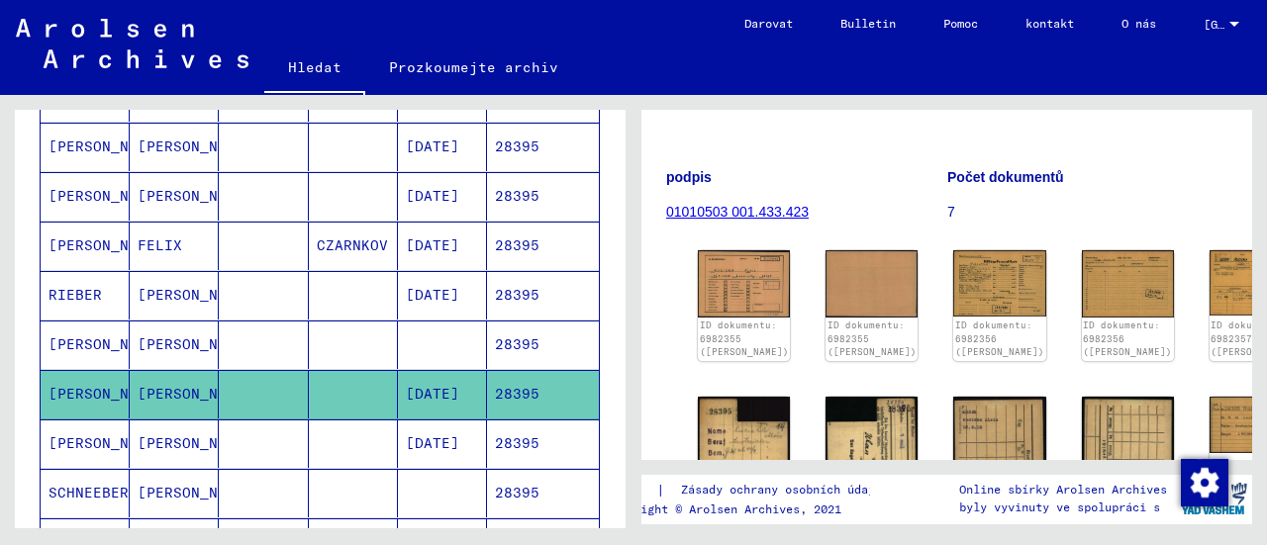
scroll to position [198, 0]
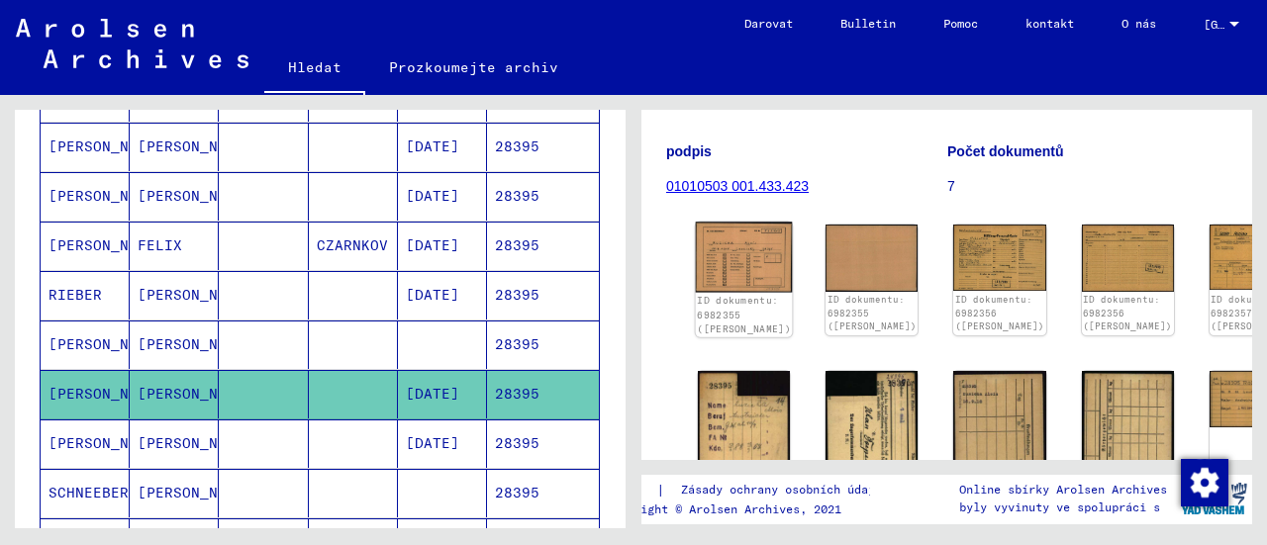
click at [727, 274] on img at bounding box center [744, 257] width 97 height 70
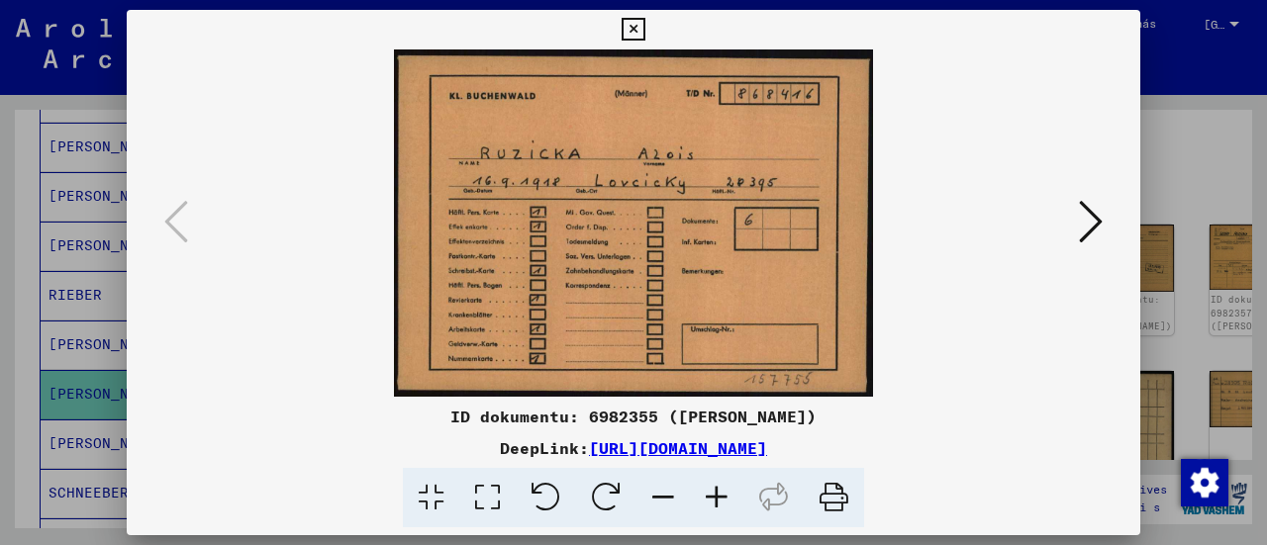
click at [492, 490] on icon at bounding box center [487, 498] width 56 height 60
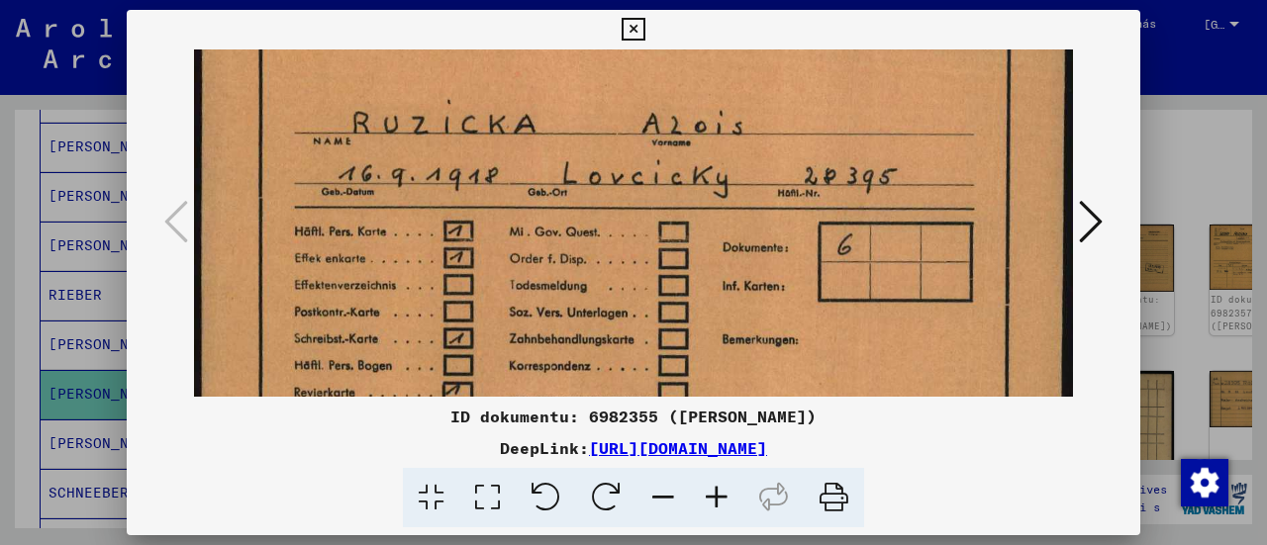
drag, startPoint x: 630, startPoint y: 242, endPoint x: 635, endPoint y: 153, distance: 89.3
click at [635, 153] on img at bounding box center [633, 251] width 879 height 637
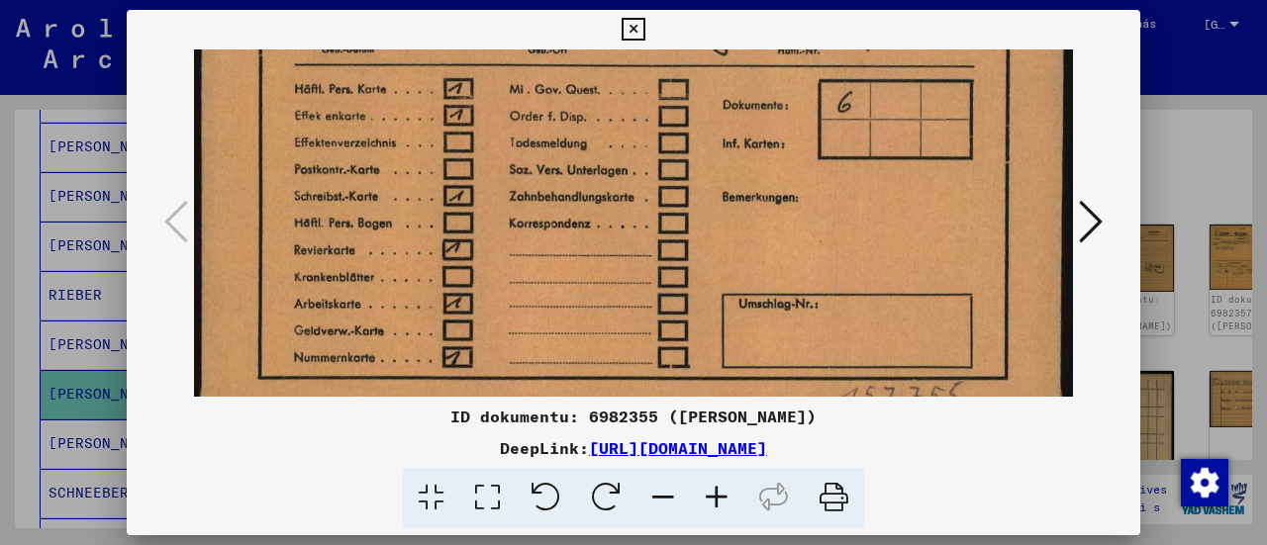
scroll to position [290, 0]
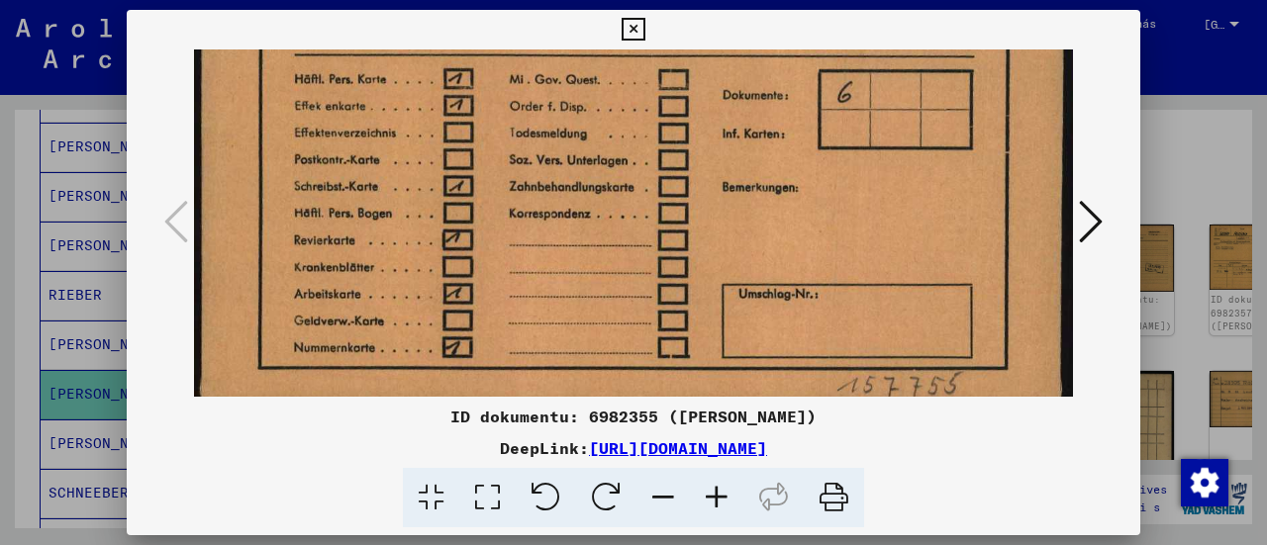
drag, startPoint x: 613, startPoint y: 273, endPoint x: 640, endPoint y: 140, distance: 136.5
click at [625, 135] on img at bounding box center [633, 98] width 879 height 637
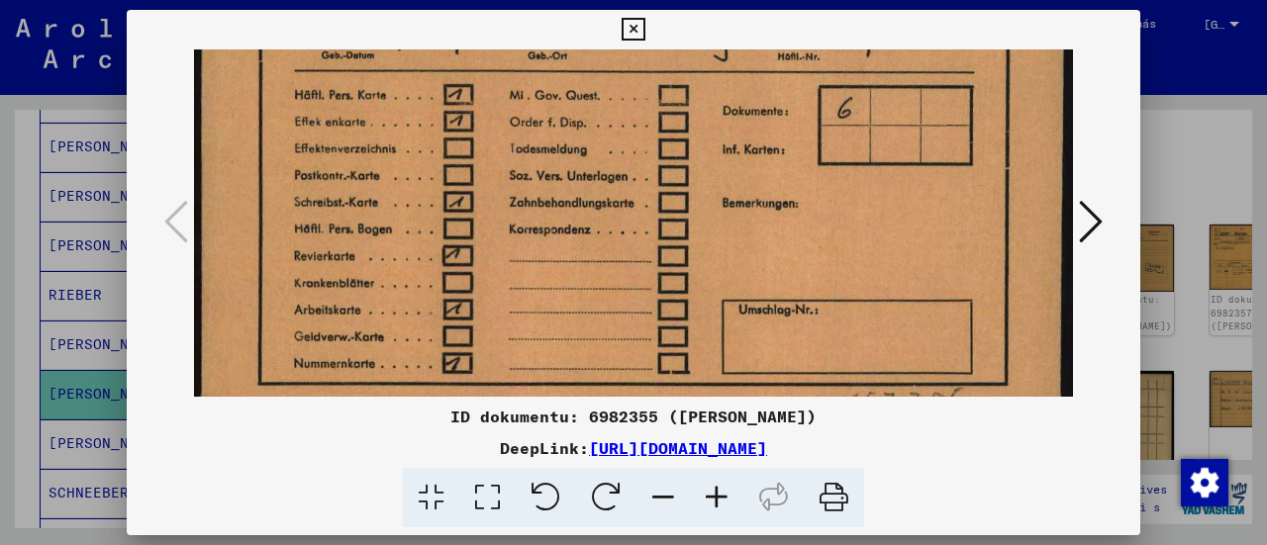
click at [1082, 217] on icon at bounding box center [1091, 222] width 24 height 48
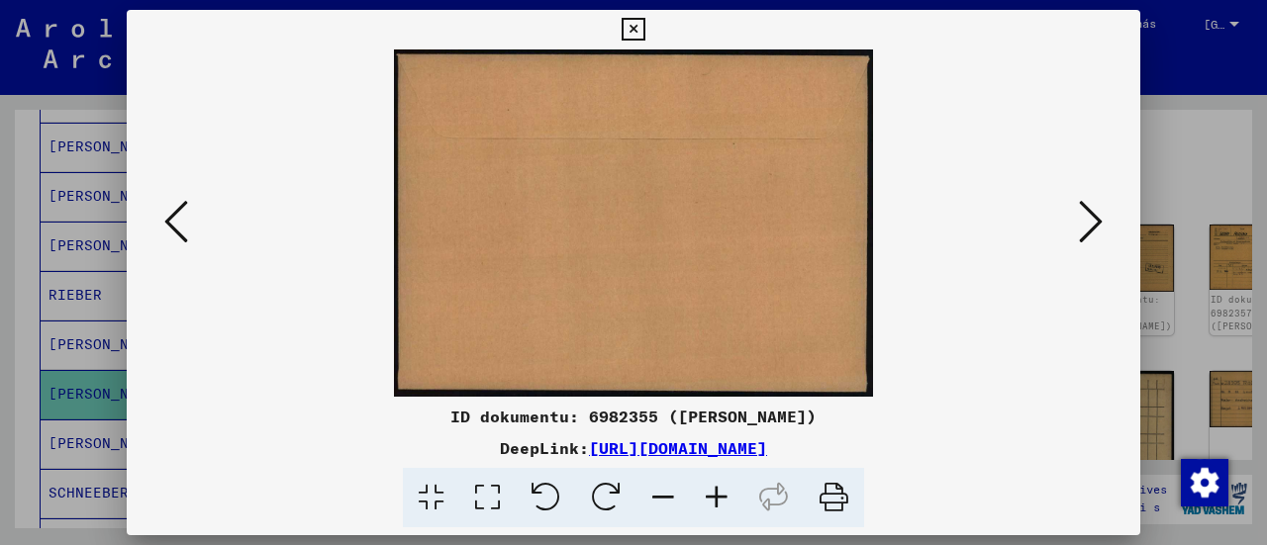
click at [1087, 218] on icon at bounding box center [1091, 222] width 24 height 48
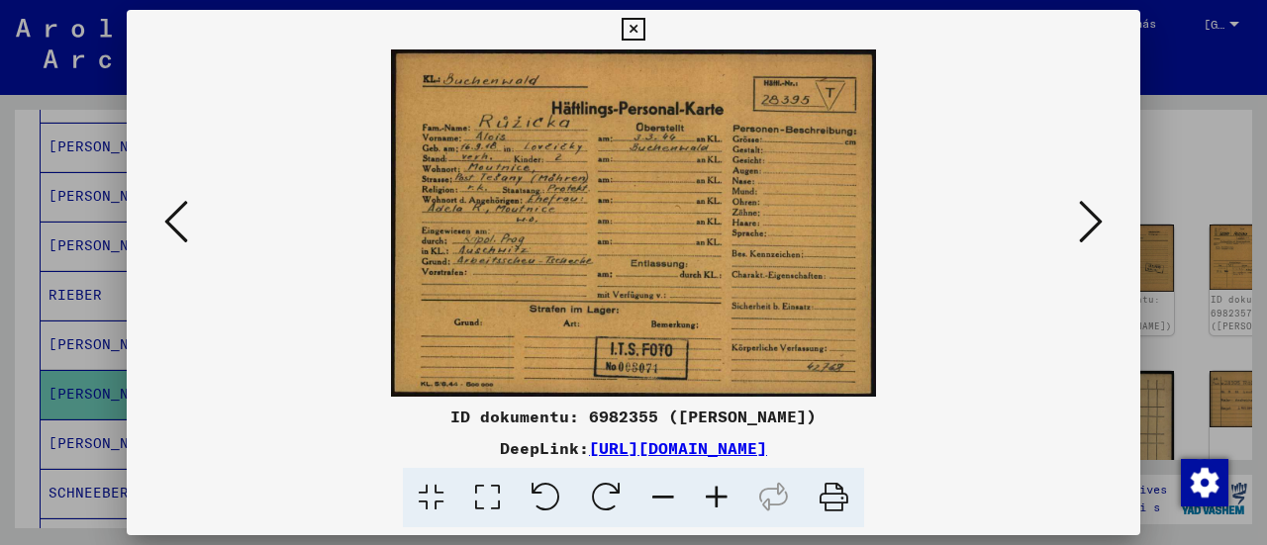
click at [489, 498] on icon at bounding box center [487, 498] width 56 height 60
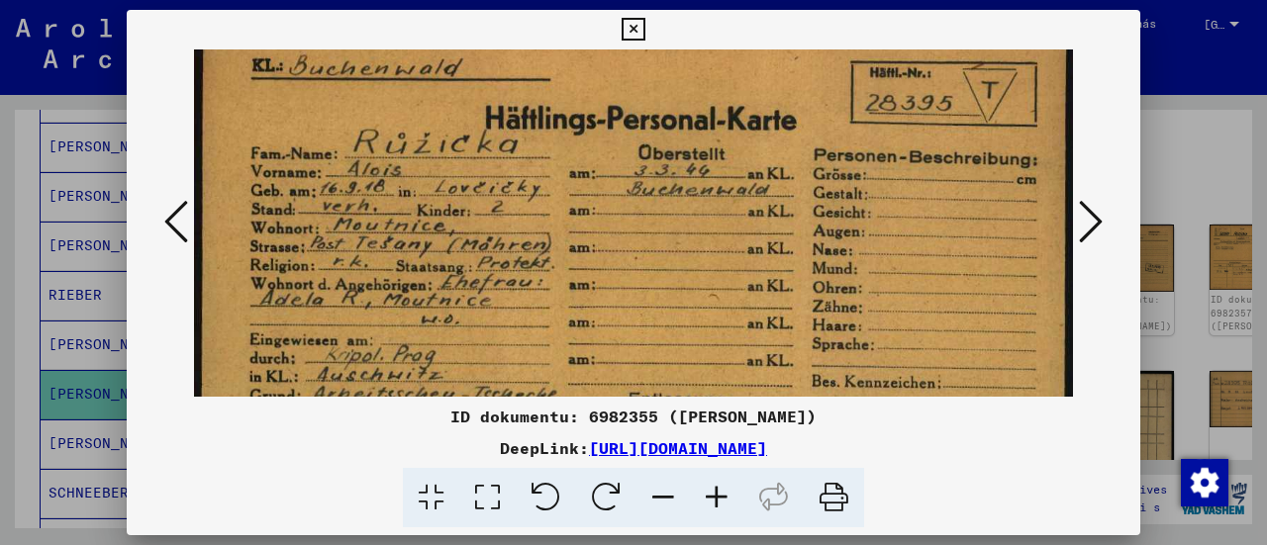
scroll to position [40, 0]
drag, startPoint x: 548, startPoint y: 309, endPoint x: 546, endPoint y: 272, distance: 36.7
click at [546, 272] on img at bounding box center [633, 325] width 879 height 630
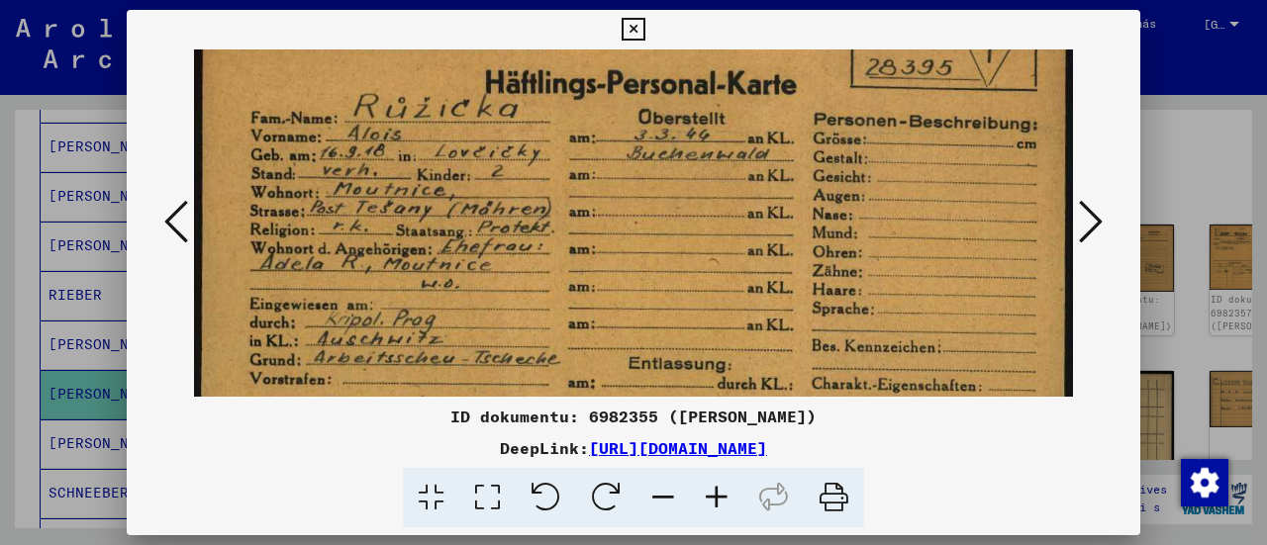
scroll to position [75, 0]
drag, startPoint x: 533, startPoint y: 305, endPoint x: 533, endPoint y: 274, distance: 30.7
click at [533, 274] on img at bounding box center [633, 289] width 879 height 630
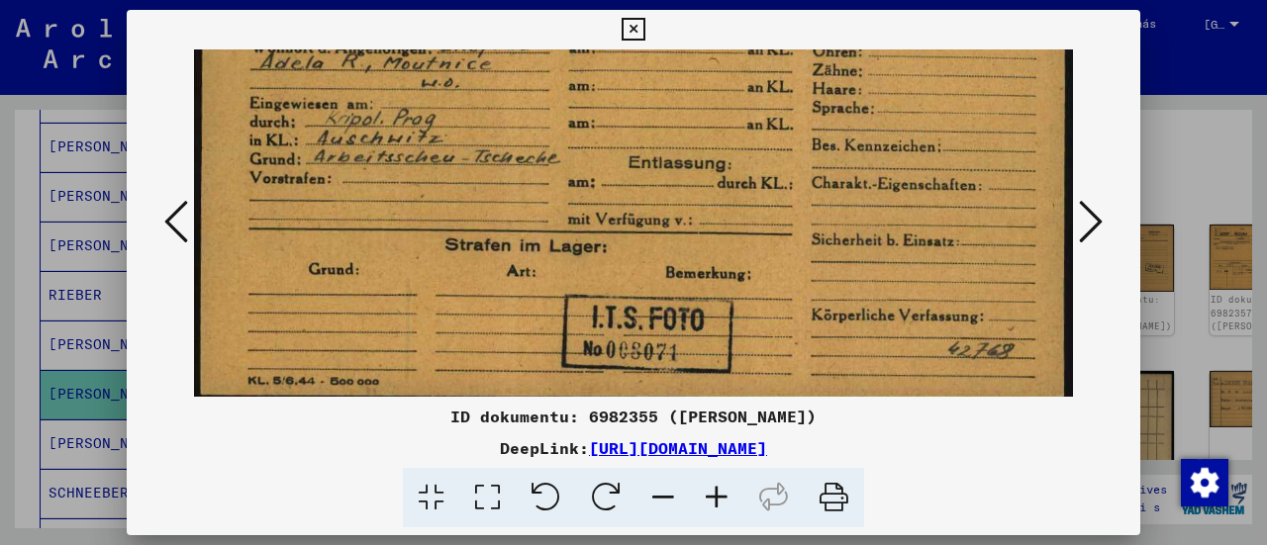
scroll to position [273, 0]
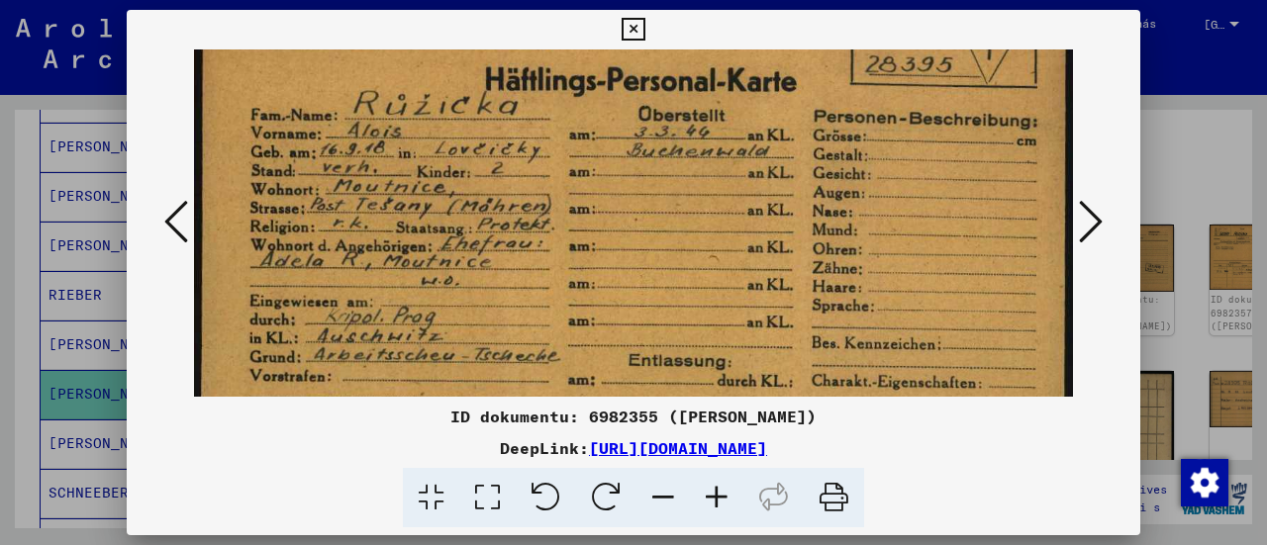
click at [500, 317] on img at bounding box center [633, 288] width 879 height 630
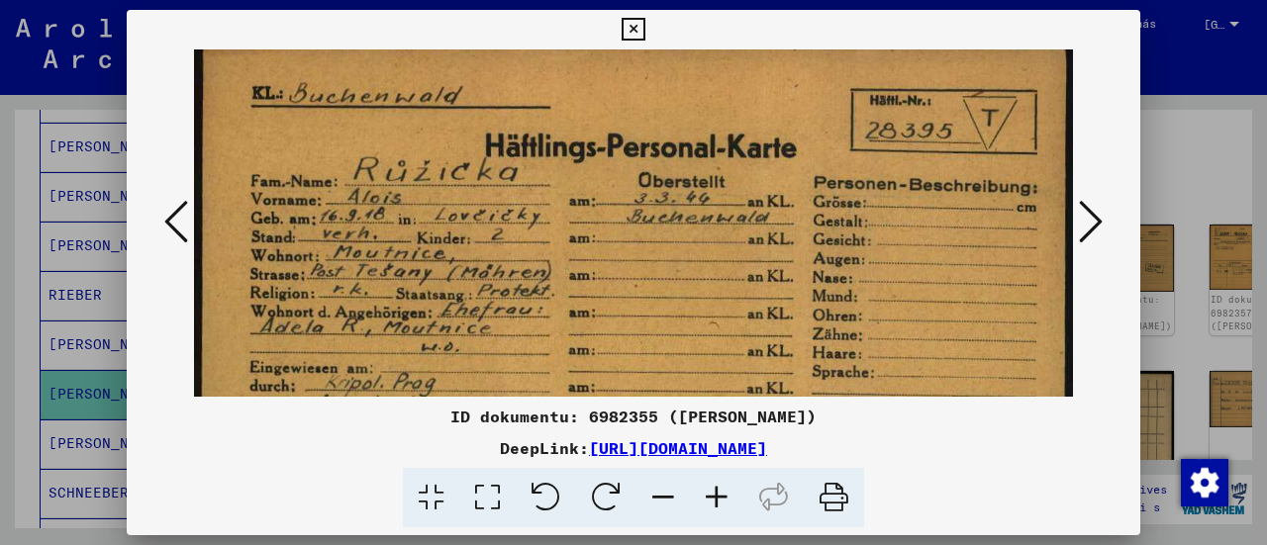
scroll to position [0, 0]
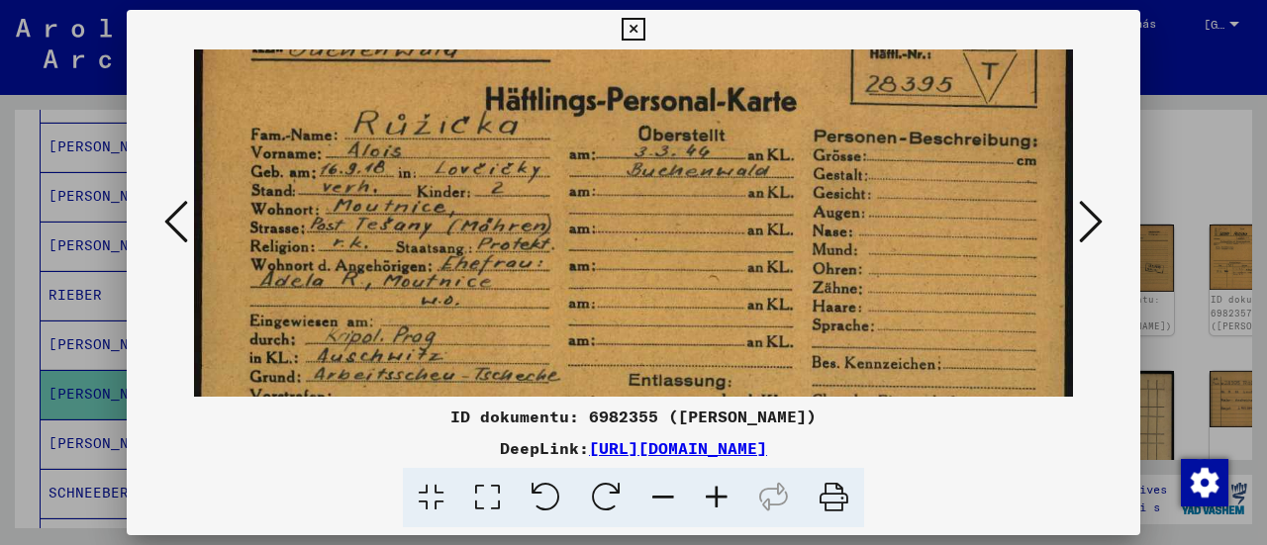
drag, startPoint x: 578, startPoint y: 225, endPoint x: 750, endPoint y: 201, distance: 173.9
click at [573, 185] on img at bounding box center [633, 308] width 879 height 630
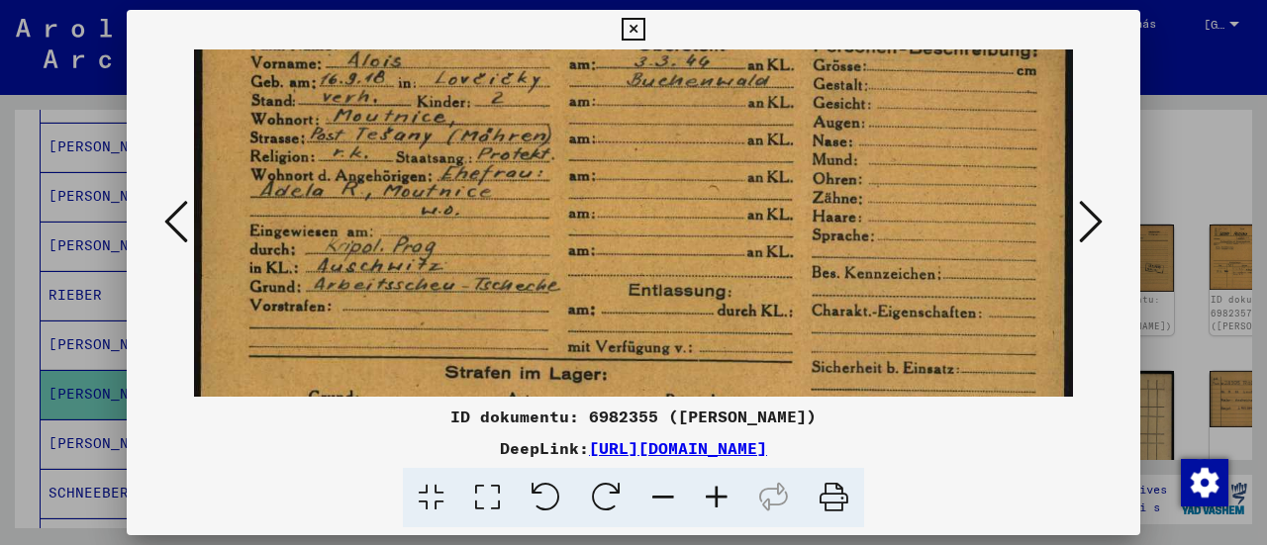
click at [1102, 229] on icon at bounding box center [1091, 222] width 24 height 48
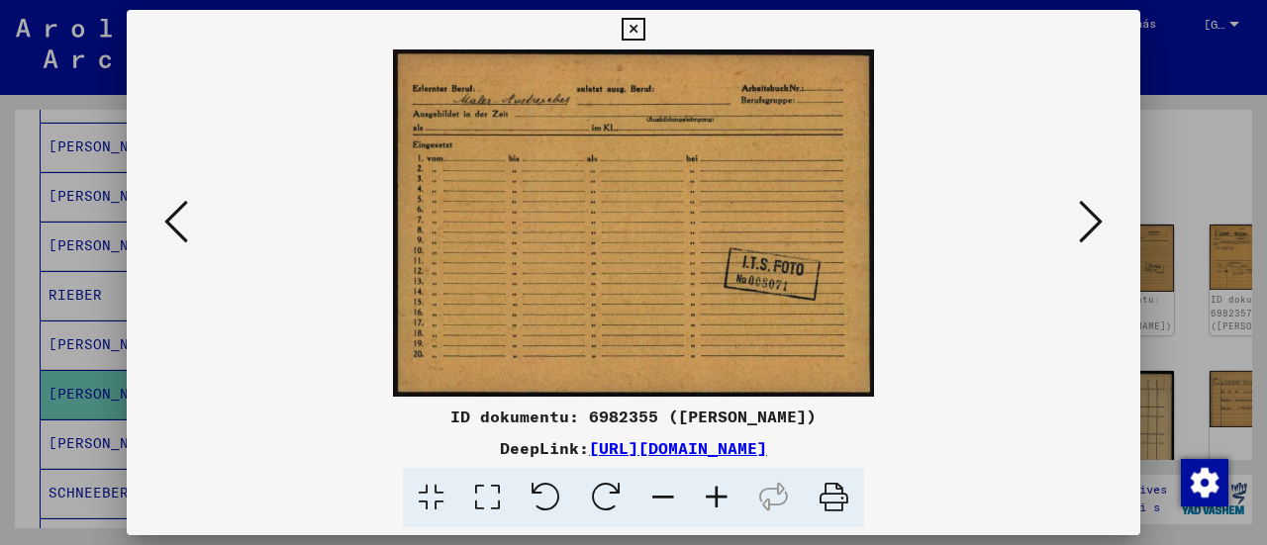
scroll to position [0, 0]
click at [494, 502] on icon at bounding box center [487, 498] width 56 height 60
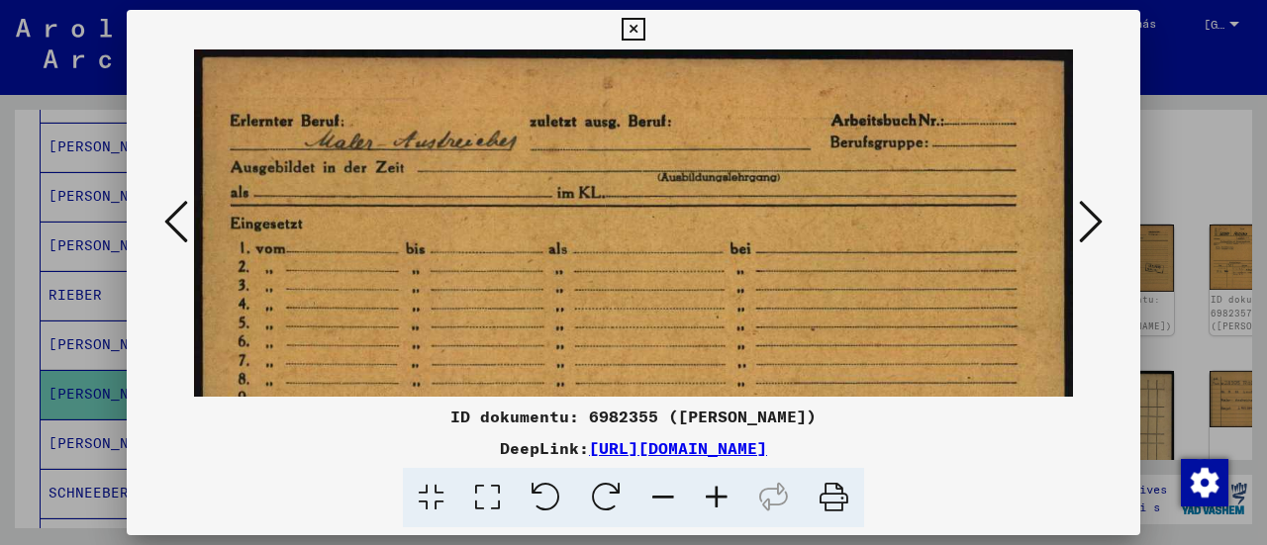
click at [1089, 221] on icon at bounding box center [1091, 222] width 24 height 48
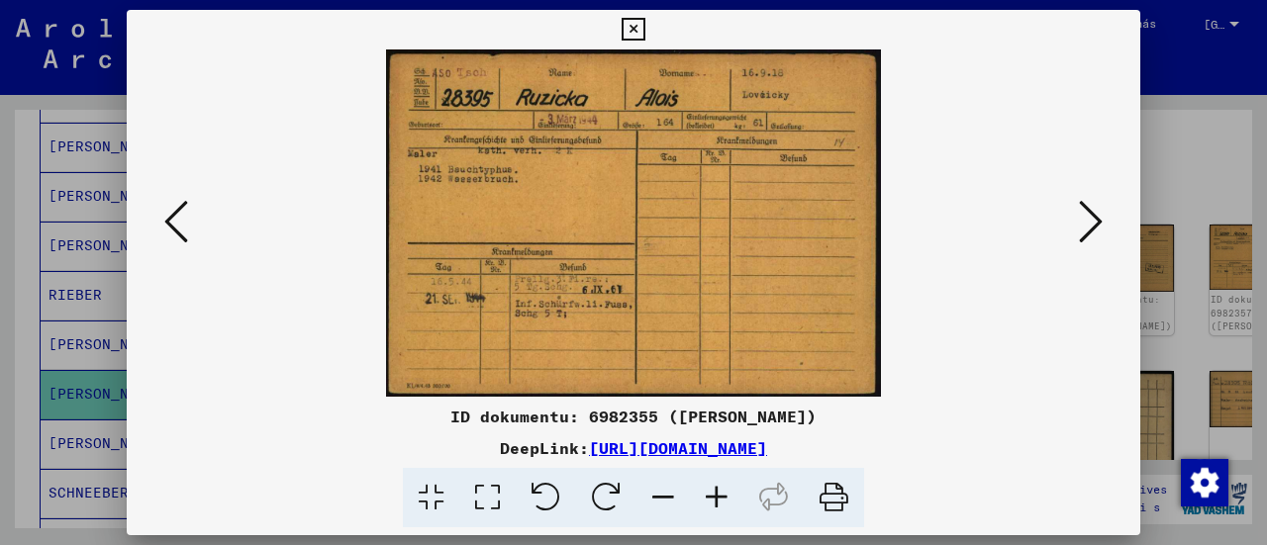
click at [484, 502] on icon at bounding box center [487, 498] width 56 height 60
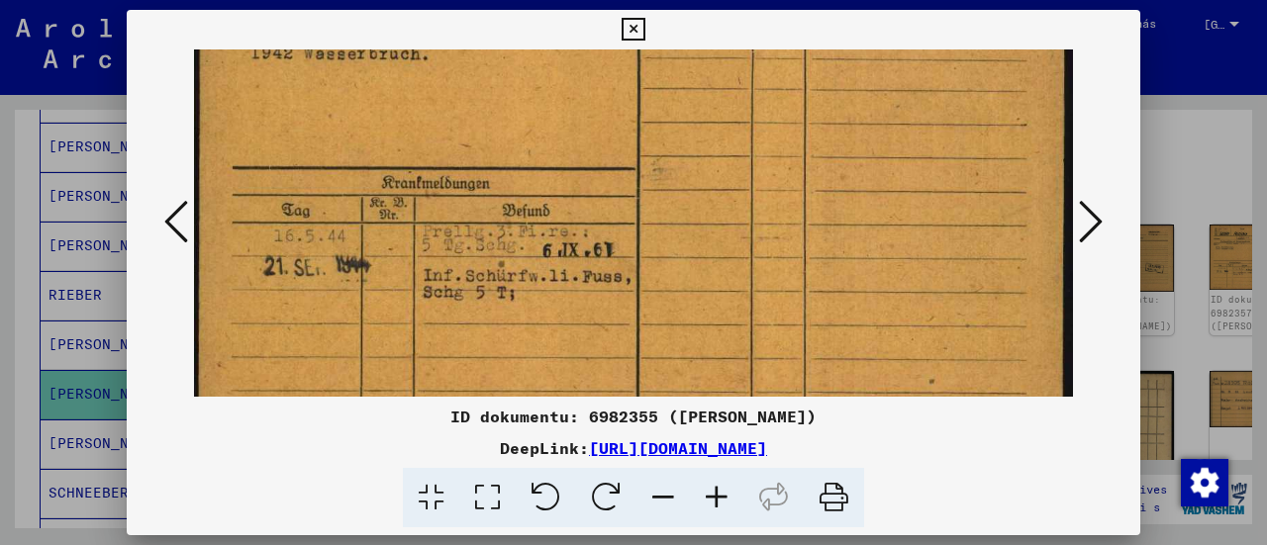
drag, startPoint x: 660, startPoint y: 277, endPoint x: 723, endPoint y: 33, distance: 252.3
click at [723, 35] on div "ID dokumentu: 6982355 ([PERSON_NAME]) DeepLink: [URL][DOMAIN_NAME]" at bounding box center [634, 269] width 1014 height 519
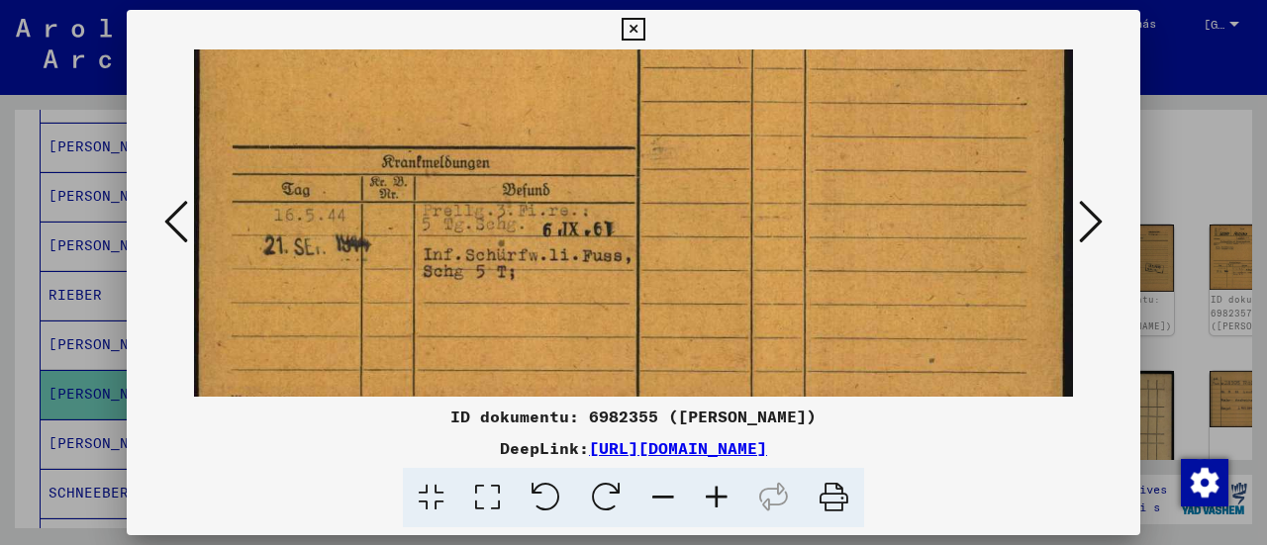
click at [1091, 233] on icon at bounding box center [1091, 222] width 24 height 48
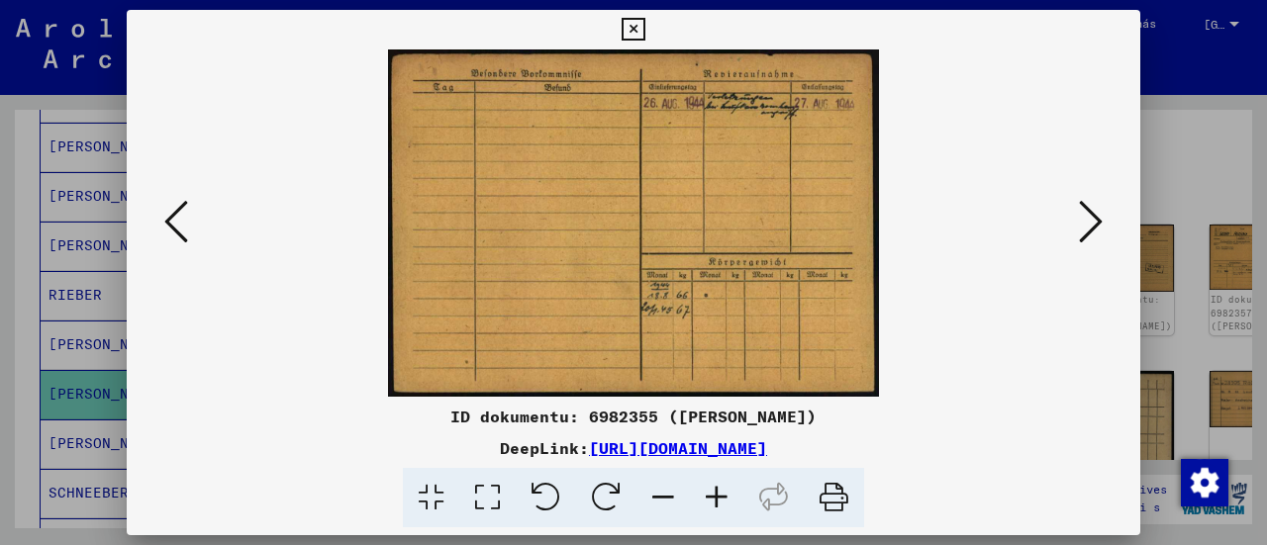
scroll to position [0, 0]
click at [1090, 225] on icon at bounding box center [1091, 222] width 24 height 48
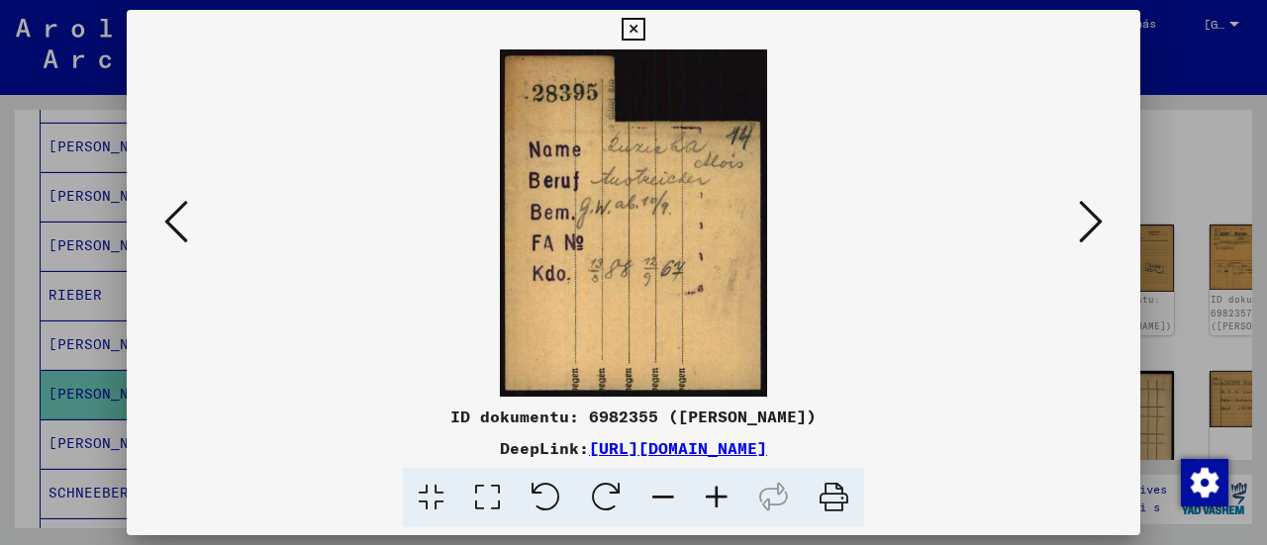
click at [1090, 225] on icon at bounding box center [1091, 222] width 24 height 48
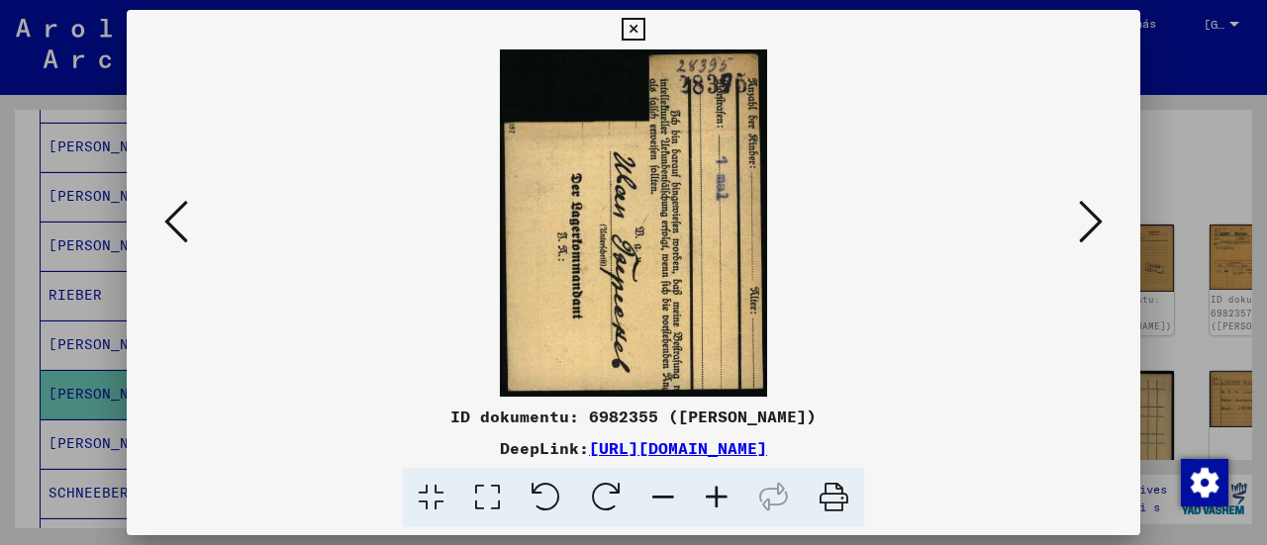
click at [1090, 225] on icon at bounding box center [1091, 222] width 24 height 48
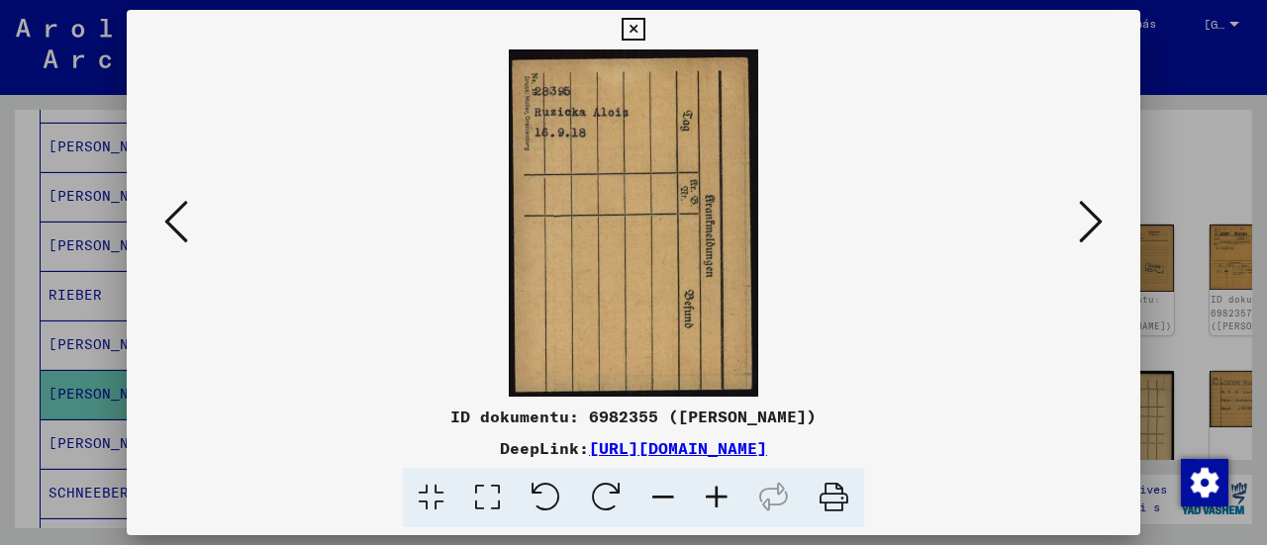
click at [1090, 225] on icon at bounding box center [1091, 222] width 24 height 48
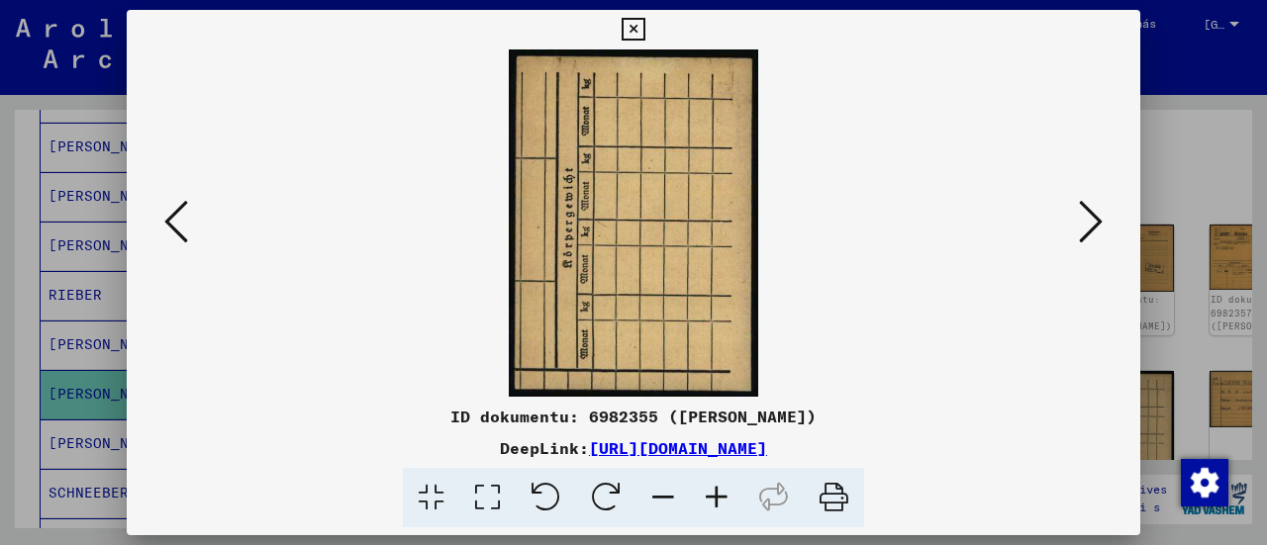
click at [1090, 225] on icon at bounding box center [1091, 222] width 24 height 48
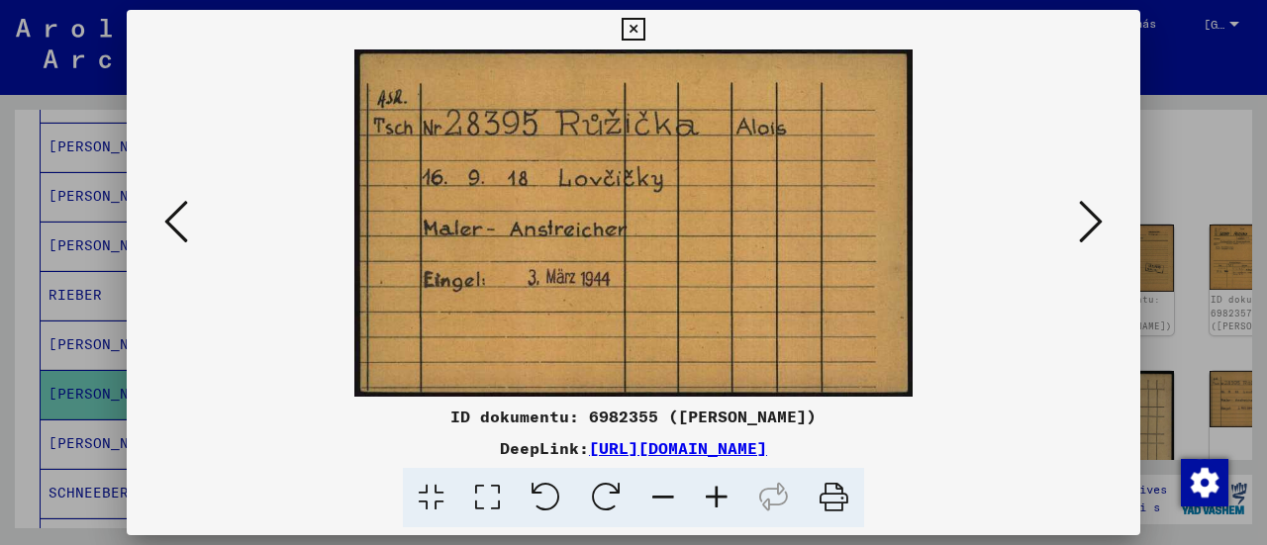
click at [1090, 225] on icon at bounding box center [1091, 222] width 24 height 48
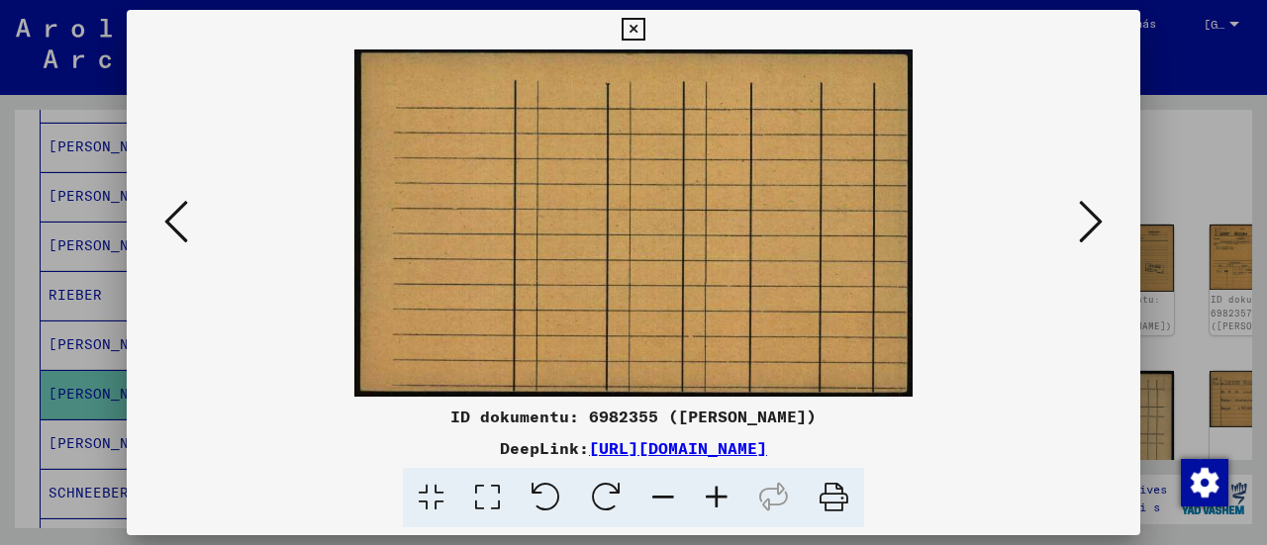
click at [1090, 225] on icon at bounding box center [1091, 222] width 24 height 48
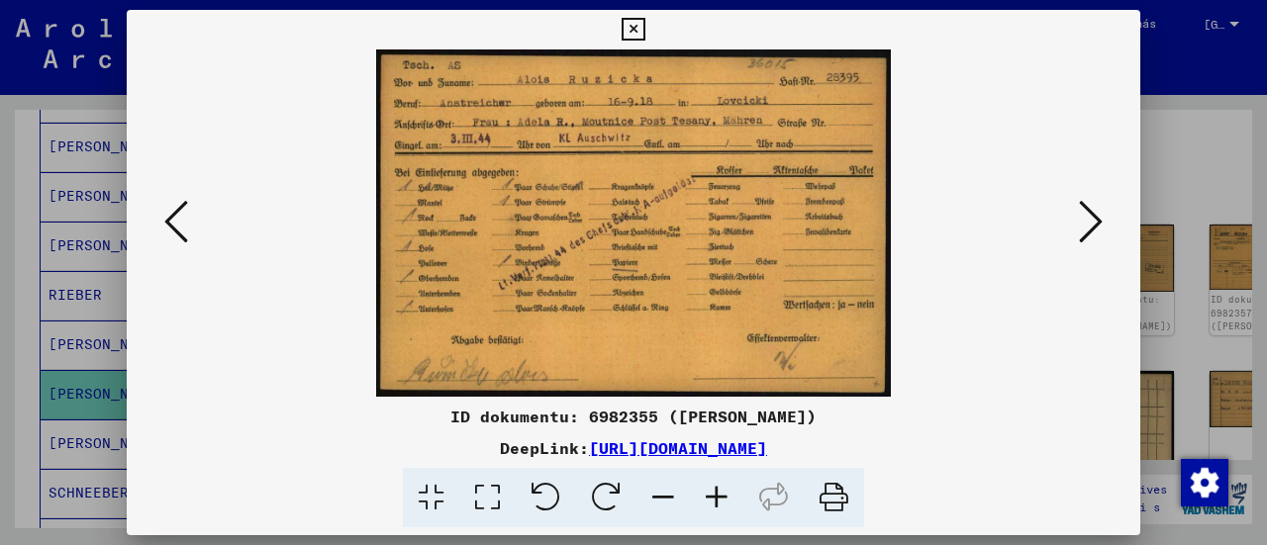
click at [468, 510] on icon at bounding box center [487, 498] width 56 height 60
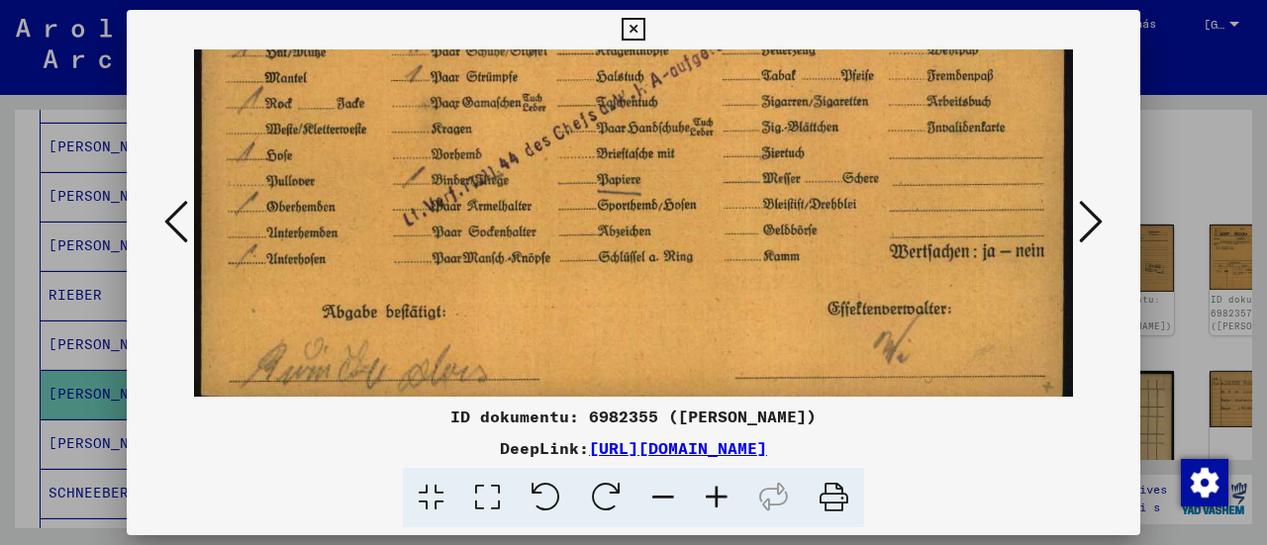
scroll to position [245, 0]
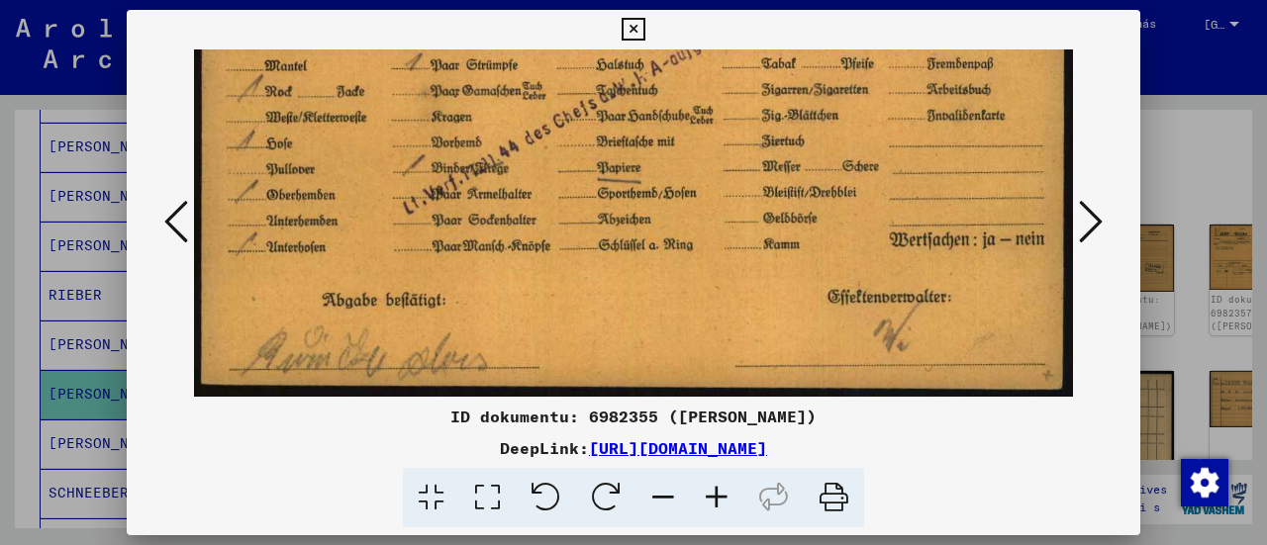
drag, startPoint x: 686, startPoint y: 303, endPoint x: 716, endPoint y: 56, distance: 248.2
click at [715, 57] on img at bounding box center [633, 101] width 879 height 594
click at [1100, 222] on icon at bounding box center [1091, 222] width 24 height 48
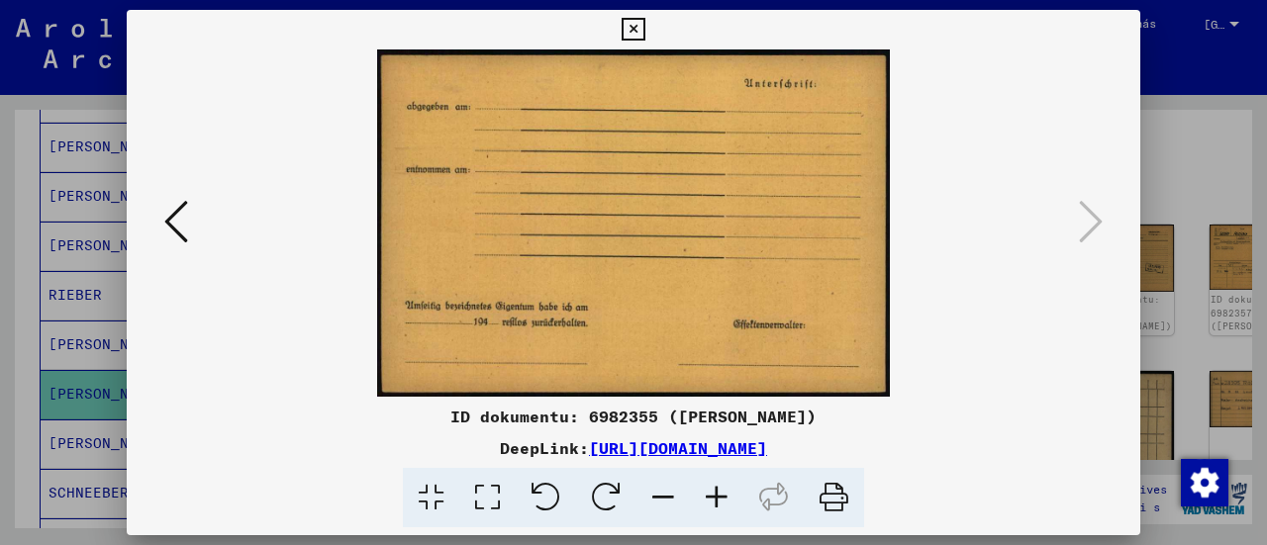
click at [640, 31] on icon at bounding box center [633, 30] width 23 height 24
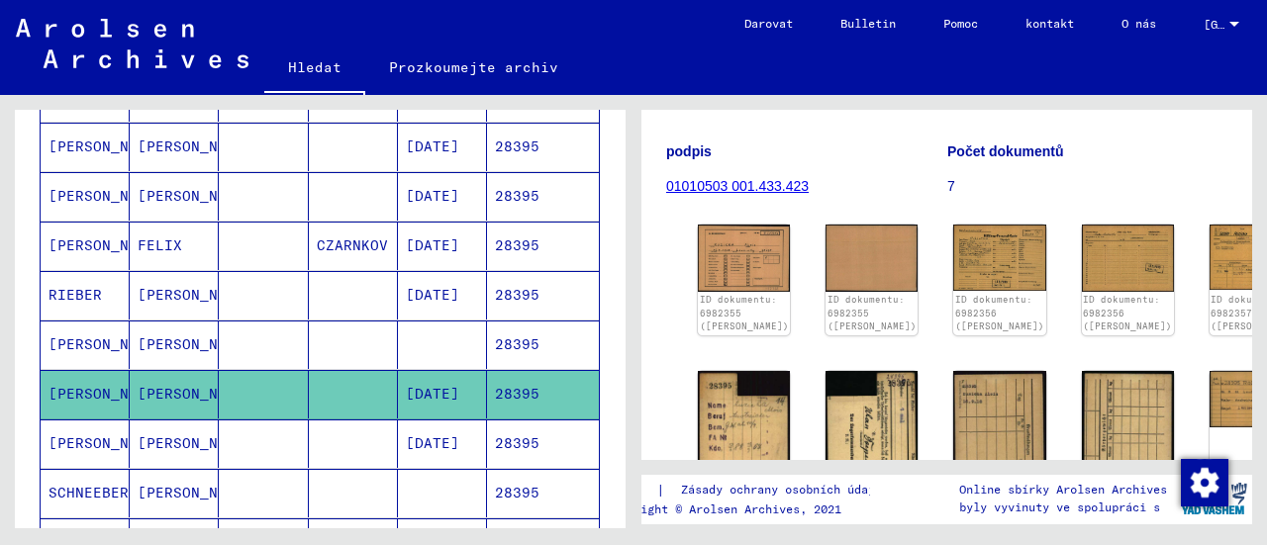
click at [151, 435] on font "[PERSON_NAME]" at bounding box center [196, 444] width 116 height 18
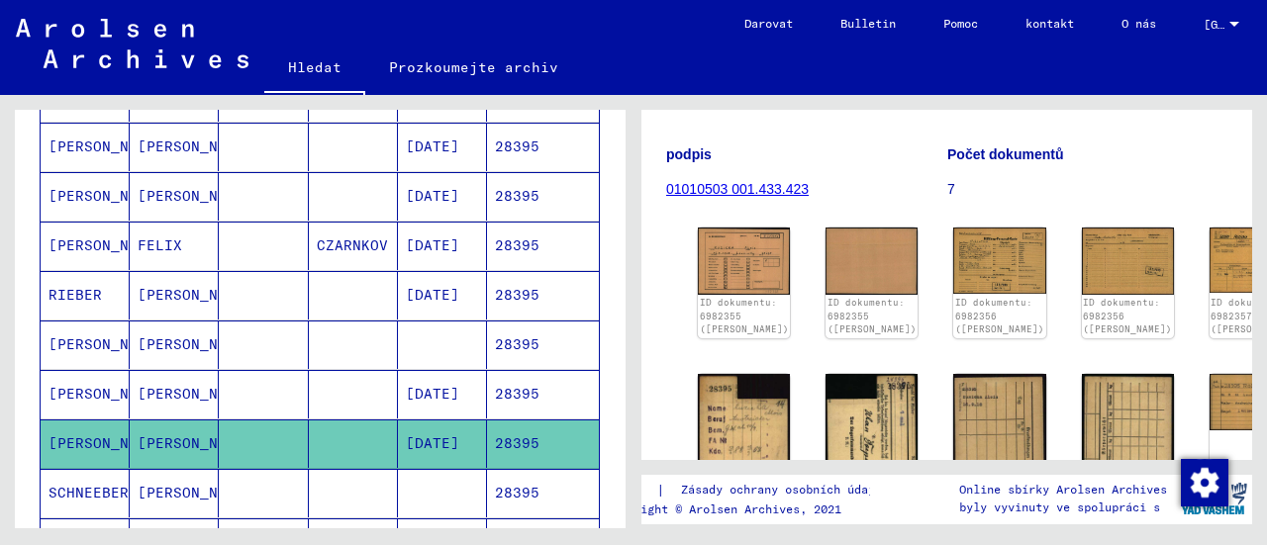
scroll to position [198, 0]
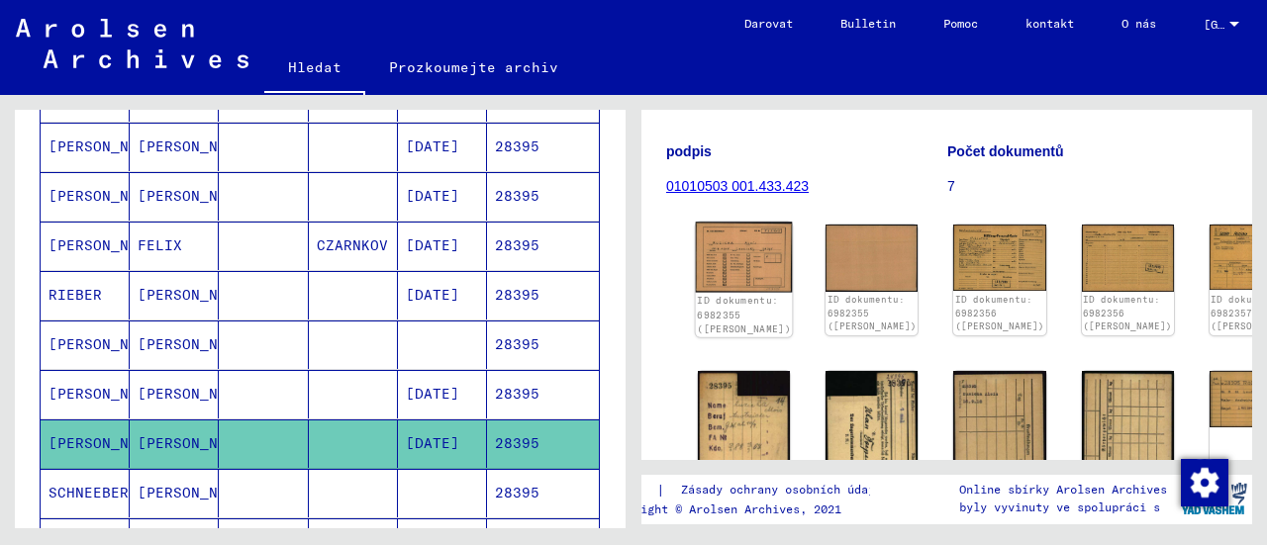
click at [726, 283] on img at bounding box center [744, 257] width 97 height 70
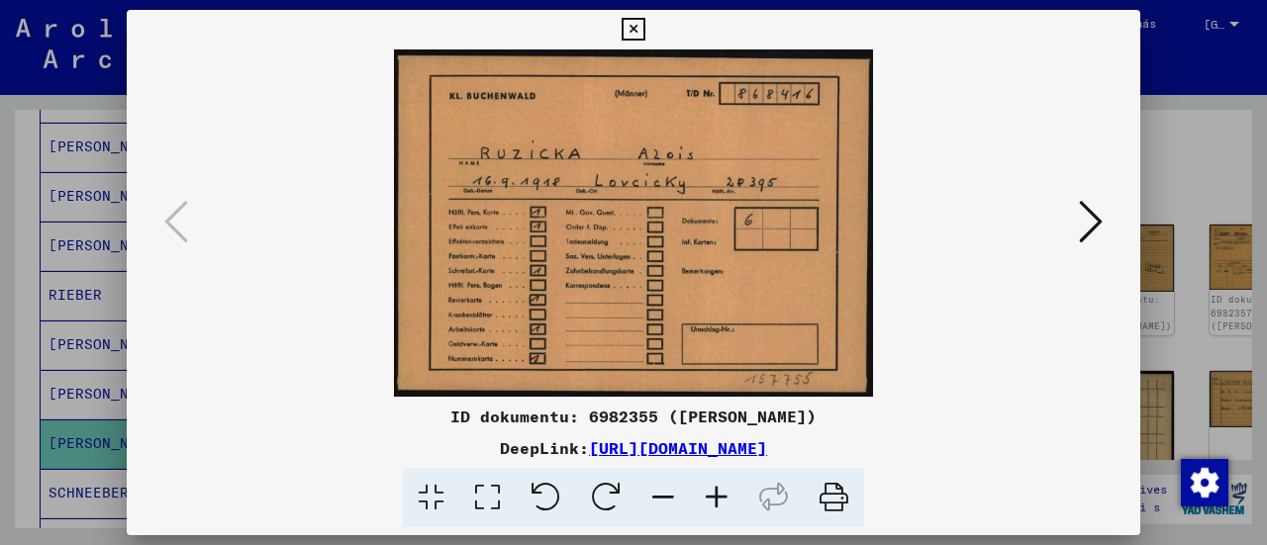
click at [1095, 233] on icon at bounding box center [1091, 222] width 24 height 48
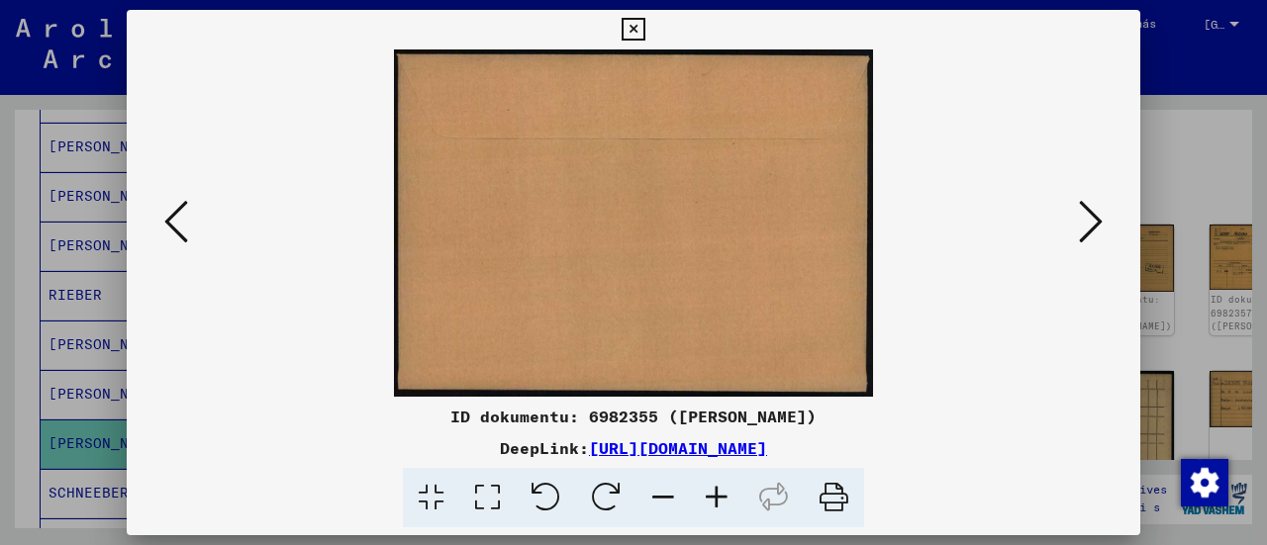
click at [1092, 233] on icon at bounding box center [1091, 222] width 24 height 48
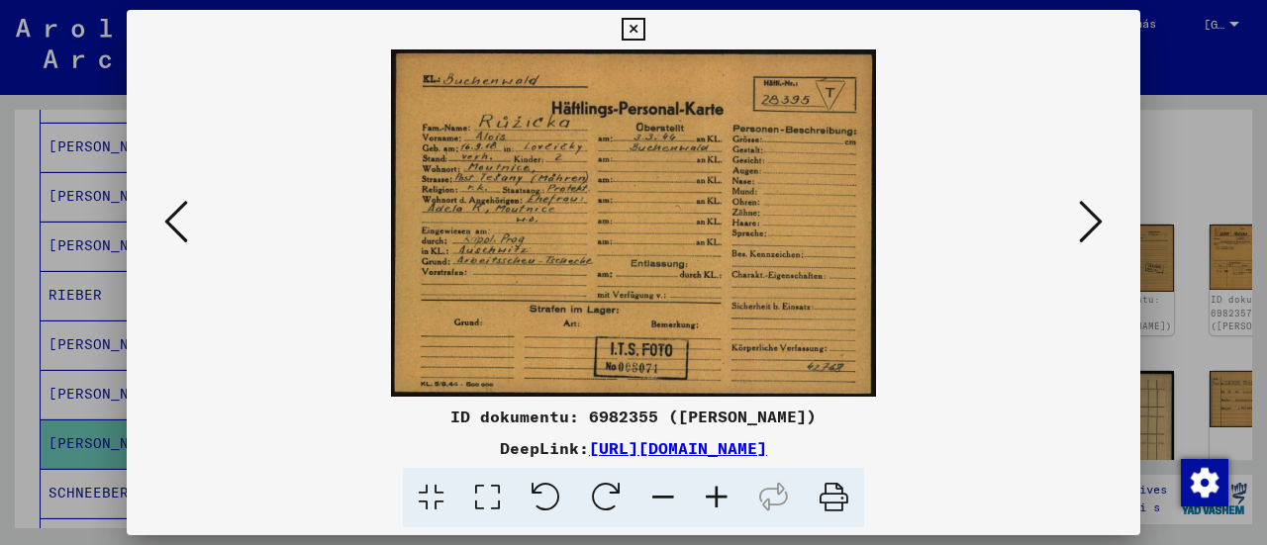
click at [1092, 233] on icon at bounding box center [1091, 222] width 24 height 48
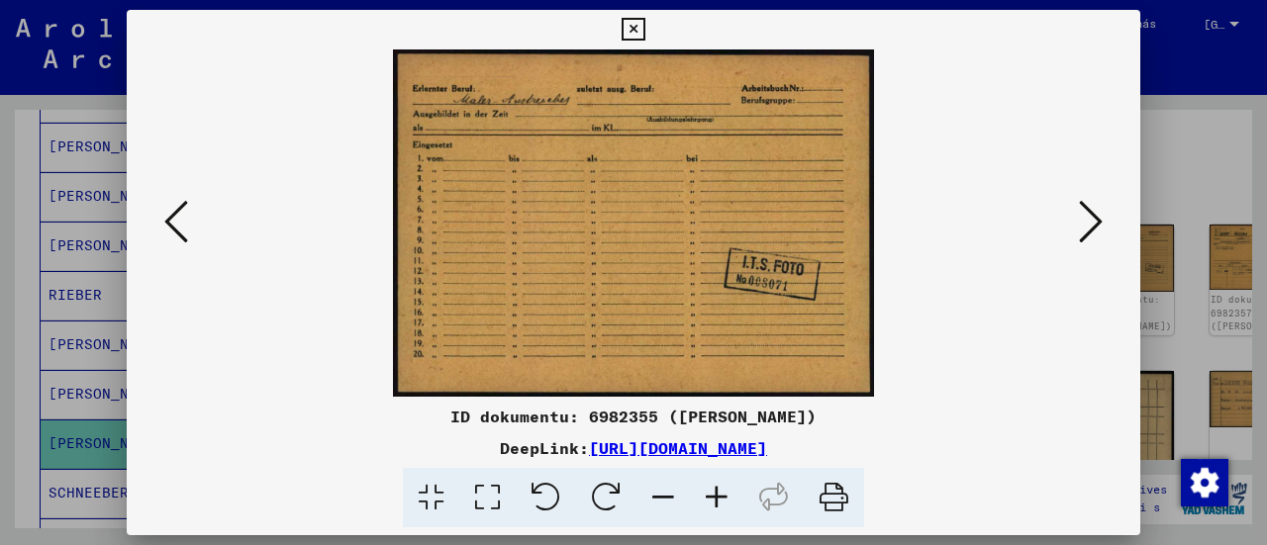
click at [1092, 233] on icon at bounding box center [1091, 222] width 24 height 48
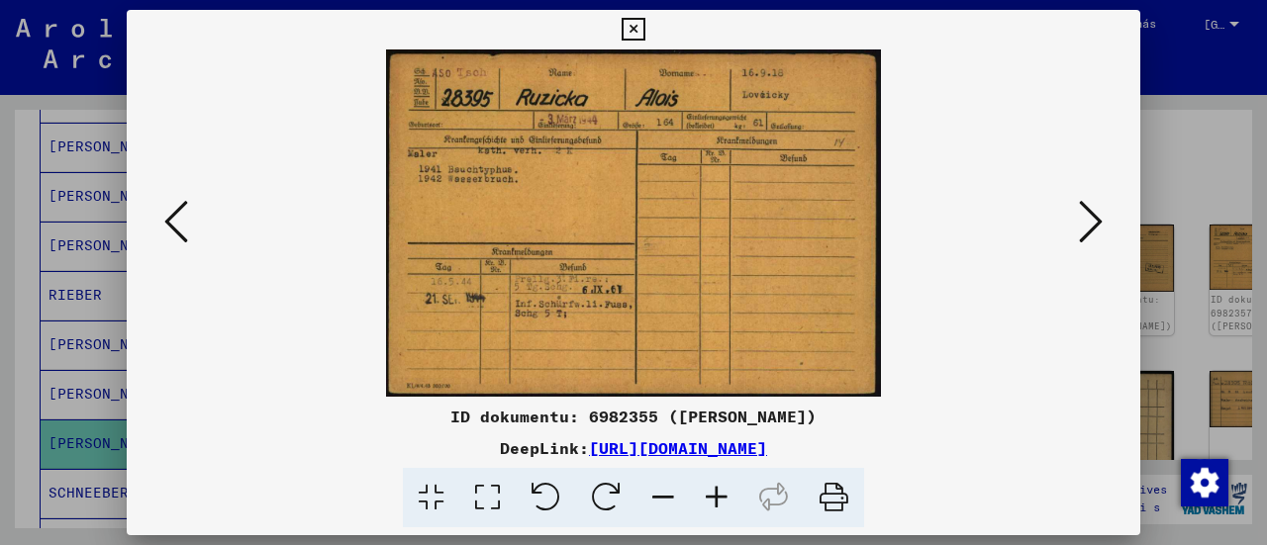
click at [1092, 233] on icon at bounding box center [1091, 222] width 24 height 48
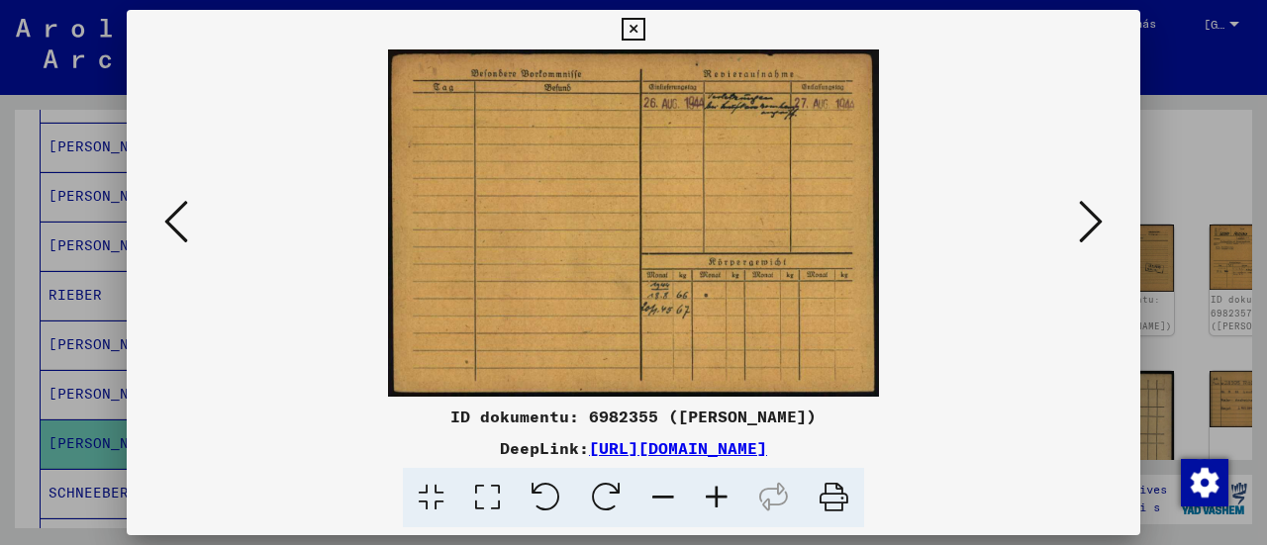
click at [1092, 233] on icon at bounding box center [1091, 222] width 24 height 48
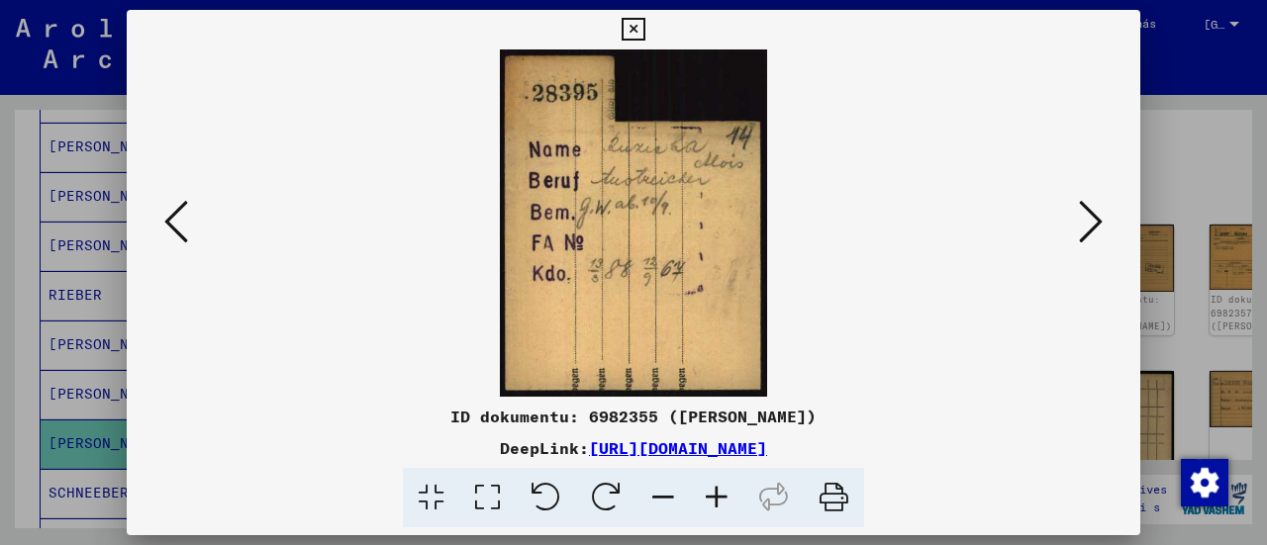
click at [1092, 233] on icon at bounding box center [1091, 222] width 24 height 48
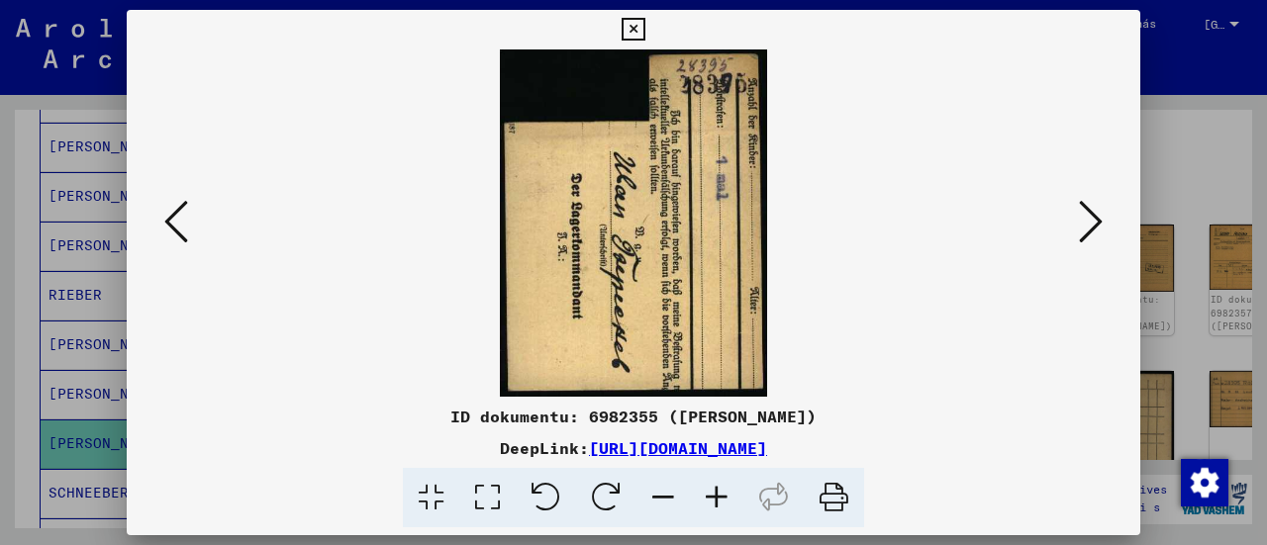
click at [1092, 233] on icon at bounding box center [1091, 222] width 24 height 48
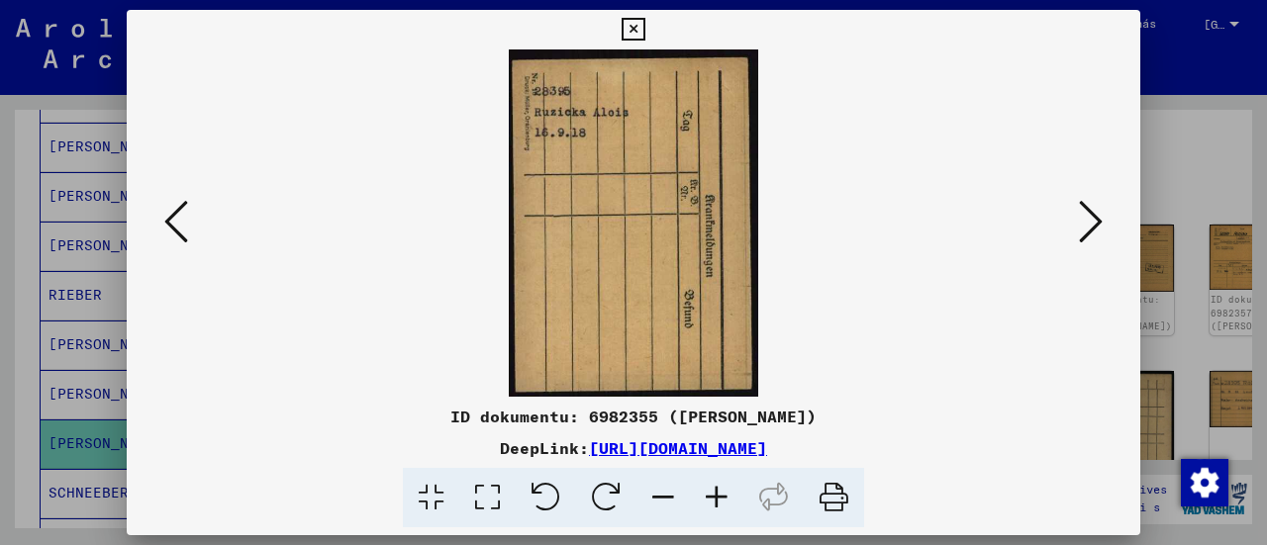
click at [1092, 233] on icon at bounding box center [1091, 222] width 24 height 48
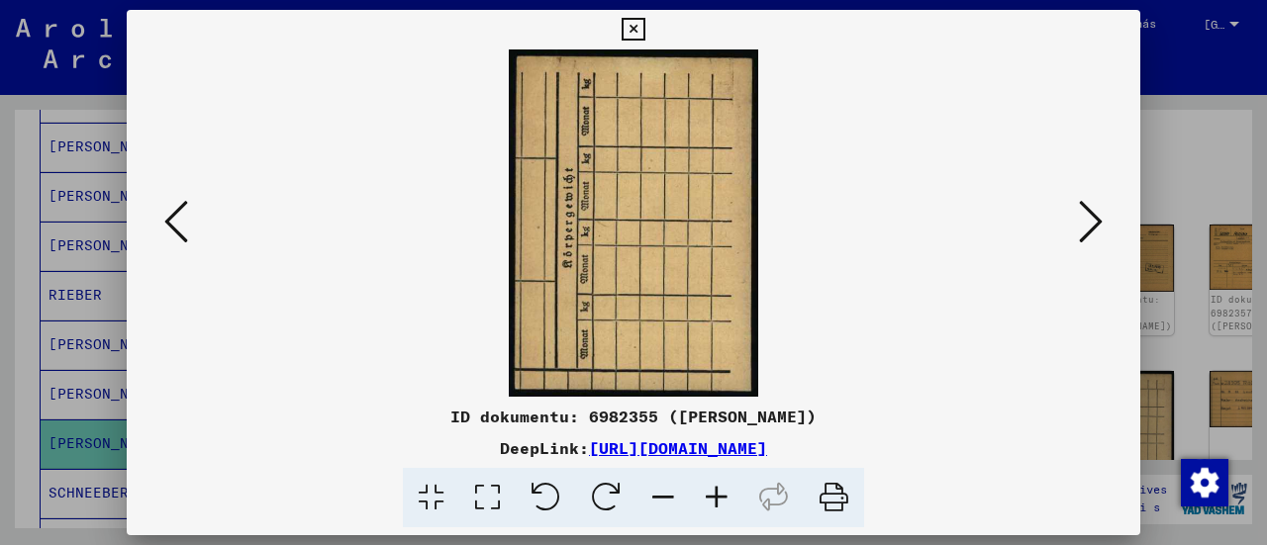
click at [1092, 233] on icon at bounding box center [1091, 222] width 24 height 48
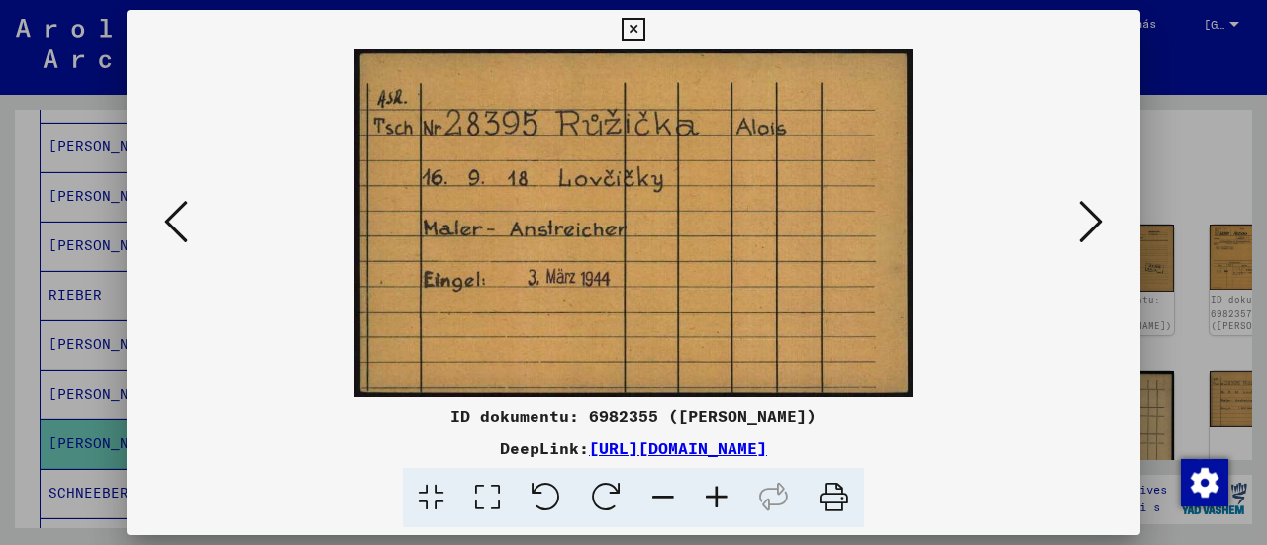
click at [1092, 233] on icon at bounding box center [1091, 222] width 24 height 48
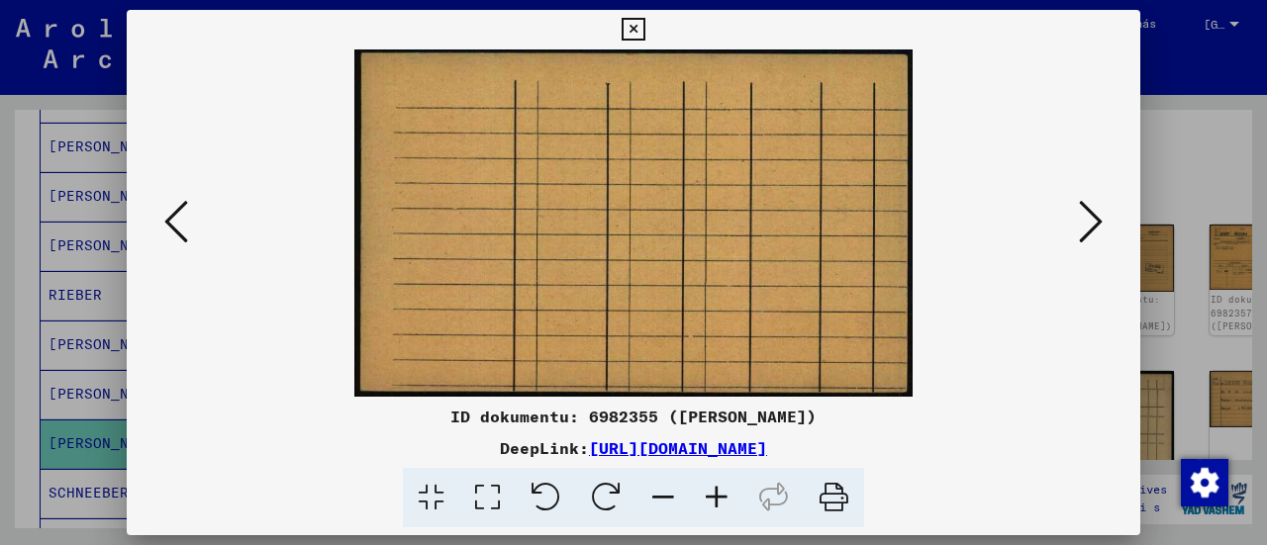
click at [1092, 233] on icon at bounding box center [1091, 222] width 24 height 48
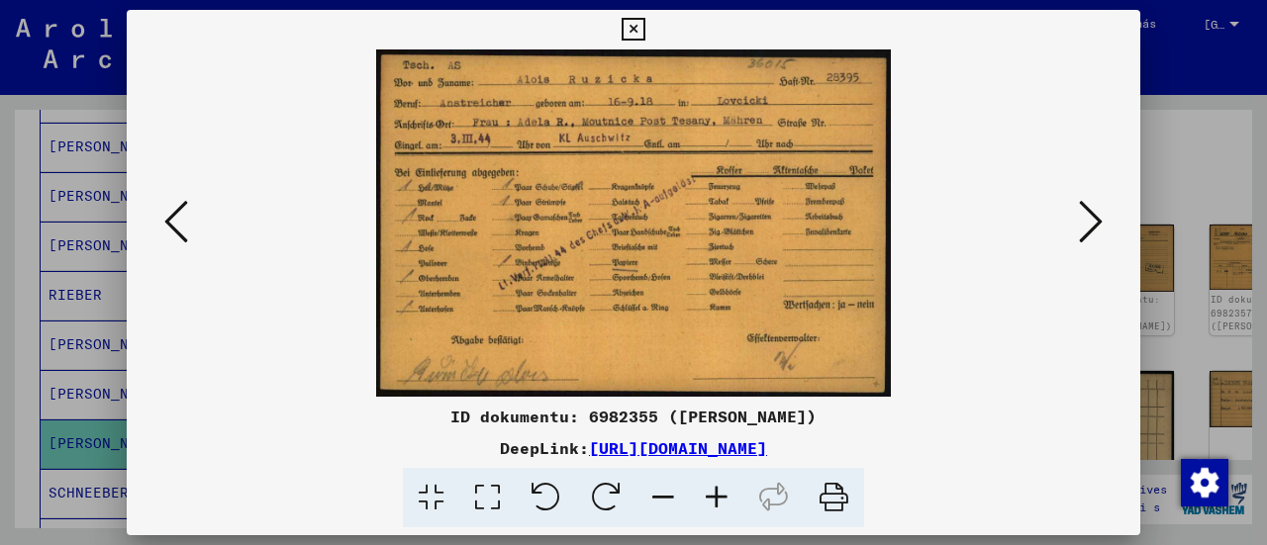
click at [1092, 233] on icon at bounding box center [1091, 222] width 24 height 48
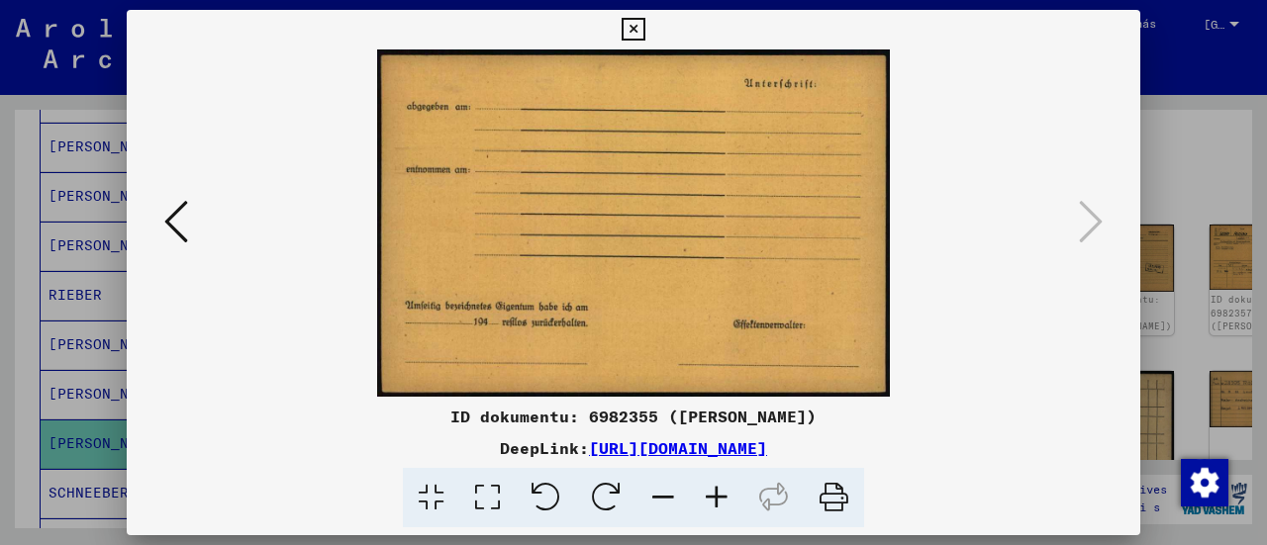
click at [183, 211] on icon at bounding box center [176, 222] width 24 height 48
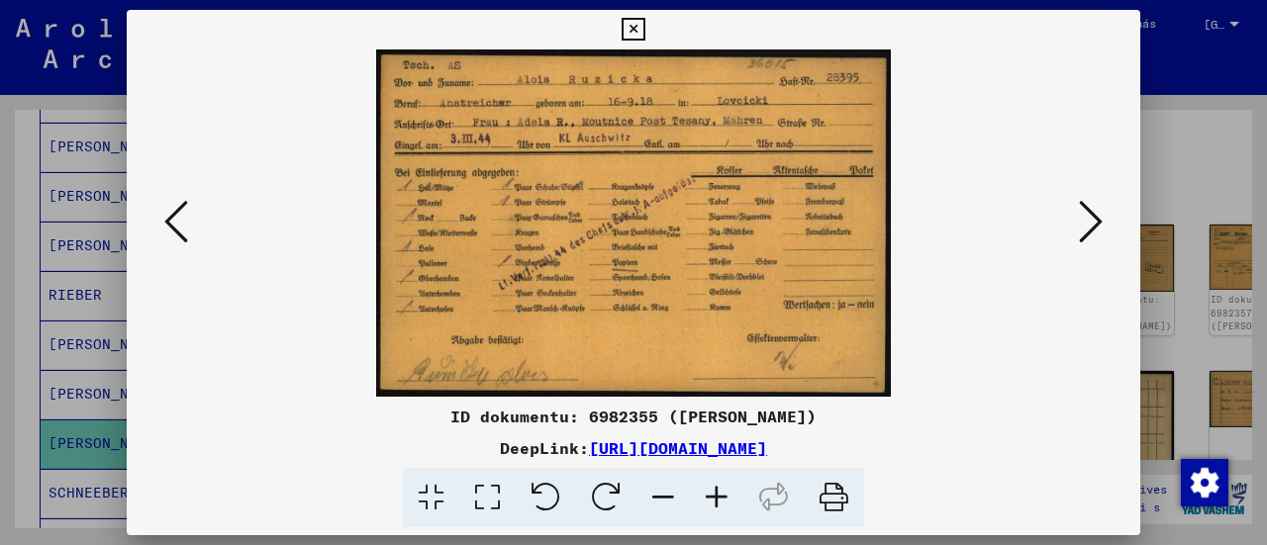
click at [638, 29] on icon at bounding box center [633, 30] width 23 height 24
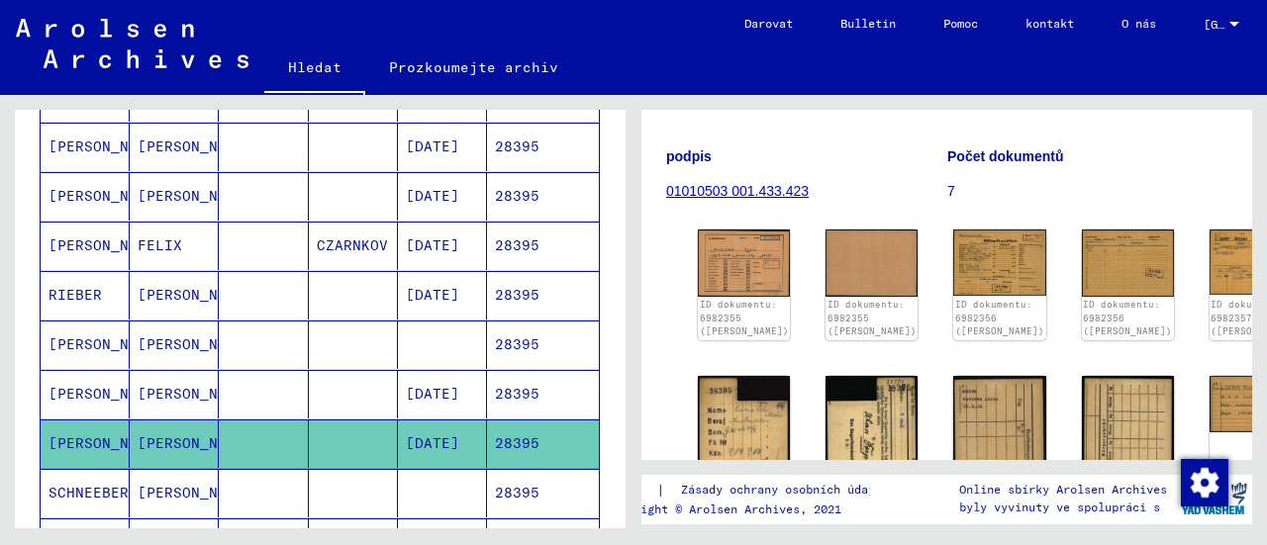
scroll to position [99, 0]
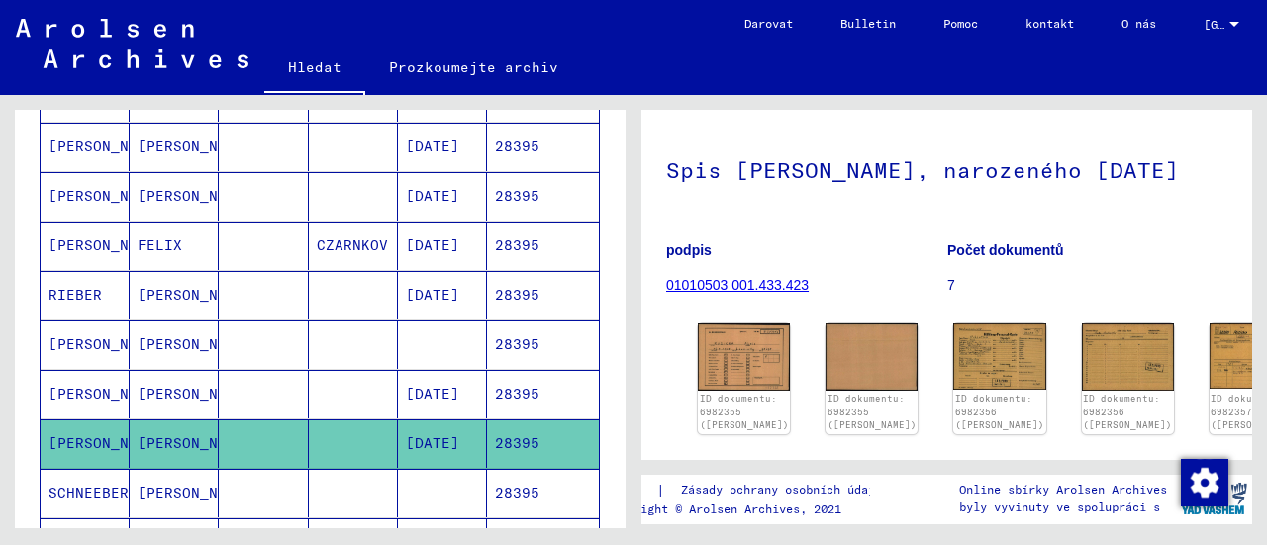
click at [676, 293] on font "01010503 001.433.423" at bounding box center [737, 285] width 143 height 16
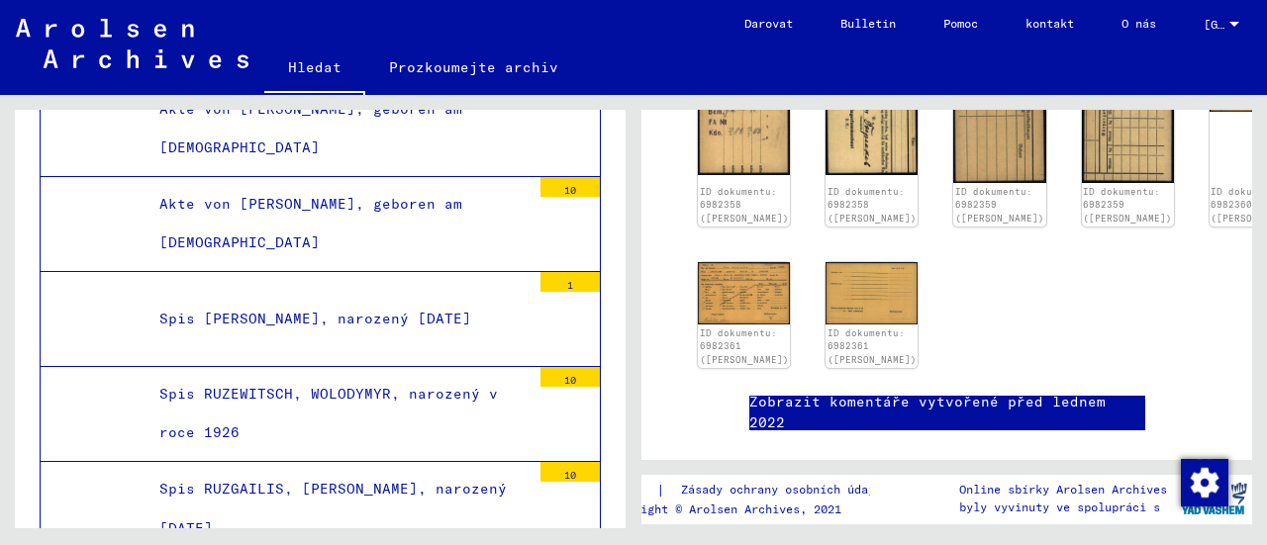
scroll to position [74819, 0]
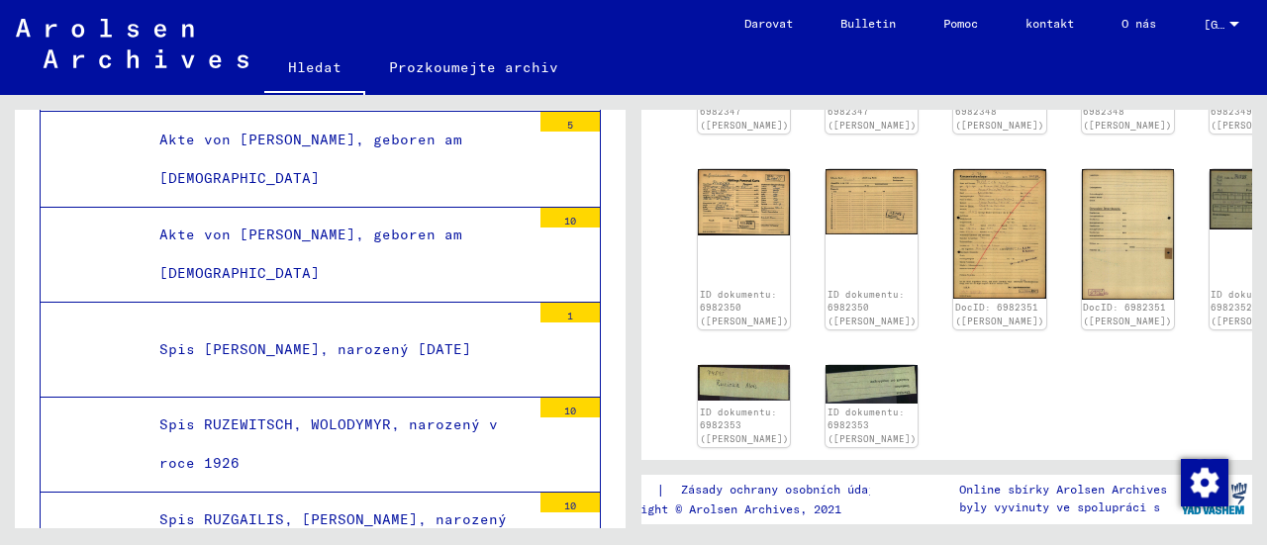
scroll to position [594, 0]
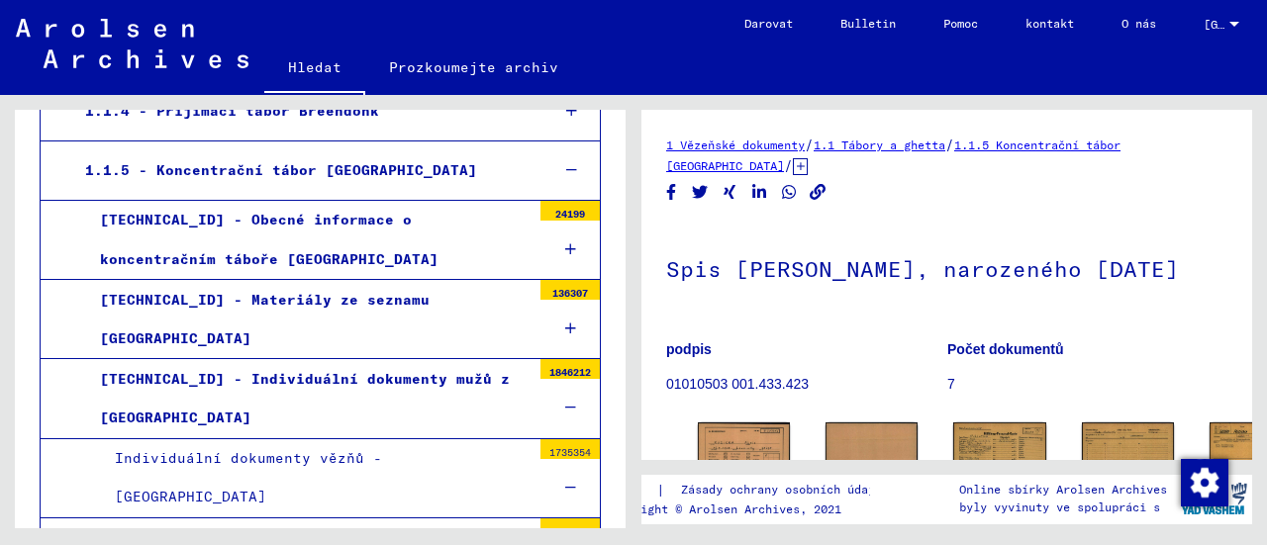
scroll to position [594, 0]
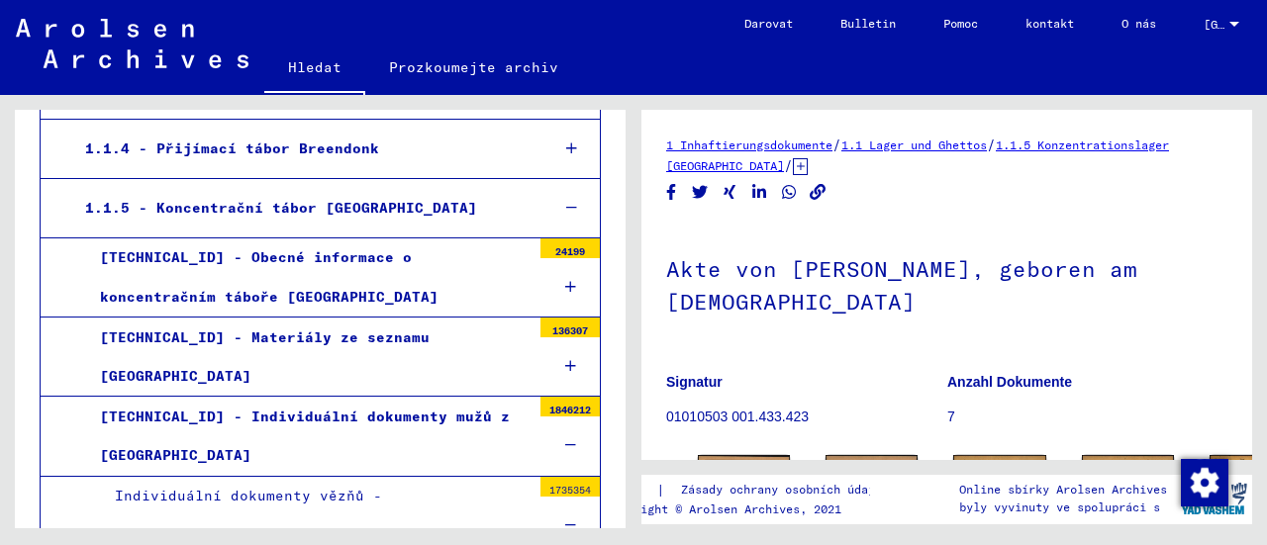
click at [135, 30] on img at bounding box center [132, 43] width 233 height 49
